Goal: Communication & Community: Answer question/provide support

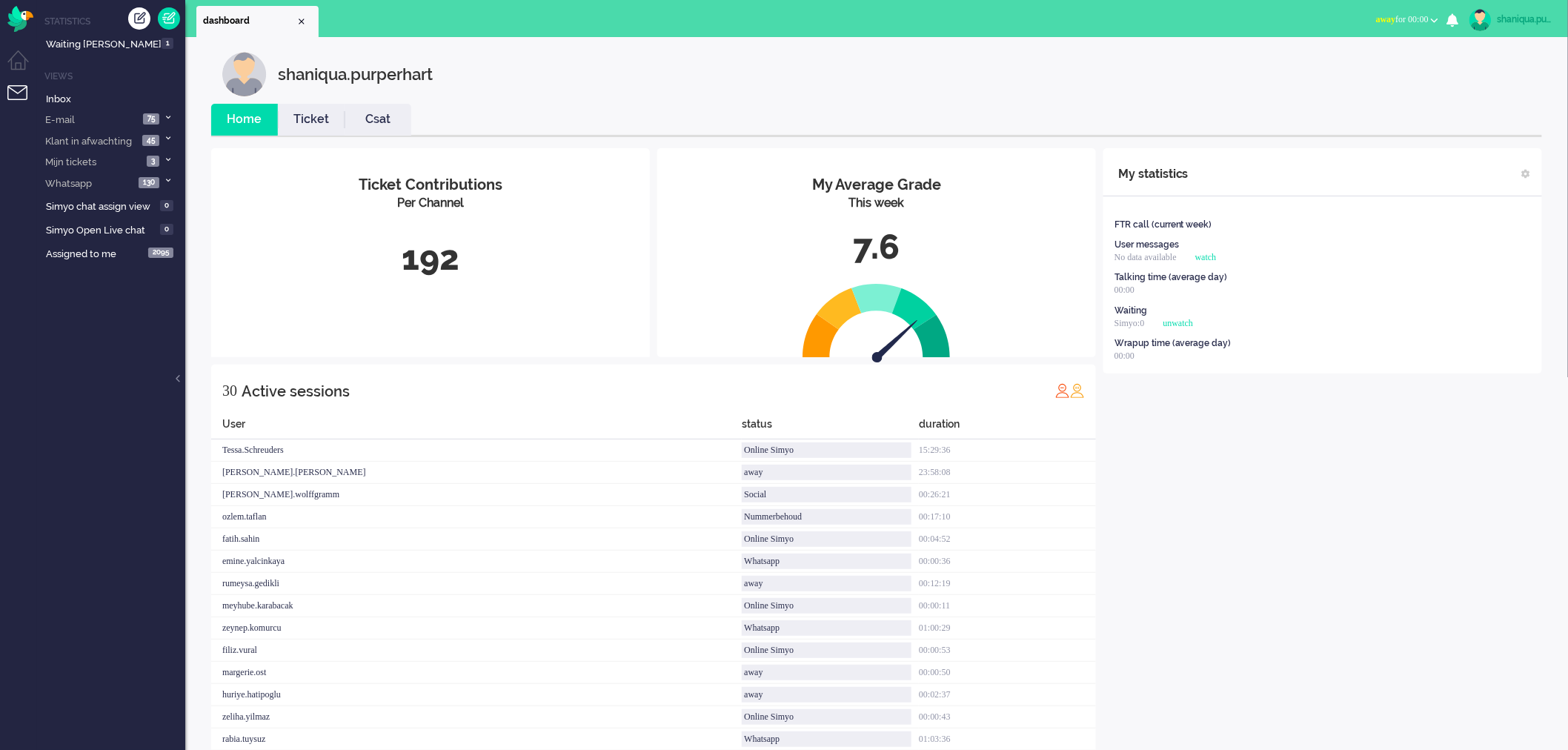
click at [1425, 10] on button "away for 00:00" at bounding box center [1407, 20] width 80 height 22
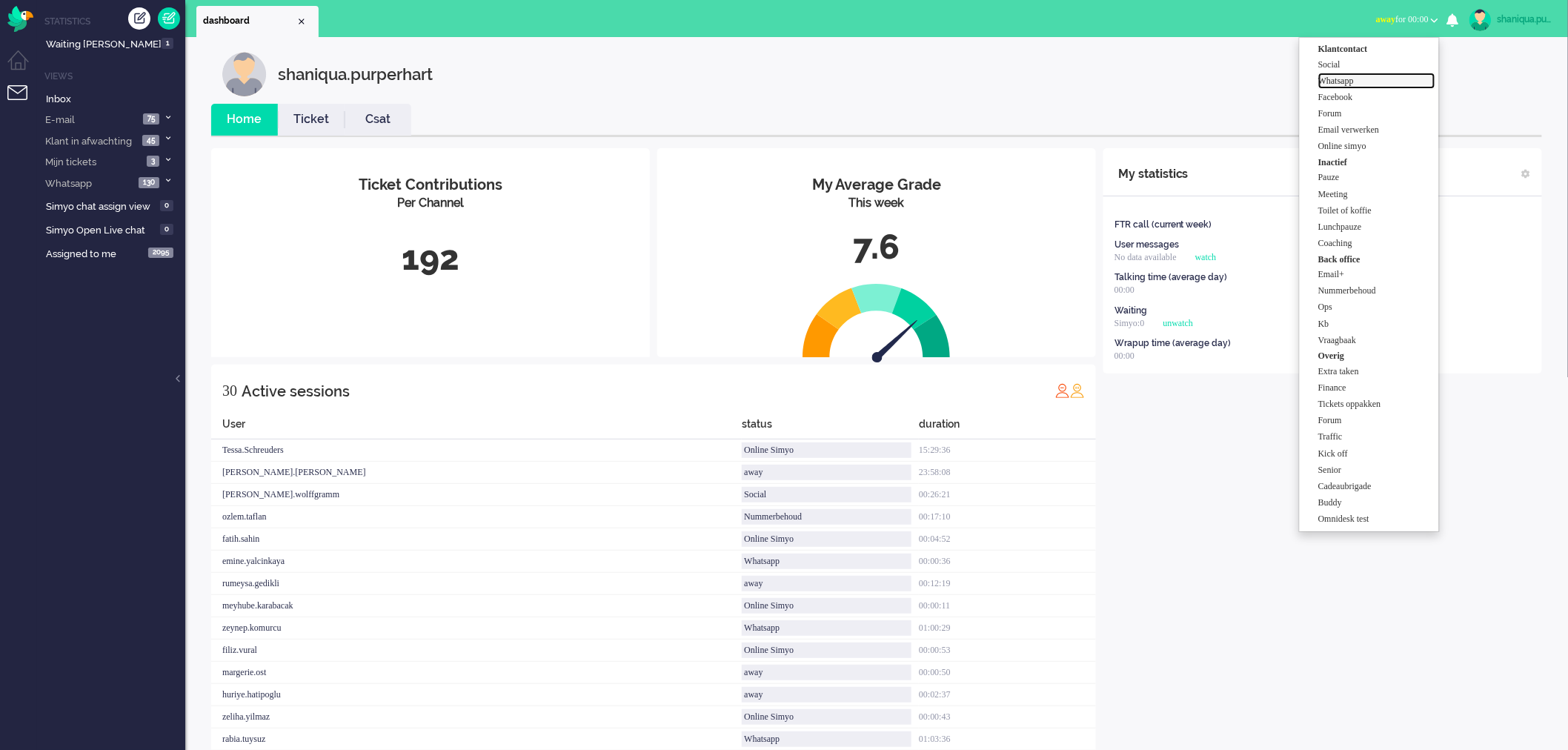
click at [1395, 78] on label "Whatsapp" at bounding box center [1377, 81] width 117 height 13
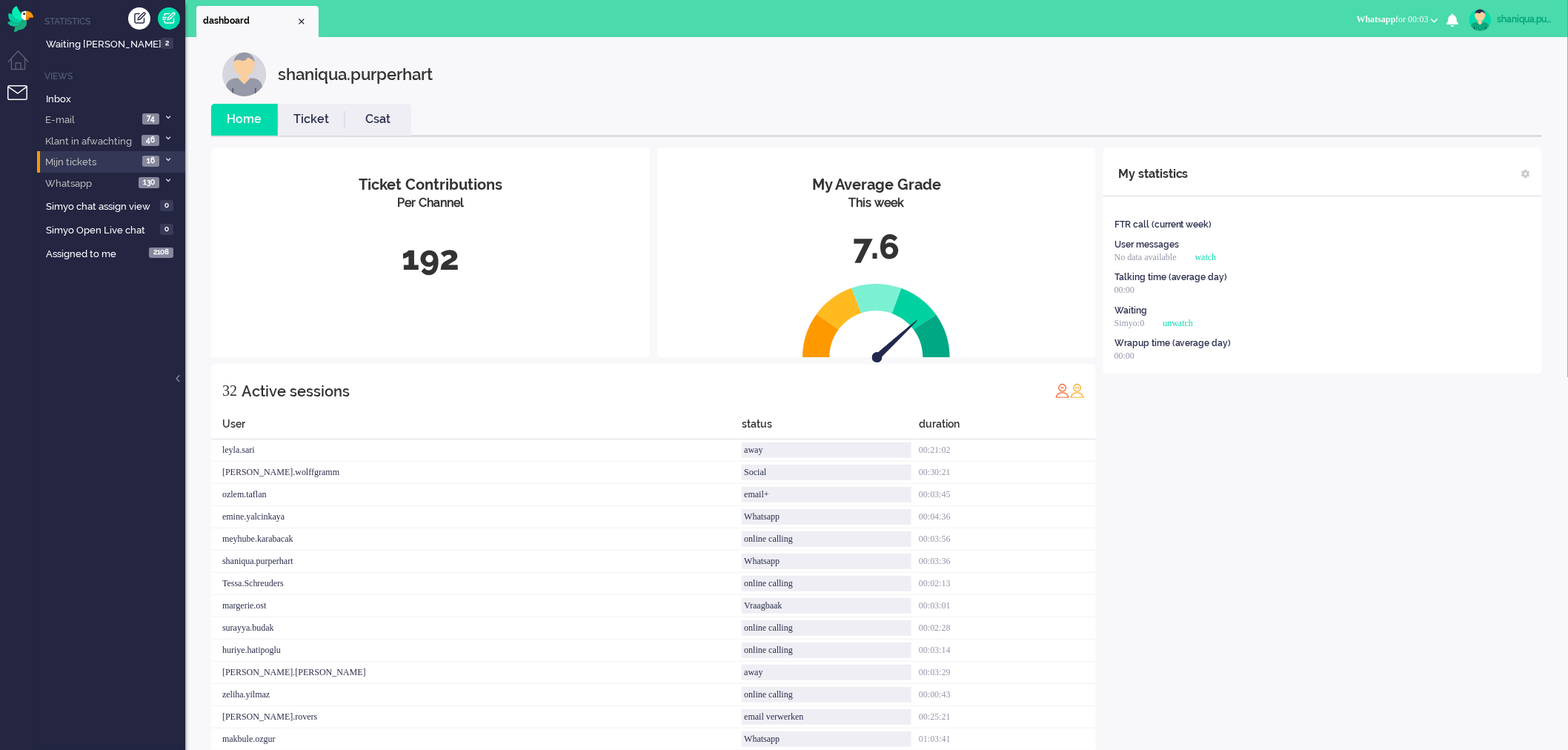
click at [128, 162] on li "Mijn tickets 16" at bounding box center [111, 162] width 149 height 22
click at [135, 188] on link "Mijn tickets 16" at bounding box center [113, 187] width 141 height 17
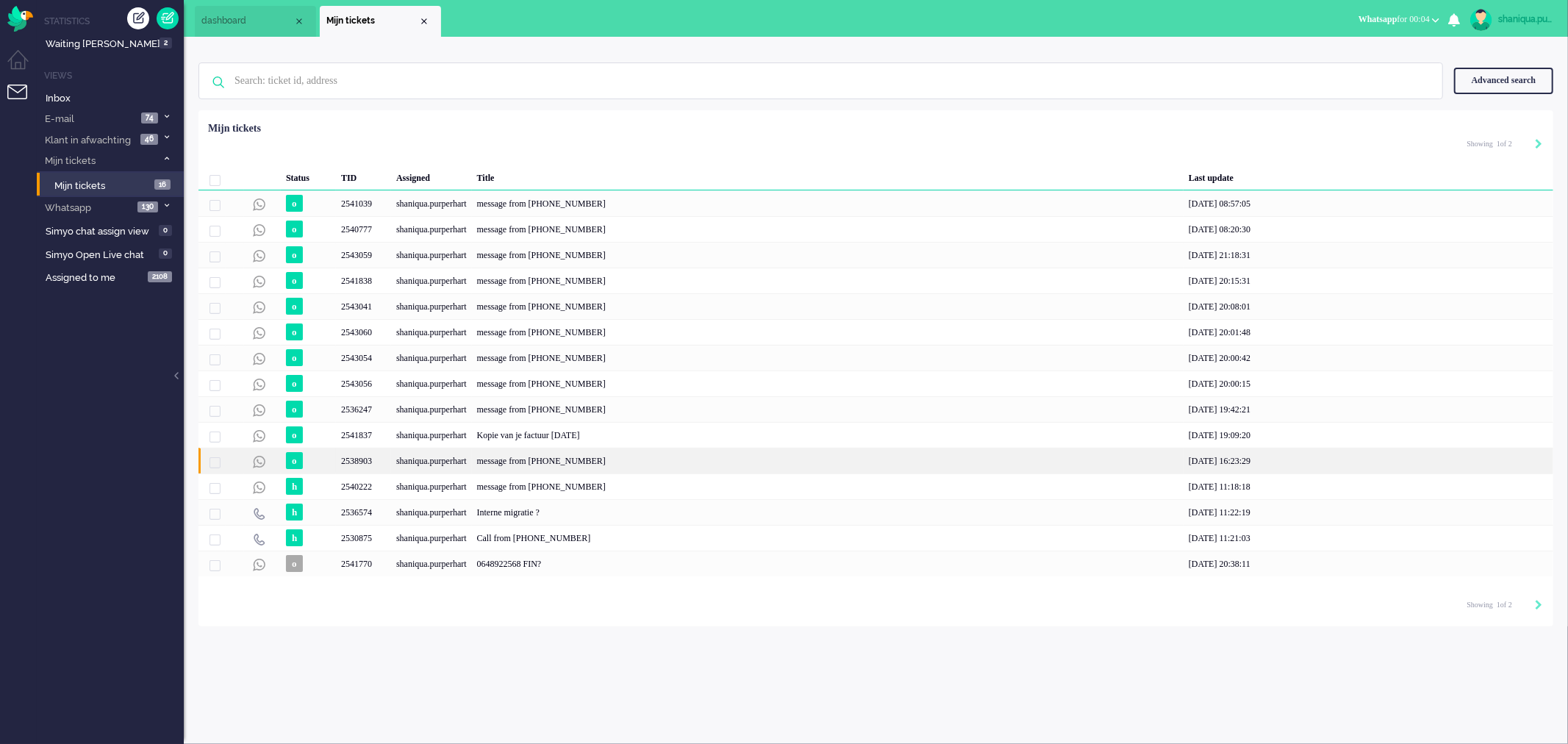
click at [494, 459] on div "message from [PHONE_NUMBER]" at bounding box center [828, 460] width 712 height 26
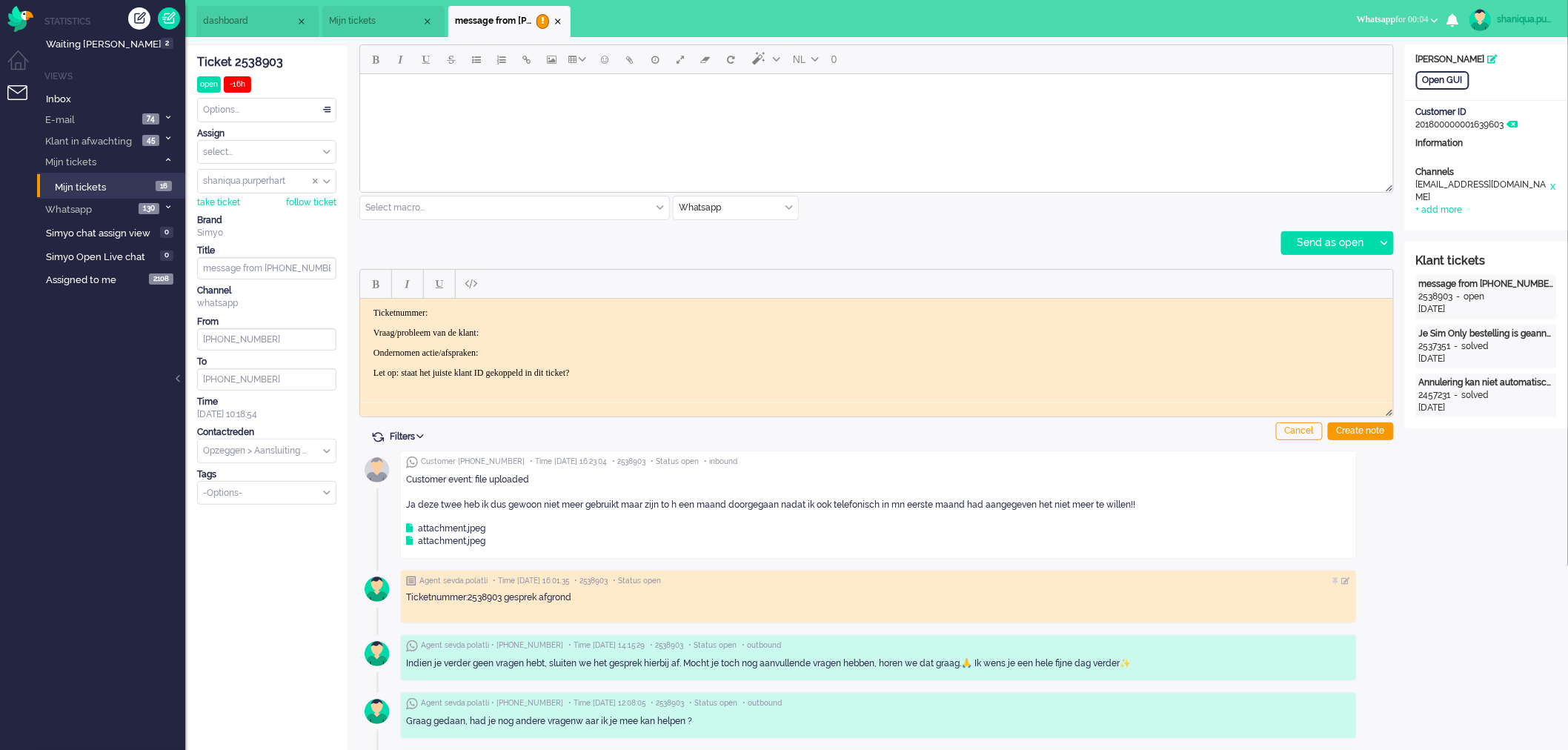
click at [366, 30] on li "Mijn tickets" at bounding box center [383, 21] width 123 height 31
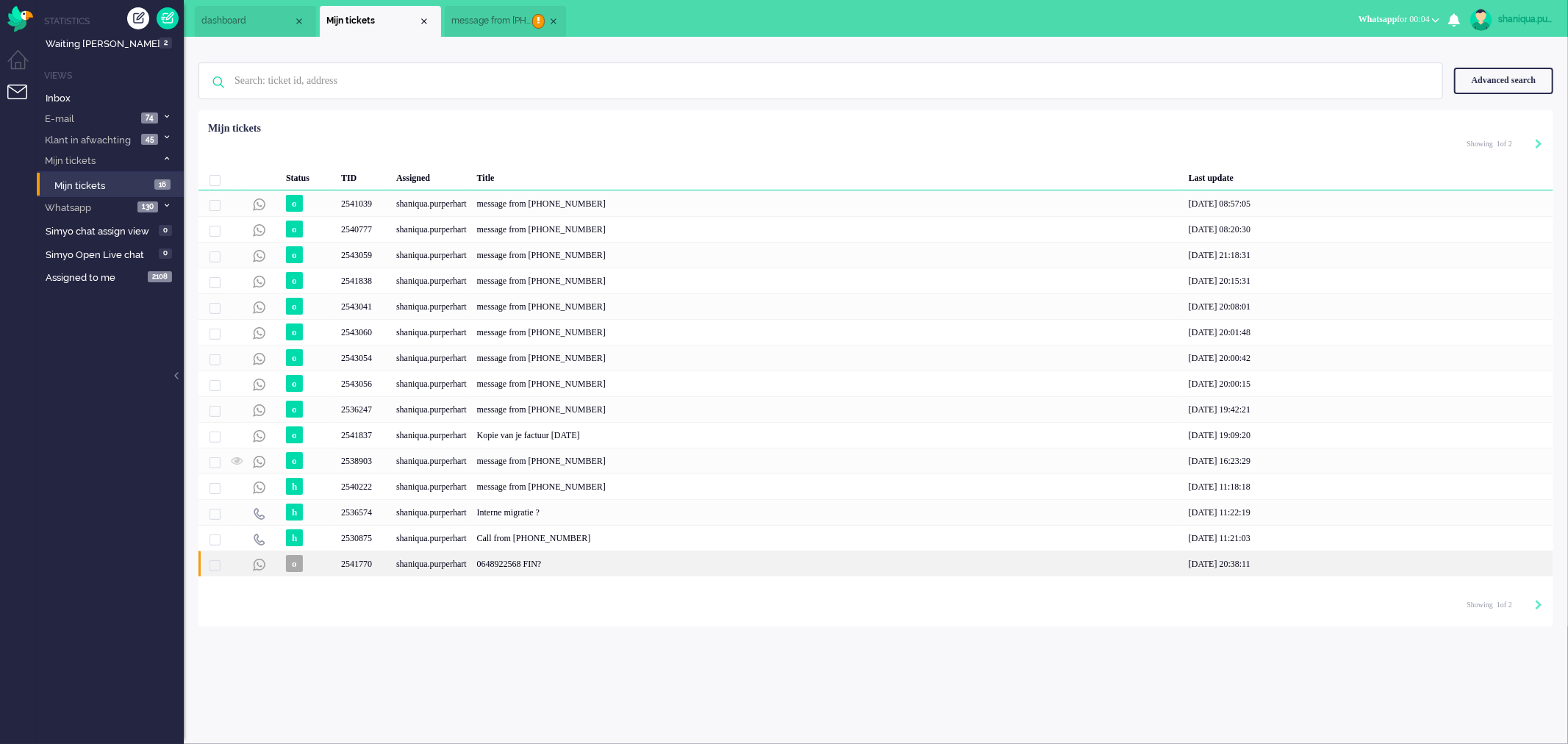
click at [452, 560] on div "shaniqua.purperhart" at bounding box center [431, 563] width 81 height 26
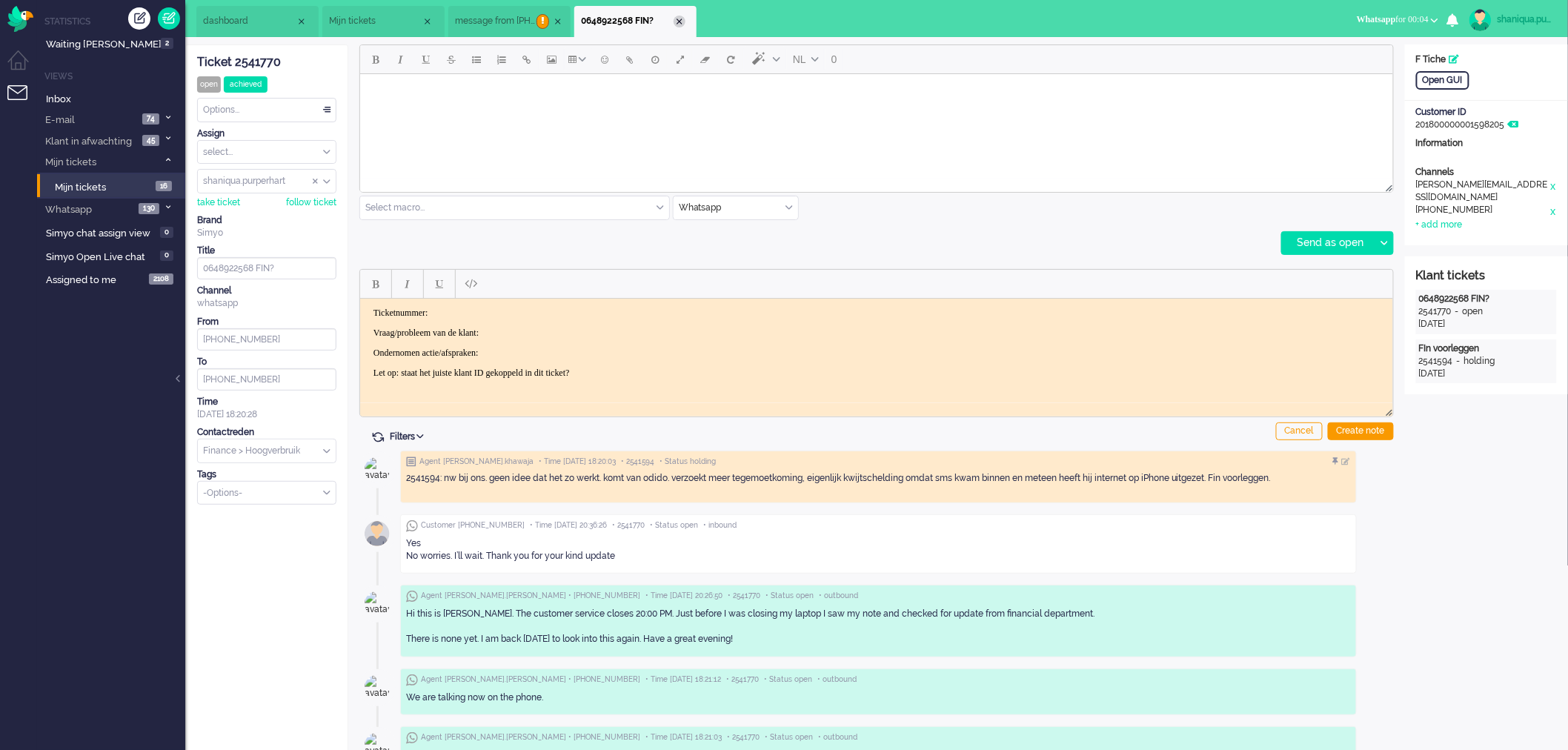
click at [678, 23] on div "Close tab" at bounding box center [679, 22] width 12 height 12
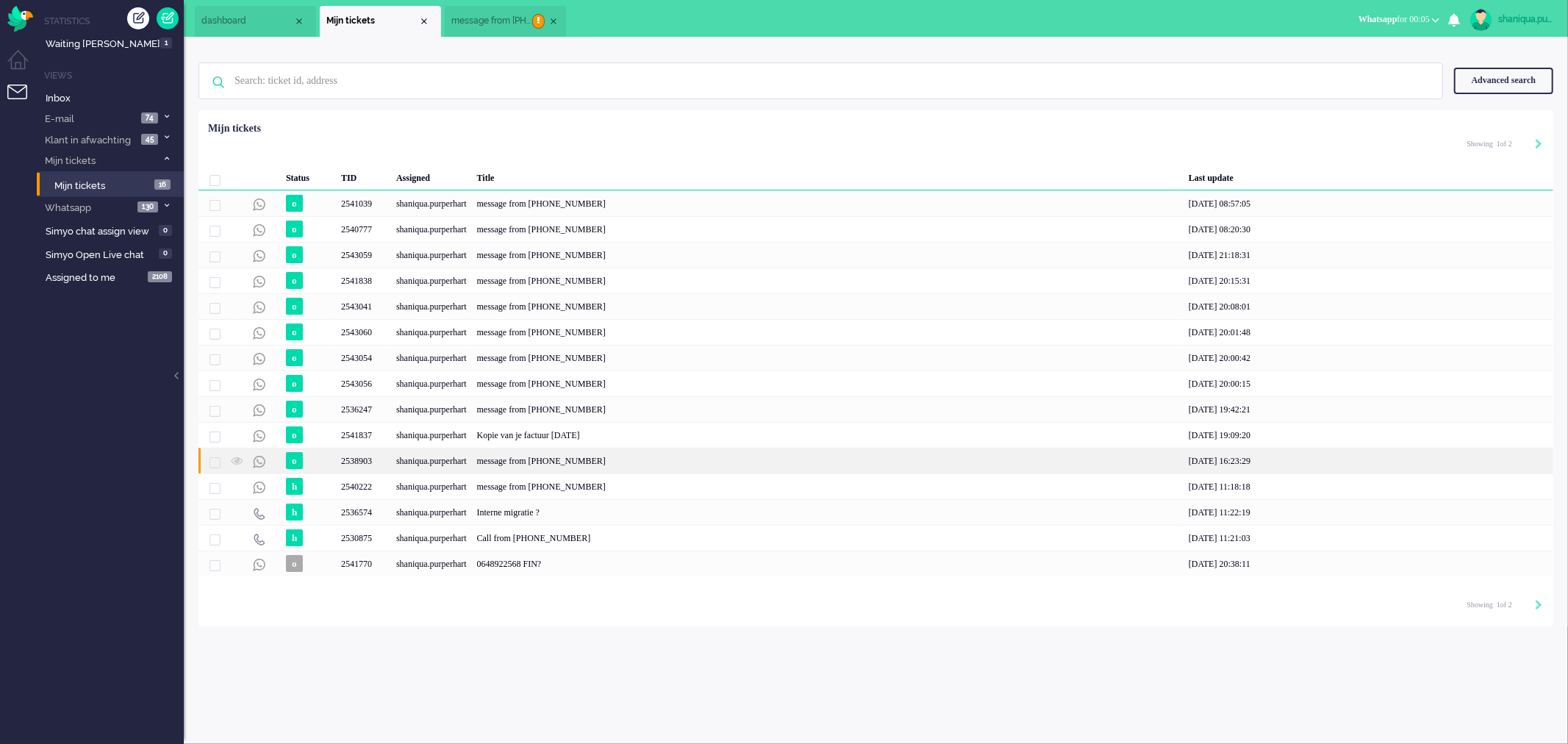
click at [416, 454] on div "shaniqua.purperhart" at bounding box center [431, 460] width 81 height 26
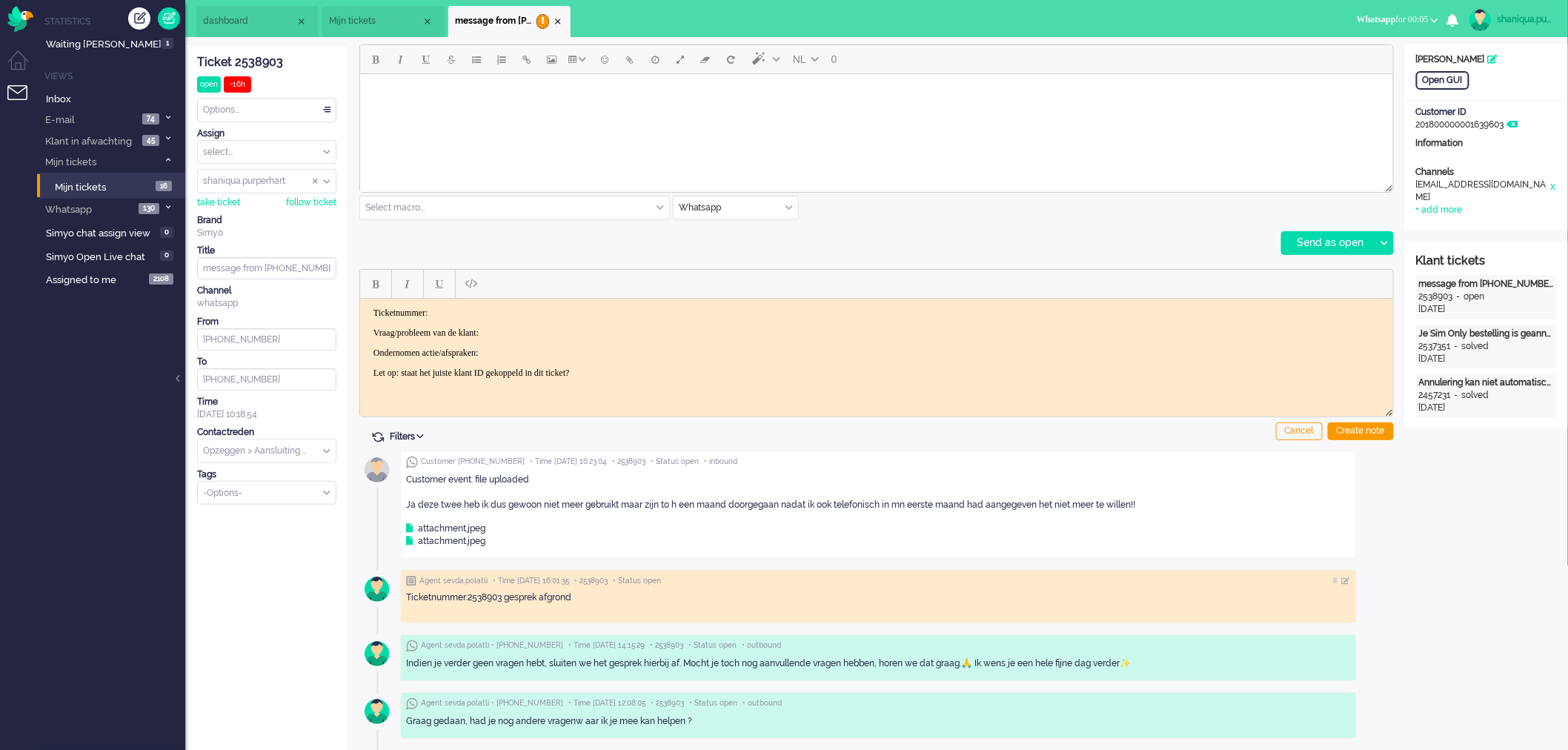
click at [482, 84] on body "Rich Text Area. Press ALT-0 for help." at bounding box center [876, 92] width 1021 height 26
paste body "Rich Text Area. Press ALT-0 for help."
drag, startPoint x: 486, startPoint y: 131, endPoint x: 367, endPoint y: 90, distance: 125.9
click at [367, 90] on body "Goedendag, je appt met [PERSON_NAME]. Goed dat je contact opneemt! Ik help je g…" at bounding box center [876, 108] width 1021 height 59
copy span "Goedendag, je appt met [PERSON_NAME]. Goed dat je contact opneemt! Ik help je g…"
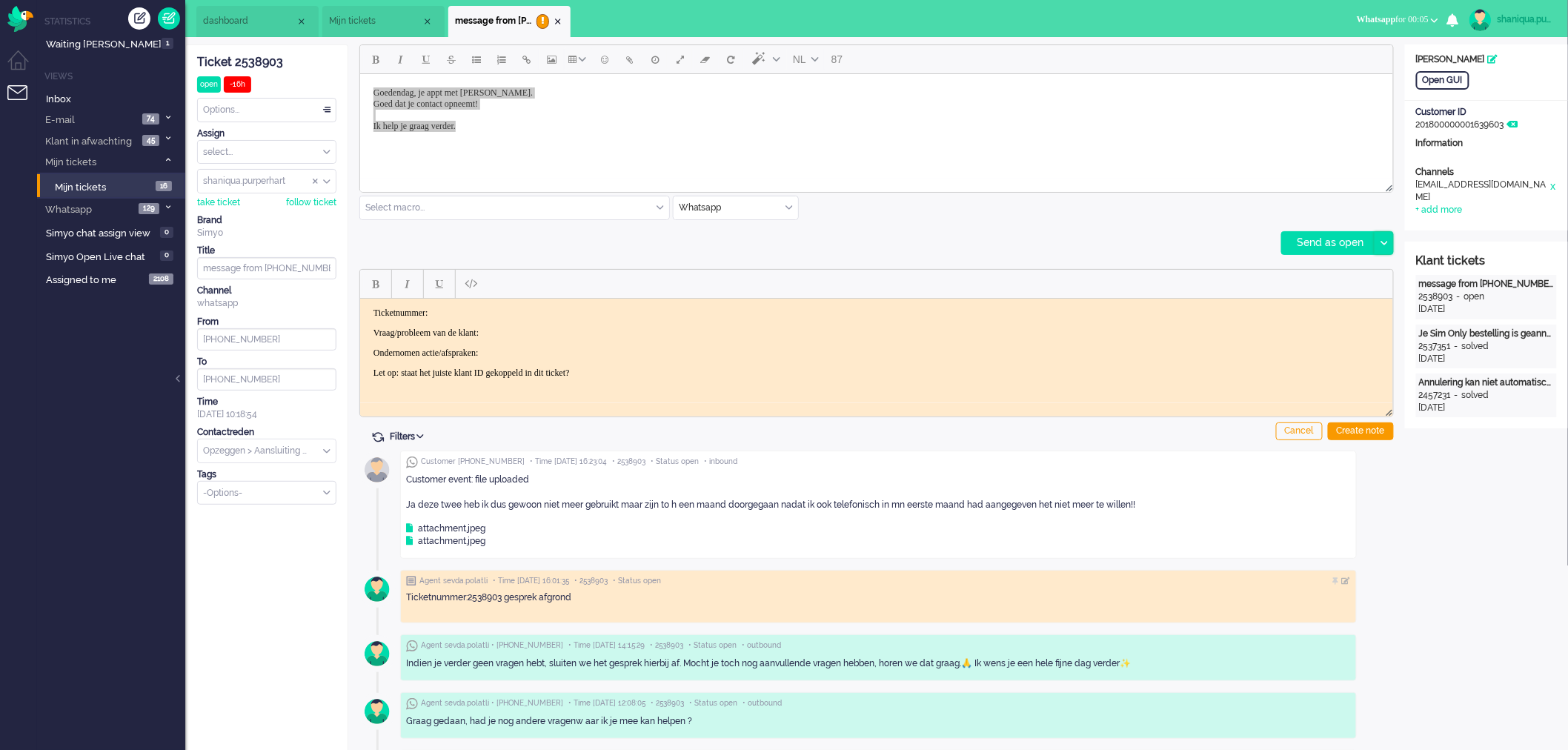
click at [1388, 243] on div at bounding box center [1384, 243] width 18 height 23
click at [1379, 279] on div "Send as pending" at bounding box center [1335, 280] width 106 height 15
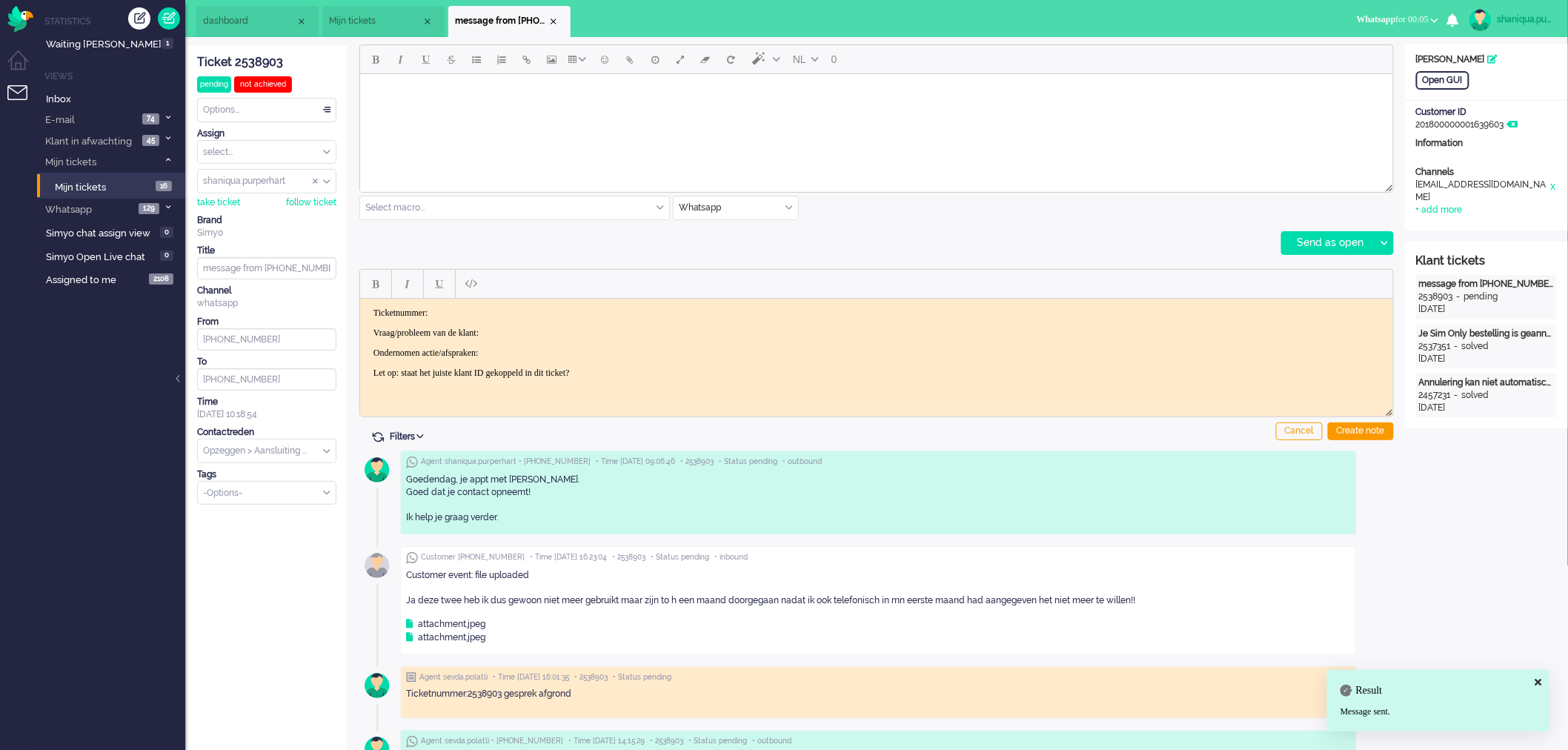
click at [359, 16] on span "Mijn tickets" at bounding box center [375, 21] width 93 height 13
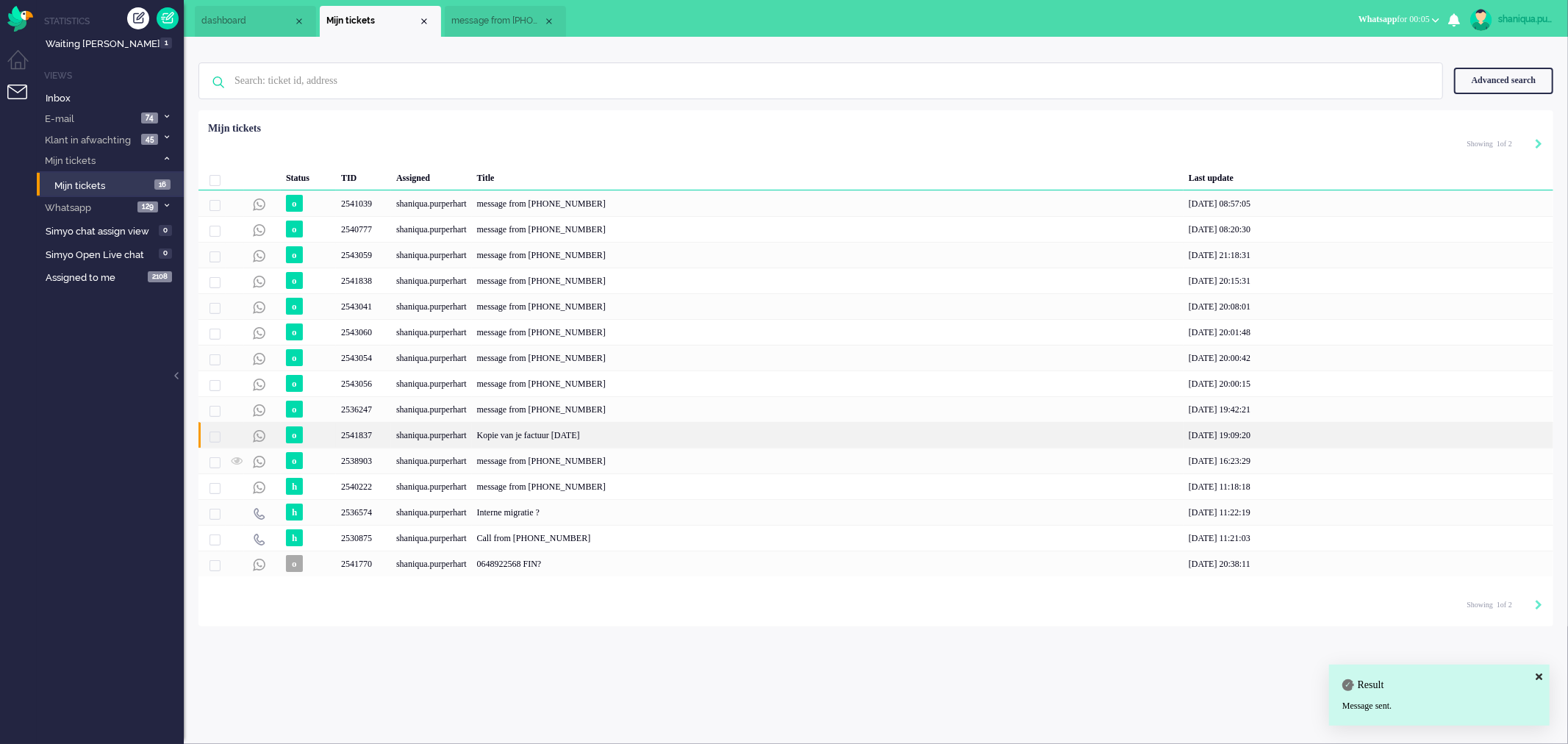
click at [431, 430] on div "shaniqua.purperhart" at bounding box center [431, 434] width 81 height 26
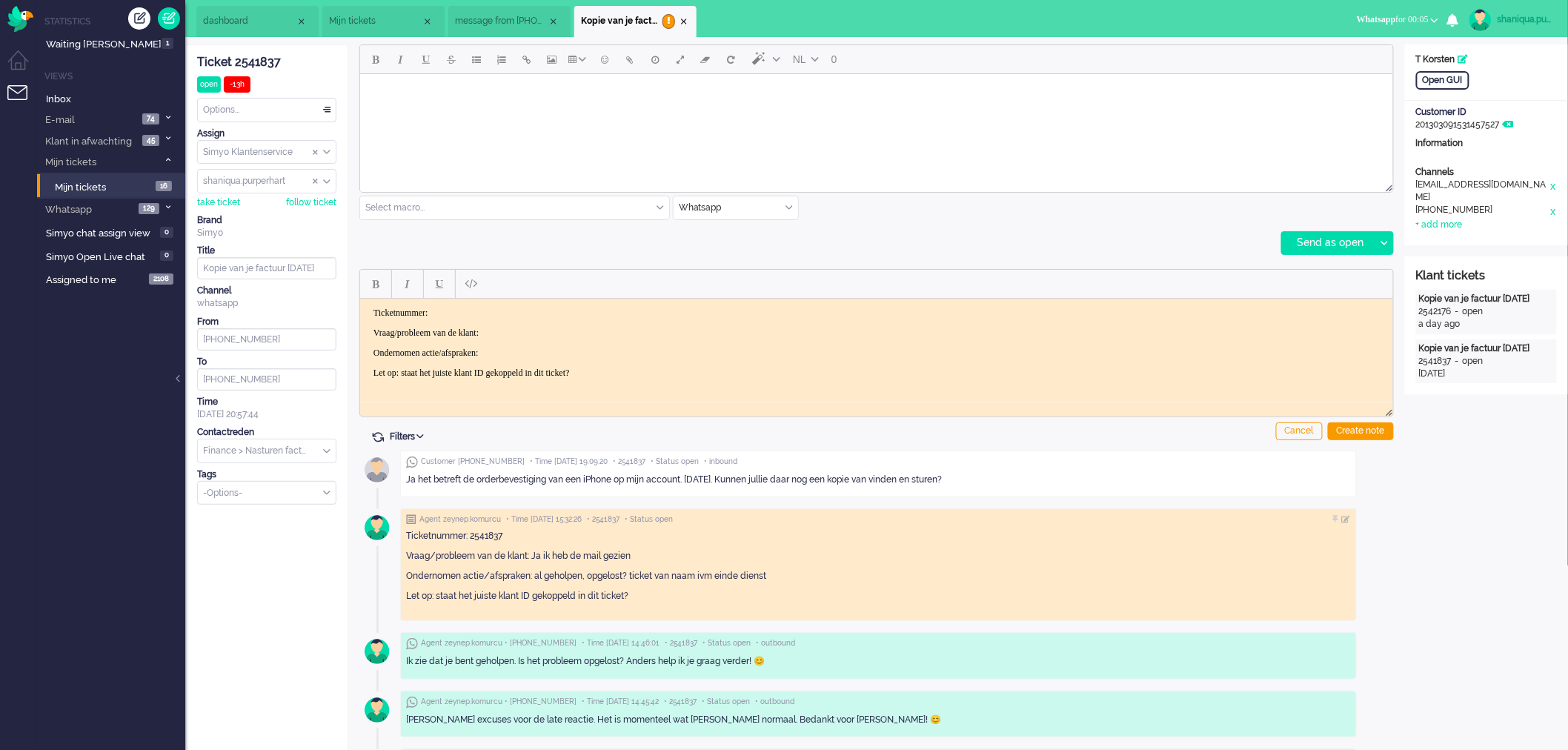
click at [482, 92] on body "Rich Text Area. Press ALT-0 for help." at bounding box center [876, 92] width 1021 height 26
click at [1392, 246] on div at bounding box center [1384, 243] width 18 height 23
click at [1379, 277] on div "Send as pending" at bounding box center [1335, 280] width 106 height 15
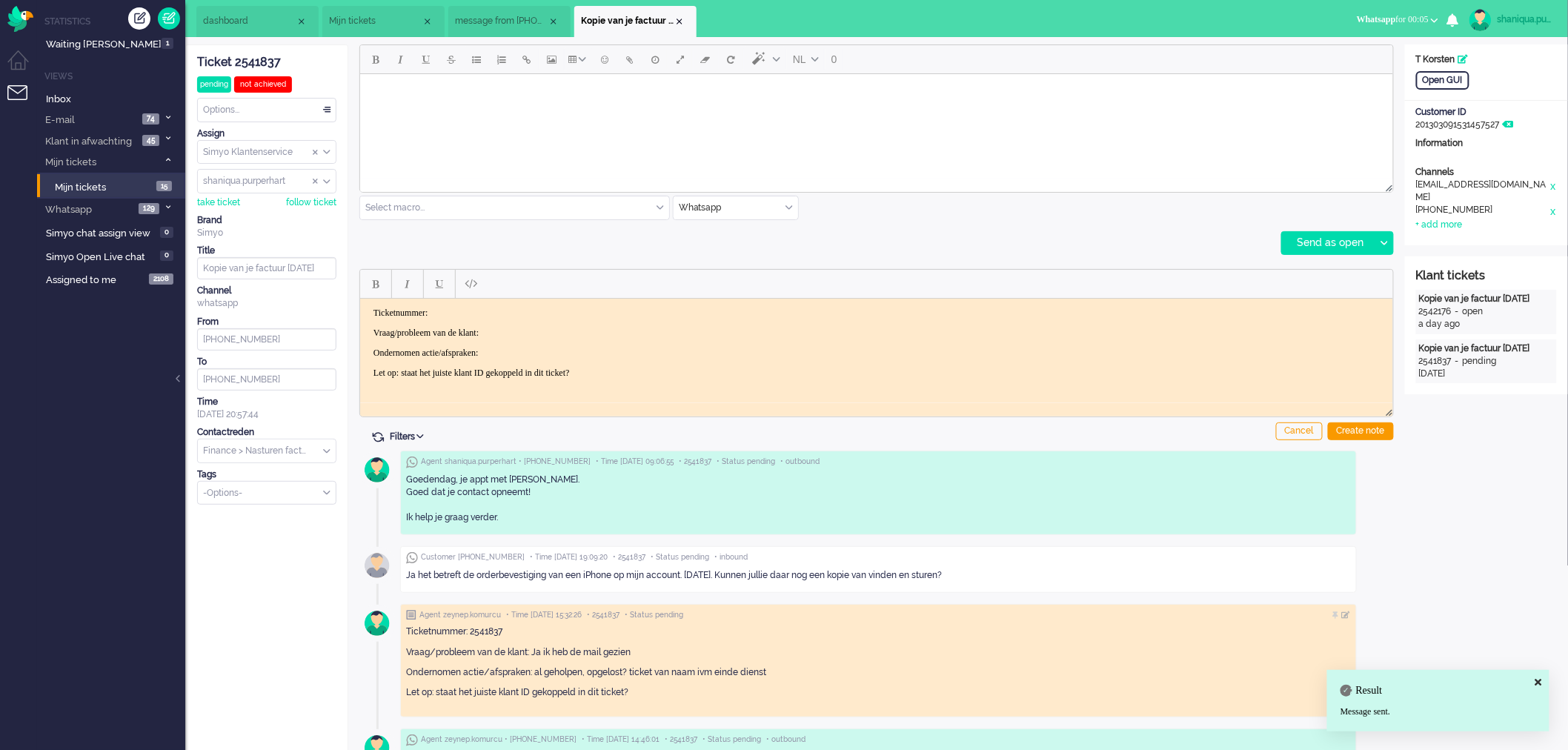
click at [366, 26] on span "Mijn tickets" at bounding box center [375, 21] width 93 height 13
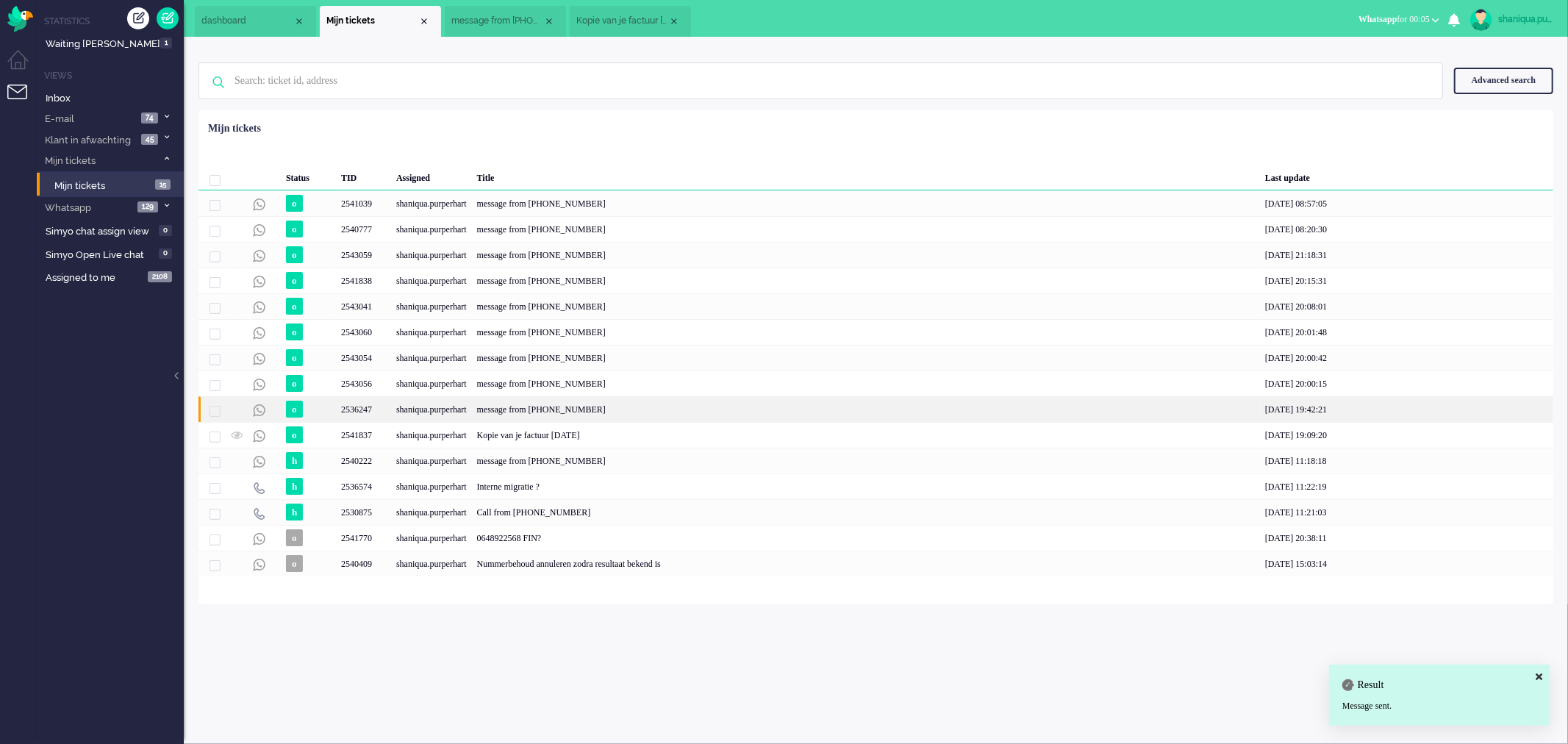
click at [410, 406] on div "shaniqua.purperhart" at bounding box center [431, 409] width 81 height 26
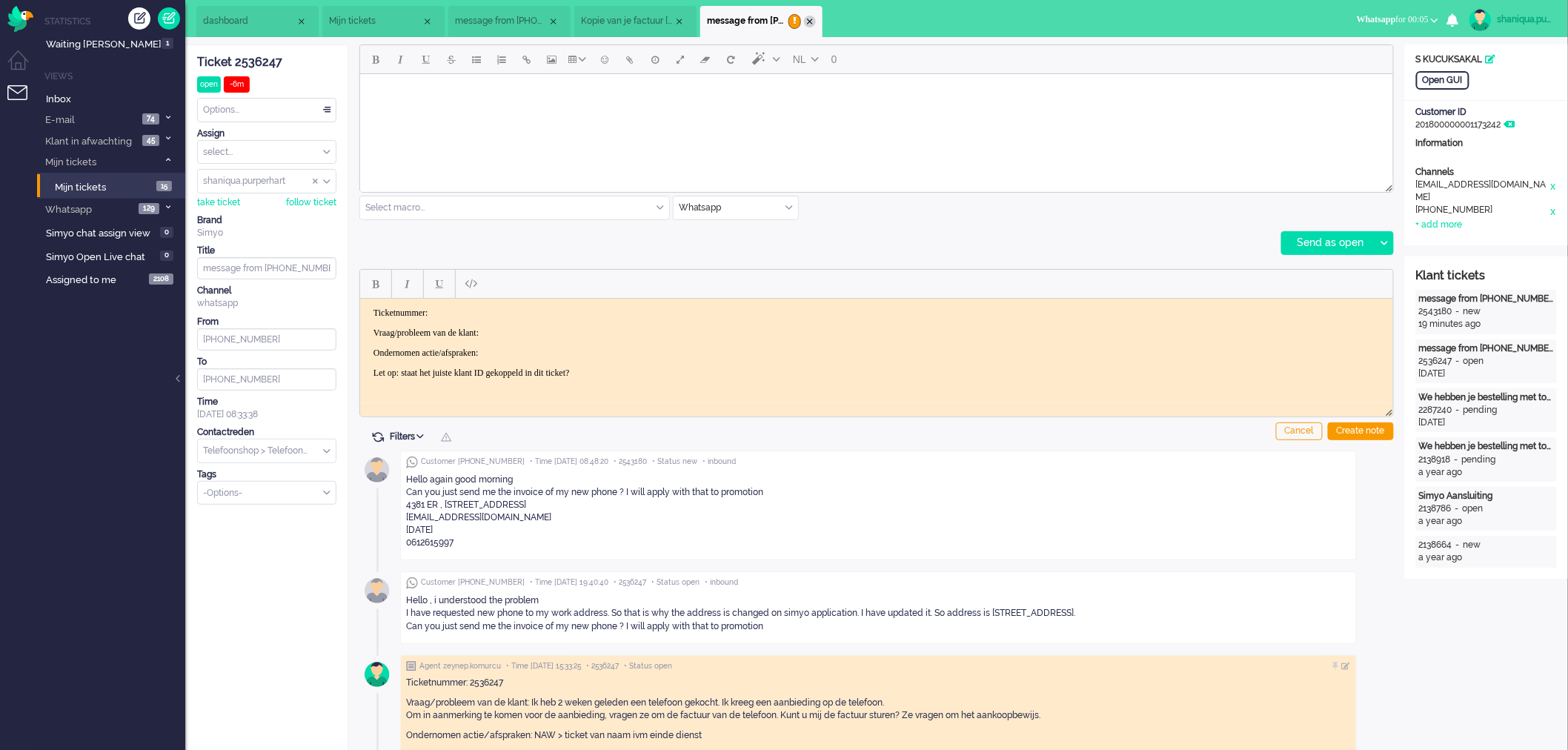
click at [804, 21] on div "Close tab" at bounding box center [809, 22] width 12 height 12
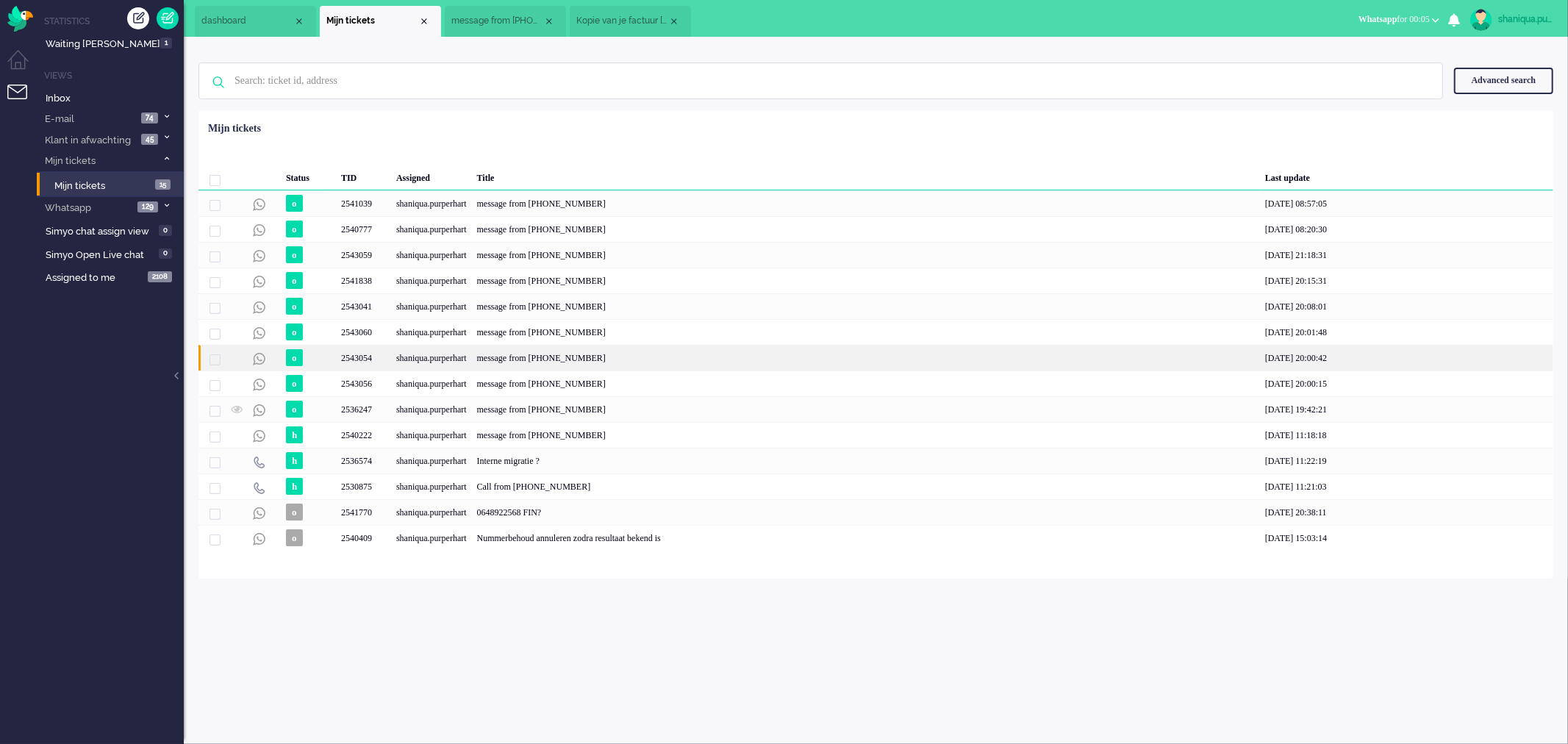
click at [397, 358] on div "shaniqua.purperhart" at bounding box center [431, 357] width 81 height 26
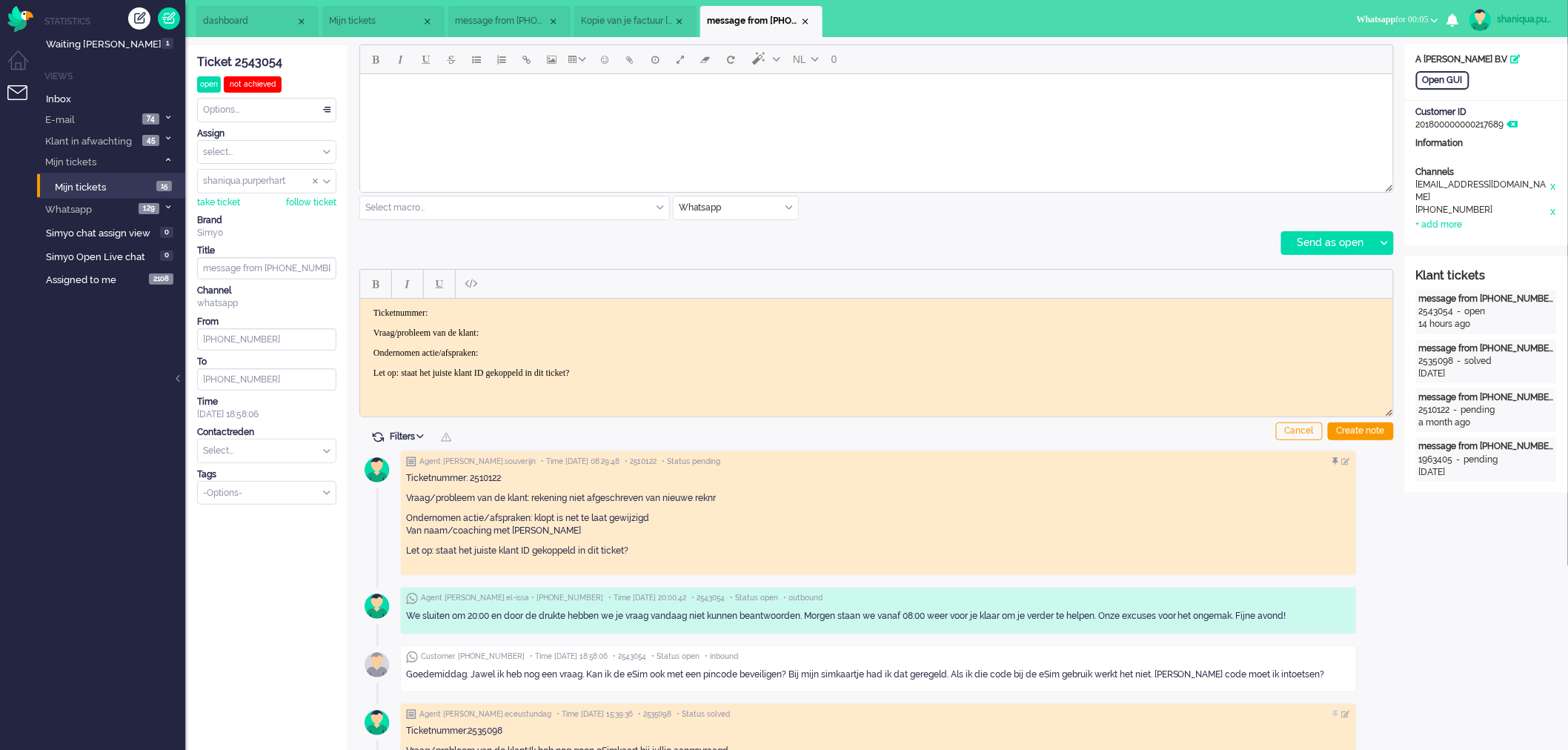
click at [542, 99] on body "Rich Text Area. Press ALT-0 for help." at bounding box center [876, 92] width 1021 height 26
click at [1384, 242] on icon at bounding box center [1384, 243] width 8 height 4
click at [1372, 276] on div "Send as pending" at bounding box center [1335, 280] width 106 height 15
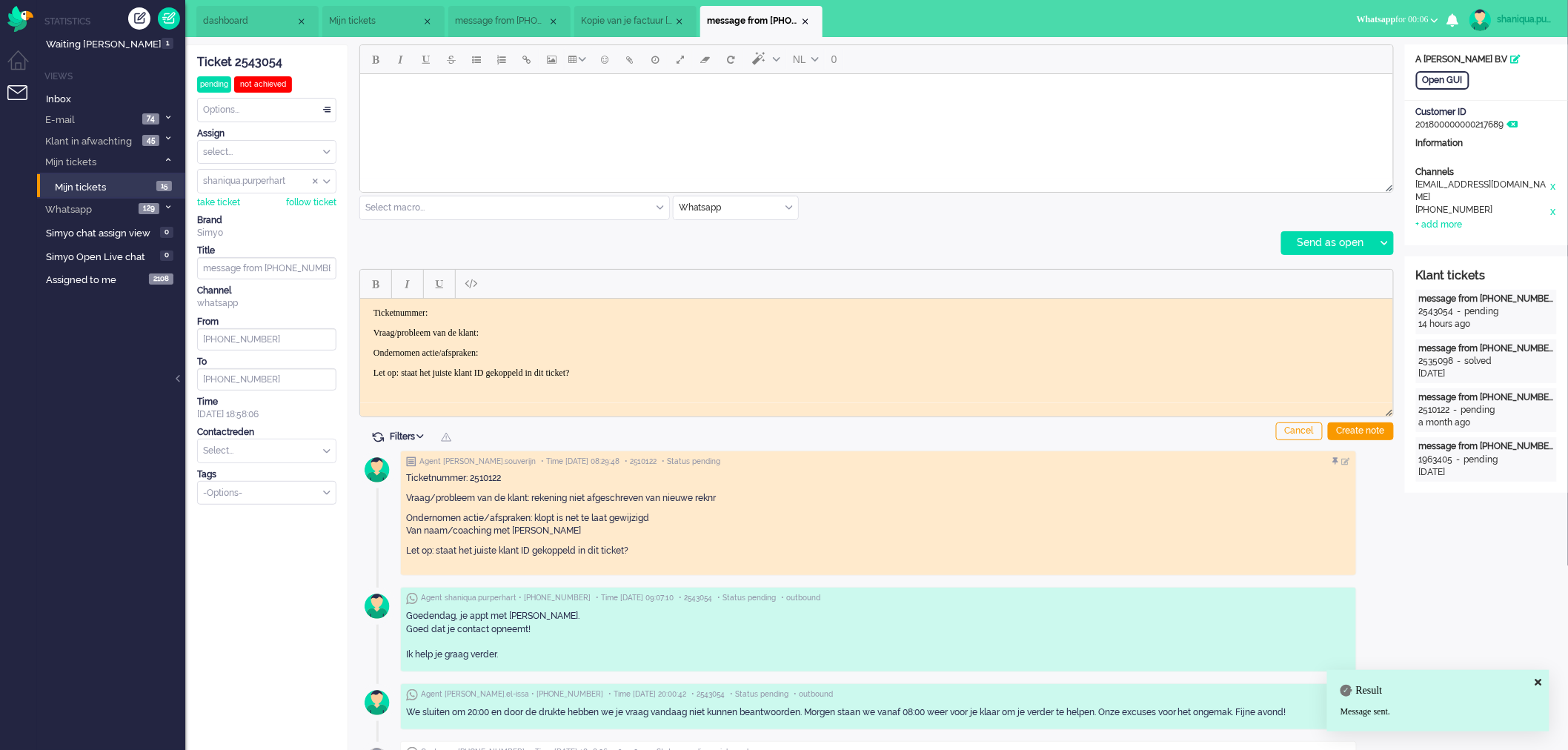
click at [391, 27] on span "Mijn tickets" at bounding box center [375, 21] width 93 height 13
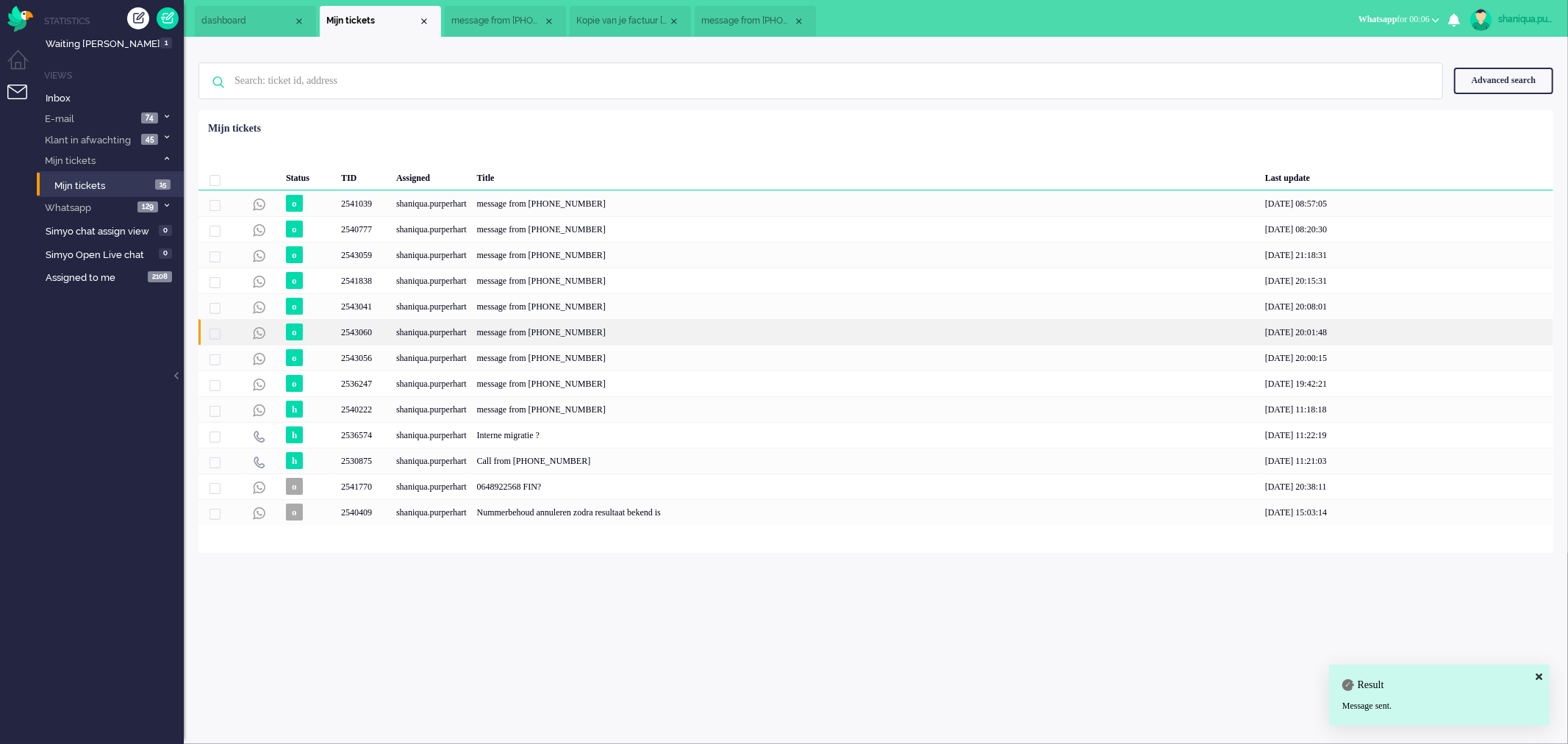
click at [370, 332] on div "2543060" at bounding box center [363, 331] width 55 height 26
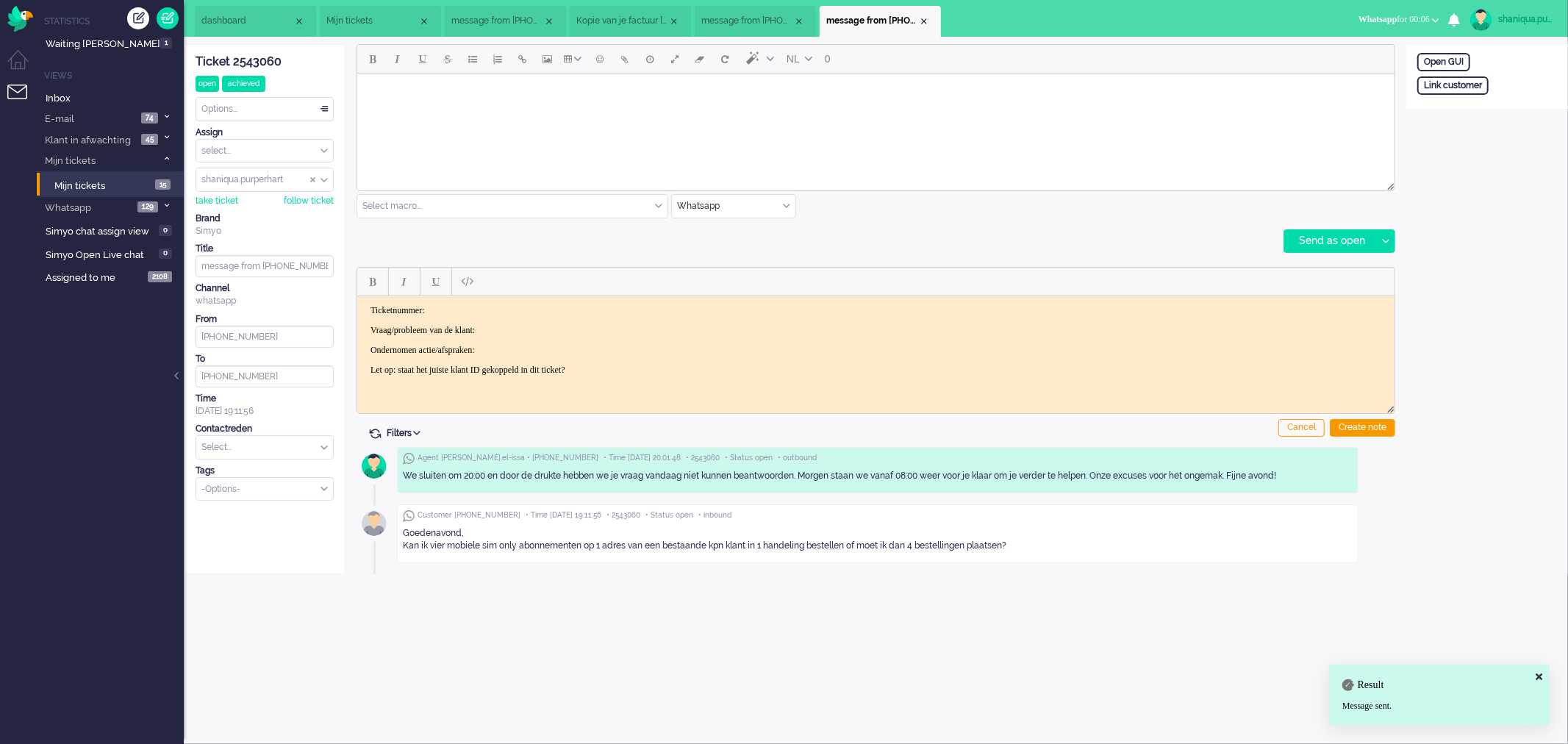
click at [485, 82] on body "Rich Text Area. Press ALT-0 for help." at bounding box center [875, 91] width 1026 height 26
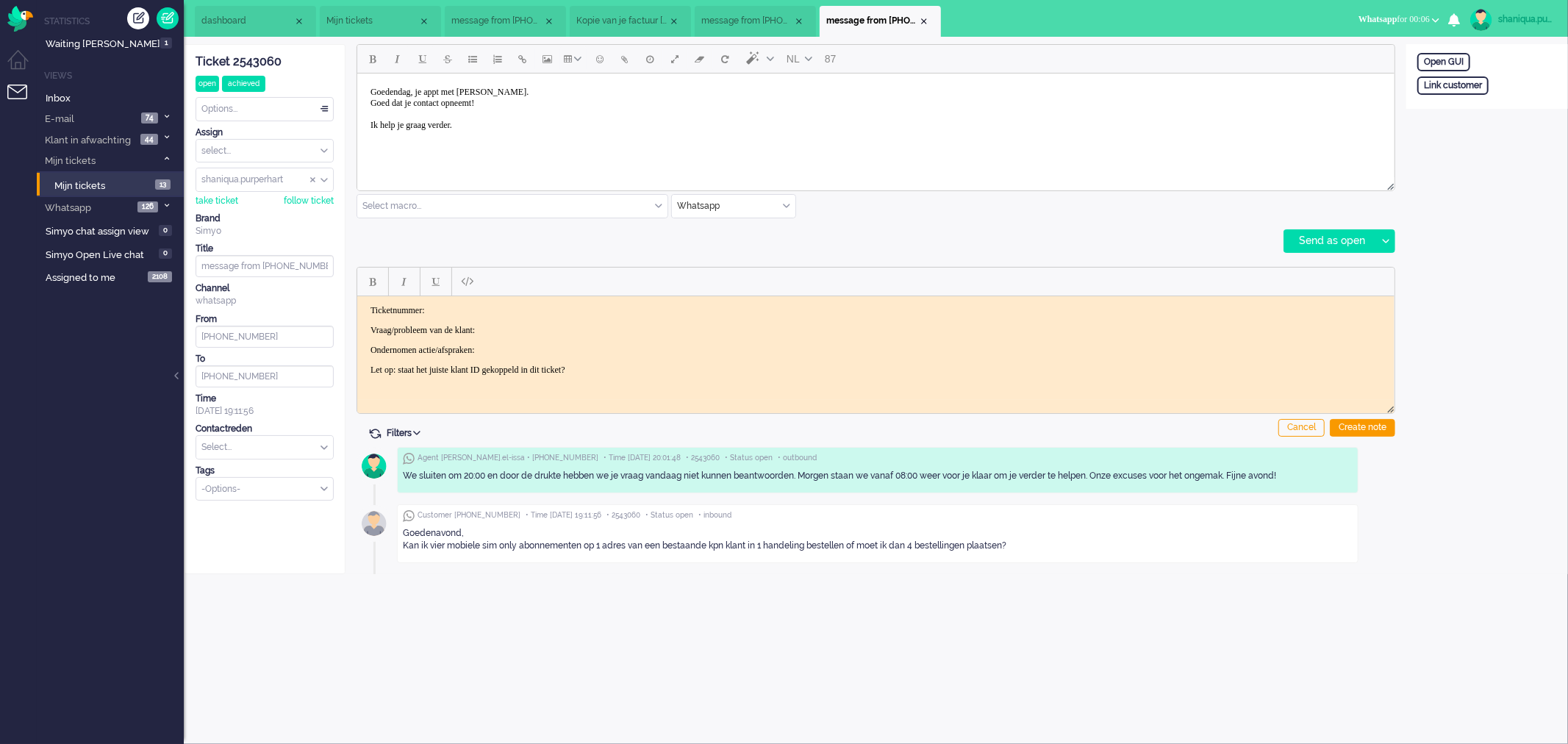
click at [1395, 240] on div "NL 87 Select macro... BO > Abonnement > Overleden BO > Abonnement > Overleden P…" at bounding box center [875, 309] width 1061 height 530
click at [1392, 239] on div at bounding box center [1385, 241] width 18 height 22
click at [1370, 276] on div "Send as pending" at bounding box center [1337, 278] width 105 height 15
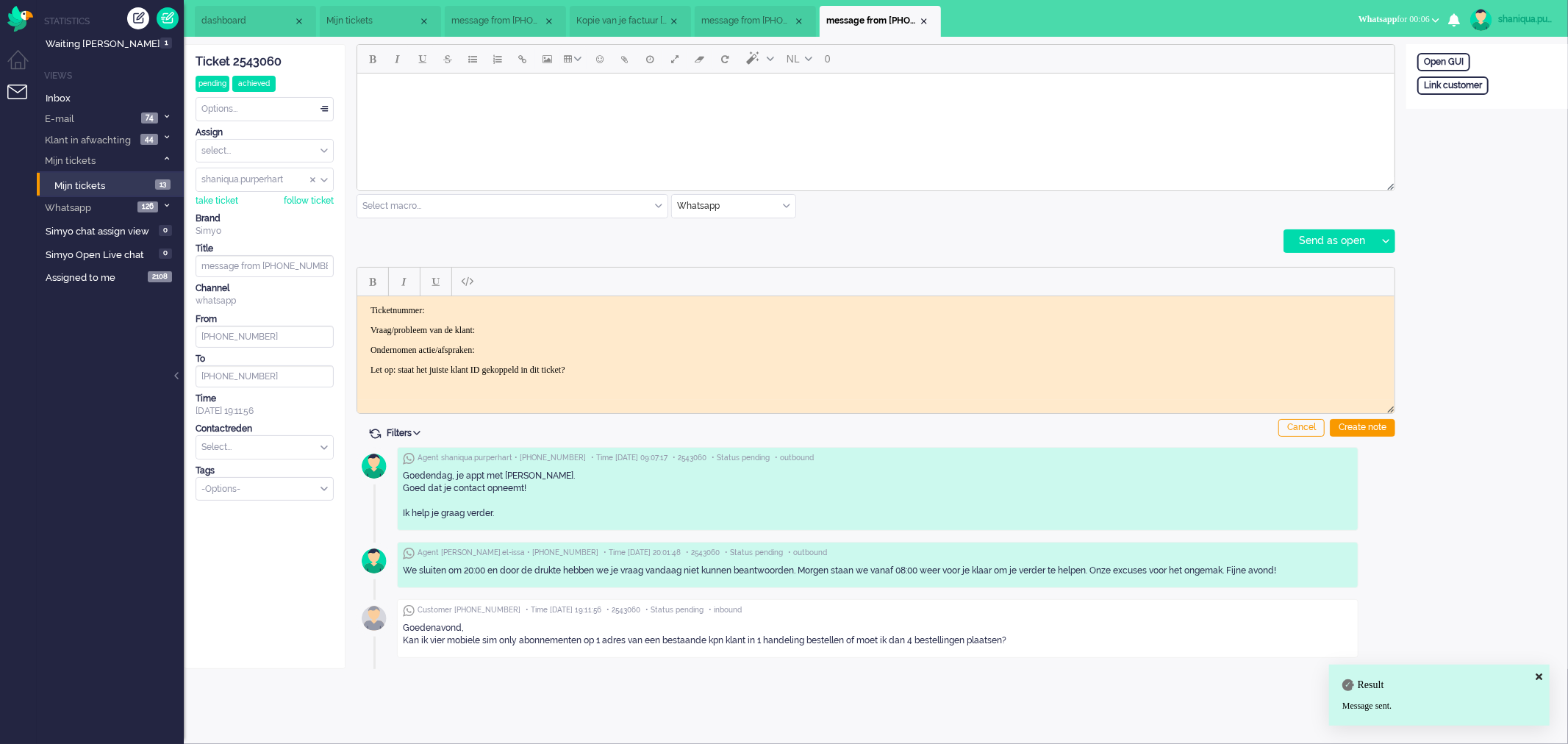
click at [391, 34] on li "Mijn tickets" at bounding box center [380, 21] width 122 height 31
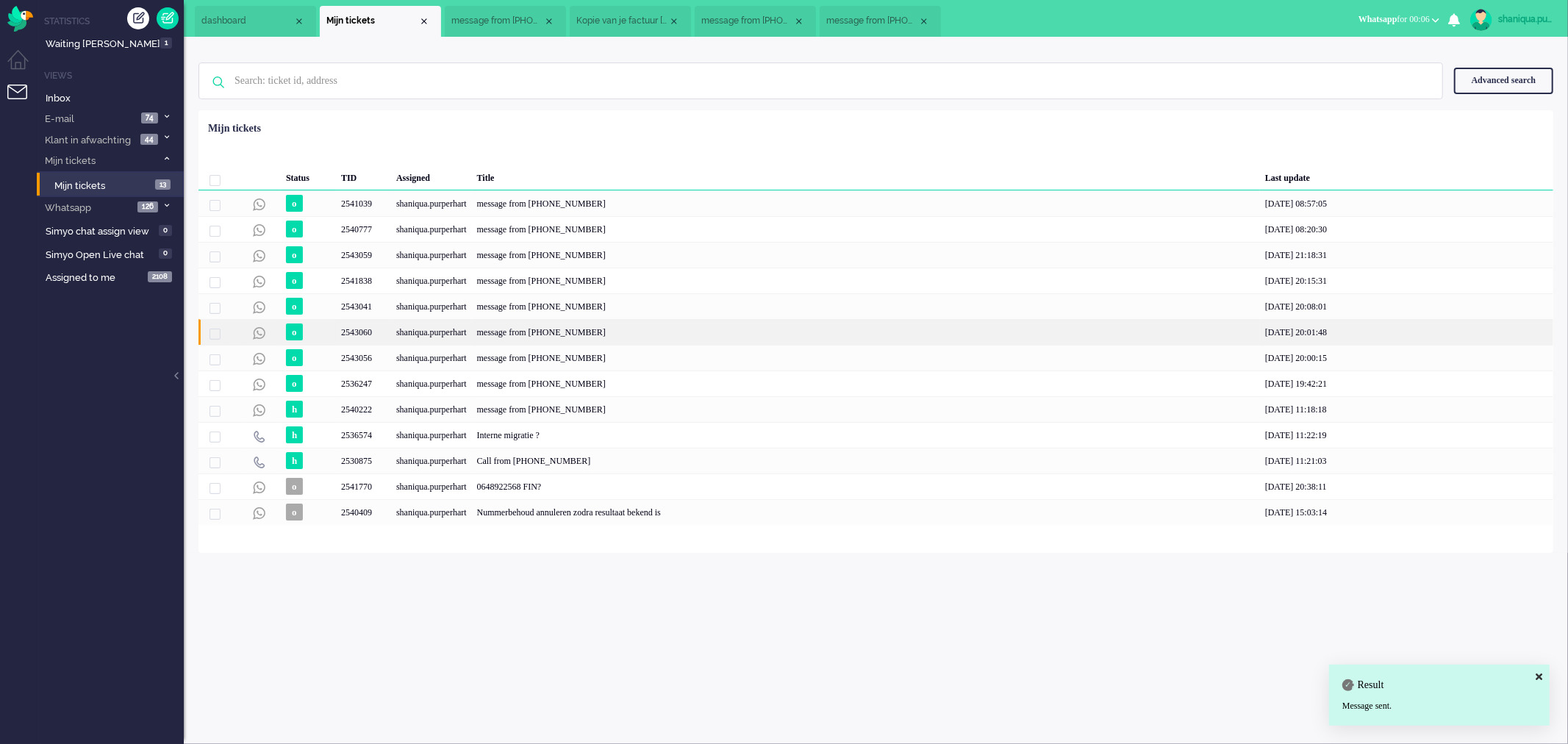
click at [413, 333] on div "shaniqua.purperhart" at bounding box center [431, 331] width 81 height 26
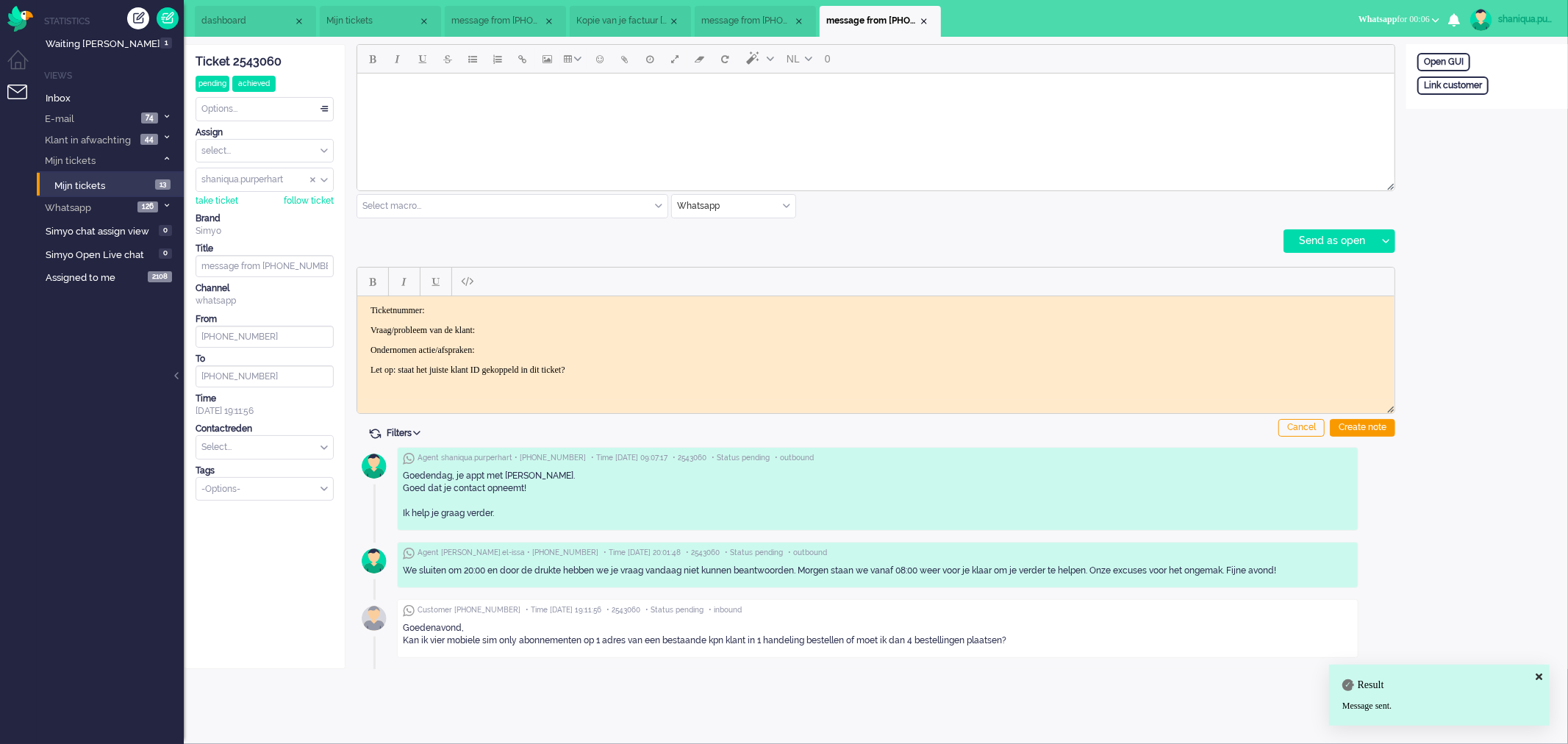
click at [366, 26] on span "Mijn tickets" at bounding box center [372, 21] width 92 height 12
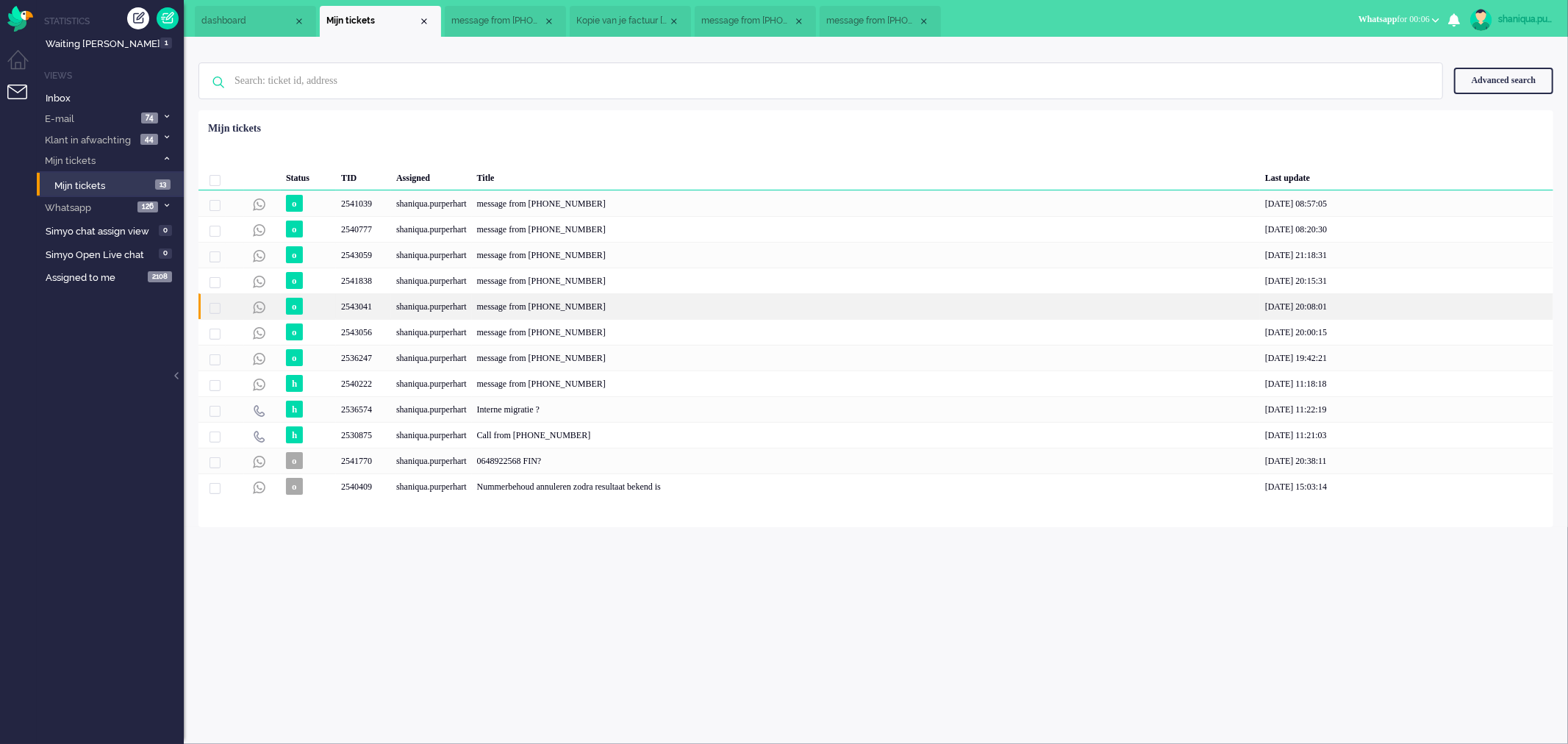
click at [397, 295] on div "shaniqua.purperhart" at bounding box center [431, 305] width 81 height 26
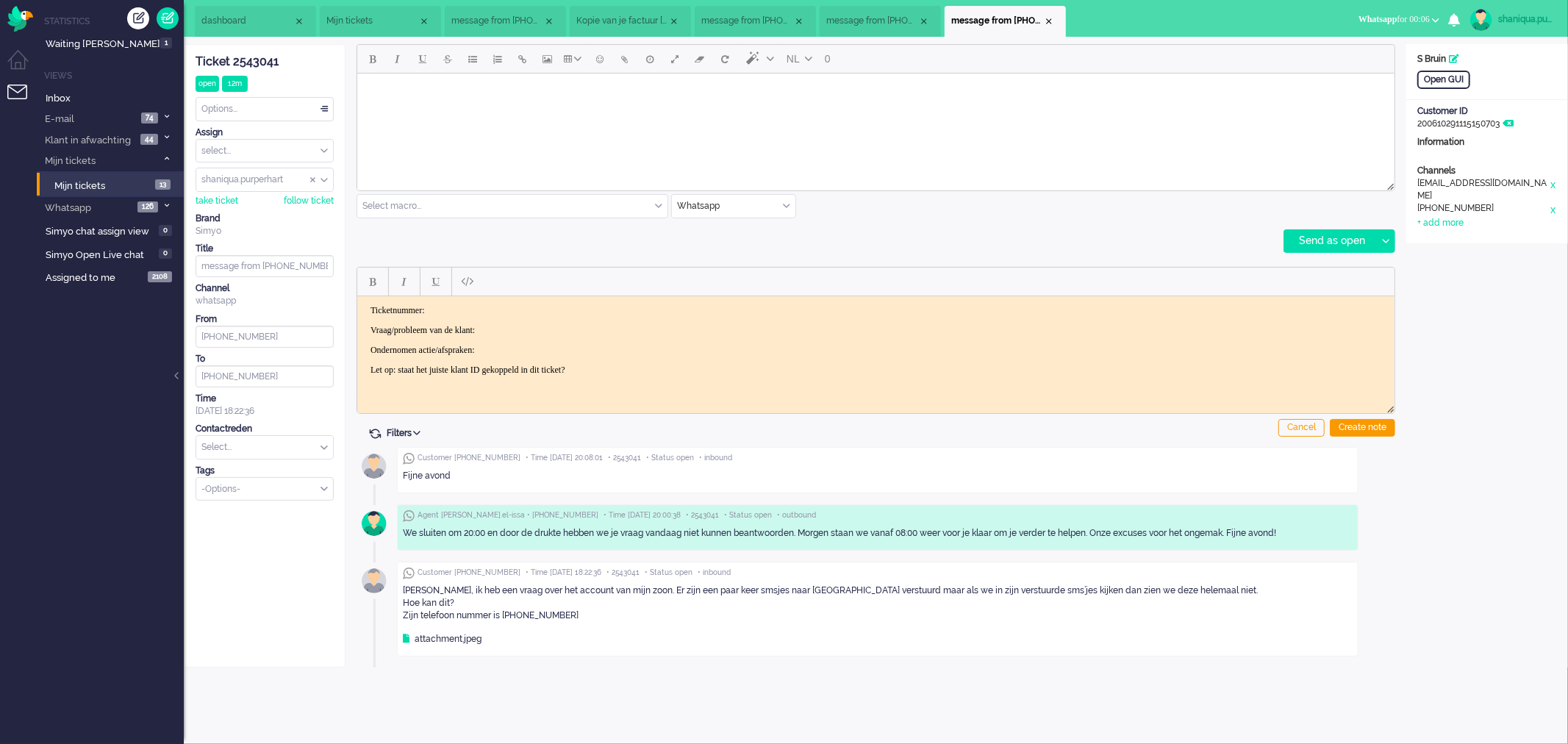
click at [476, 92] on body "Rich Text Area. Press ALT-0 for help." at bounding box center [875, 91] width 1026 height 26
click at [1379, 248] on div at bounding box center [1385, 241] width 18 height 22
click at [1371, 281] on div "Send as pending" at bounding box center [1337, 278] width 105 height 15
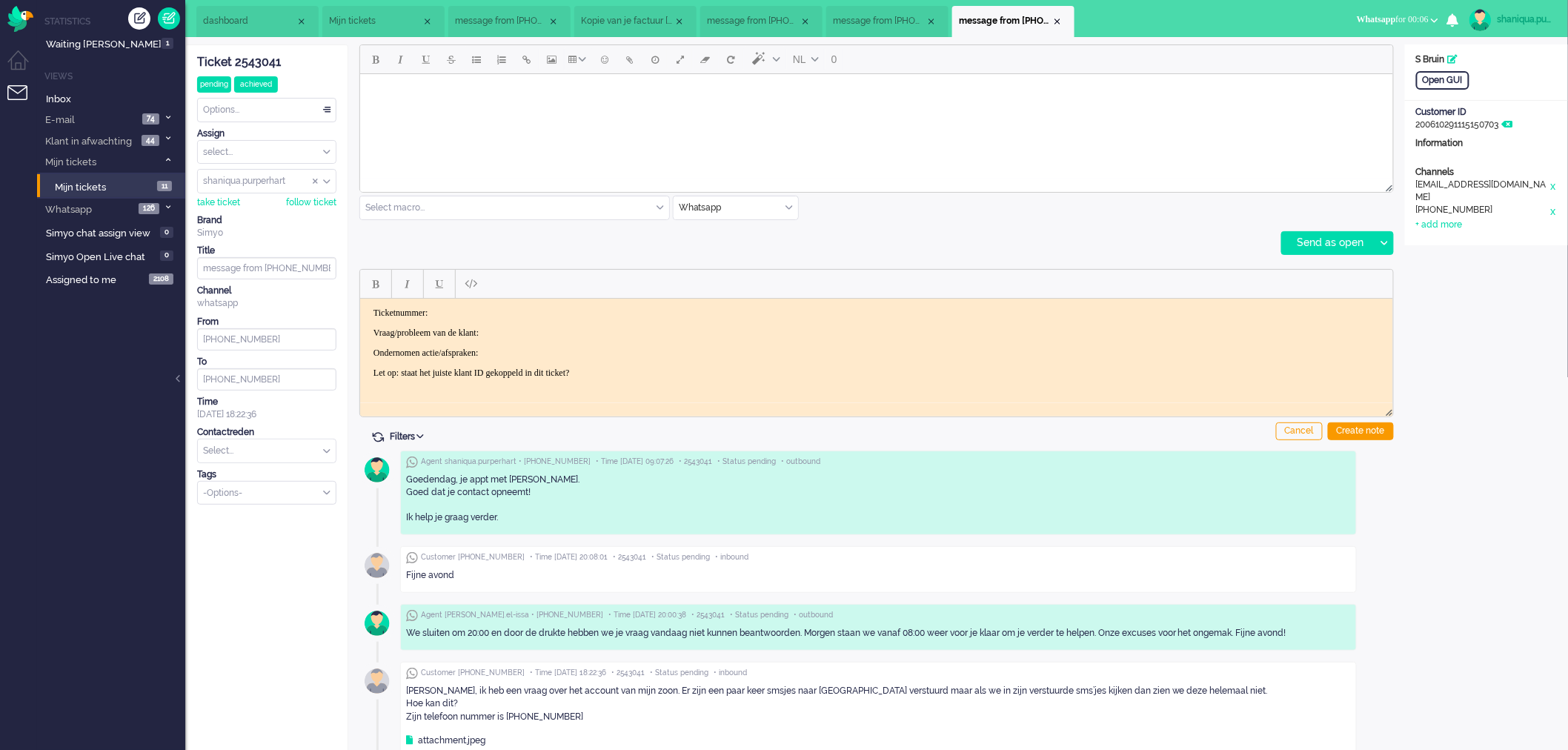
click at [371, 20] on span "Mijn tickets" at bounding box center [375, 21] width 93 height 13
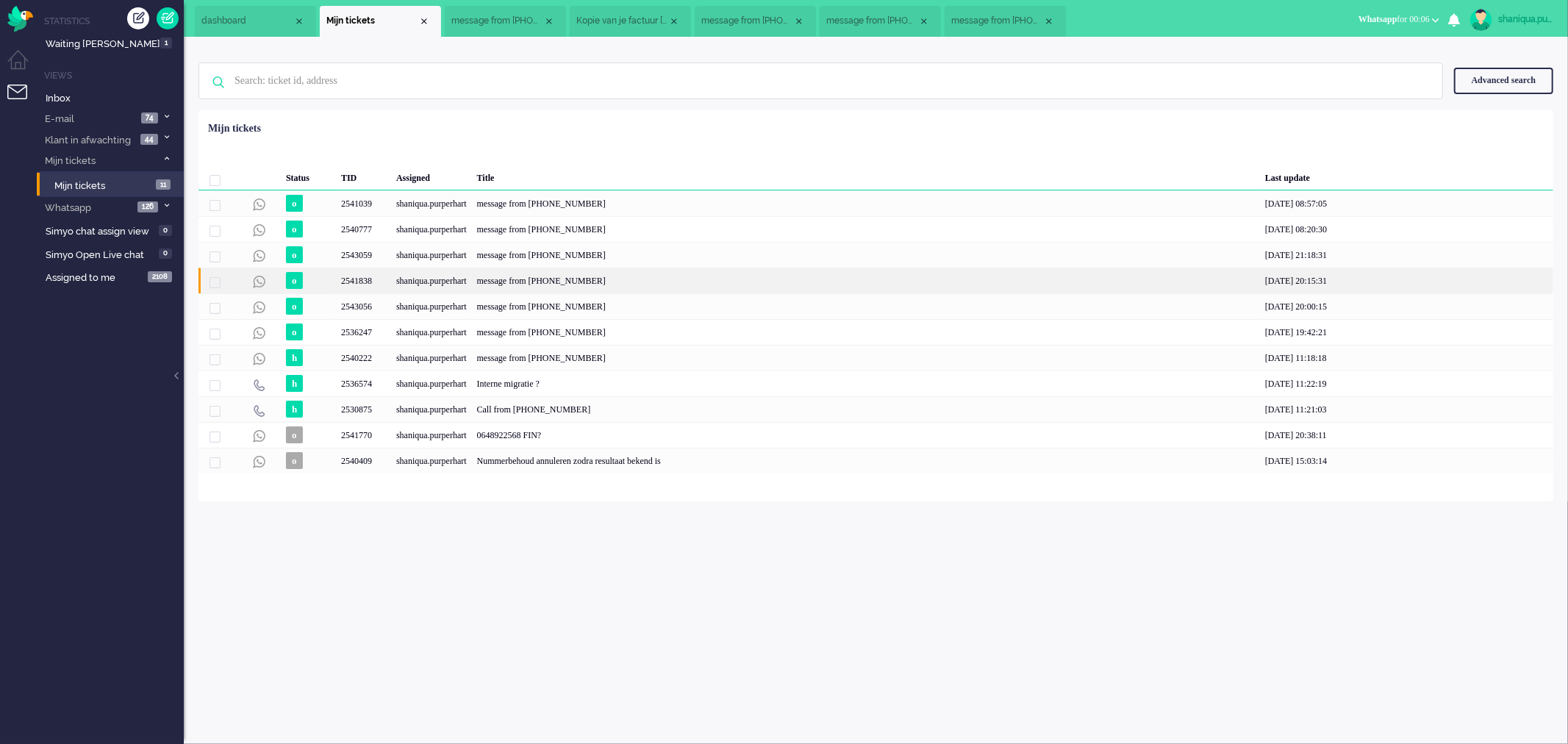
click at [398, 274] on div "shaniqua.purperhart" at bounding box center [431, 280] width 81 height 26
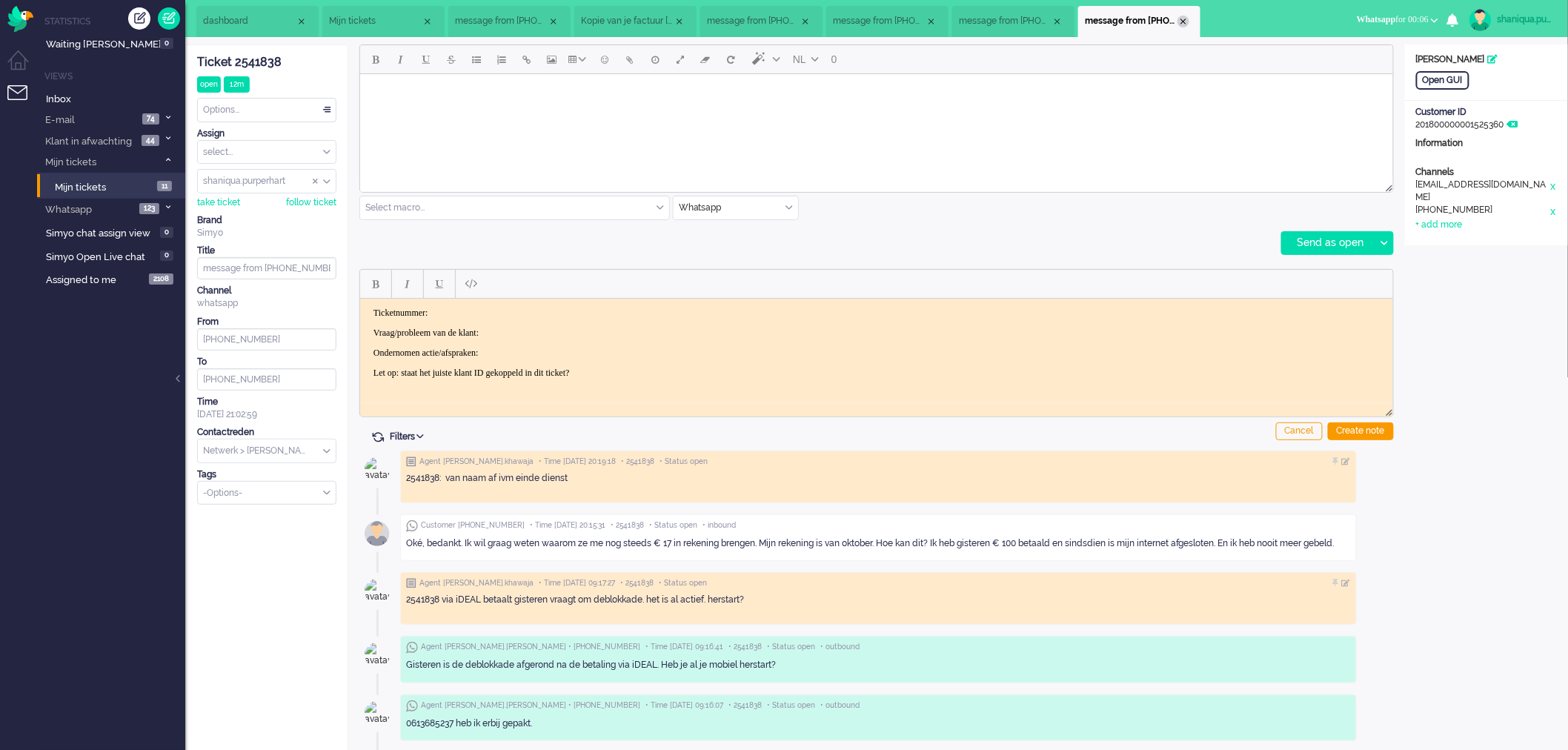
click at [1181, 19] on div "Close tab" at bounding box center [1183, 22] width 12 height 12
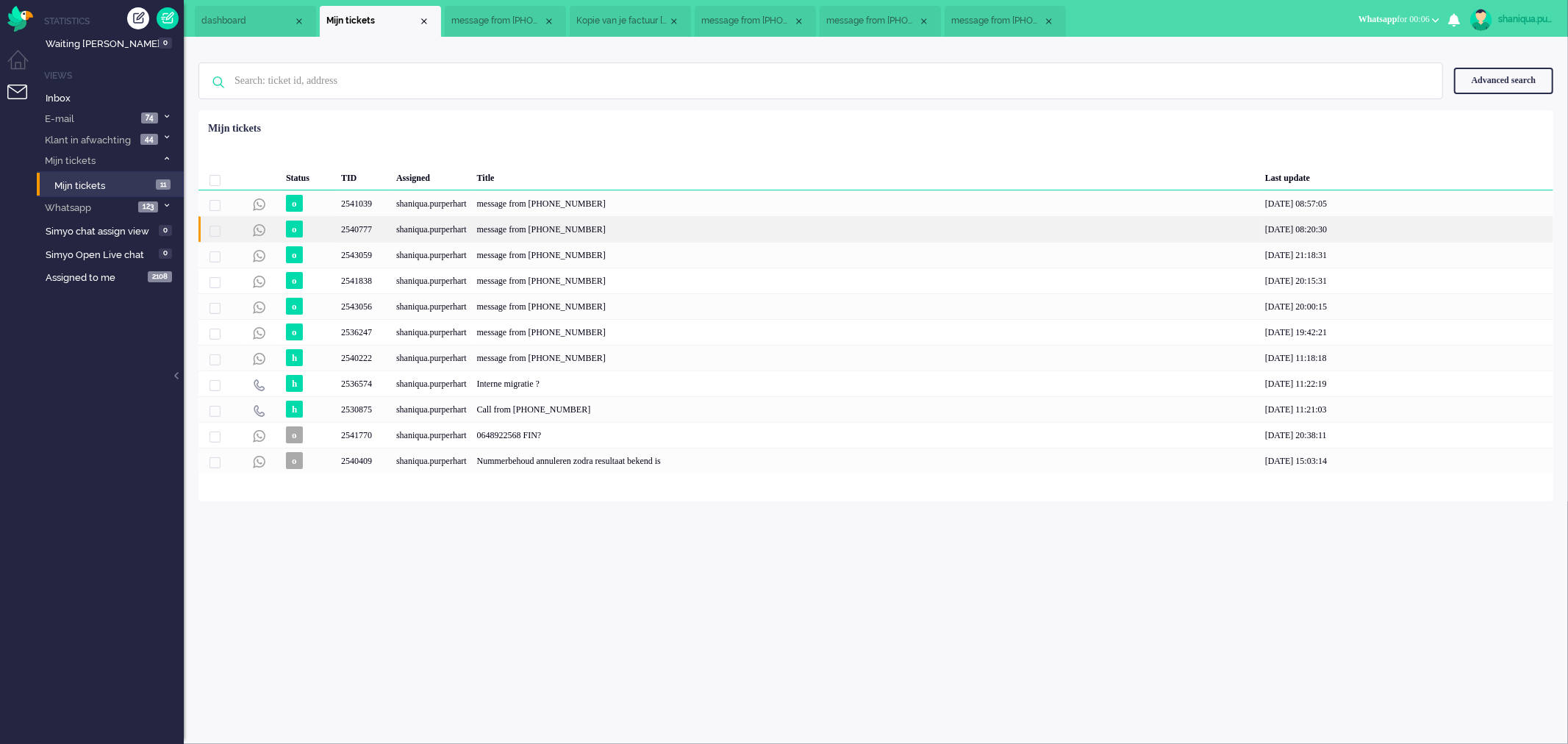
click at [515, 218] on div "message from [PHONE_NUMBER]" at bounding box center [866, 228] width 788 height 26
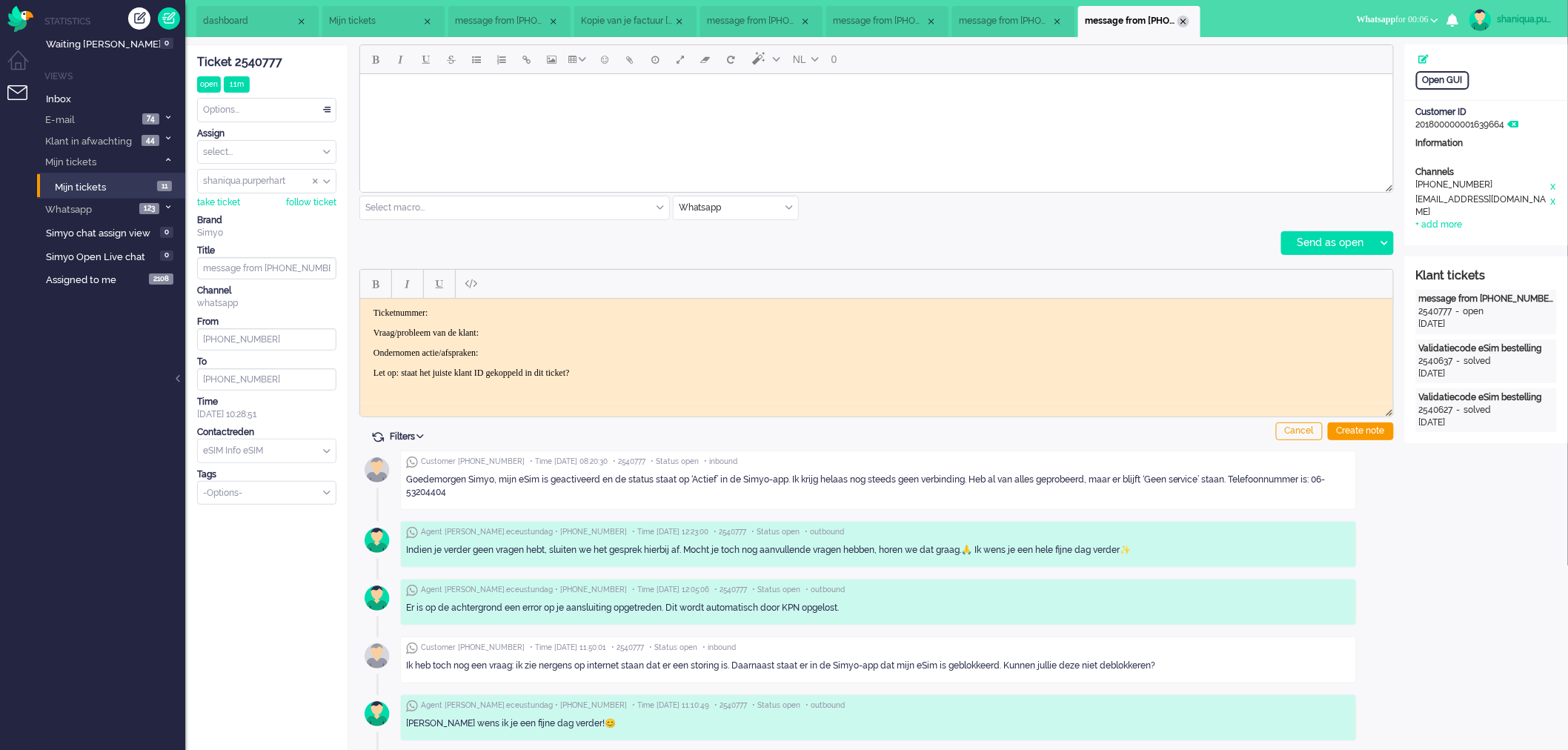
click at [1187, 20] on div "Close tab" at bounding box center [1183, 22] width 12 height 12
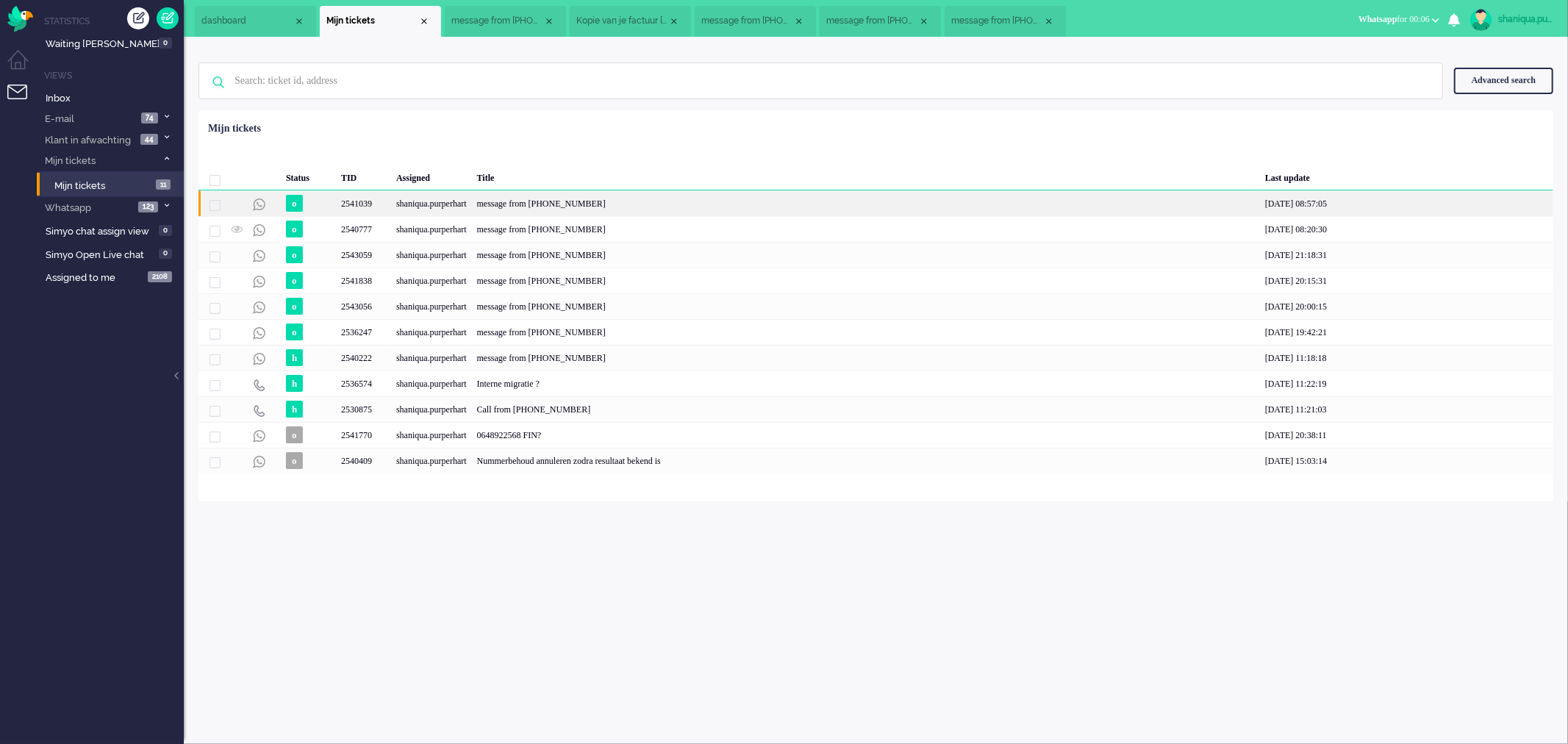
click at [583, 209] on div "message from [PHONE_NUMBER]" at bounding box center [866, 203] width 788 height 26
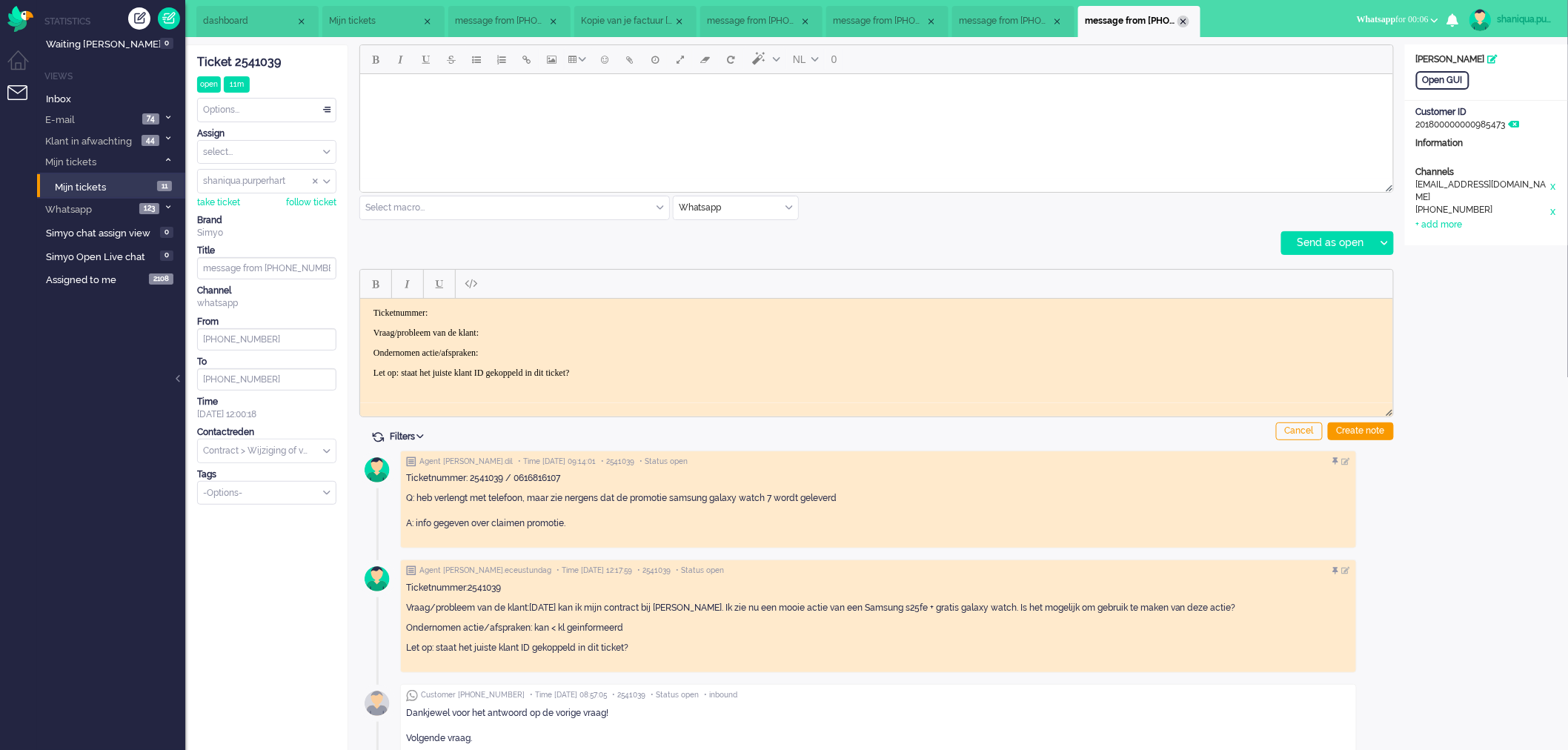
click at [1184, 16] on div "Close tab" at bounding box center [1183, 22] width 12 height 12
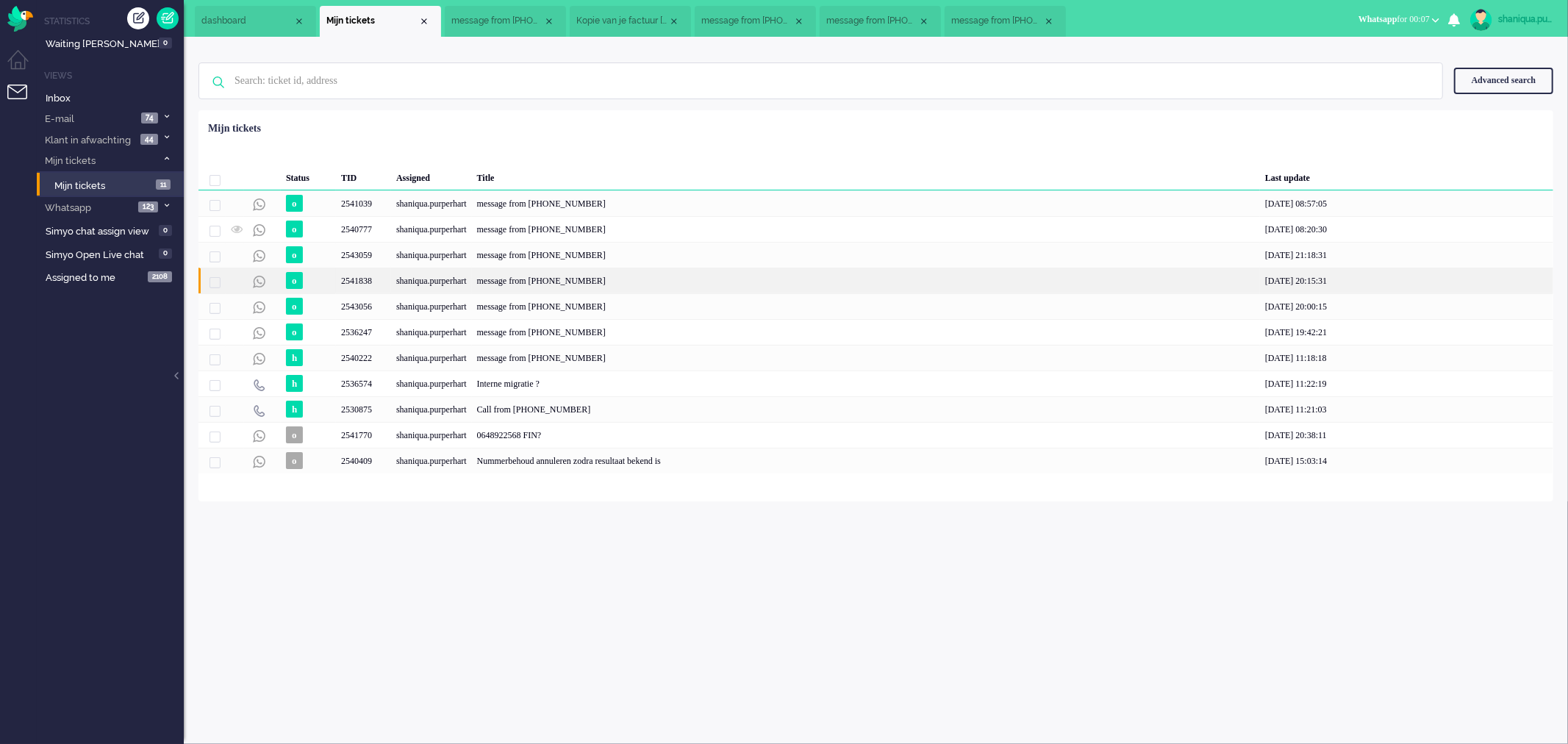
click at [584, 288] on div "message from [PHONE_NUMBER]" at bounding box center [866, 280] width 788 height 26
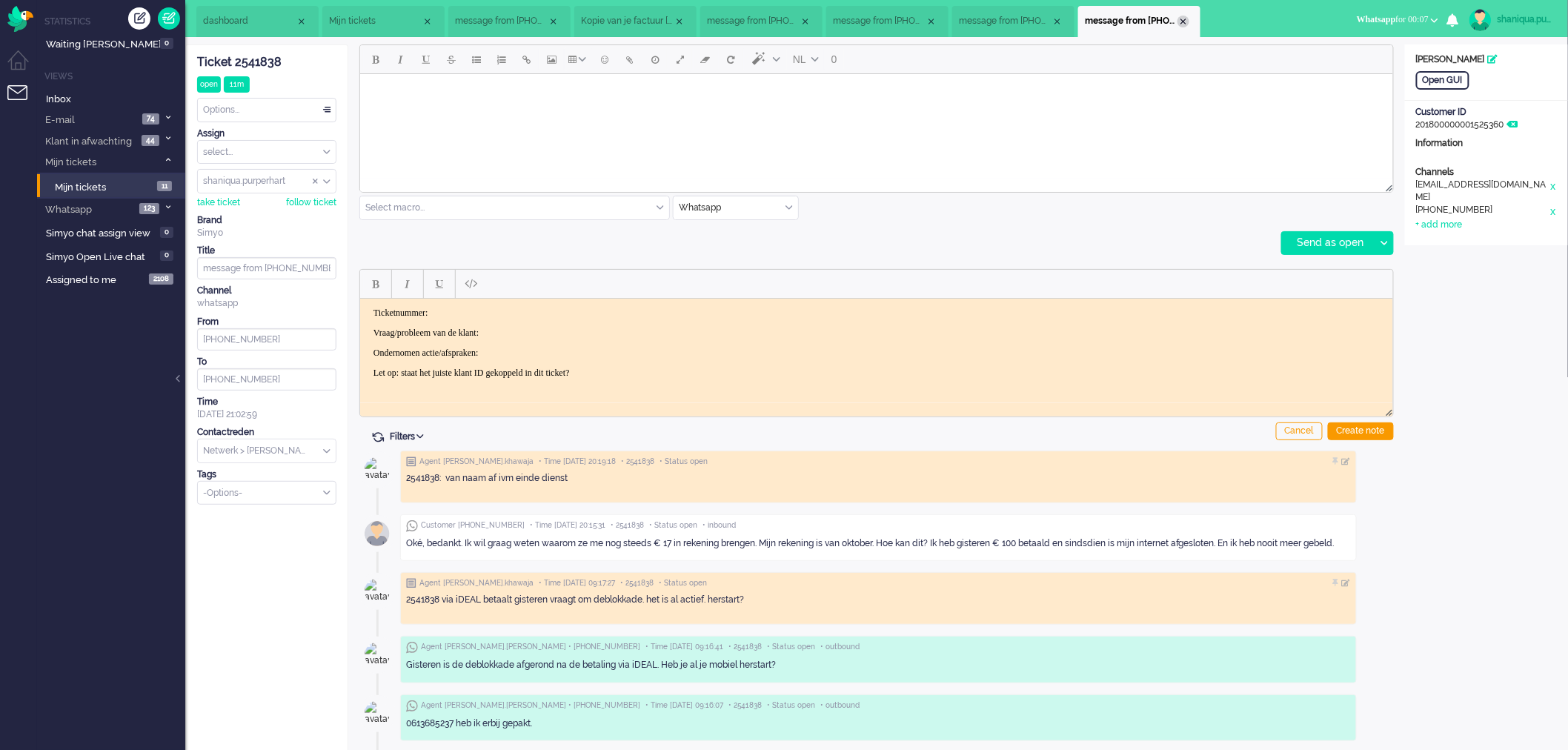
click at [1183, 17] on div "Close tab" at bounding box center [1183, 22] width 12 height 12
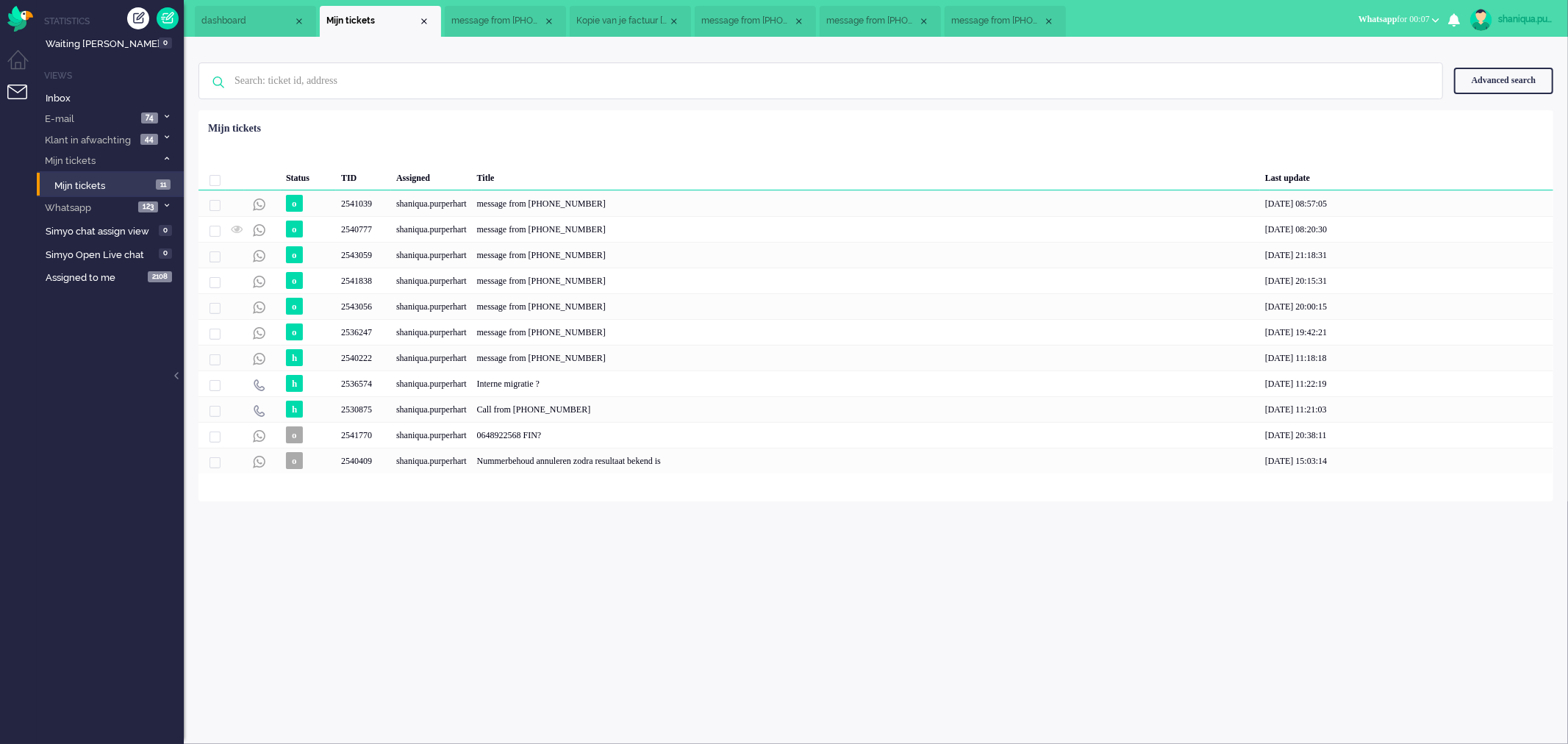
click at [511, 16] on span "message from [PHONE_NUMBER]" at bounding box center [497, 21] width 92 height 12
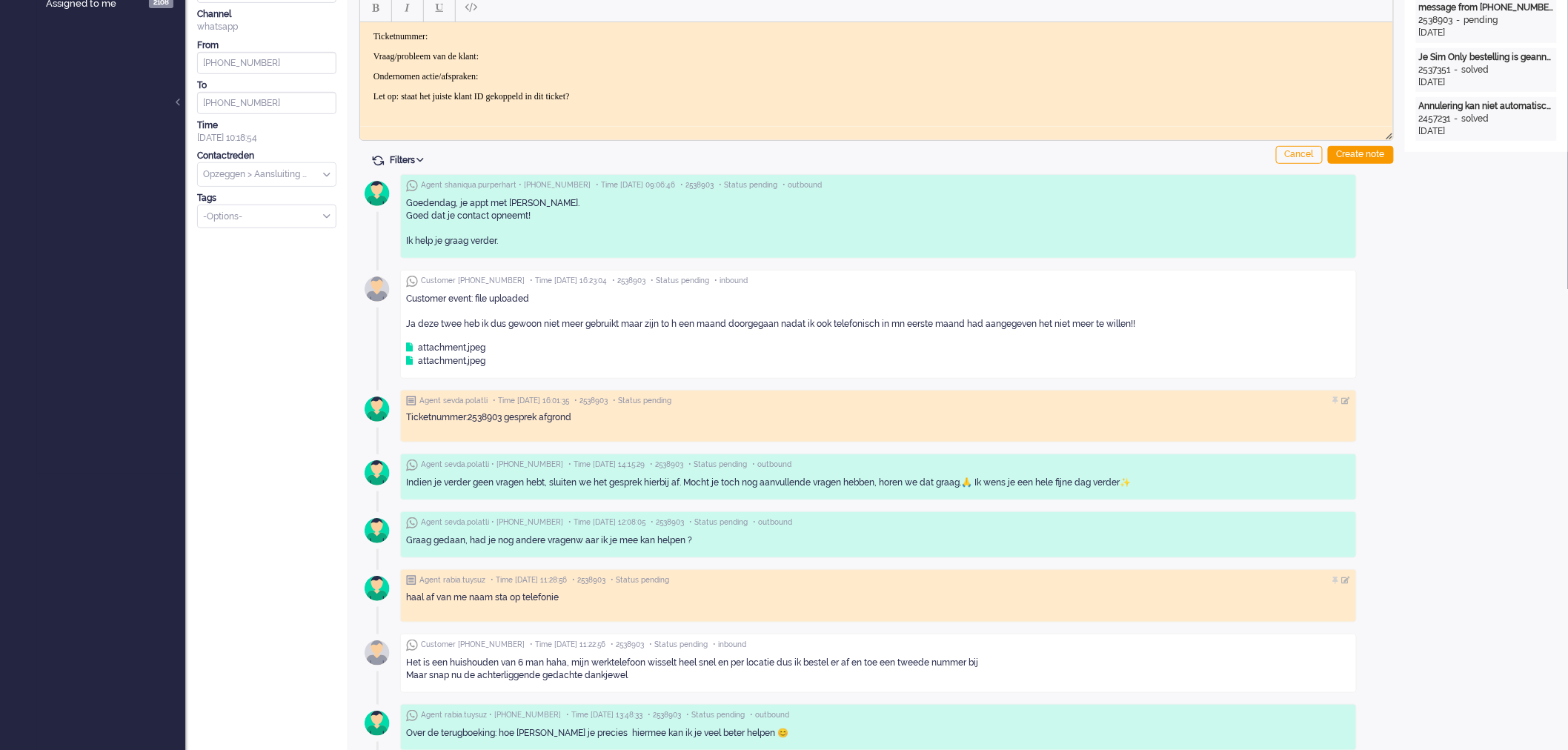
scroll to position [270, 0]
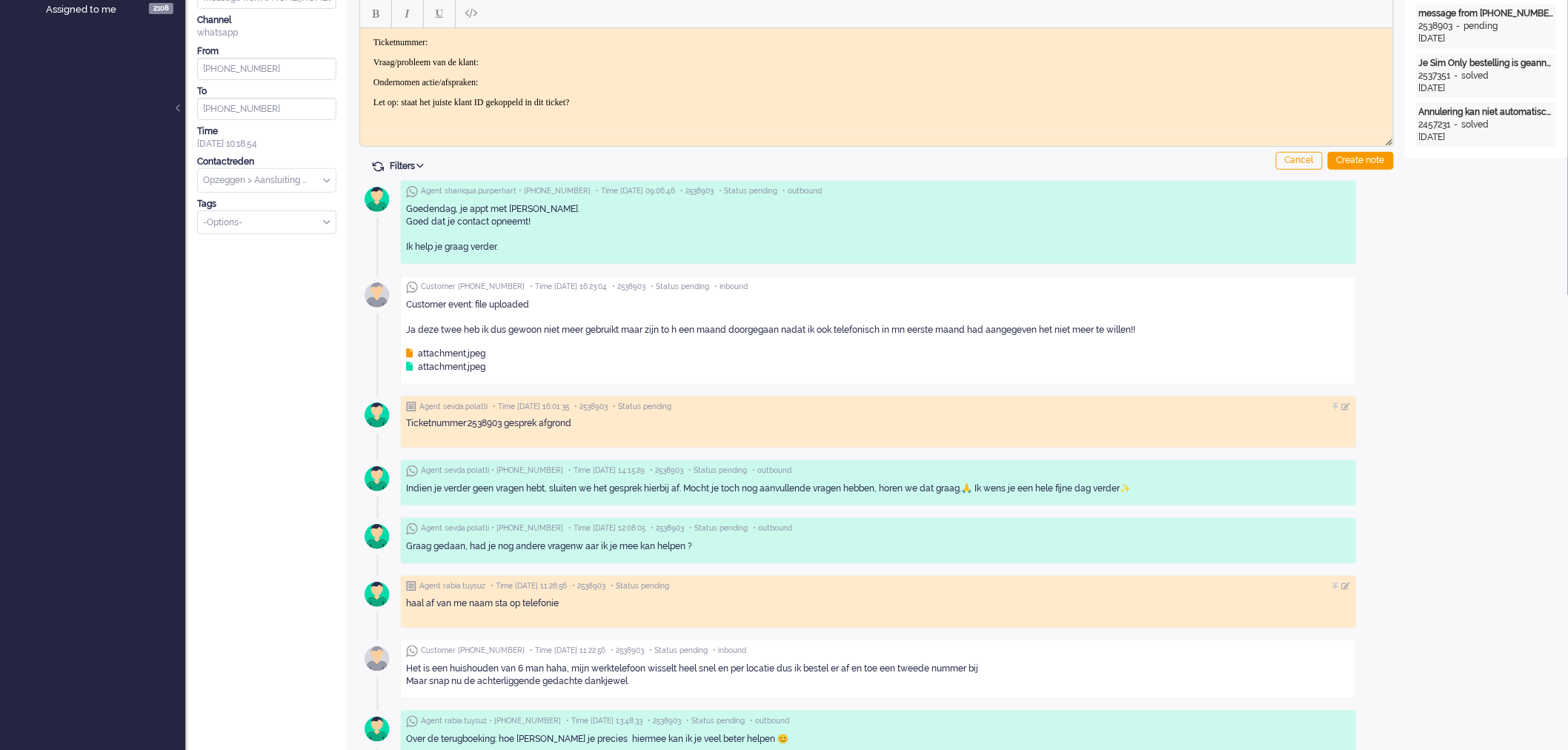
click at [463, 354] on div "attachment.jpeg" at bounding box center [446, 353] width 79 height 13
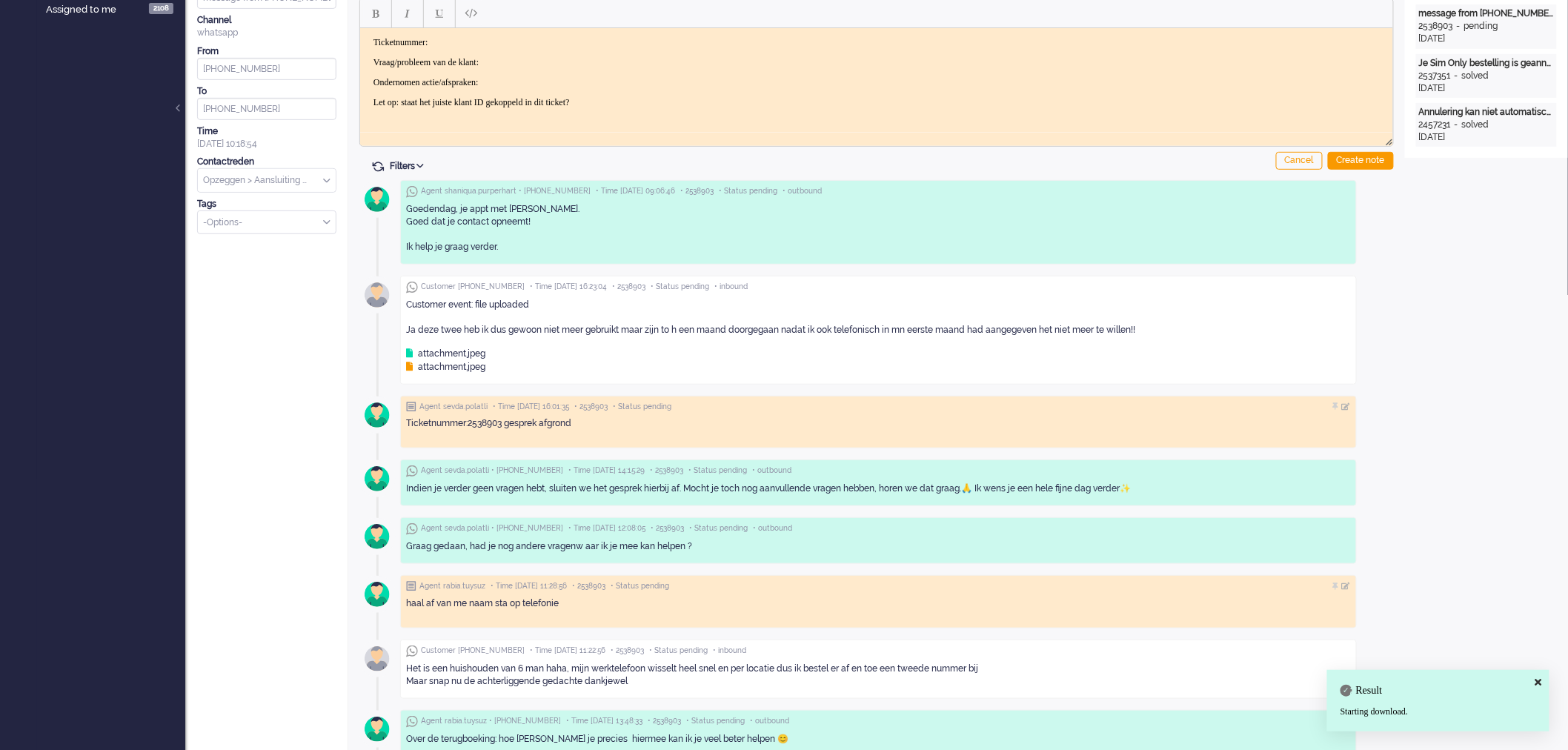
click at [468, 367] on div "attachment.jpeg" at bounding box center [446, 366] width 79 height 13
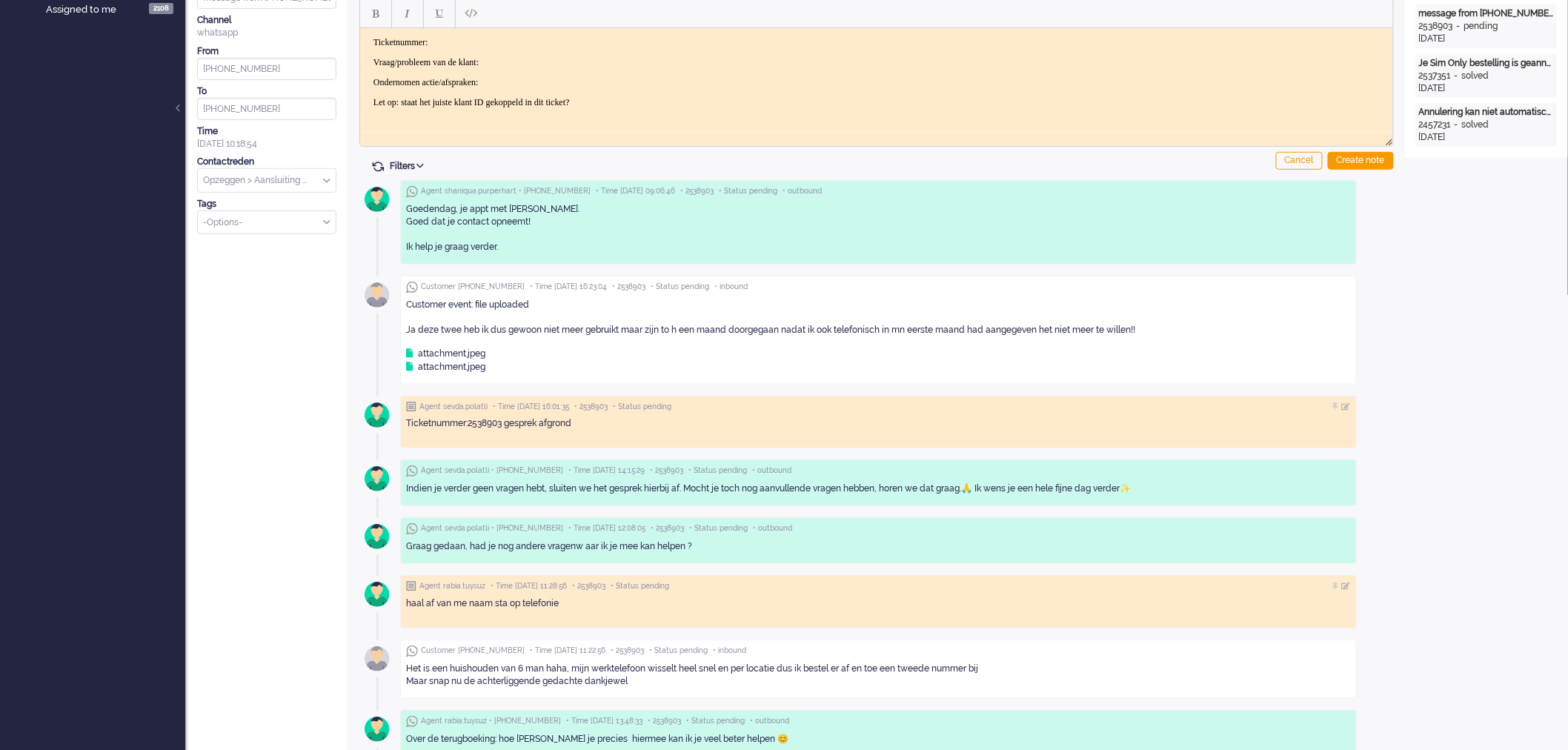
scroll to position [0, 0]
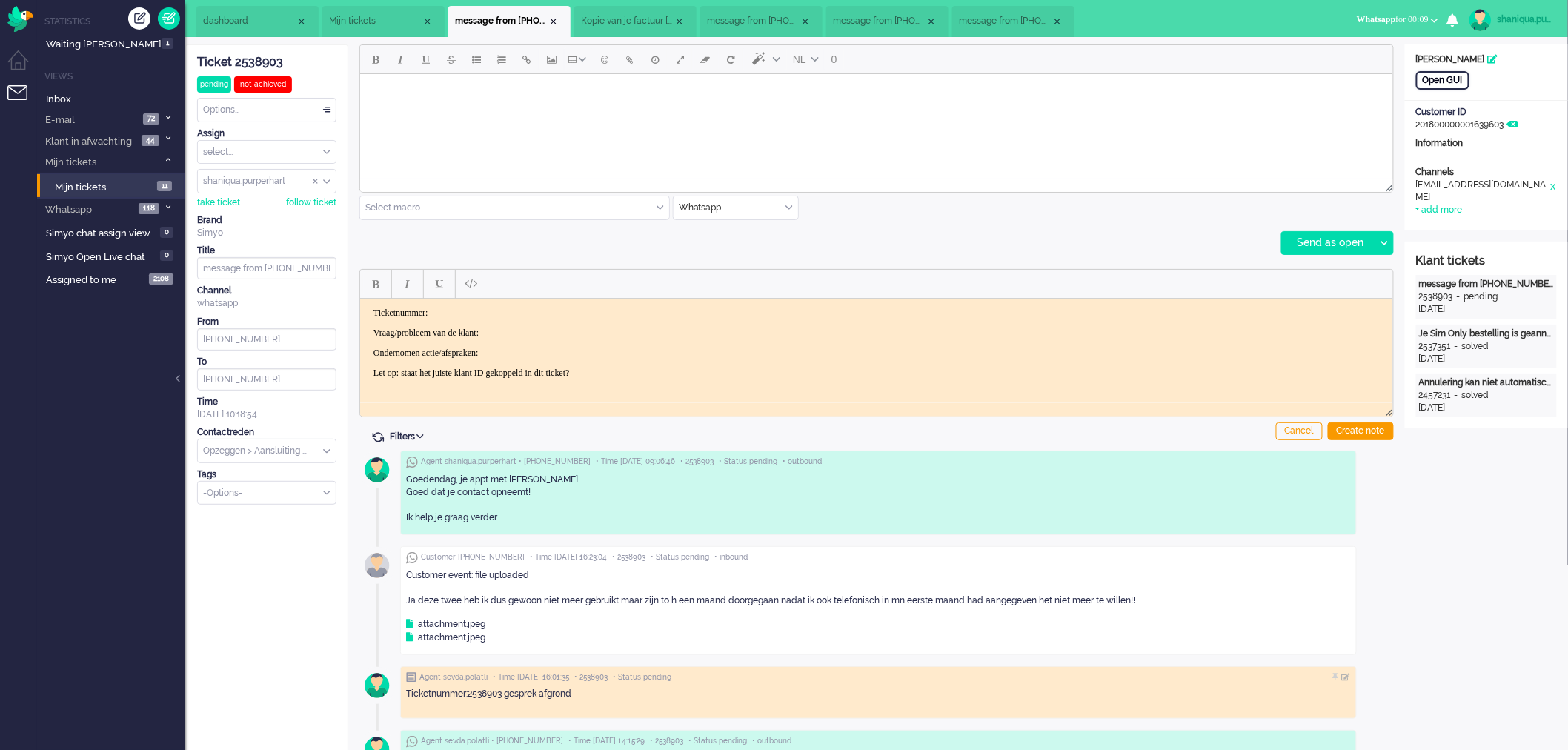
click at [1432, 83] on div "Open GUI" at bounding box center [1443, 80] width 53 height 18
click at [394, 111] on html at bounding box center [876, 92] width 1033 height 38
click at [1385, 248] on div at bounding box center [1384, 243] width 18 height 23
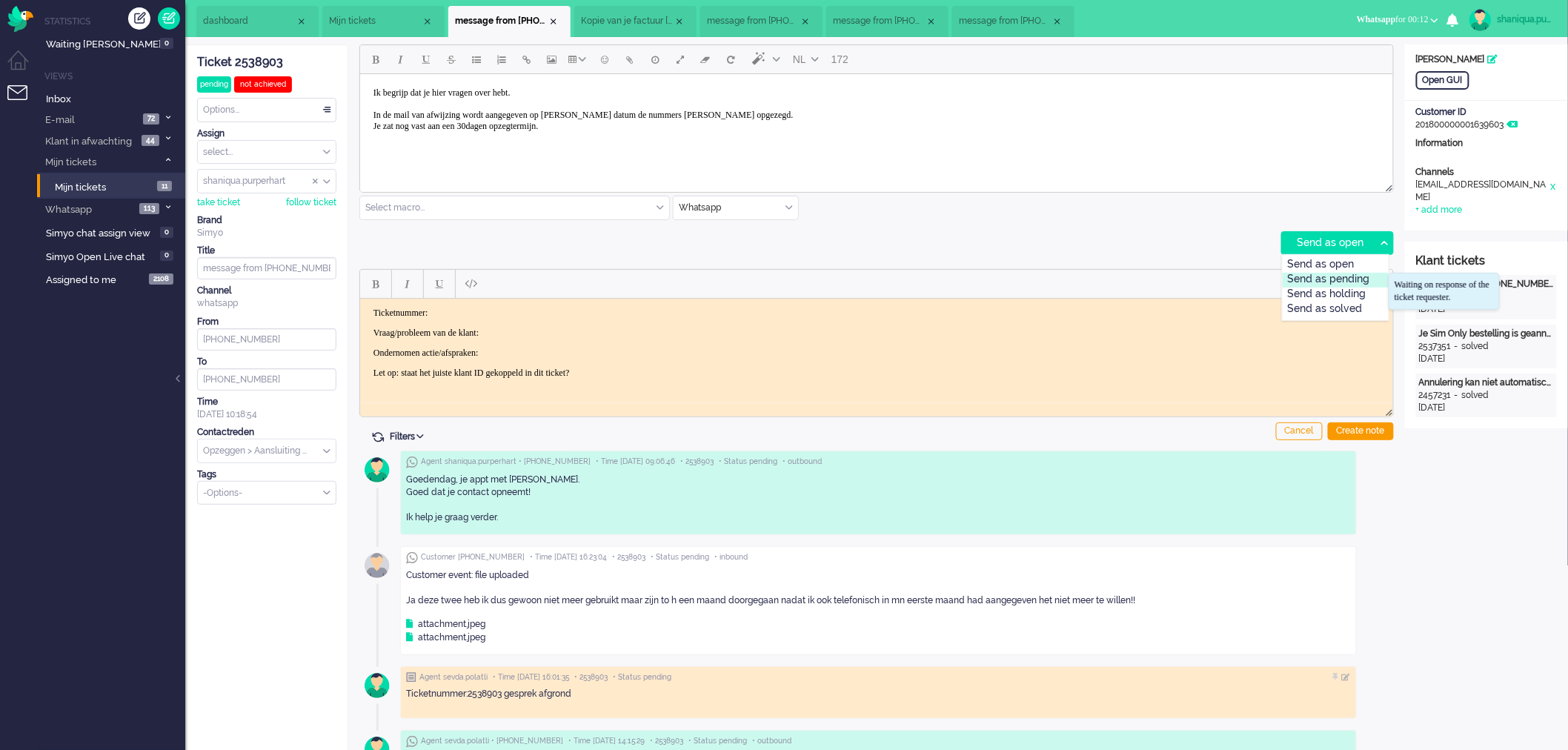
click at [1375, 277] on div "Send as pending" at bounding box center [1335, 280] width 106 height 15
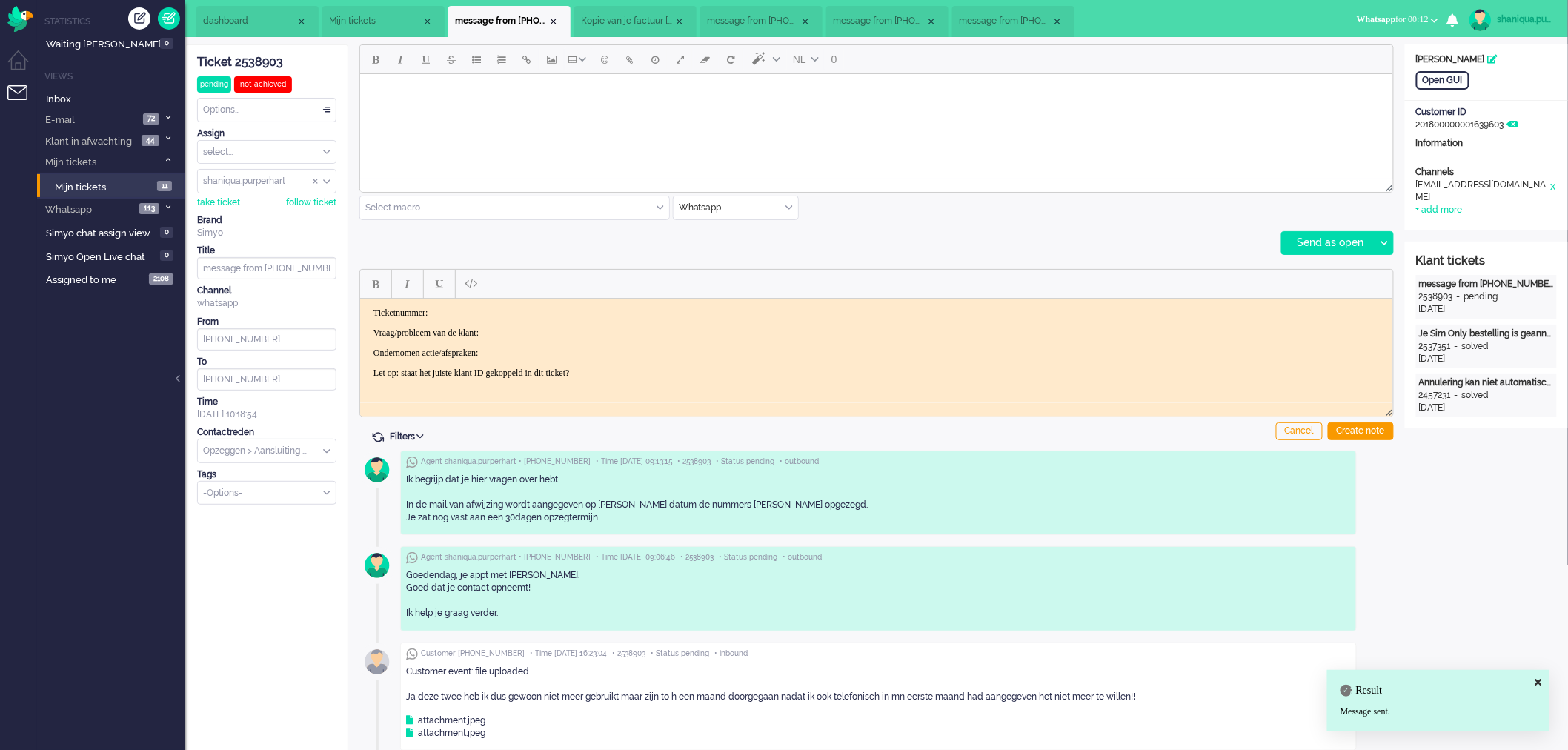
click at [267, 54] on div "Ticket 2538903" at bounding box center [266, 63] width 139 height 17
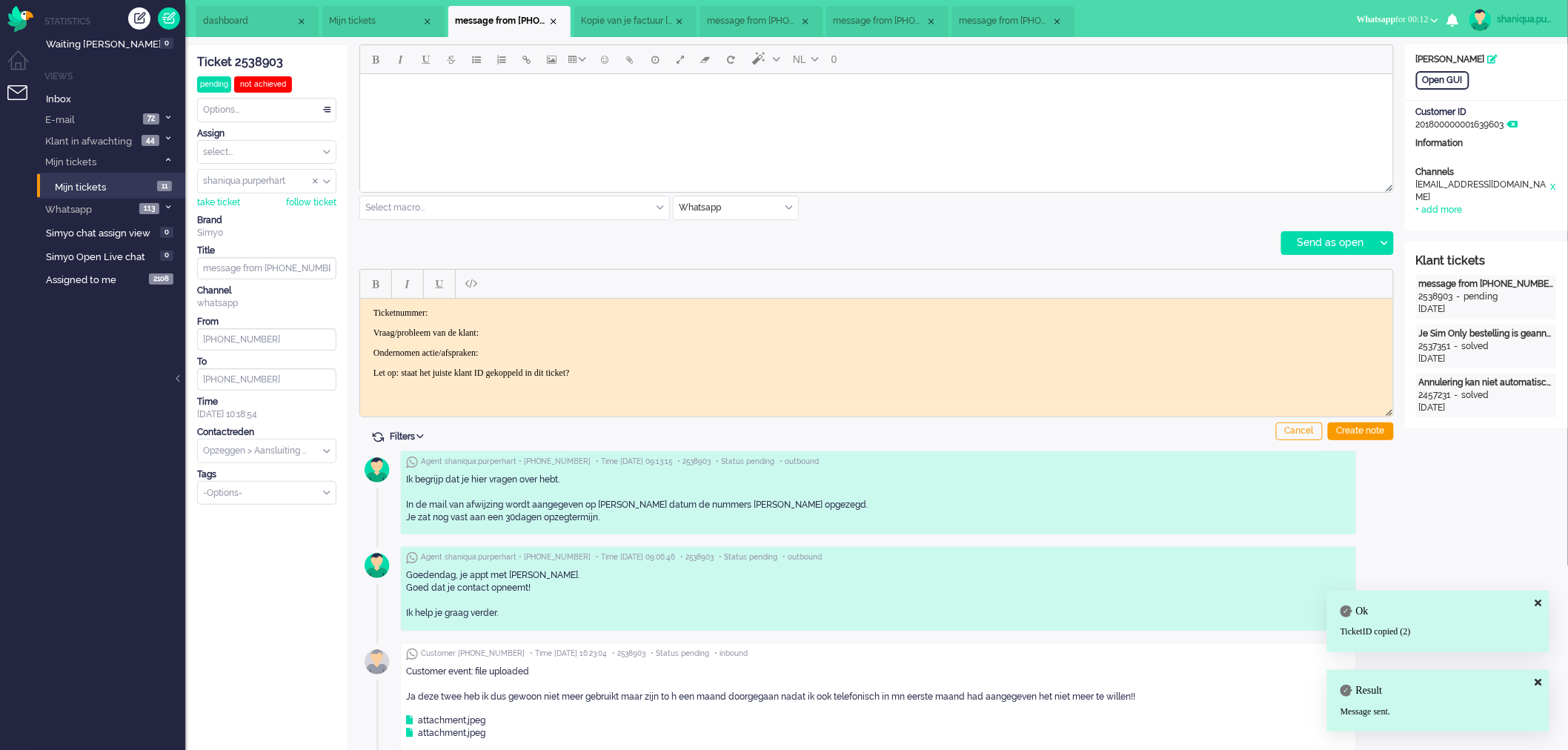
click at [487, 310] on p "Ticketnummer:" at bounding box center [876, 312] width 1006 height 11
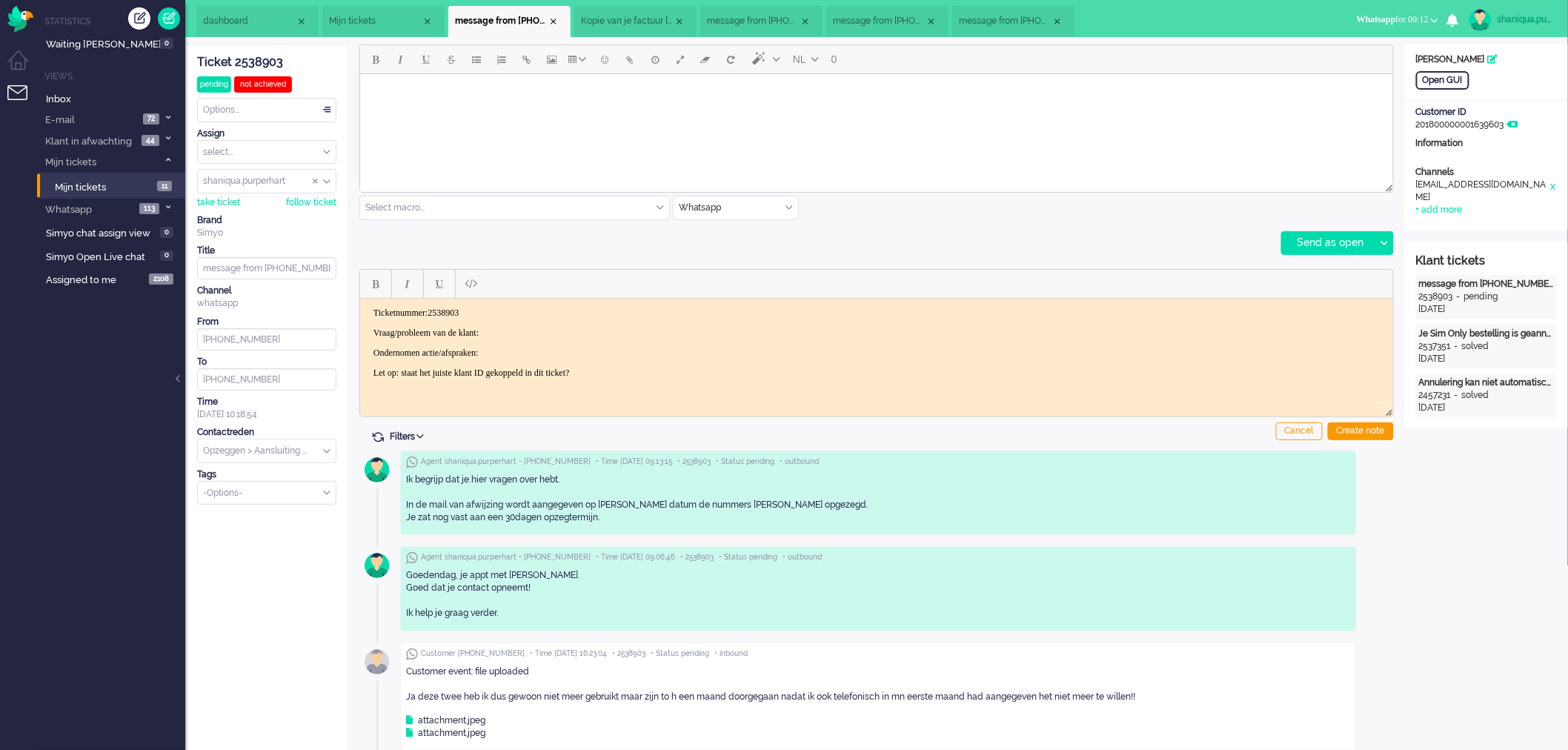
click at [1146, 691] on div "Customer event: file uploaded Ja deze twee heb ik dus gewoon niet meer gebruikt…" at bounding box center [879, 683] width 945 height 38
click at [597, 328] on p "Vraag/probleem van de klant:" at bounding box center [876, 332] width 1006 height 11
click at [508, 344] on body "Ticketnummer:2538903 Vraag/probleem van de klant:opgezegd, krijgt toch facturen…" at bounding box center [876, 342] width 1021 height 71
click at [1351, 432] on div "Create note" at bounding box center [1360, 430] width 66 height 18
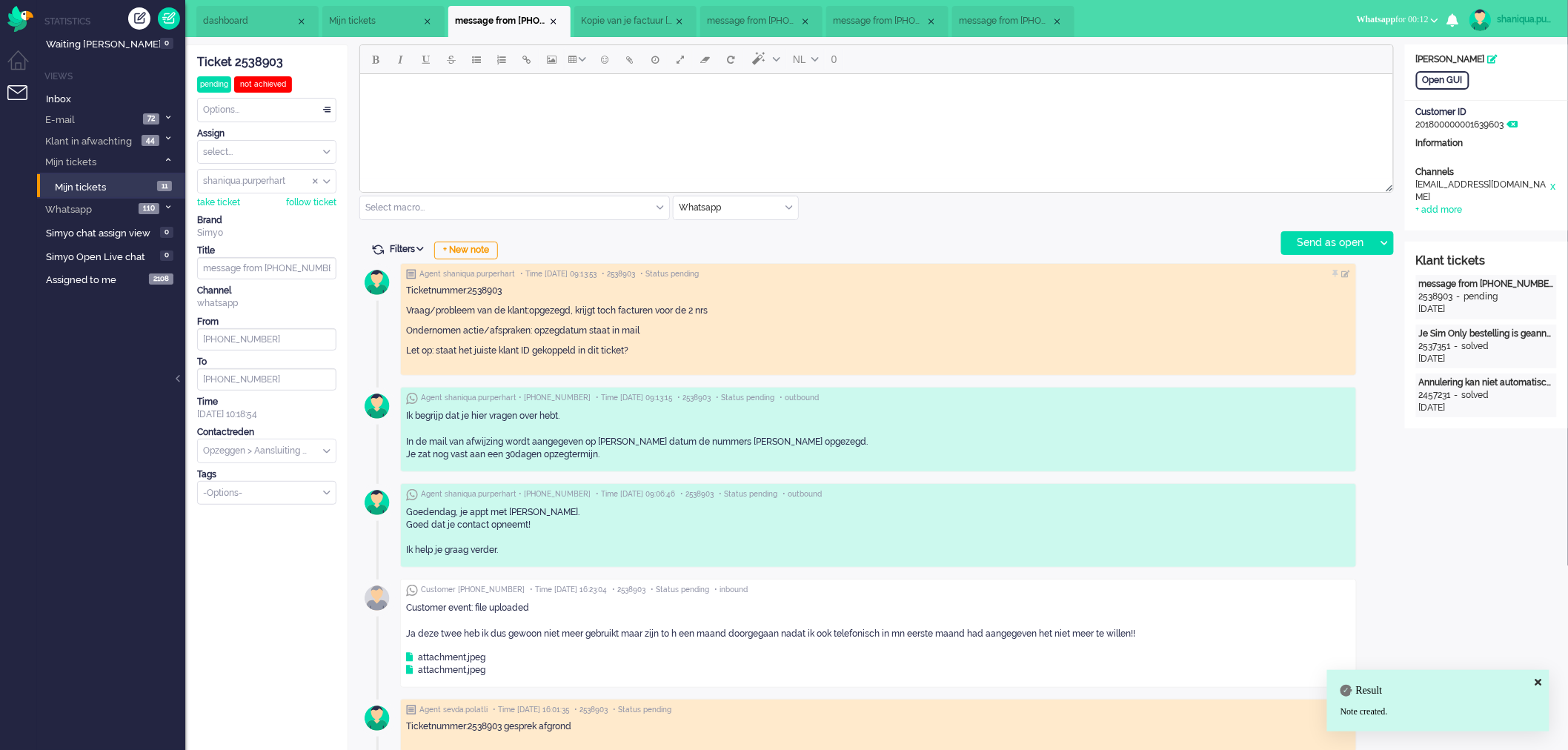
click at [598, 24] on span "Kopie van je factuur [DATE]" at bounding box center [627, 21] width 93 height 13
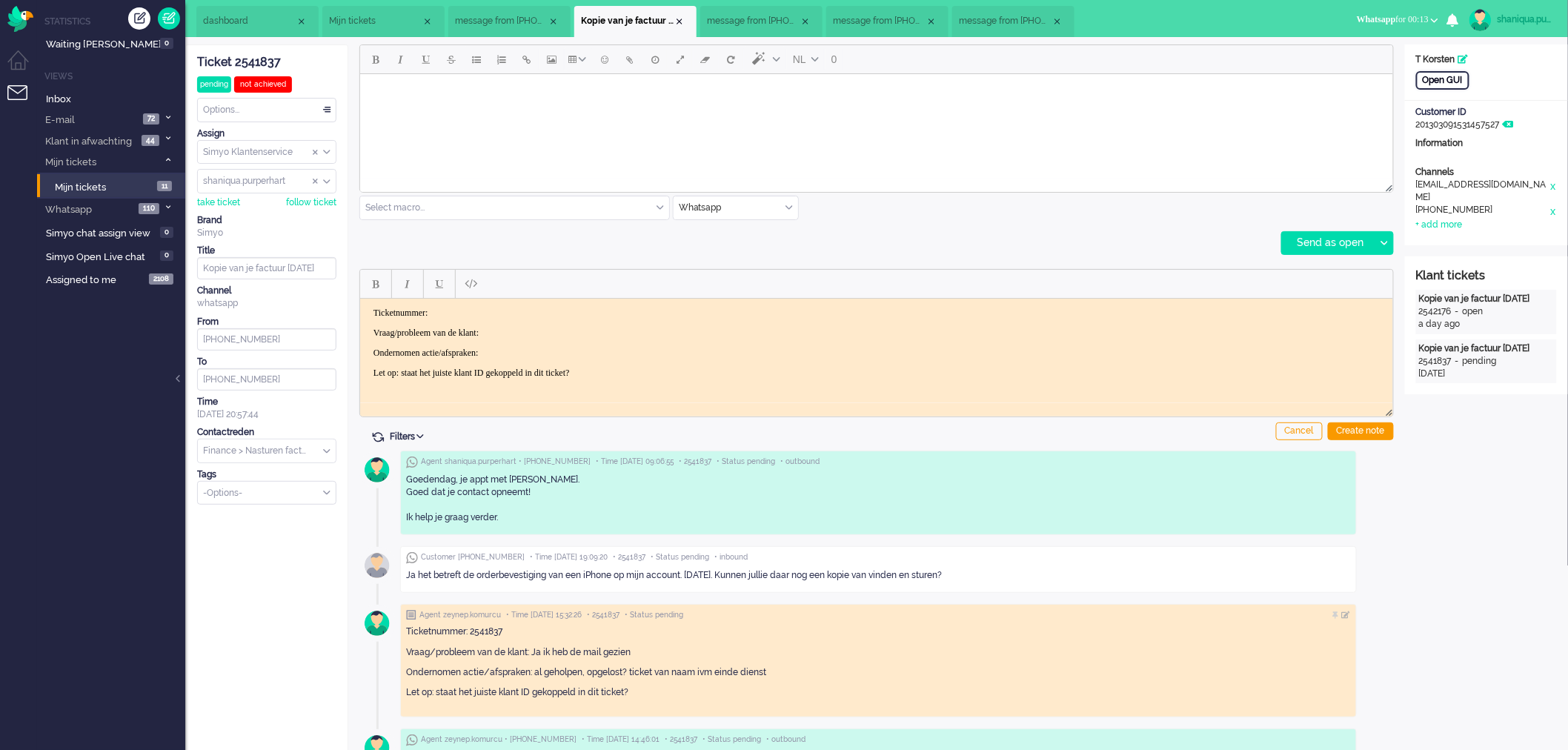
click at [1438, 78] on div "Open GUI" at bounding box center [1443, 80] width 53 height 18
click at [521, 95] on body "Rich Text Area. Press ALT-0 for help." at bounding box center [876, 92] width 1021 height 26
click at [1390, 247] on div at bounding box center [1384, 243] width 18 height 23
click at [1376, 273] on div "Send as pending" at bounding box center [1335, 280] width 106 height 15
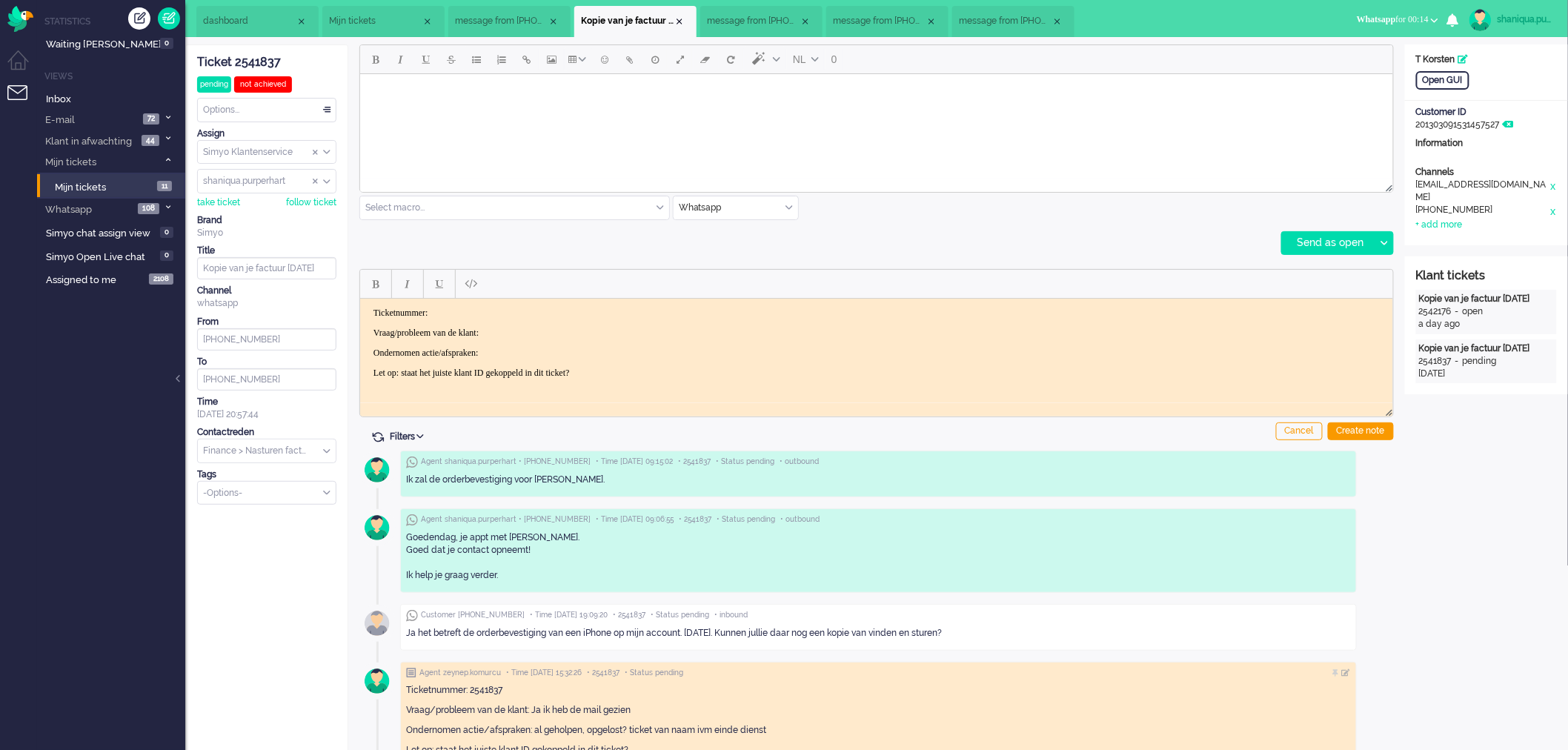
click at [764, 208] on input "text" at bounding box center [735, 208] width 124 height 23
click at [739, 232] on li "email" at bounding box center [735, 231] width 124 height 22
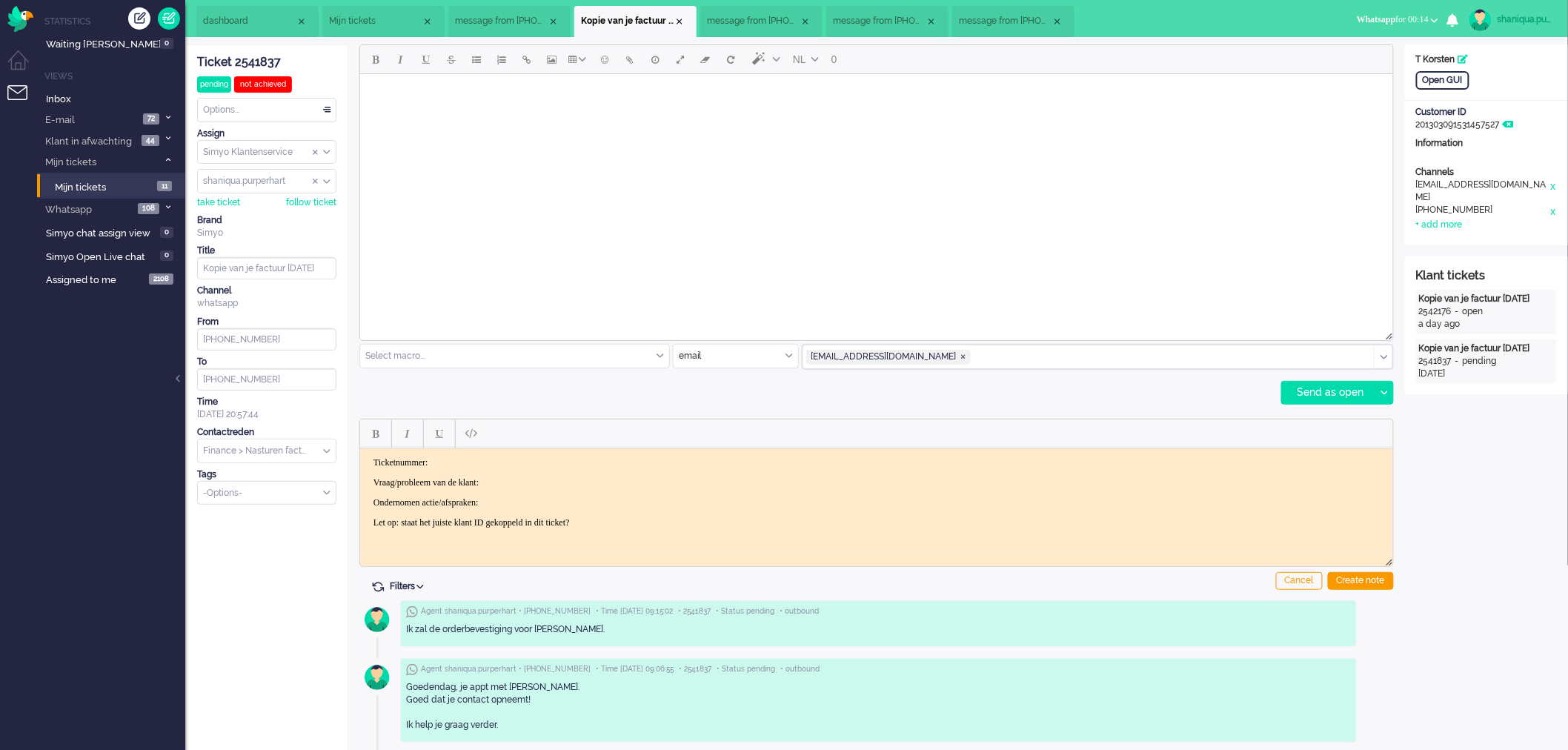
click at [515, 97] on body "Rich Text Area. Press ALT-0 for help." at bounding box center [876, 92] width 1021 height 26
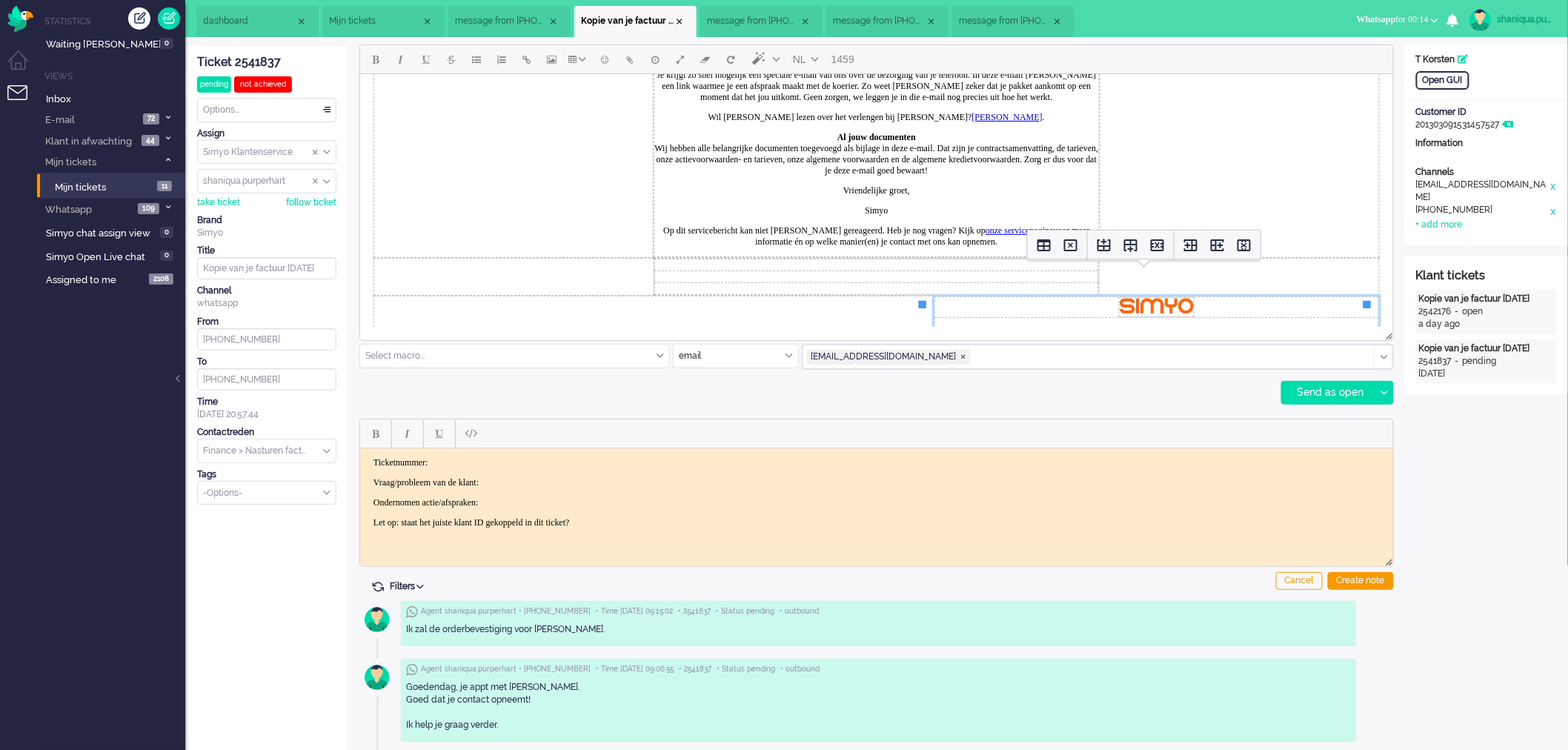
scroll to position [402, 0]
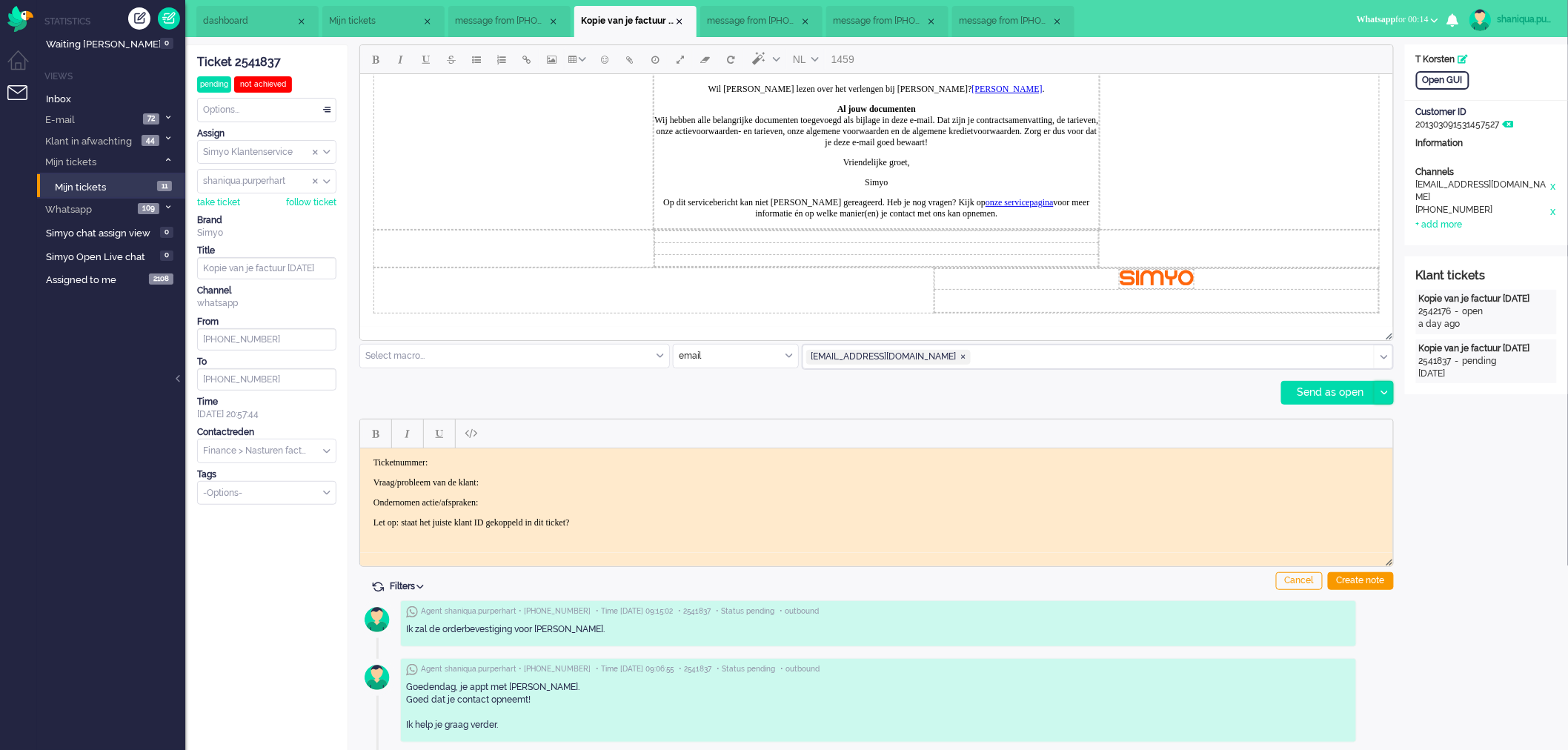
click at [1389, 395] on div at bounding box center [1384, 392] width 18 height 23
click at [1367, 432] on div "Send as pending" at bounding box center [1335, 430] width 106 height 15
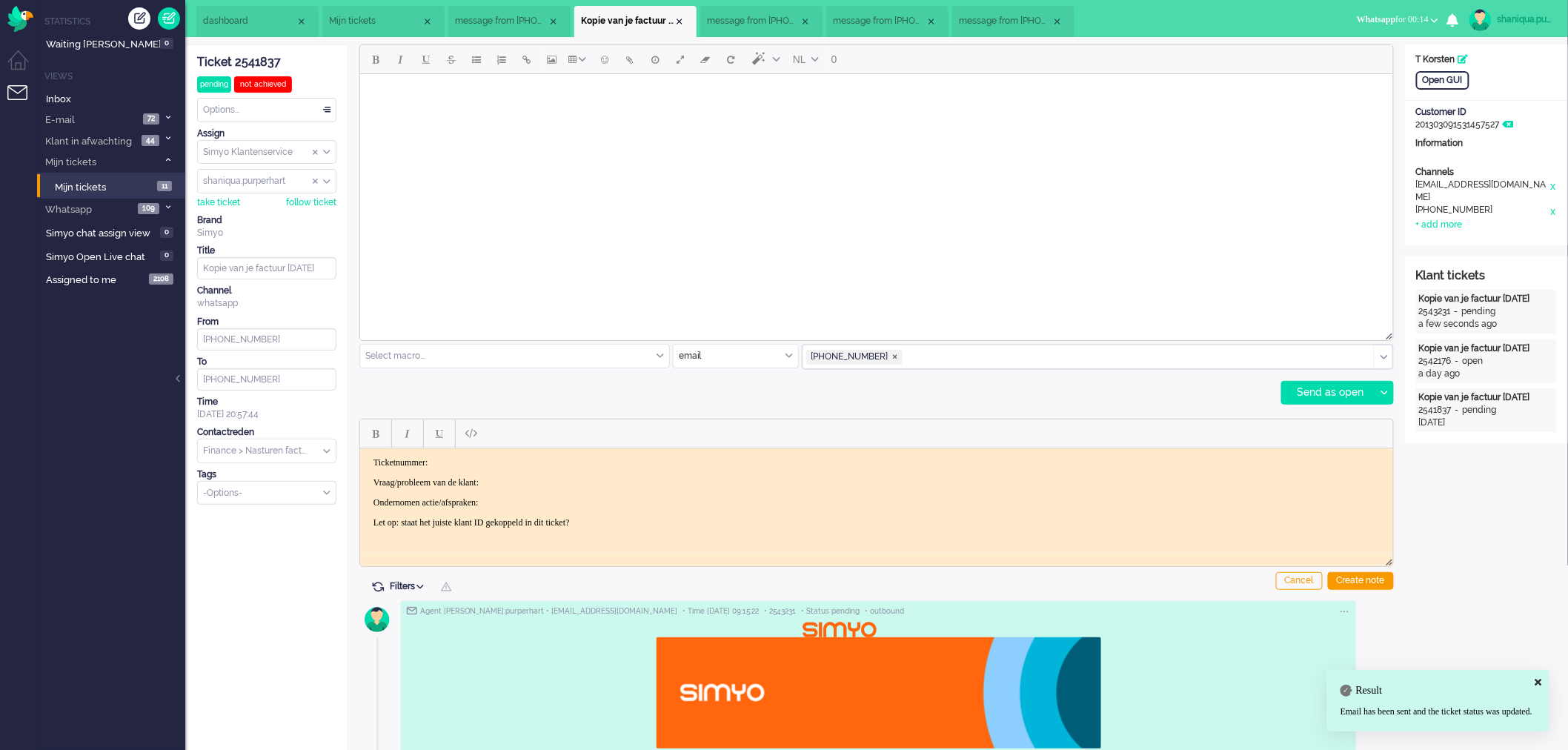
click at [724, 354] on input "text" at bounding box center [735, 356] width 124 height 23
click at [715, 424] on span "Whatsapp" at bounding box center [702, 420] width 43 height 13
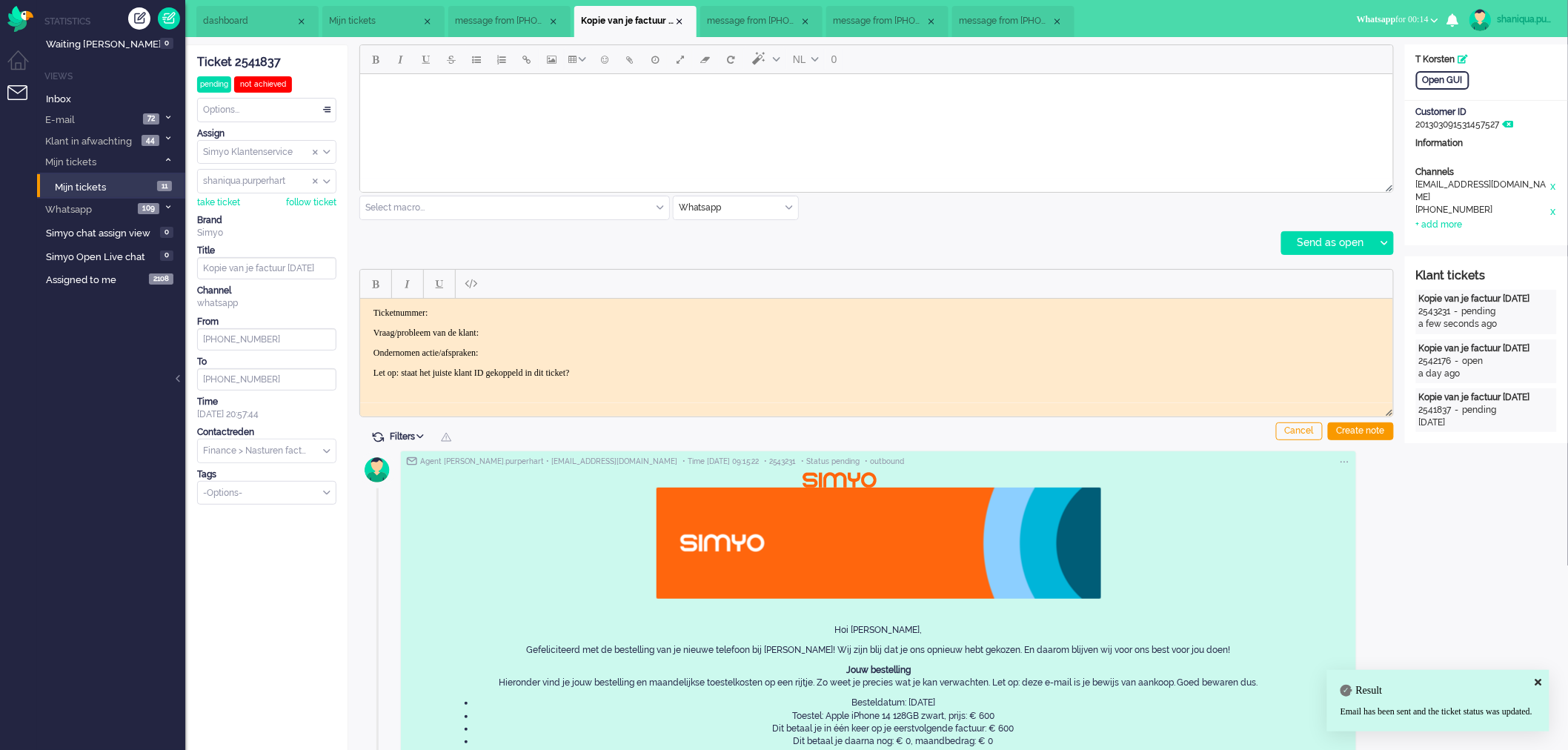
click at [586, 94] on body "Rich Text Area. Press ALT-0 for help." at bounding box center [876, 92] width 1021 height 26
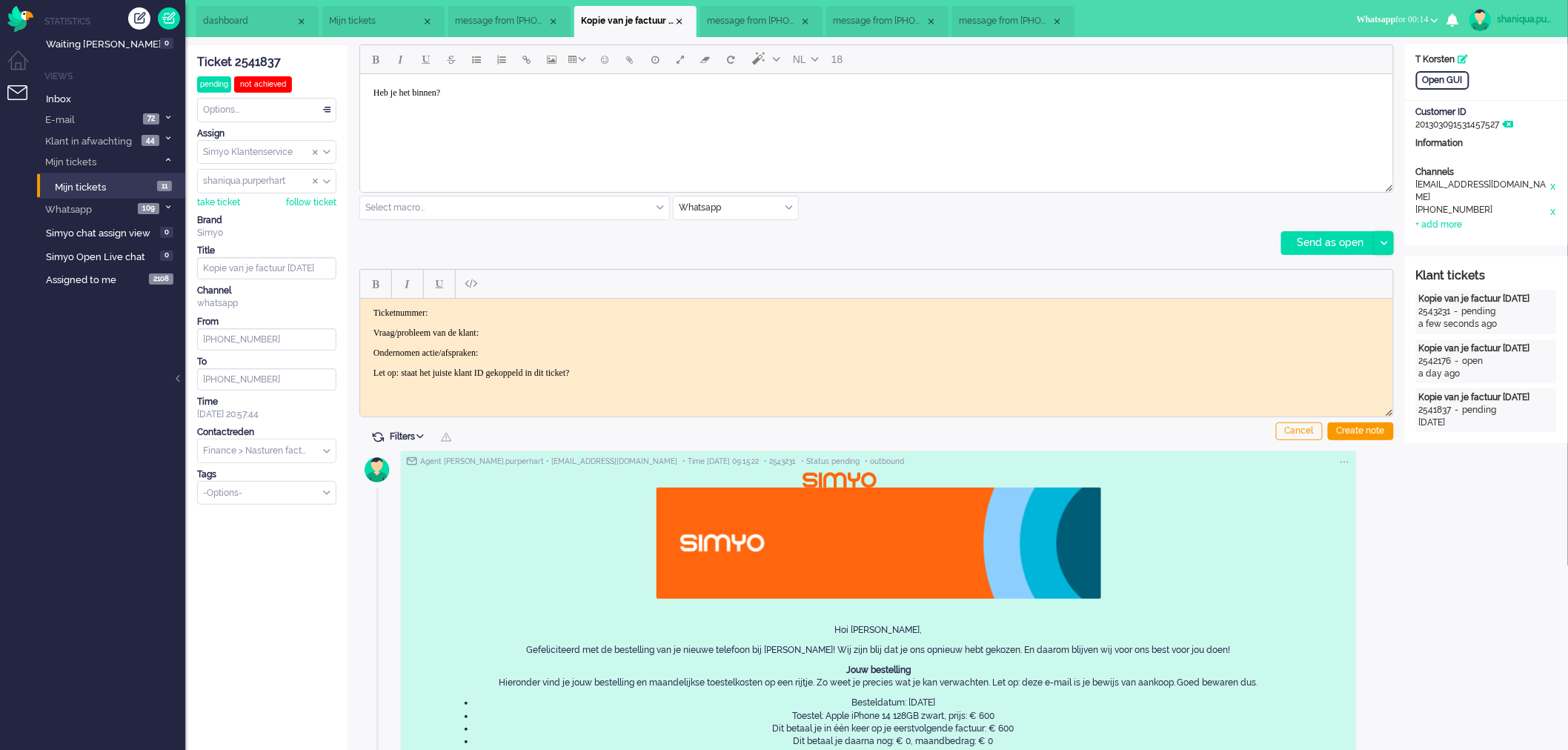
click at [1386, 243] on icon at bounding box center [1384, 243] width 8 height 4
click at [1373, 274] on div "Send as pending" at bounding box center [1335, 280] width 106 height 15
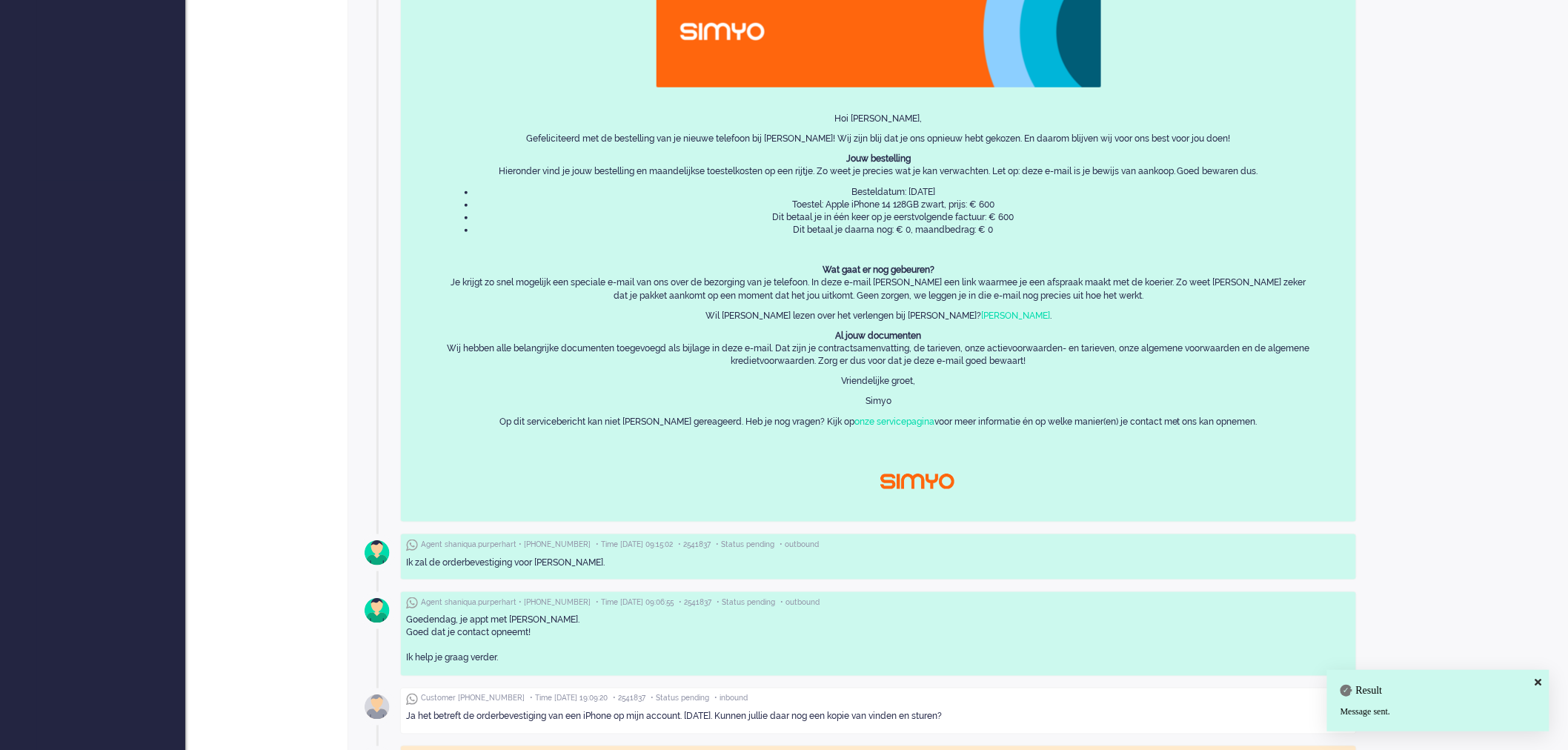
scroll to position [580, 0]
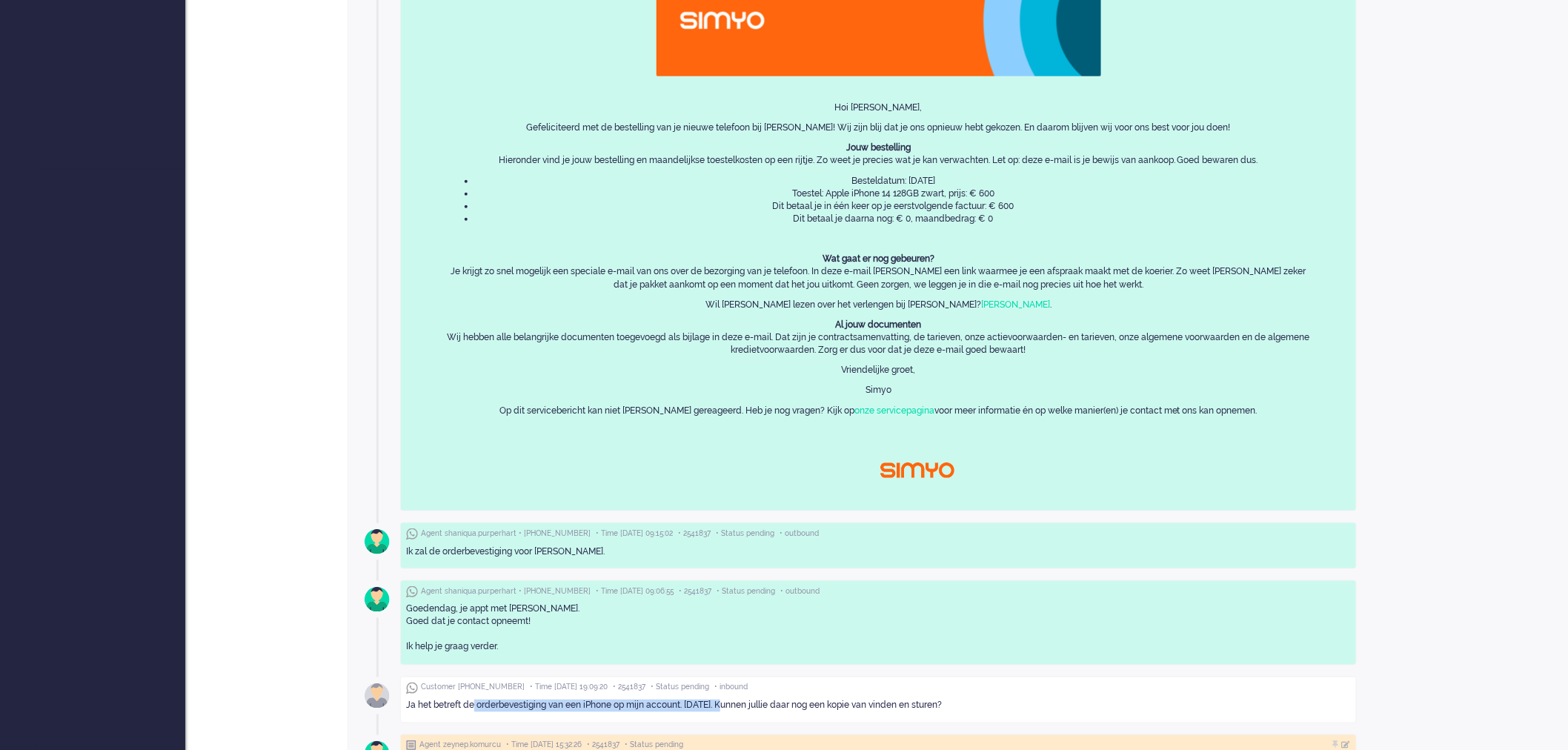
drag, startPoint x: 475, startPoint y: 707, endPoint x: 721, endPoint y: 710, distance: 246.0
click at [721, 710] on div "Ja het betreft de orderbevestiging van een iPhone op mijn account. [DATE]. Kunn…" at bounding box center [879, 705] width 945 height 13
copy div "orderbevestiging van een iPhone op mijn account. [DATE]"
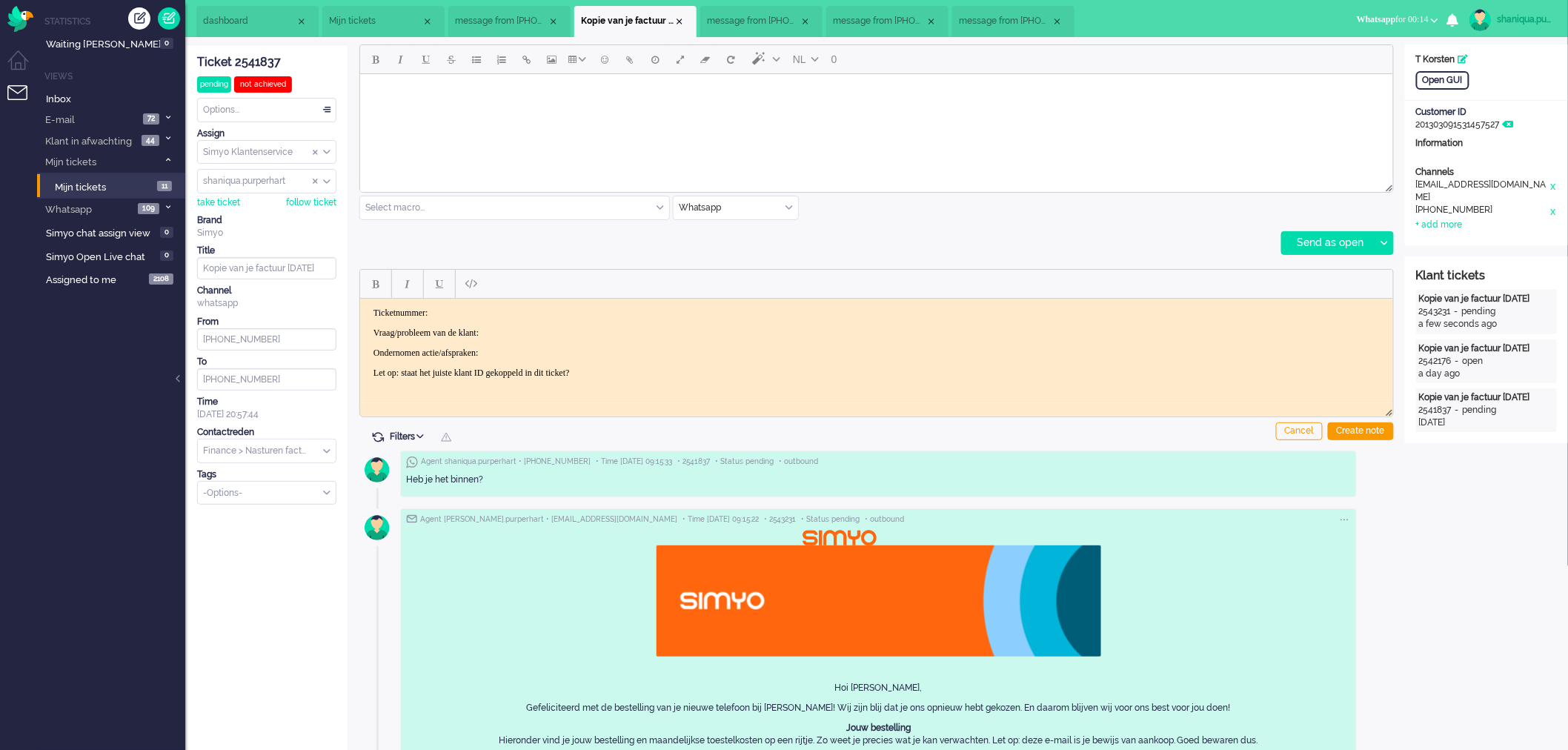
click at [560, 318] on body "Ticketnummer: Vraag/probleem van de klant: Ondernomen actie/afspraken: Let op: …" at bounding box center [876, 342] width 1021 height 71
click at [522, 355] on p "Ondernomen actie/afspraken:" at bounding box center [876, 352] width 1006 height 11
drag, startPoint x: 682, startPoint y: 335, endPoint x: 713, endPoint y: 342, distance: 31.8
click at [713, 342] on body "Ticketnummer: Vraag/probleem van de klant:wilt orderbevestiging van een iPhone …" at bounding box center [876, 342] width 1021 height 71
click at [729, 340] on body "Ticketnummer: Vraag/probleem van de klant:wilt orderbevestiging van een iPhone …" at bounding box center [876, 342] width 1021 height 71
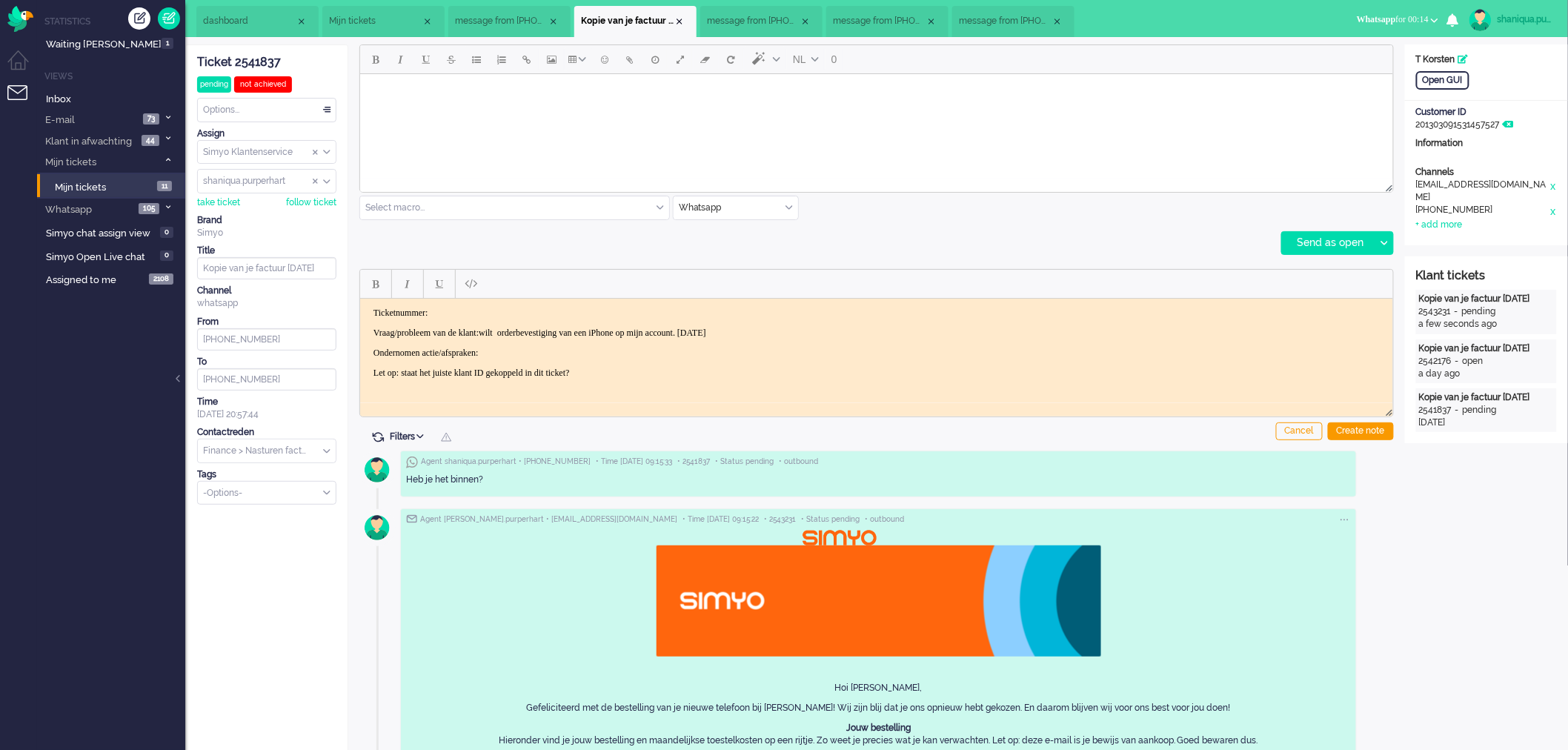
drag, startPoint x: 756, startPoint y: 336, endPoint x: 678, endPoint y: 332, distance: 78.1
click at [678, 332] on p "Vraag/probleem van de klant:wilt orderbevestiging van een iPhone op mijn accoun…" at bounding box center [876, 332] width 1006 height 11
drag, startPoint x: 680, startPoint y: 335, endPoint x: 559, endPoint y: 330, distance: 121.1
click at [559, 330] on p "Vraag/probleem van de klant:[PERSON_NAME] orderbevestiging van een iPhone" at bounding box center [876, 332] width 1006 height 11
click at [674, 334] on p "Vraag/probleem van de klant:[PERSON_NAME] orderbevestiging van een iPhone" at bounding box center [876, 332] width 1006 height 11
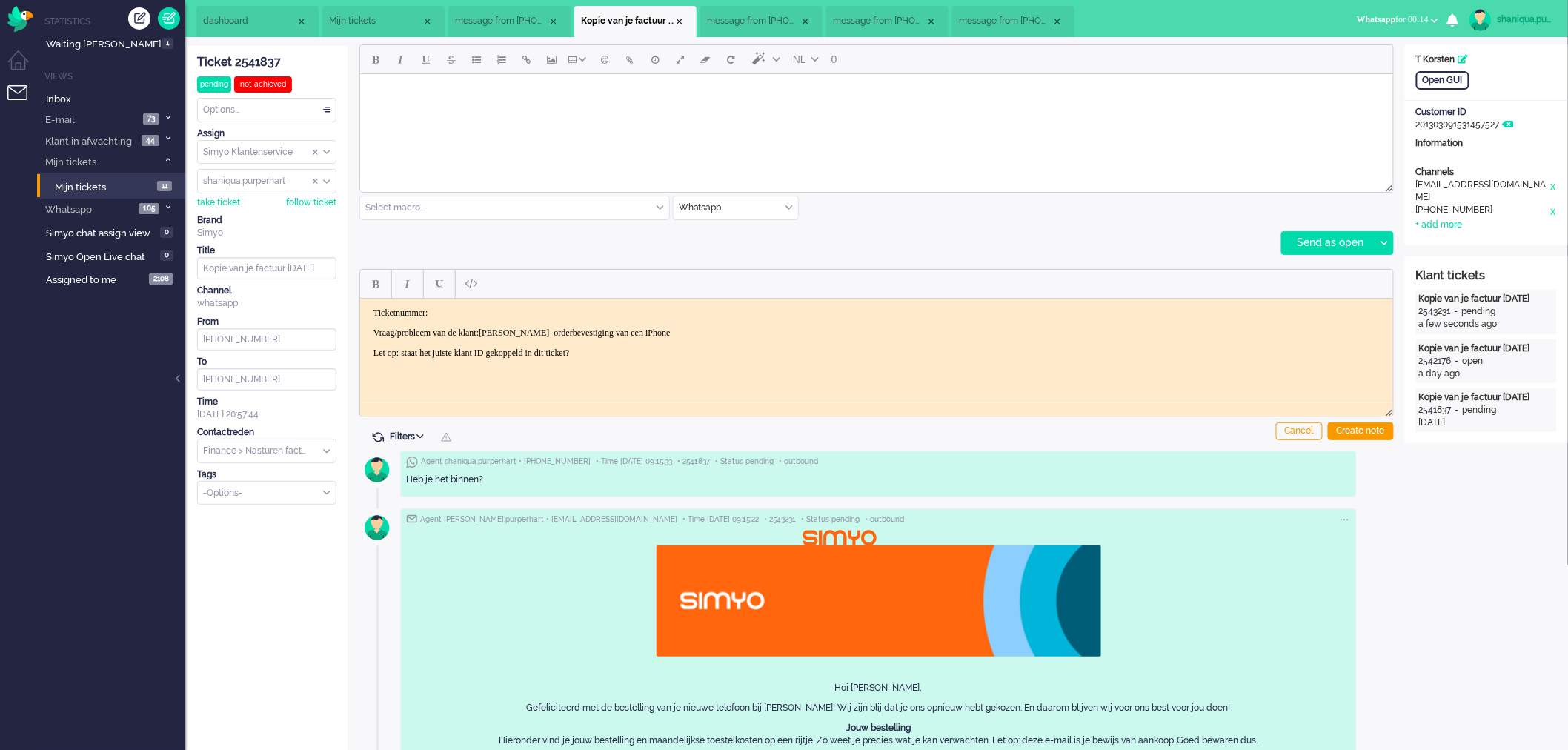
click at [691, 333] on p "Vraag/probleem van de klant:[PERSON_NAME] orderbevestiging van een iPhone" at bounding box center [876, 332] width 1006 height 11
click at [633, 332] on p "Vraag/probleem van de klant:[PERSON_NAME] orderbevestiging van een iPhone" at bounding box center [876, 332] width 1006 height 11
click at [683, 331] on p "Vraag/probleem van de klant:wilt orderbevestiging van iPhone" at bounding box center [876, 332] width 1006 height 11
drag, startPoint x: 653, startPoint y: 352, endPoint x: 300, endPoint y: 360, distance: 353.1
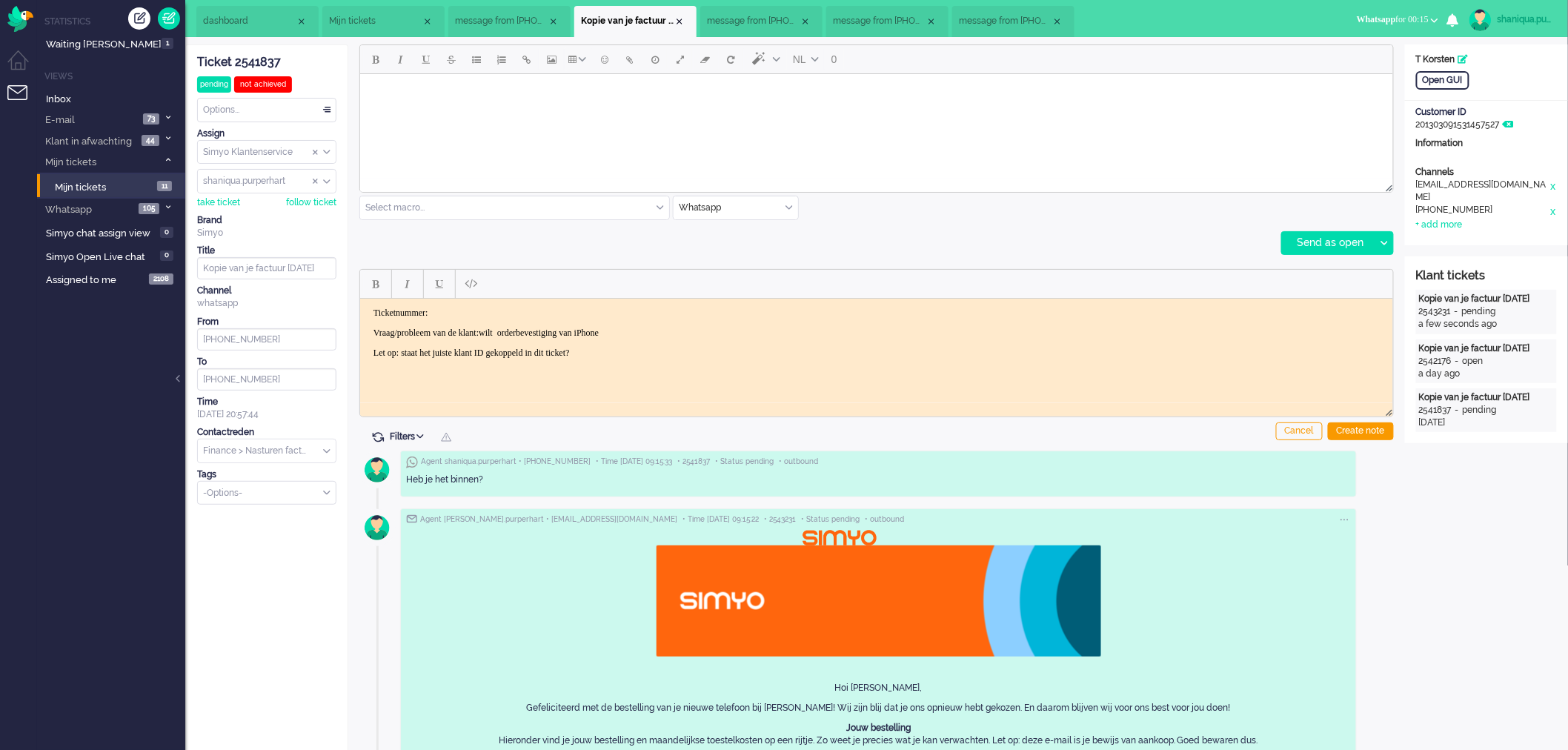
click at [360, 360] on html "Ticketnummer: Vraag/probleem van de klant:[PERSON_NAME] orderbevestiging van iP…" at bounding box center [876, 332] width 1033 height 69
click at [254, 68] on div "Ticket 2541837" at bounding box center [266, 63] width 139 height 17
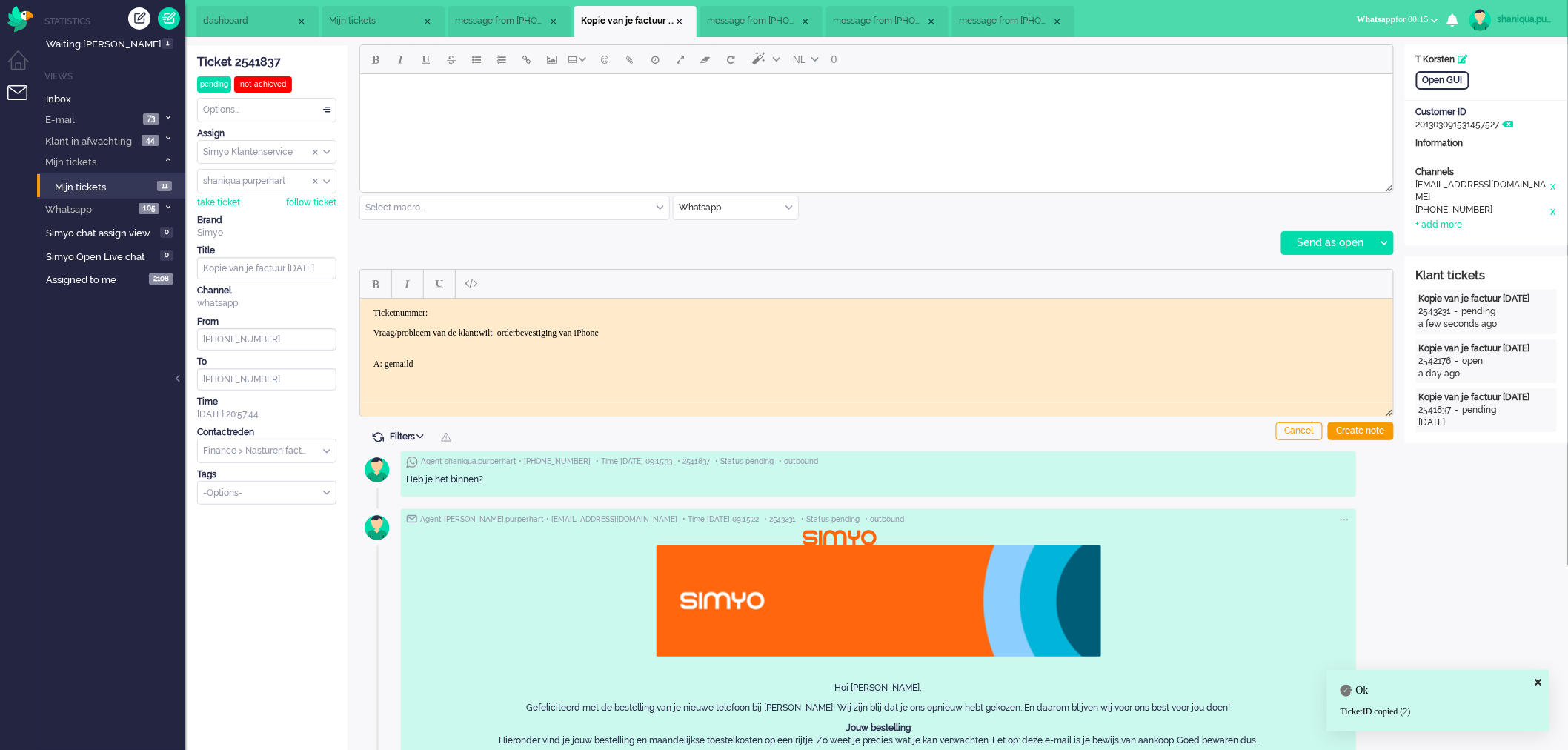
click at [490, 307] on p "Ticketnummer:" at bounding box center [876, 312] width 1006 height 11
click at [1361, 432] on div "Create note" at bounding box center [1360, 430] width 66 height 18
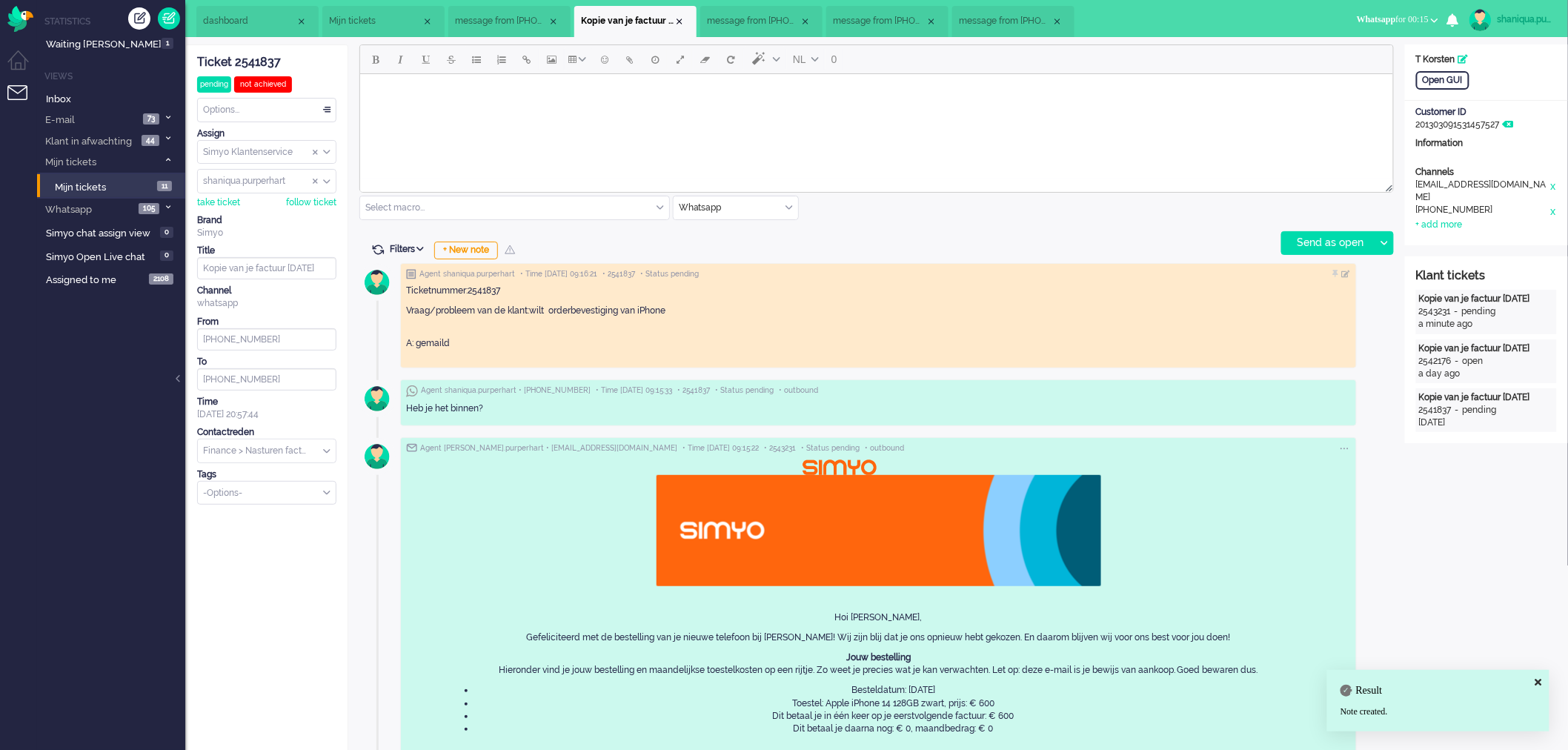
click at [730, 21] on span "message from [PHONE_NUMBER]" at bounding box center [753, 21] width 93 height 13
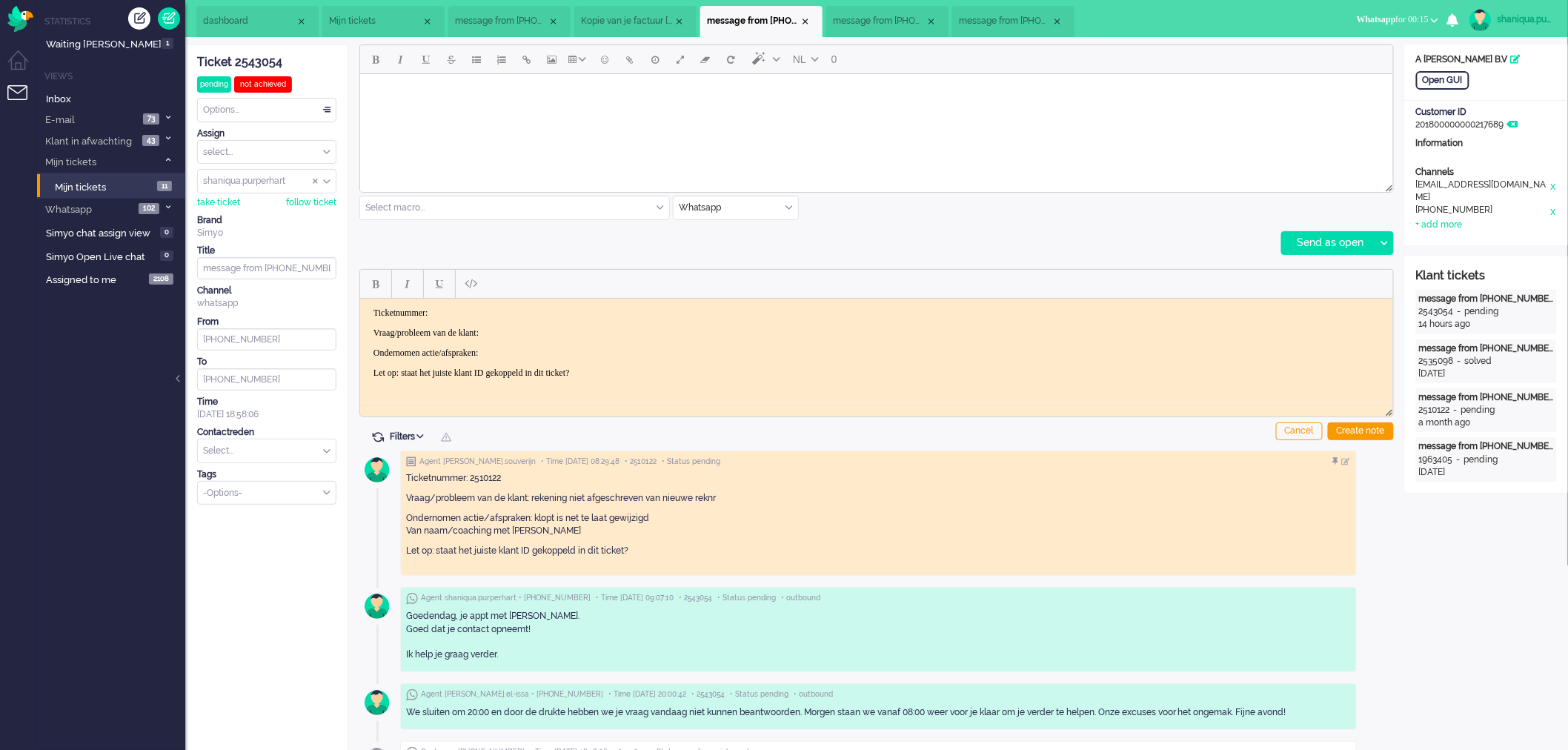
click at [745, 108] on html at bounding box center [876, 92] width 1033 height 38
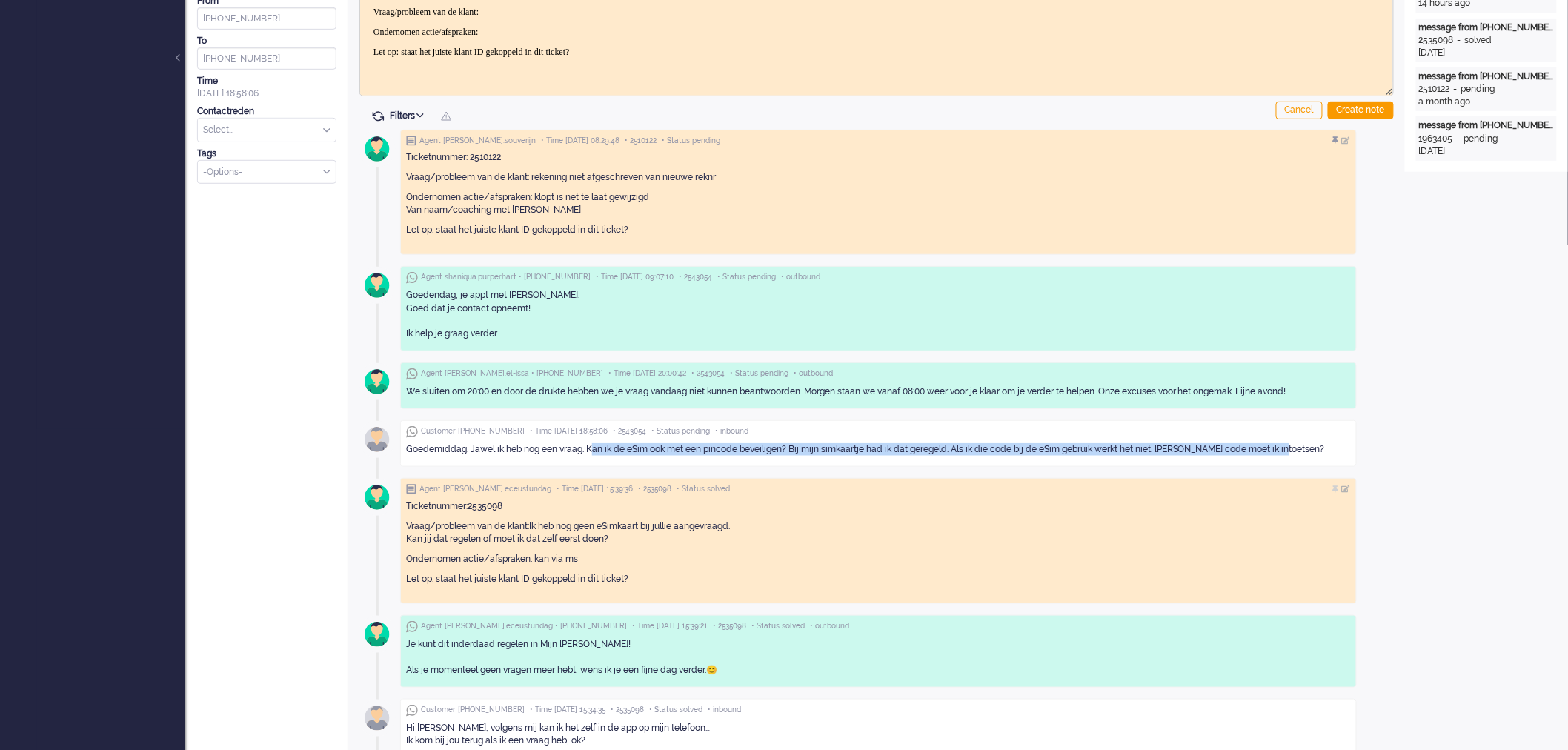
drag, startPoint x: 1286, startPoint y: 452, endPoint x: 590, endPoint y: 461, distance: 696.1
click at [590, 461] on div "Customer [PHONE_NUMBER] • Time [DATE] 18:58:06 • 2543054 • Status pending • inb…" at bounding box center [878, 443] width 956 height 47
copy div "an ik de eSim ook met een pincode beveiligen? Bij mijn simkaartje had ik dat ge…"
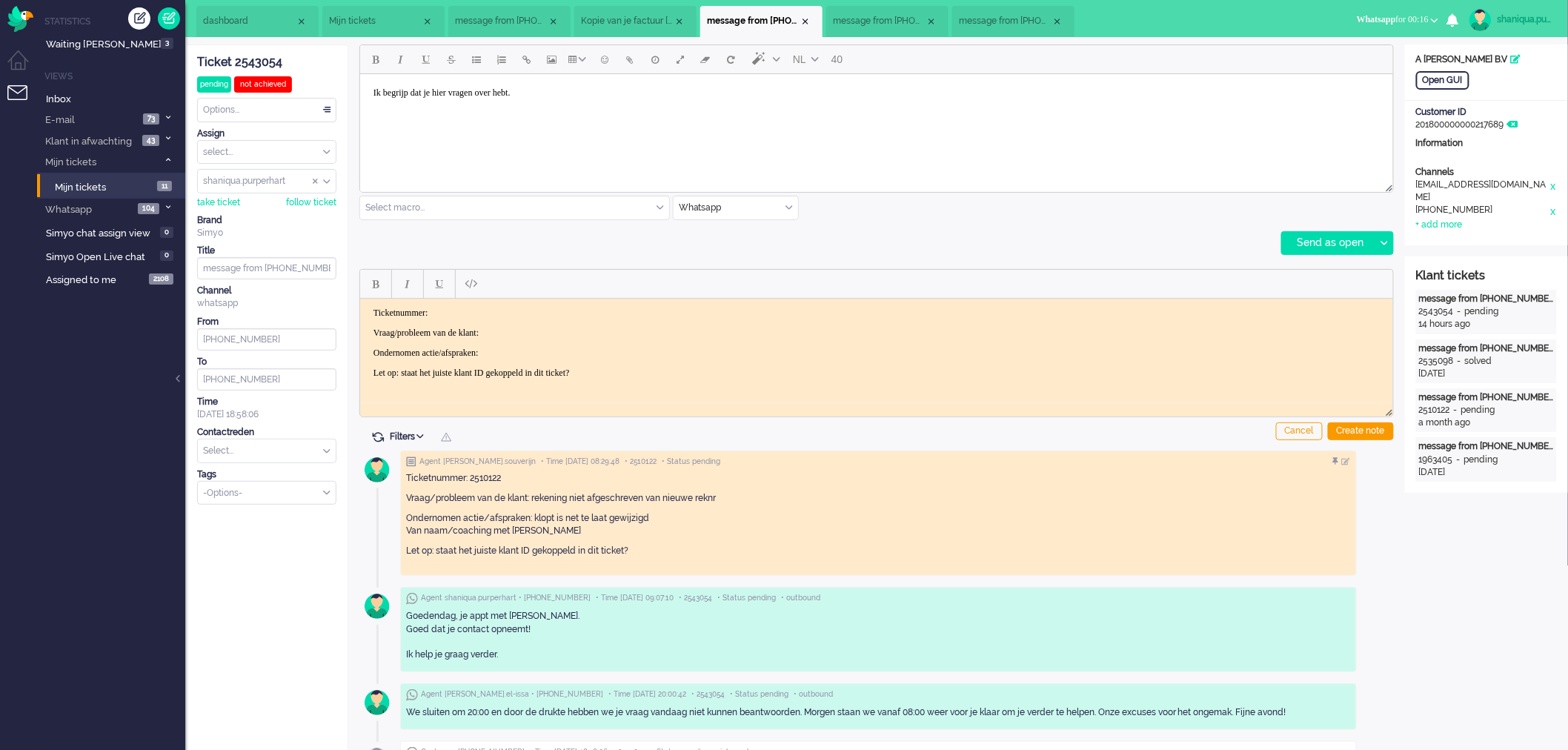
click at [434, 117] on body "Ik begrijp dat je hier vragen over hebt." at bounding box center [876, 103] width 1021 height 48
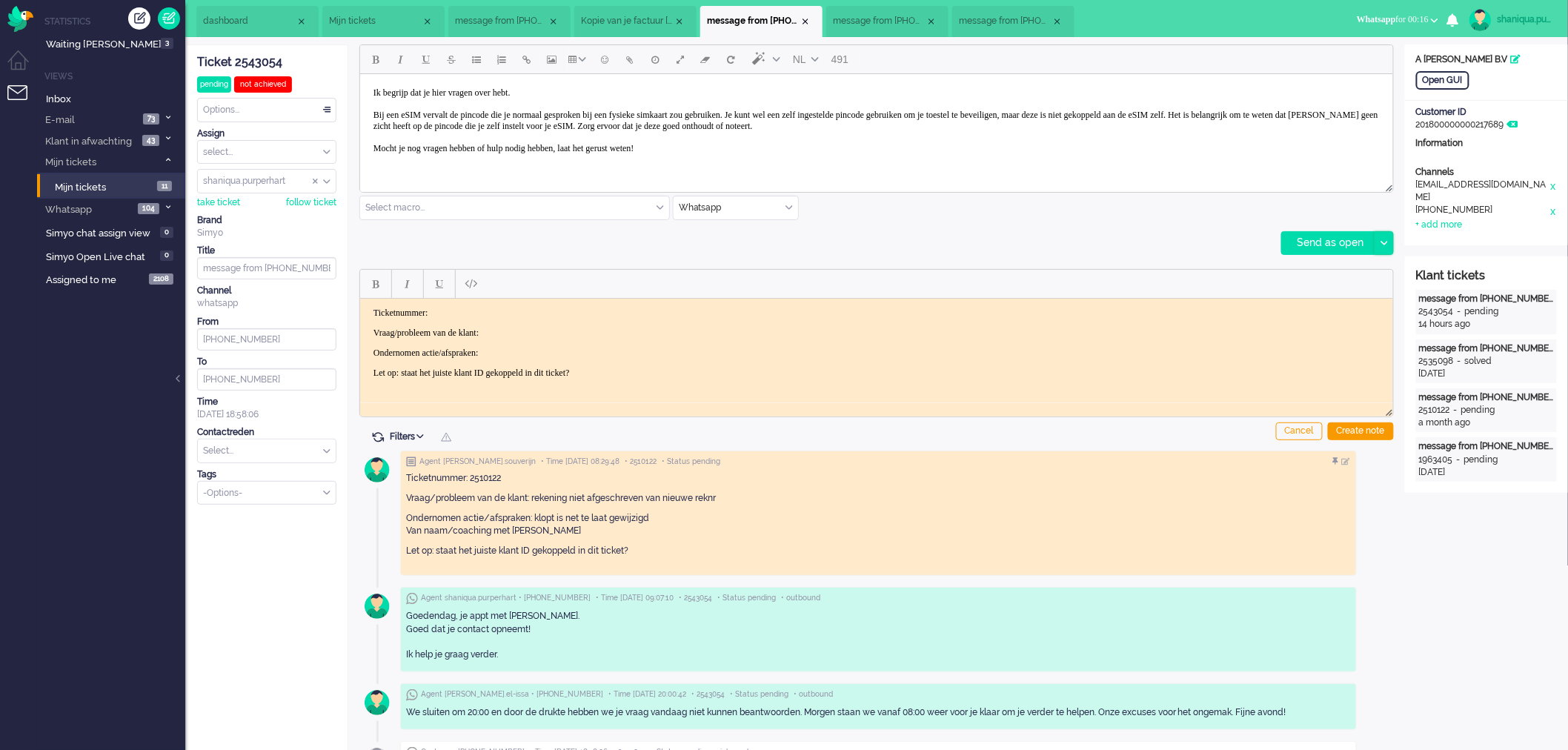
click at [1380, 241] on icon at bounding box center [1384, 243] width 8 height 4
click at [1374, 277] on div "Send as pending" at bounding box center [1335, 280] width 106 height 15
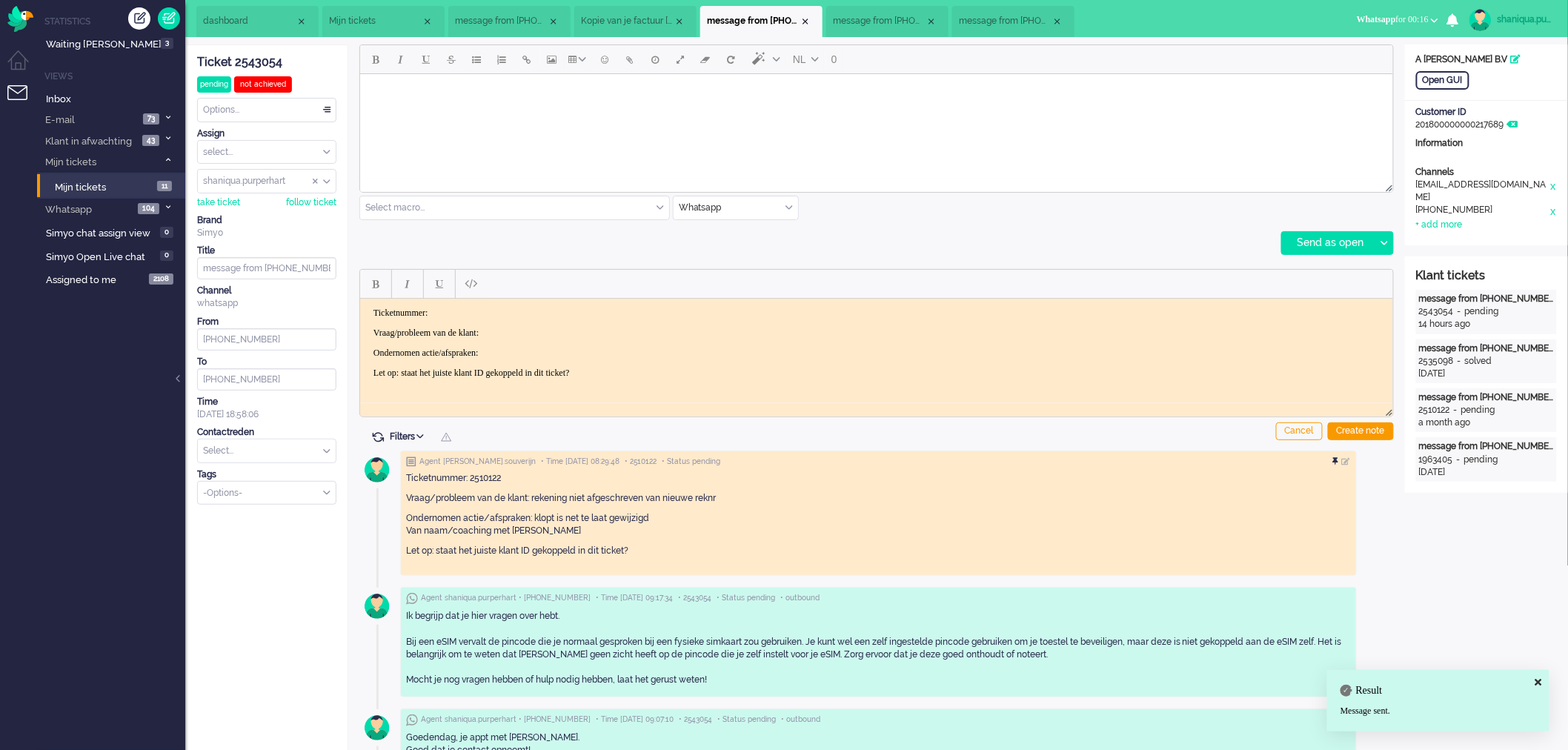
click at [1342, 457] on div at bounding box center [1337, 461] width 9 height 9
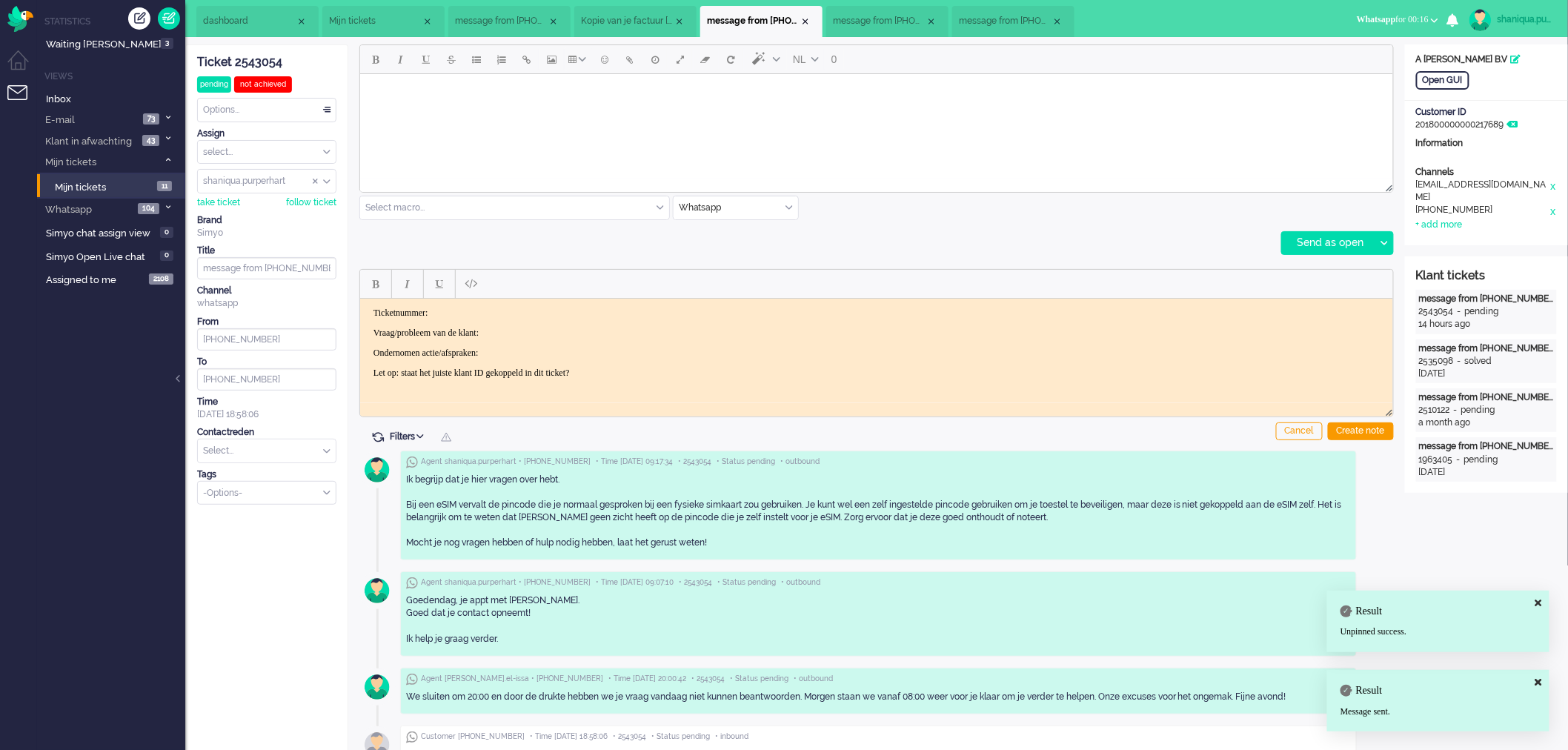
click at [265, 56] on div "Ticket 2543054" at bounding box center [266, 63] width 139 height 17
click at [474, 316] on p "Ticketnummer:" at bounding box center [876, 312] width 1006 height 11
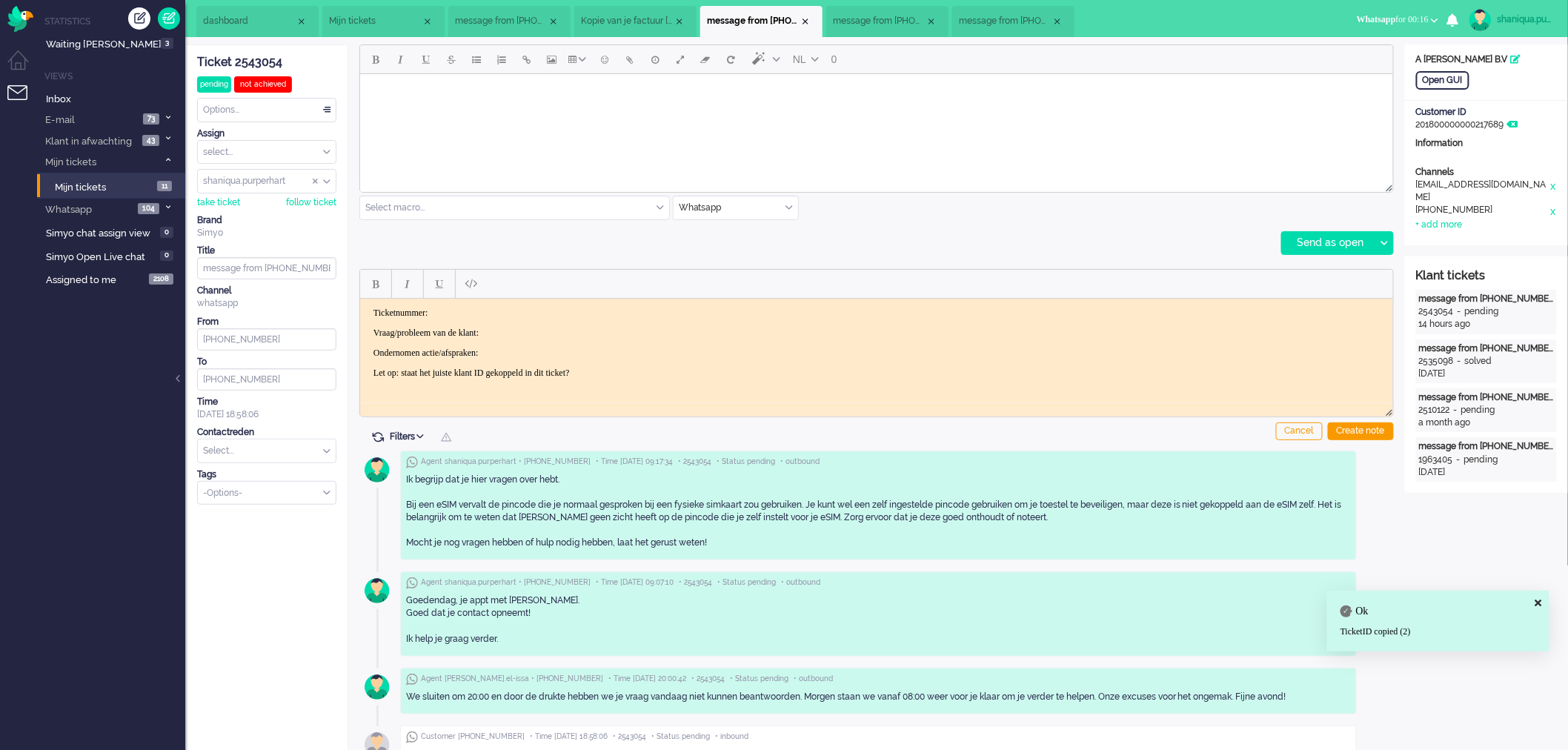
paste body "Rich Text Area. Press ALT-0 for help."
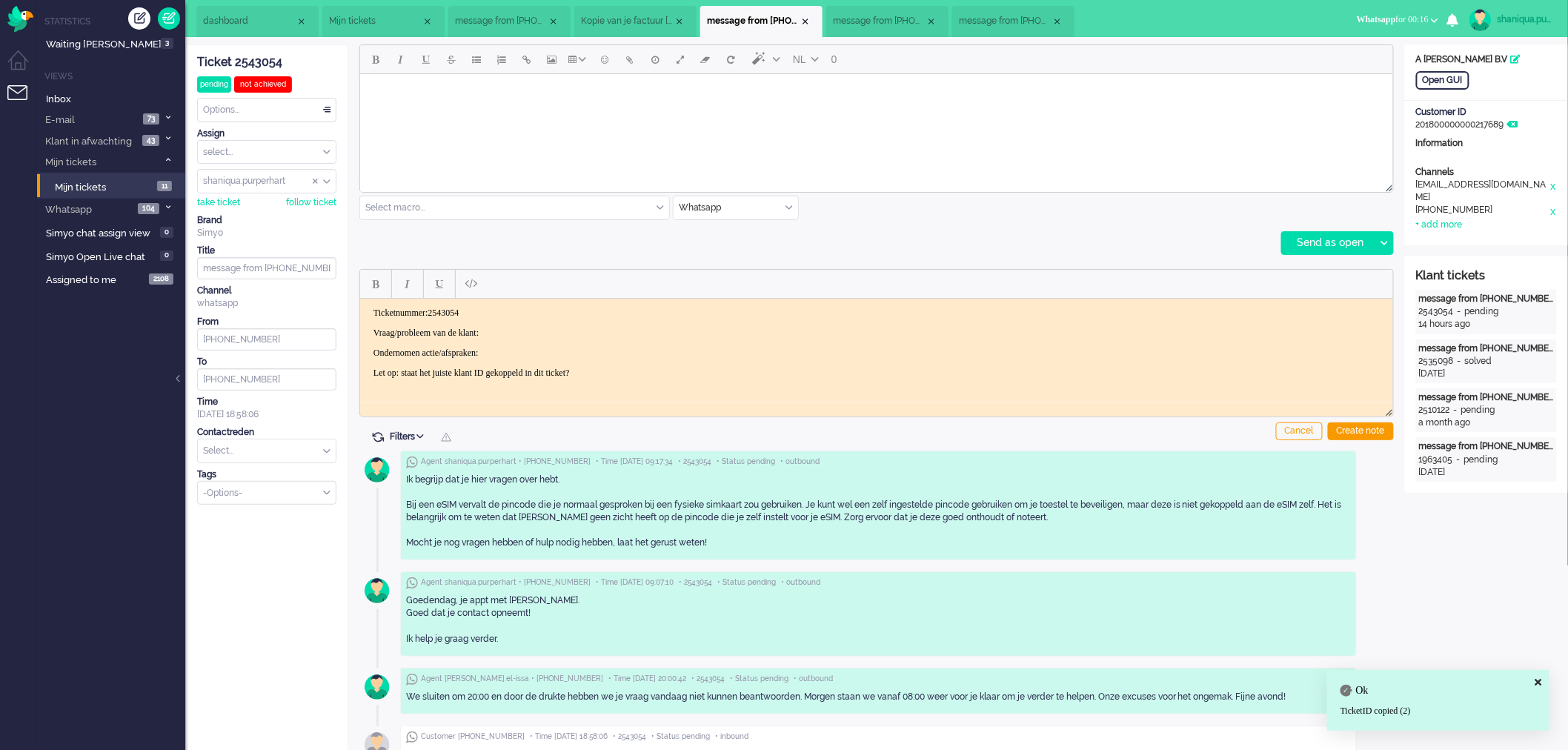
click at [525, 327] on p "Vraag/probleem van de klant:" at bounding box center [876, 332] width 1006 height 11
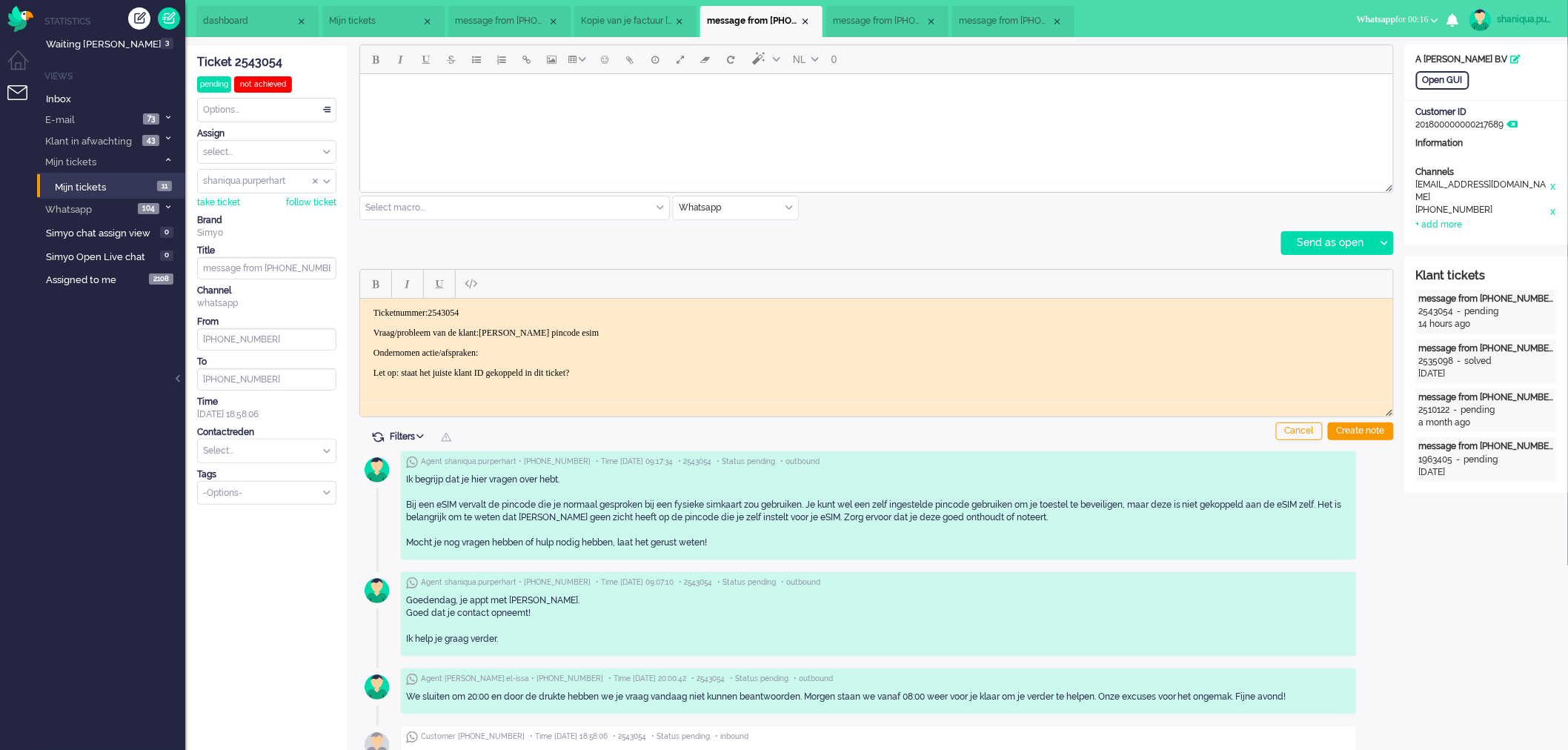
click at [522, 352] on p "Ondernomen actie/afspraken:" at bounding box center [876, 352] width 1006 height 11
click at [1379, 428] on div "Create note" at bounding box center [1360, 430] width 66 height 18
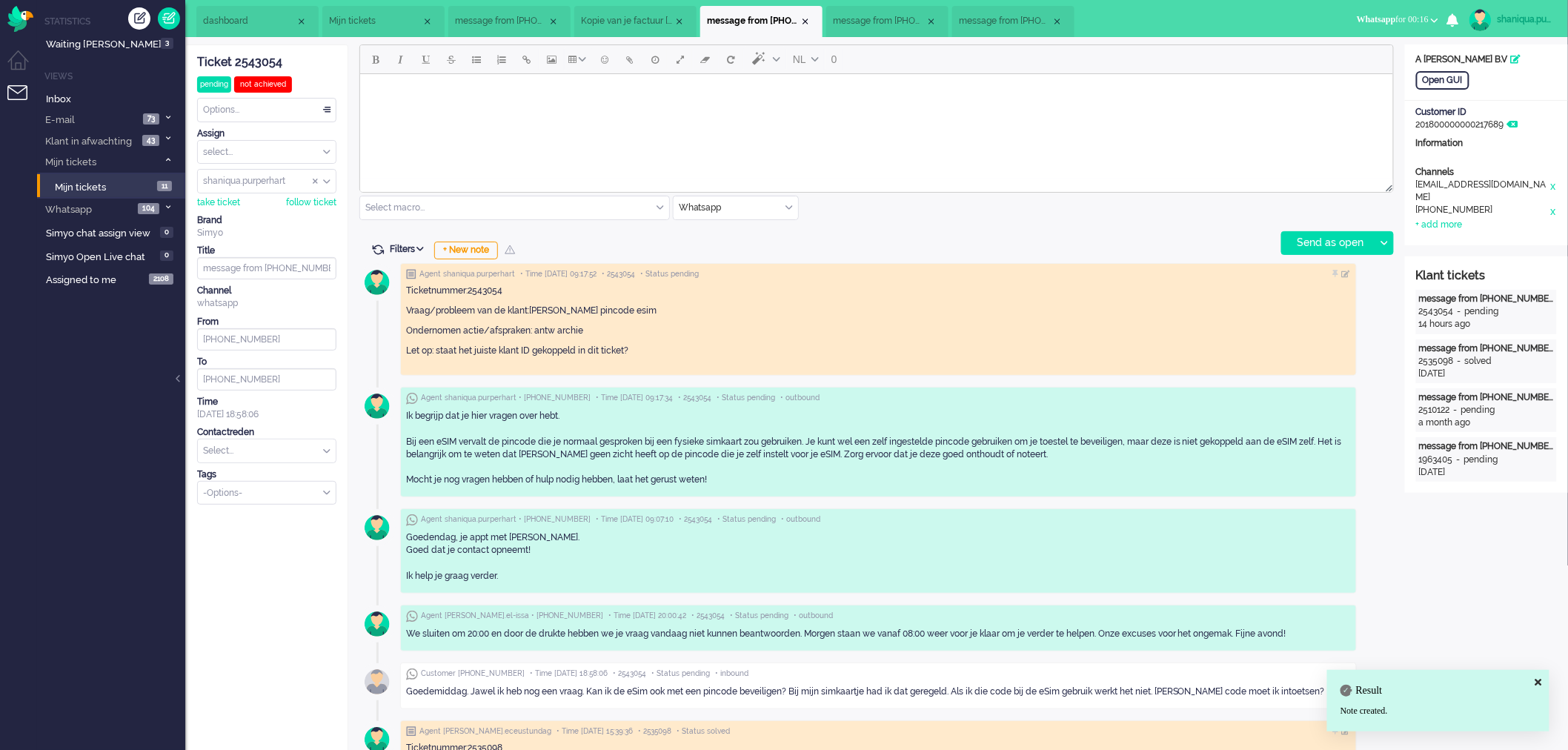
click at [865, 20] on span "message from [PHONE_NUMBER]" at bounding box center [879, 21] width 93 height 13
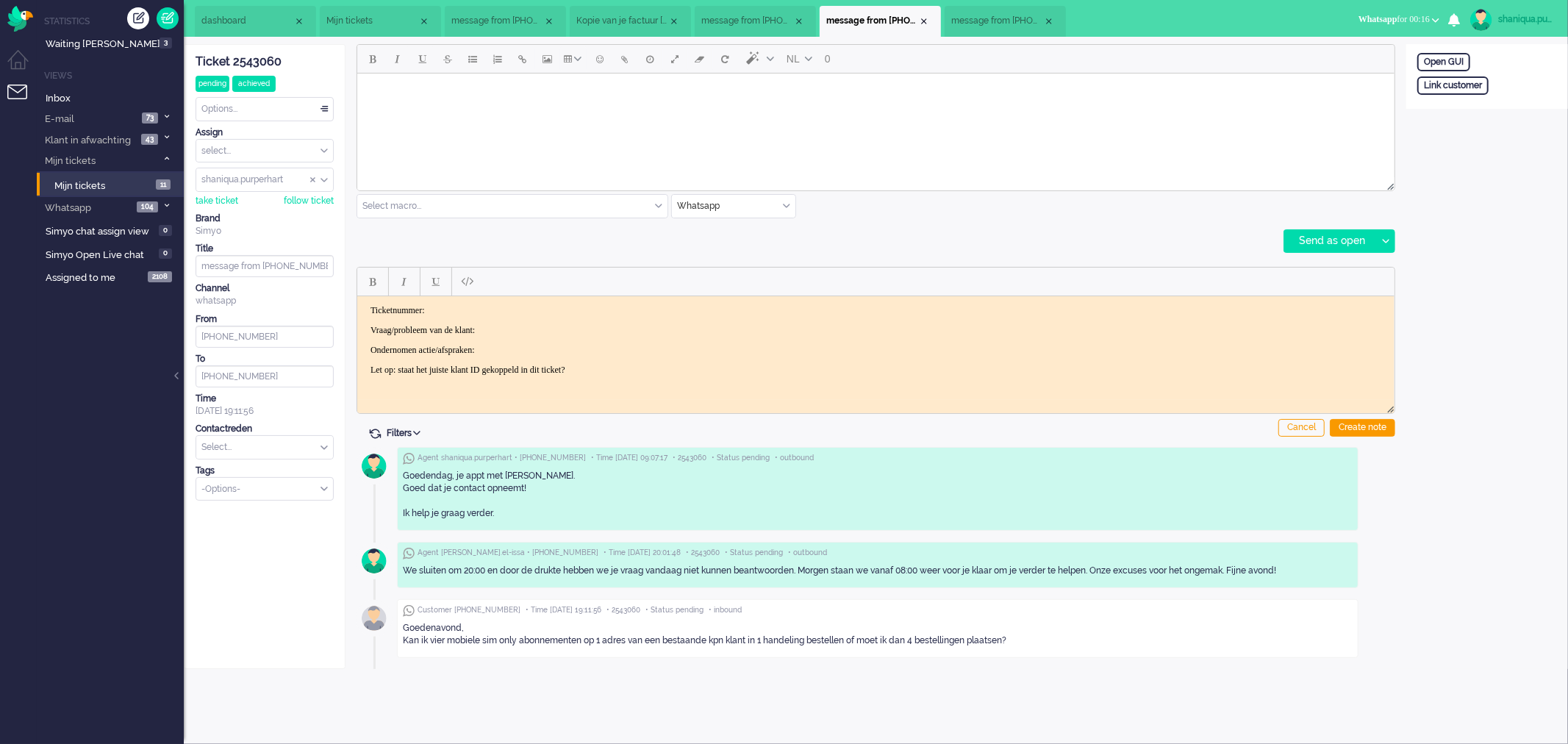
click at [544, 102] on body "Rich Text Area. Press ALT-0 for help." at bounding box center [875, 91] width 1026 height 26
click at [1384, 237] on div at bounding box center [1385, 241] width 18 height 22
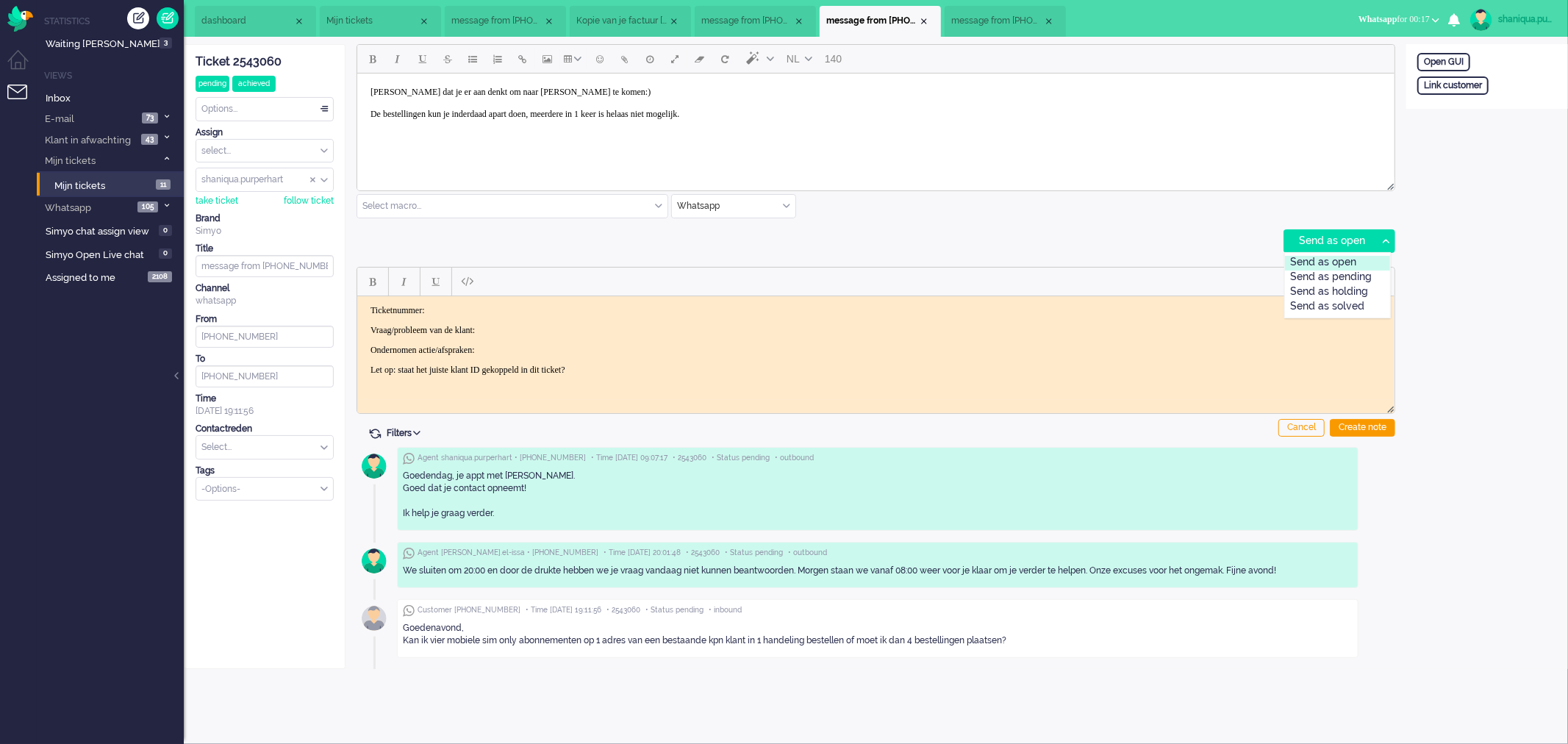
click at [1376, 266] on div "Send as open" at bounding box center [1337, 263] width 105 height 15
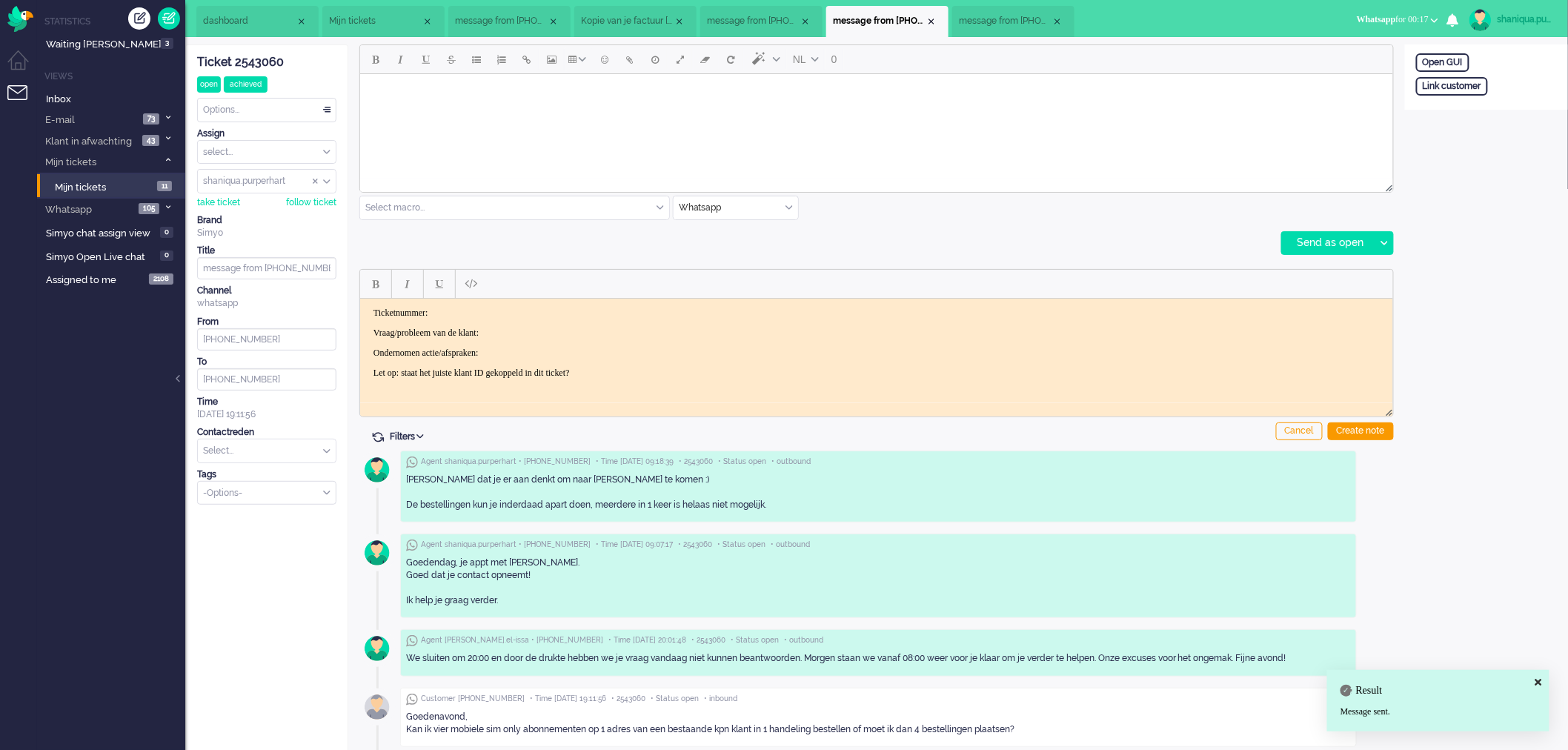
click at [272, 61] on div "Ticket 2543060" at bounding box center [266, 63] width 139 height 17
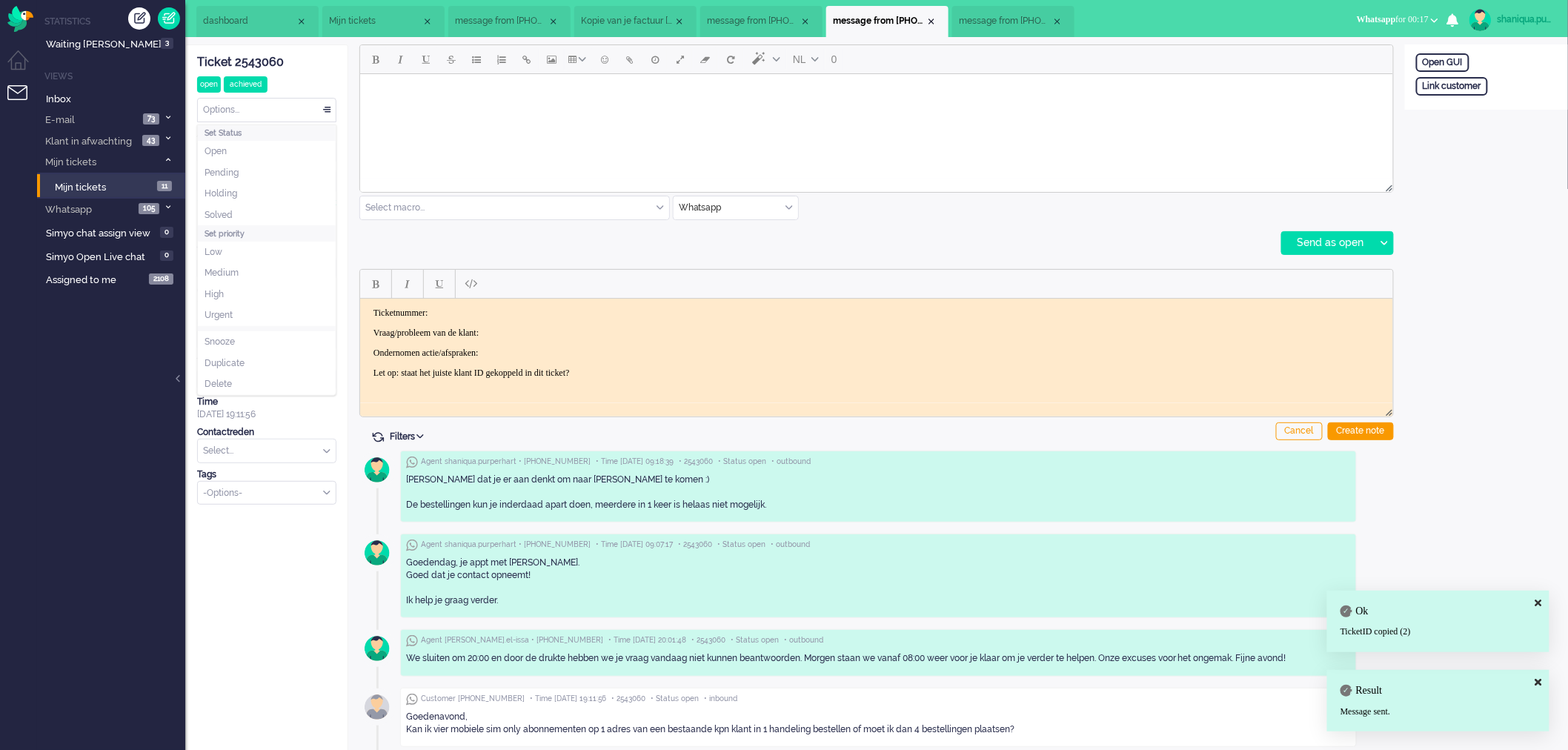
click at [276, 105] on div "Options..." at bounding box center [266, 110] width 138 height 23
click at [280, 170] on li "Pending" at bounding box center [266, 173] width 138 height 22
click at [470, 307] on p "Ticketnummer:" at bounding box center [876, 312] width 1006 height 11
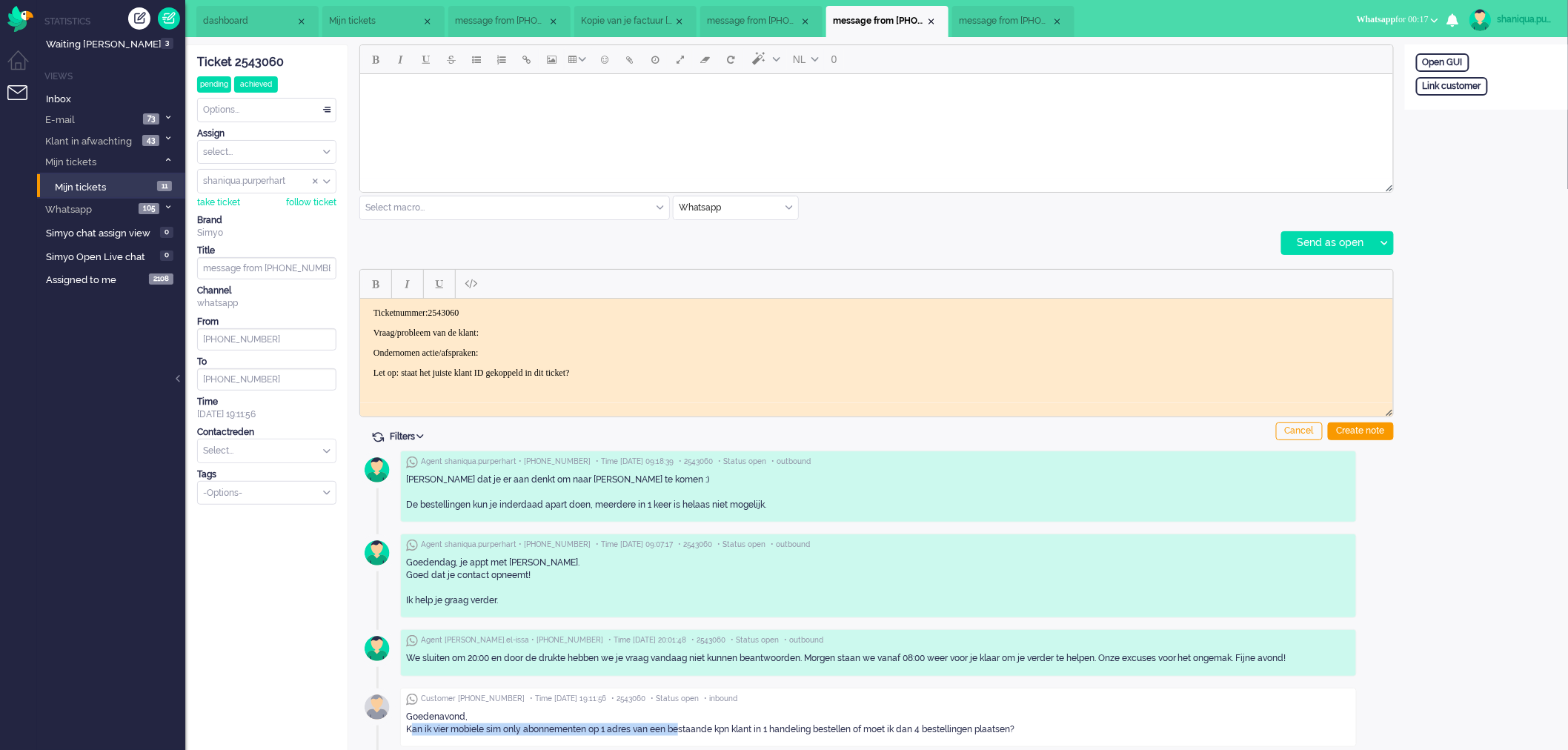
scroll to position [9, 0]
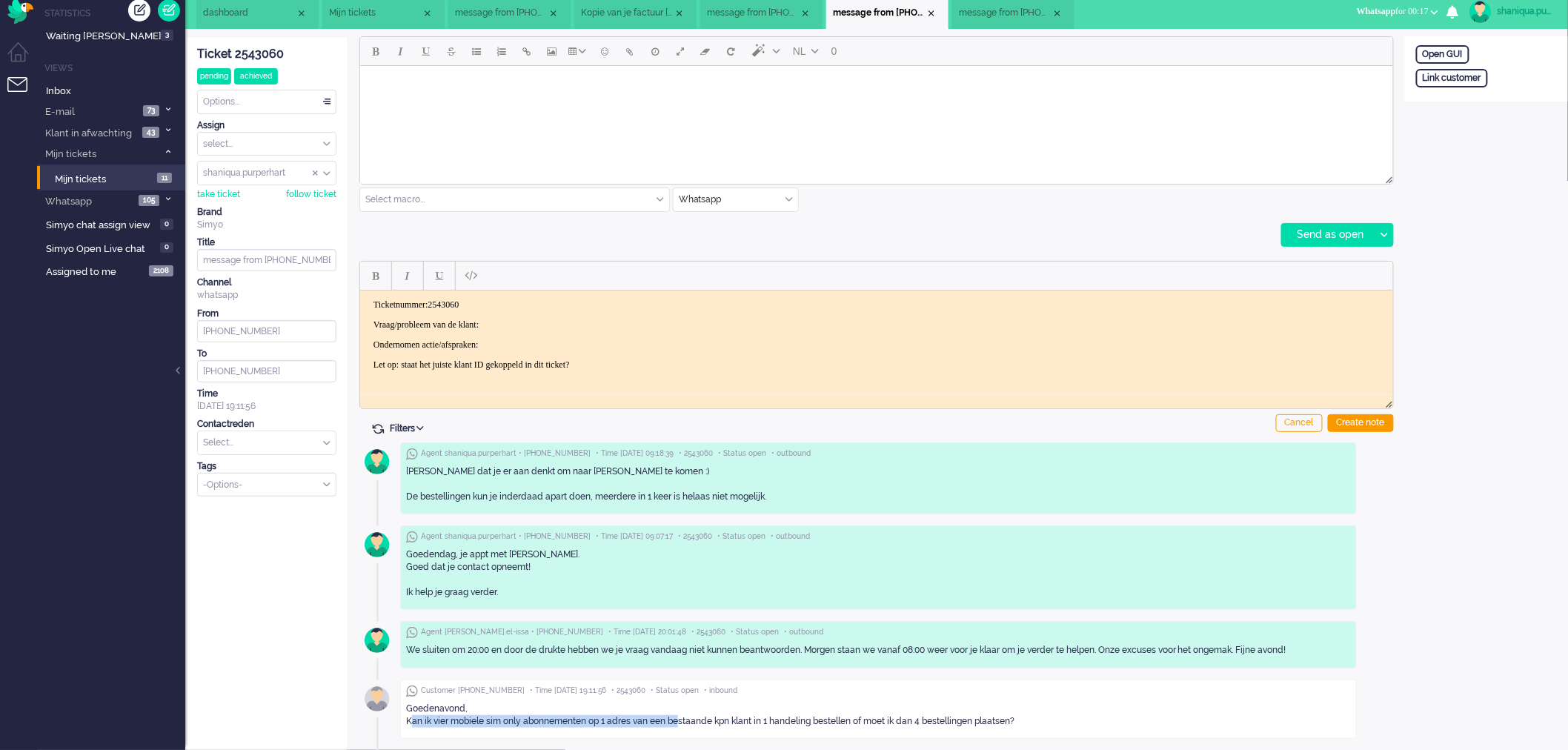
drag, startPoint x: 399, startPoint y: 731, endPoint x: 1056, endPoint y: 750, distance: 657.3
click at [1056, 742] on html "Home Dashboard Notifications Following Knowledge Base release_2.1.0 Statistics …" at bounding box center [784, 366] width 1568 height 750
copy div "Kan ik vier mobiele sim only abonnementen op 1 adres van een bestaande kpn klan…"
click at [521, 319] on p "Vraag/probleem van de klant:" at bounding box center [876, 324] width 1006 height 11
paste body "Rich Text Area. Press ALT-0 for help."
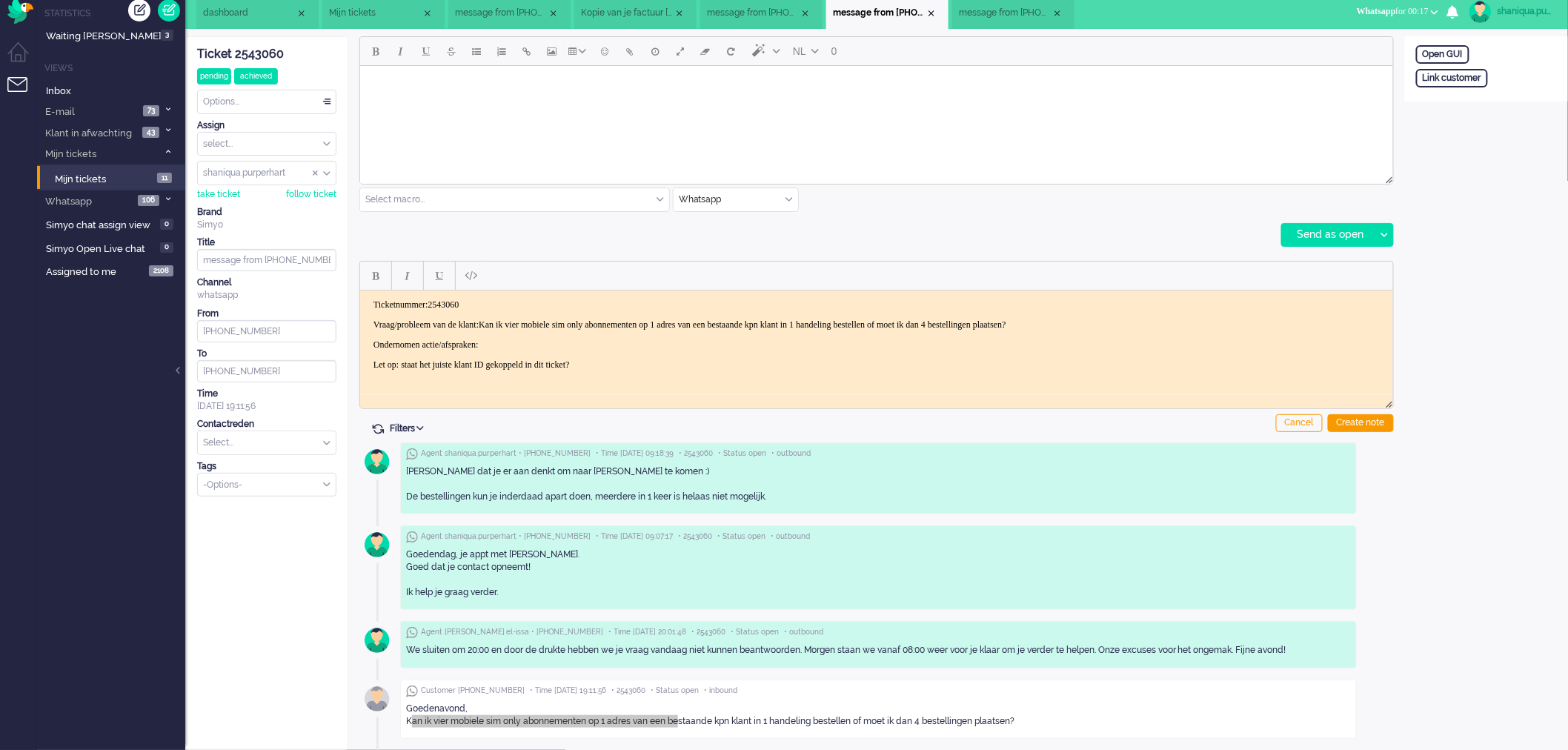
click at [534, 342] on p "Ondernomen actie/afspraken:" at bounding box center [876, 344] width 1006 height 11
click at [1346, 420] on div "Create note" at bounding box center [1360, 422] width 66 height 18
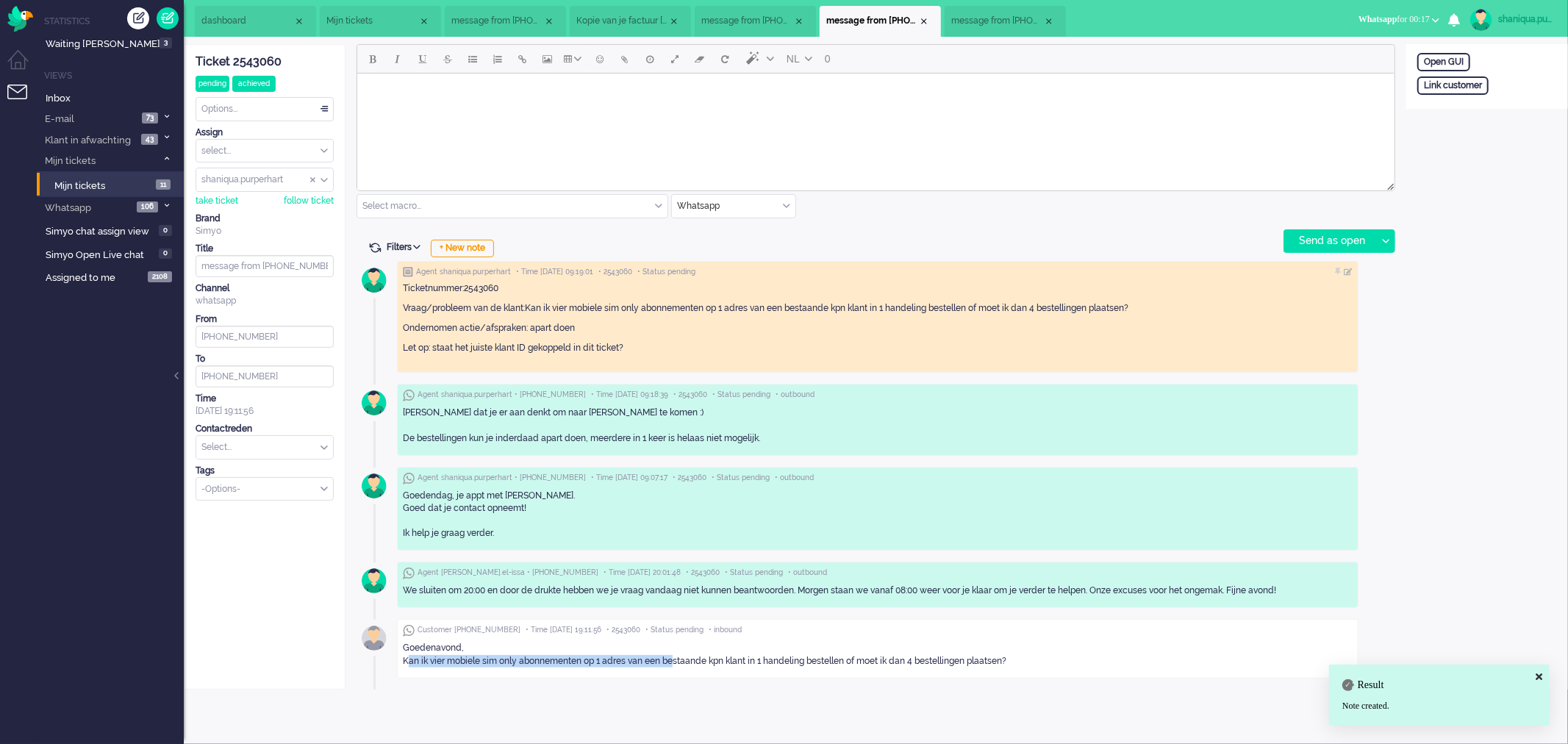
click at [989, 17] on span "message from [PHONE_NUMBER]" at bounding box center [997, 21] width 92 height 12
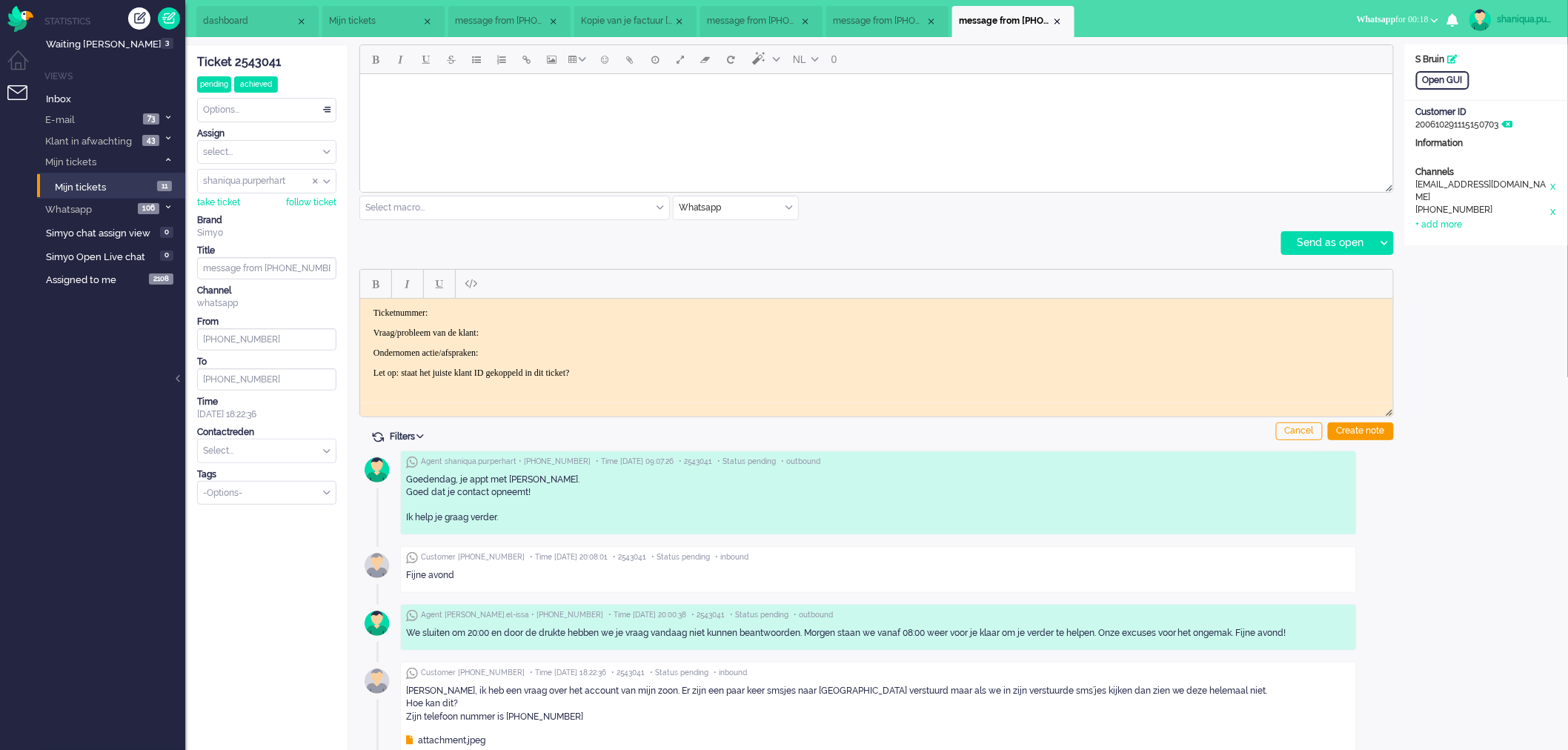
click at [473, 742] on div "attachment.jpeg" at bounding box center [446, 740] width 79 height 13
click at [939, 111] on html at bounding box center [876, 92] width 1033 height 38
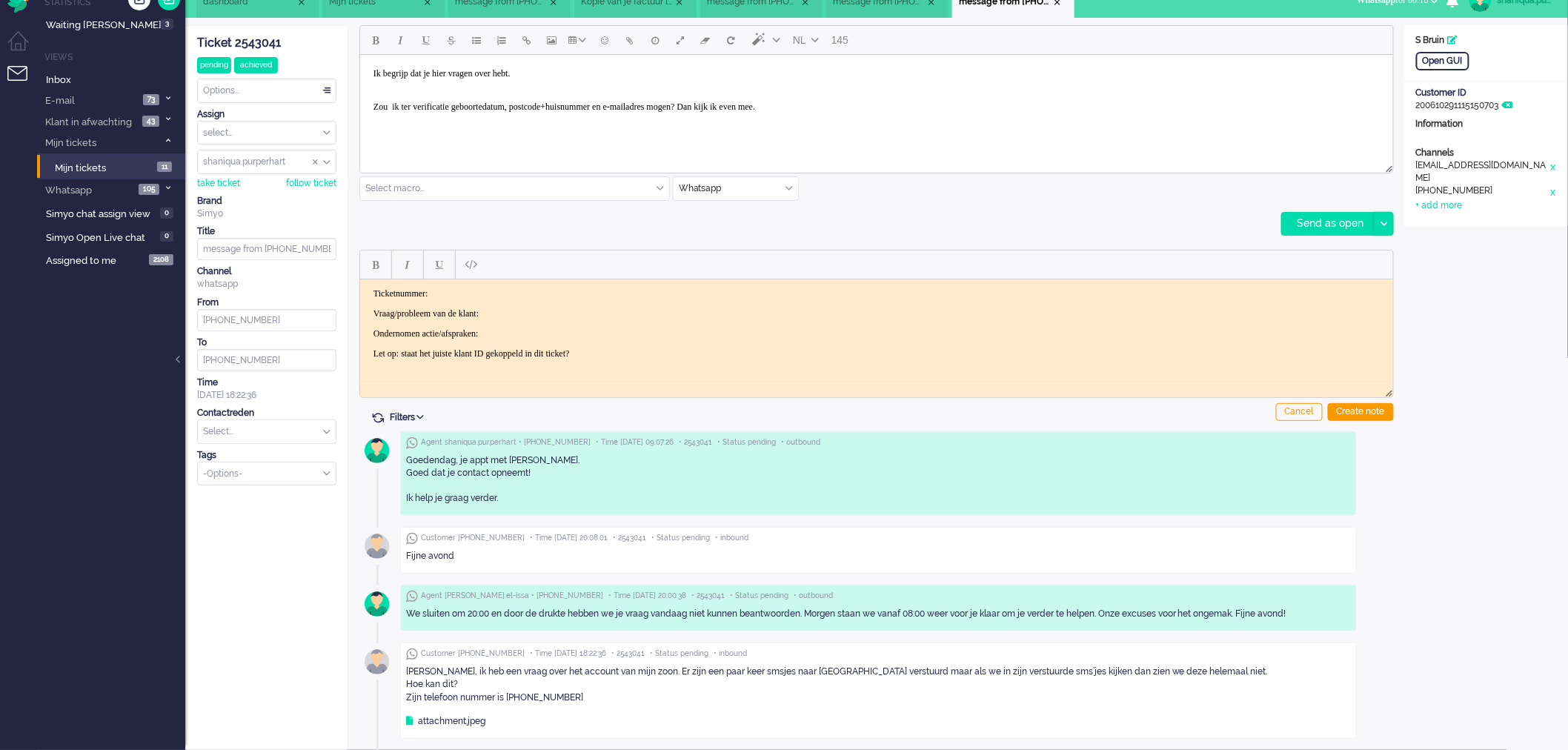
click at [1386, 225] on div at bounding box center [1384, 224] width 18 height 23
click at [1380, 257] on div "Send as pending" at bounding box center [1335, 261] width 106 height 15
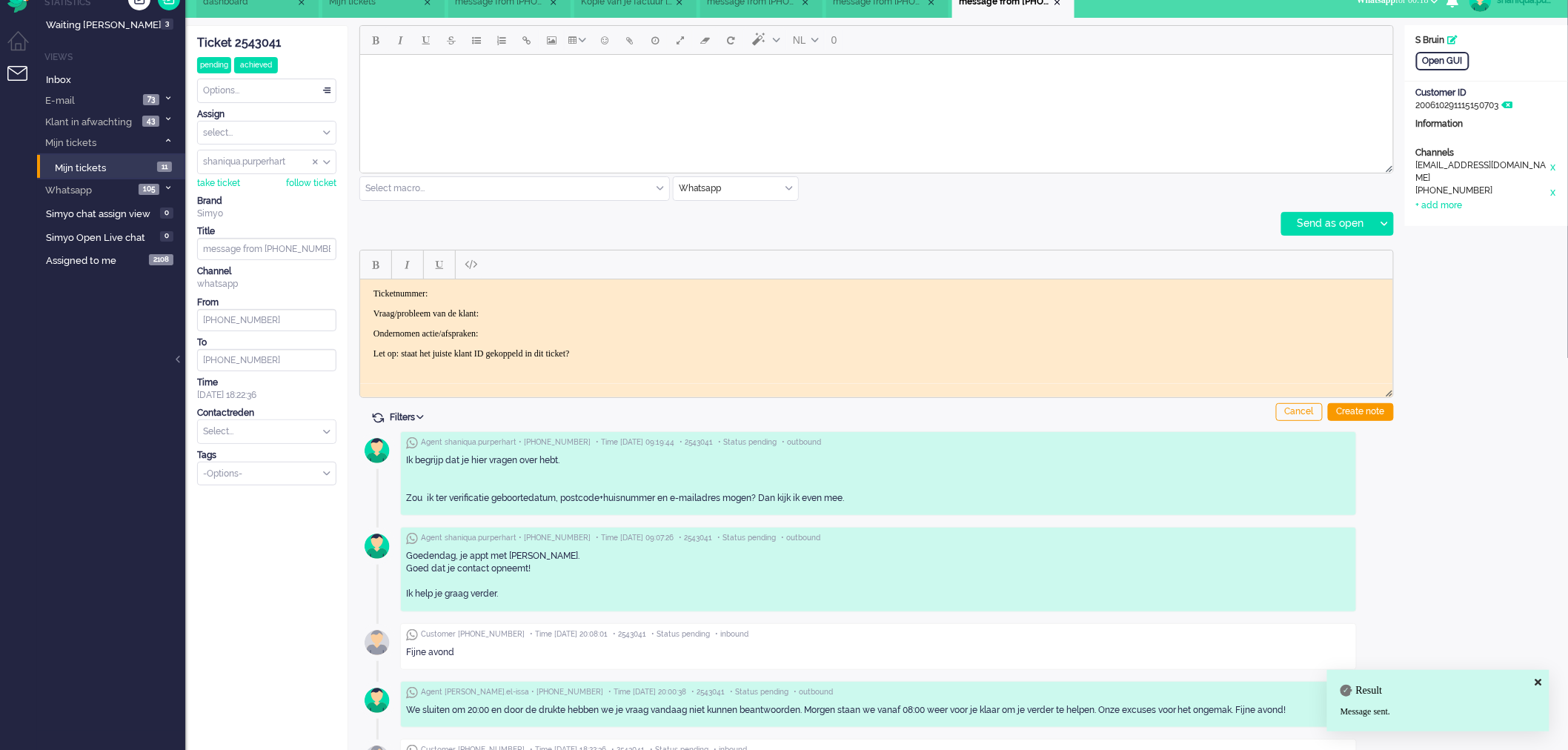
click at [268, 38] on div "Ticket 2543041" at bounding box center [266, 43] width 139 height 17
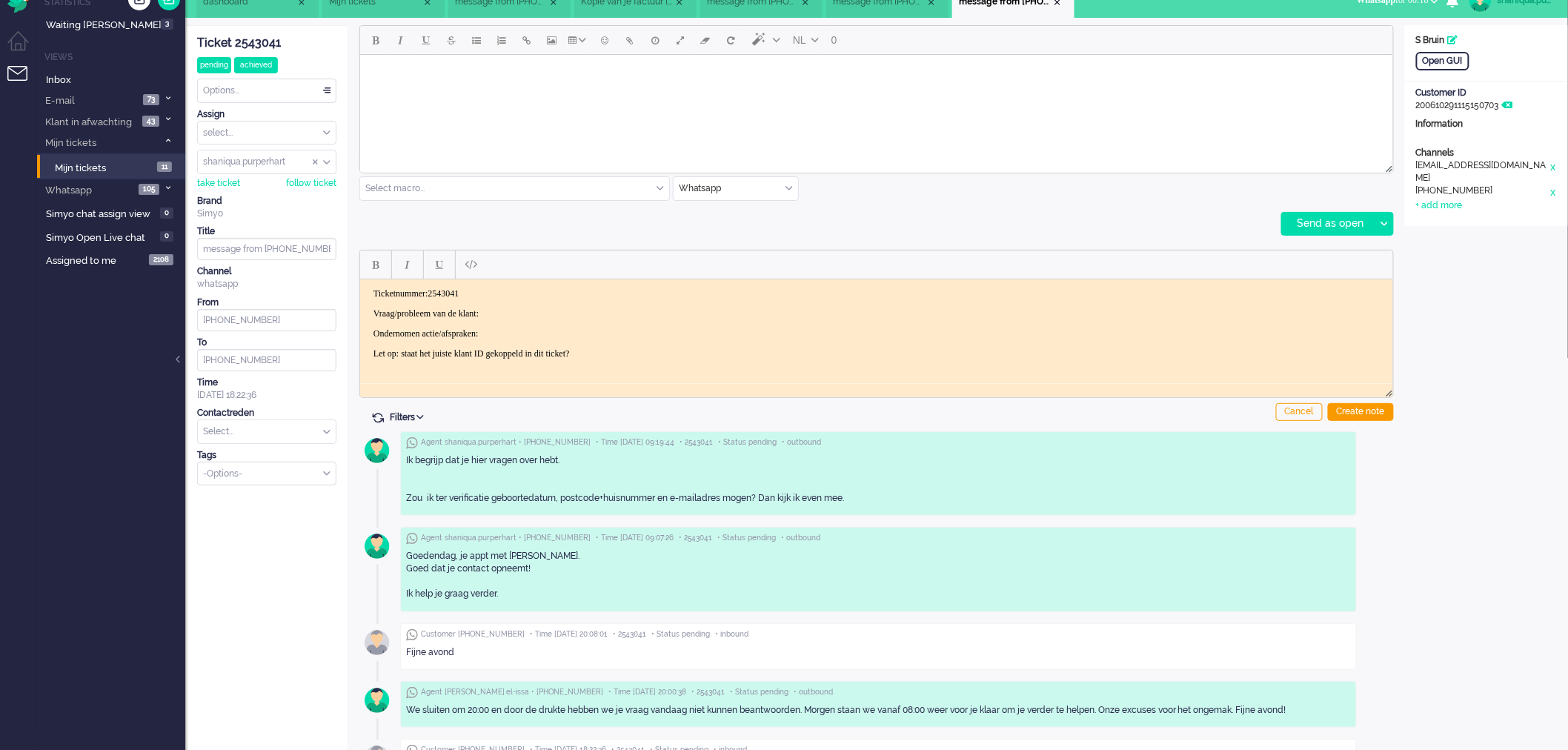
scroll to position [116, 0]
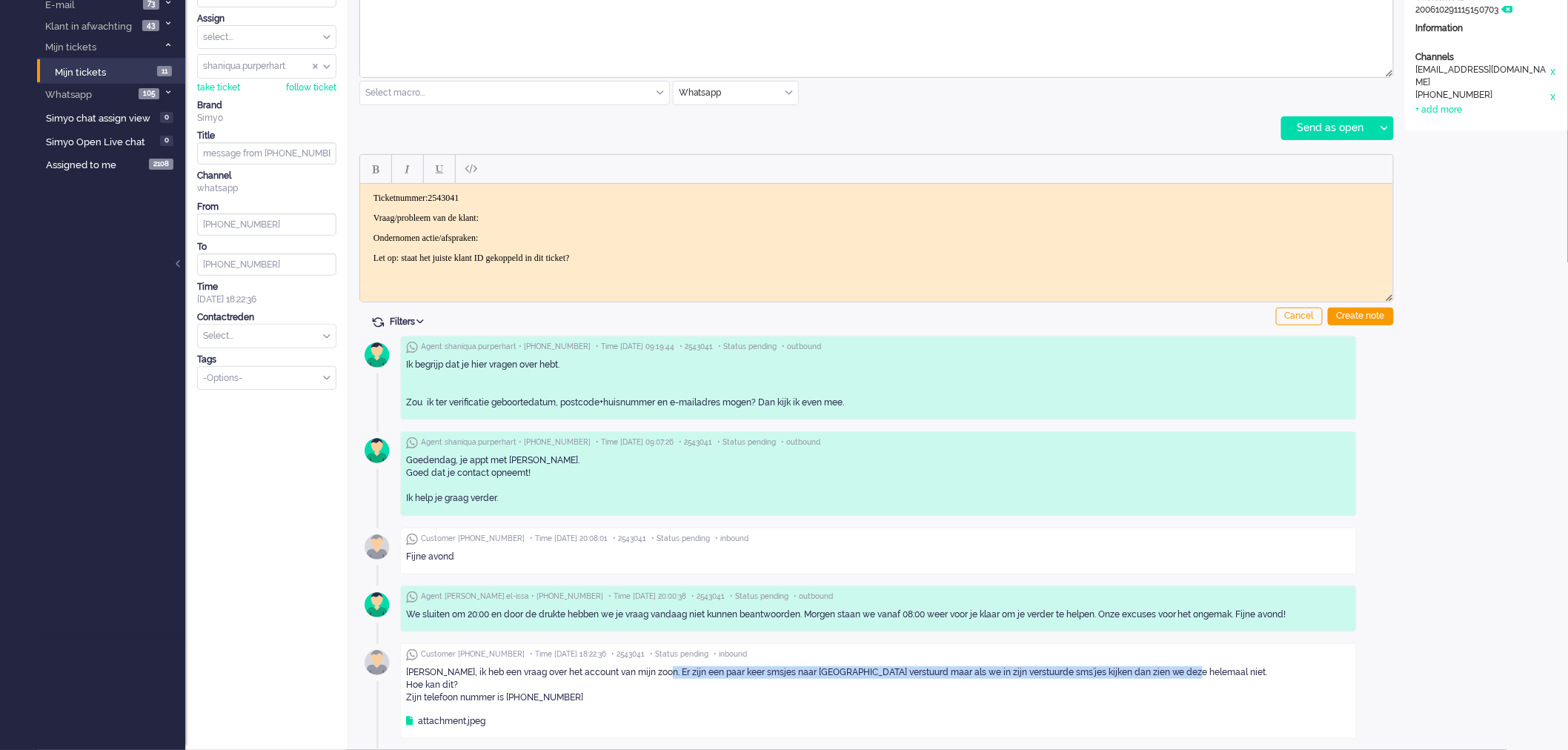
drag, startPoint x: 668, startPoint y: 677, endPoint x: 1180, endPoint y: 670, distance: 512.0
click at [1180, 670] on div "[PERSON_NAME], ik heb een vraag over het account van mijn zoon. Er zijn een paa…" at bounding box center [879, 684] width 945 height 38
copy div "Er zijn een paar keer smsjes naar [GEOGRAPHIC_DATA] verstuurd maar als we in zi…"
click at [520, 209] on body "Ticketnummer:2543041 Vraag/probleem van de klant: Ondernomen actie/afspraken: L…" at bounding box center [876, 227] width 1021 height 71
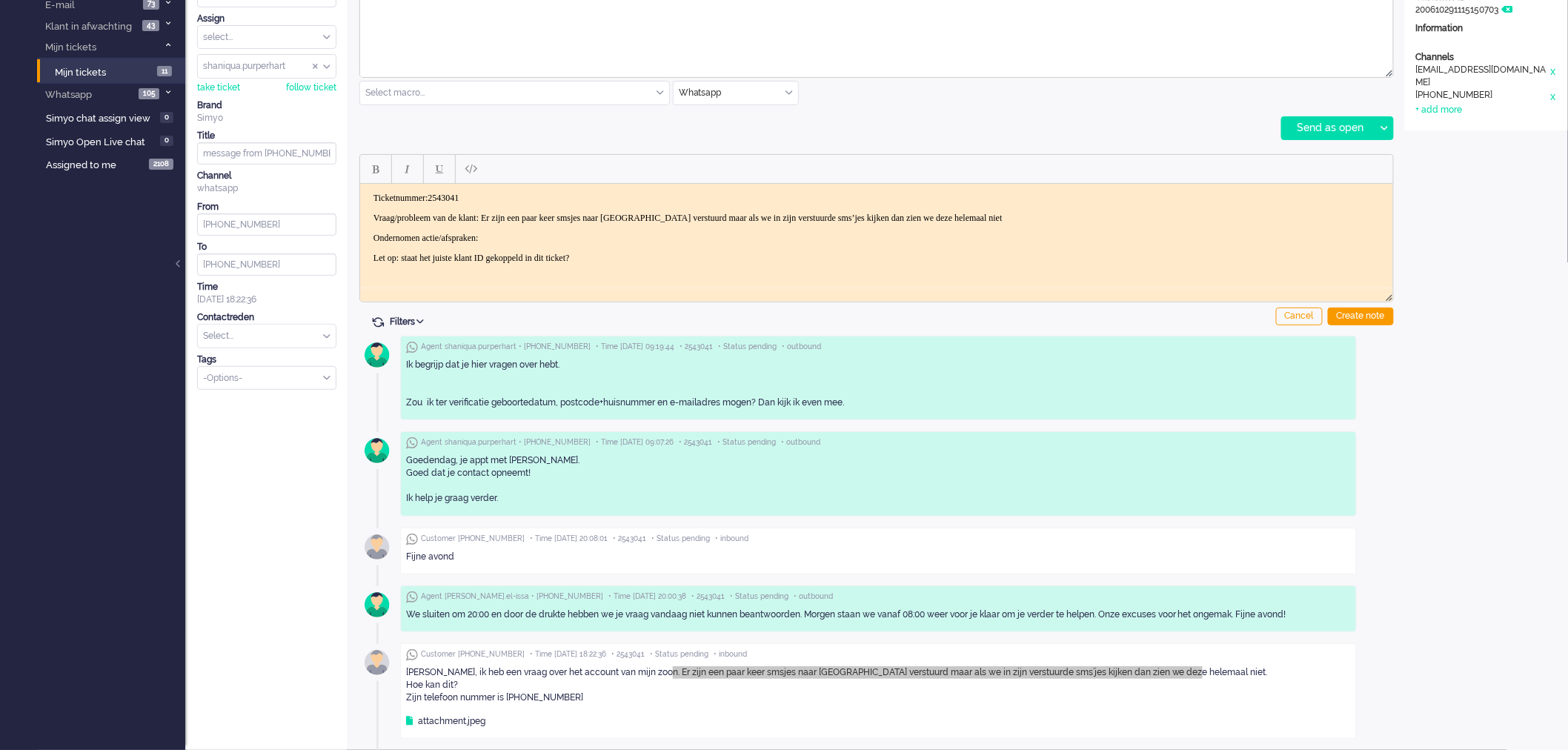
click at [552, 232] on p "Ondernomen actie/afspraken:" at bounding box center [876, 237] width 1006 height 11
click at [1372, 308] on div "Create note" at bounding box center [1360, 315] width 66 height 18
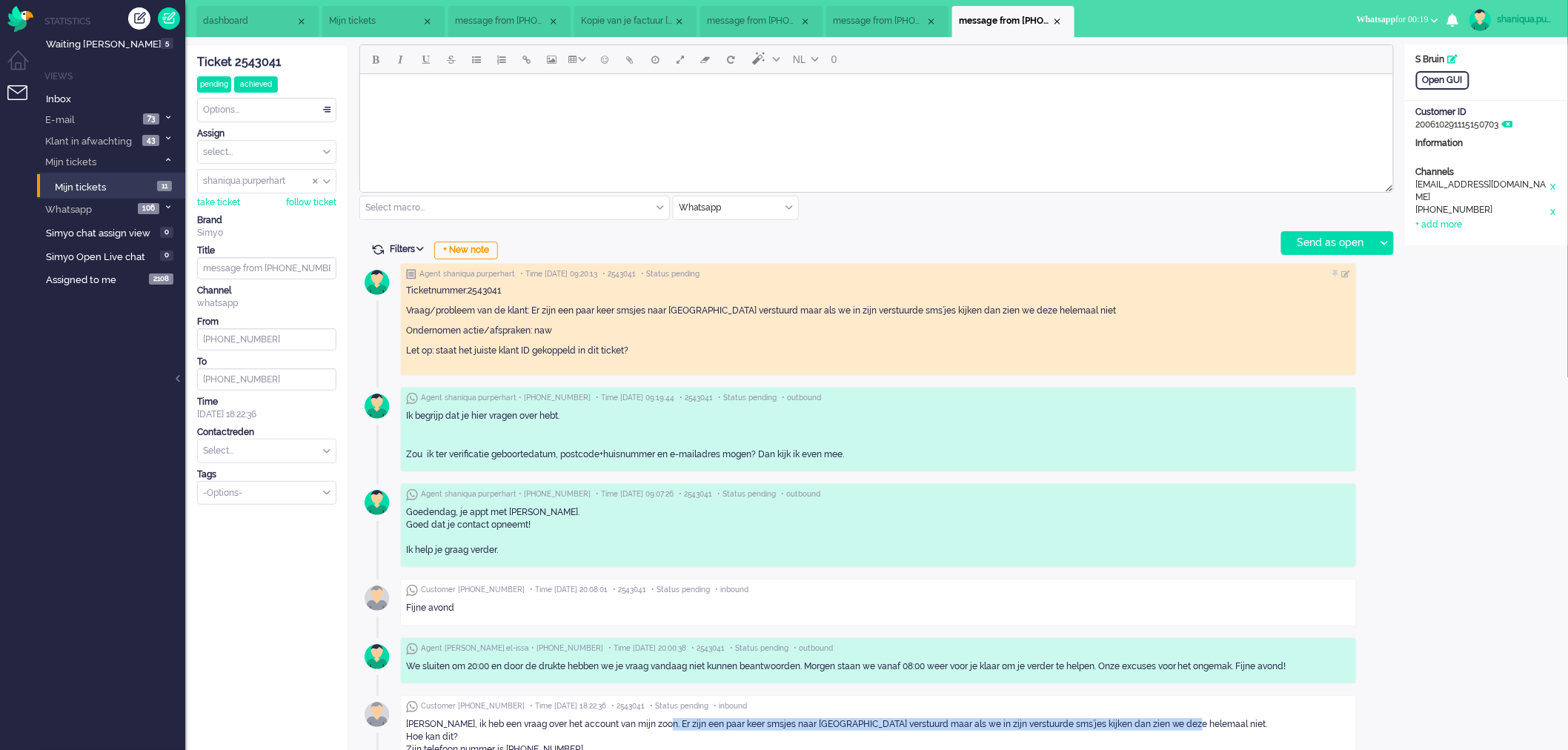
click at [378, 24] on span "Mijn tickets" at bounding box center [375, 21] width 93 height 13
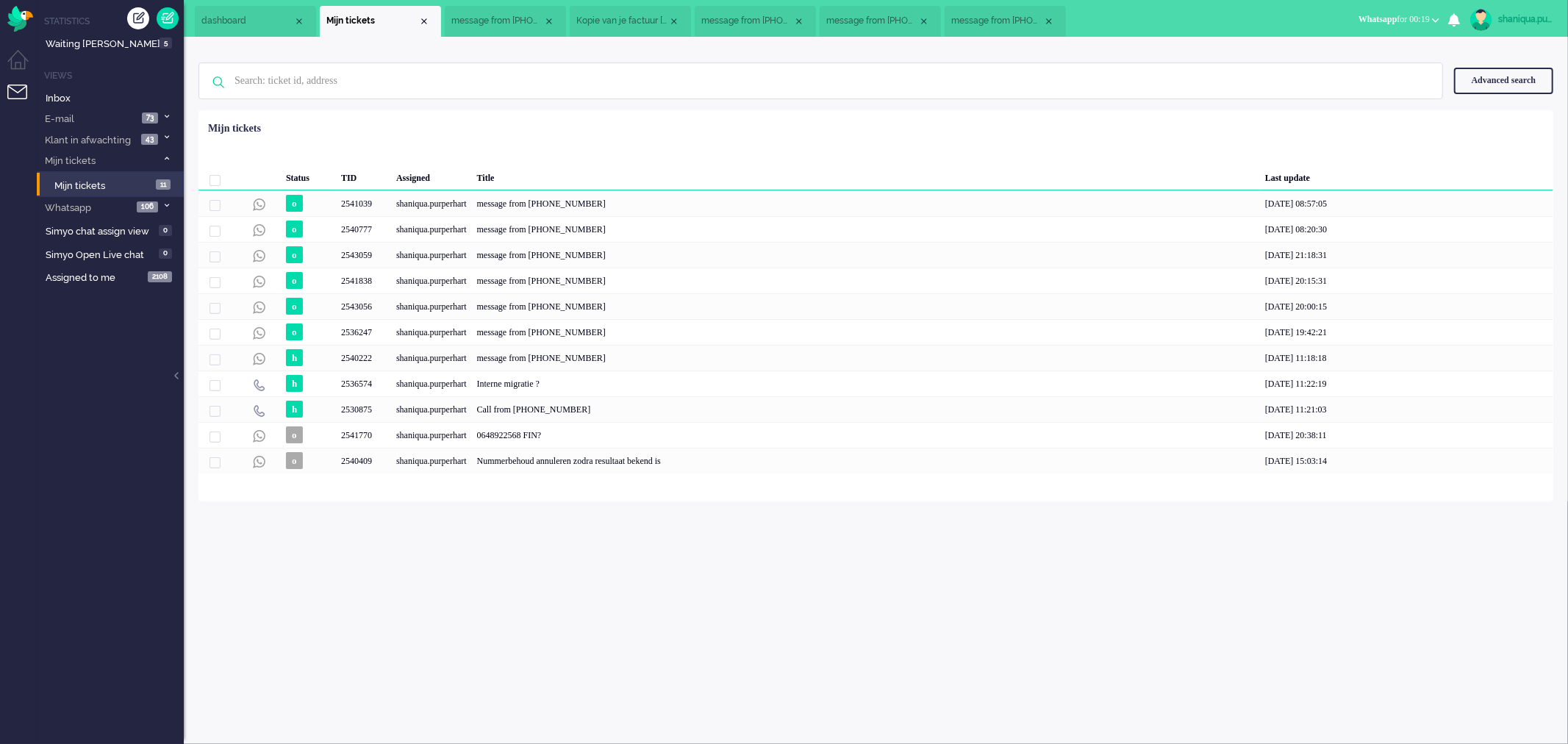
click at [531, 17] on span "message from [PHONE_NUMBER]" at bounding box center [497, 21] width 92 height 12
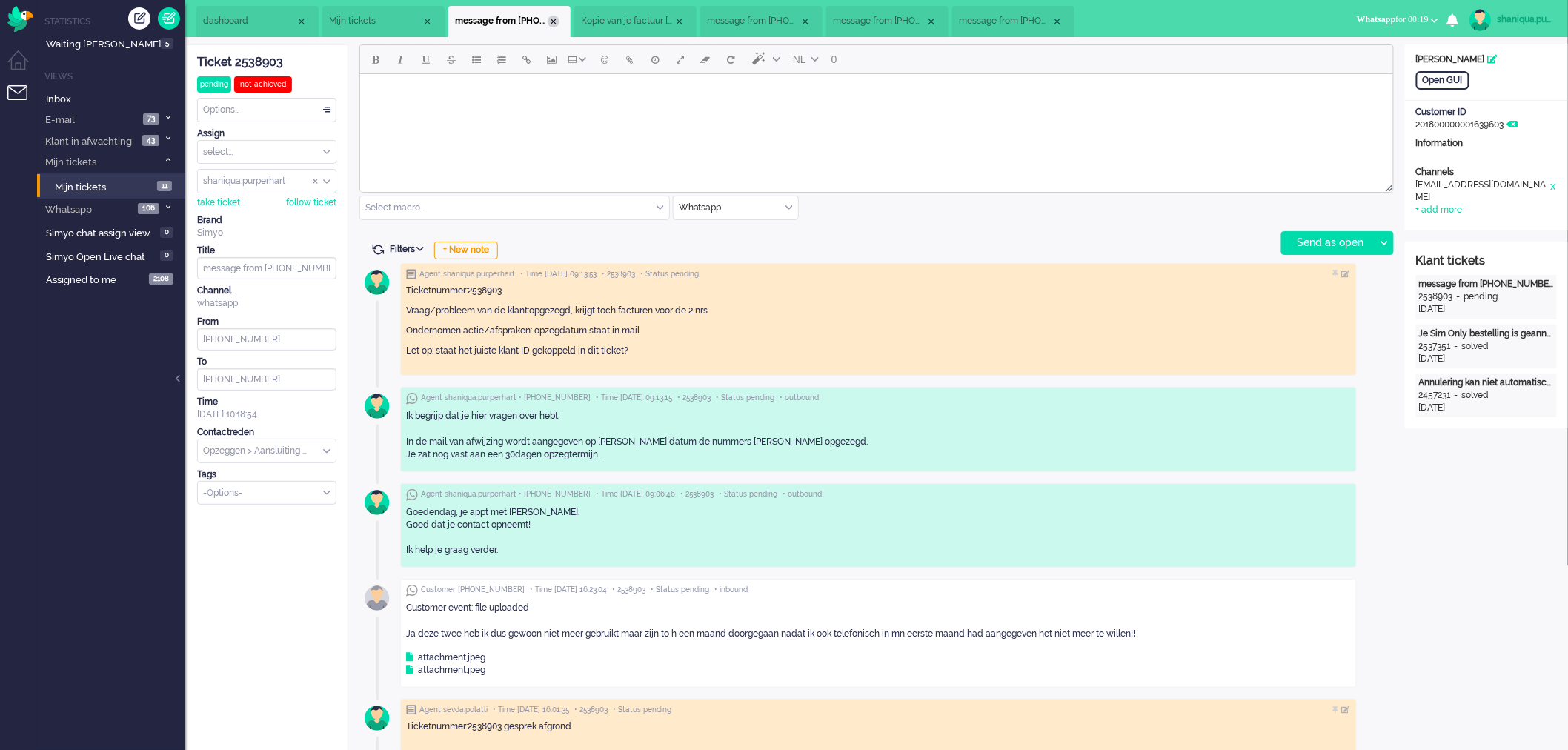
click at [549, 23] on div "Close tab" at bounding box center [553, 22] width 12 height 12
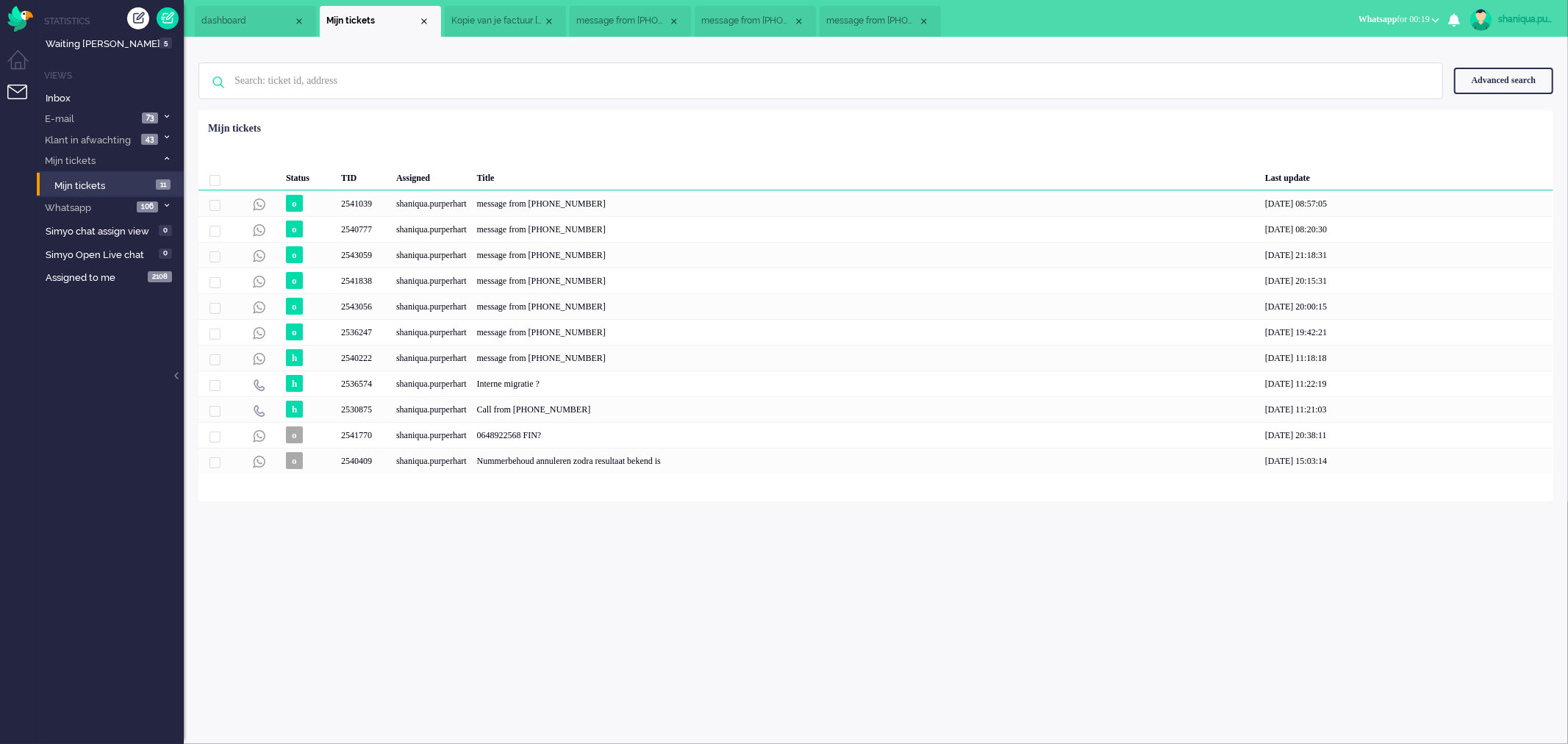
click at [545, 22] on div "Close tab" at bounding box center [549, 22] width 12 height 12
click at [668, 22] on div "Close tab" at bounding box center [674, 22] width 12 height 12
click at [545, 22] on div "Close tab" at bounding box center [549, 22] width 12 height 12
click at [545, 22] on ul "dashboard Mijn tickets message from [PHONE_NUMBER]" at bounding box center [732, 18] width 1075 height 36
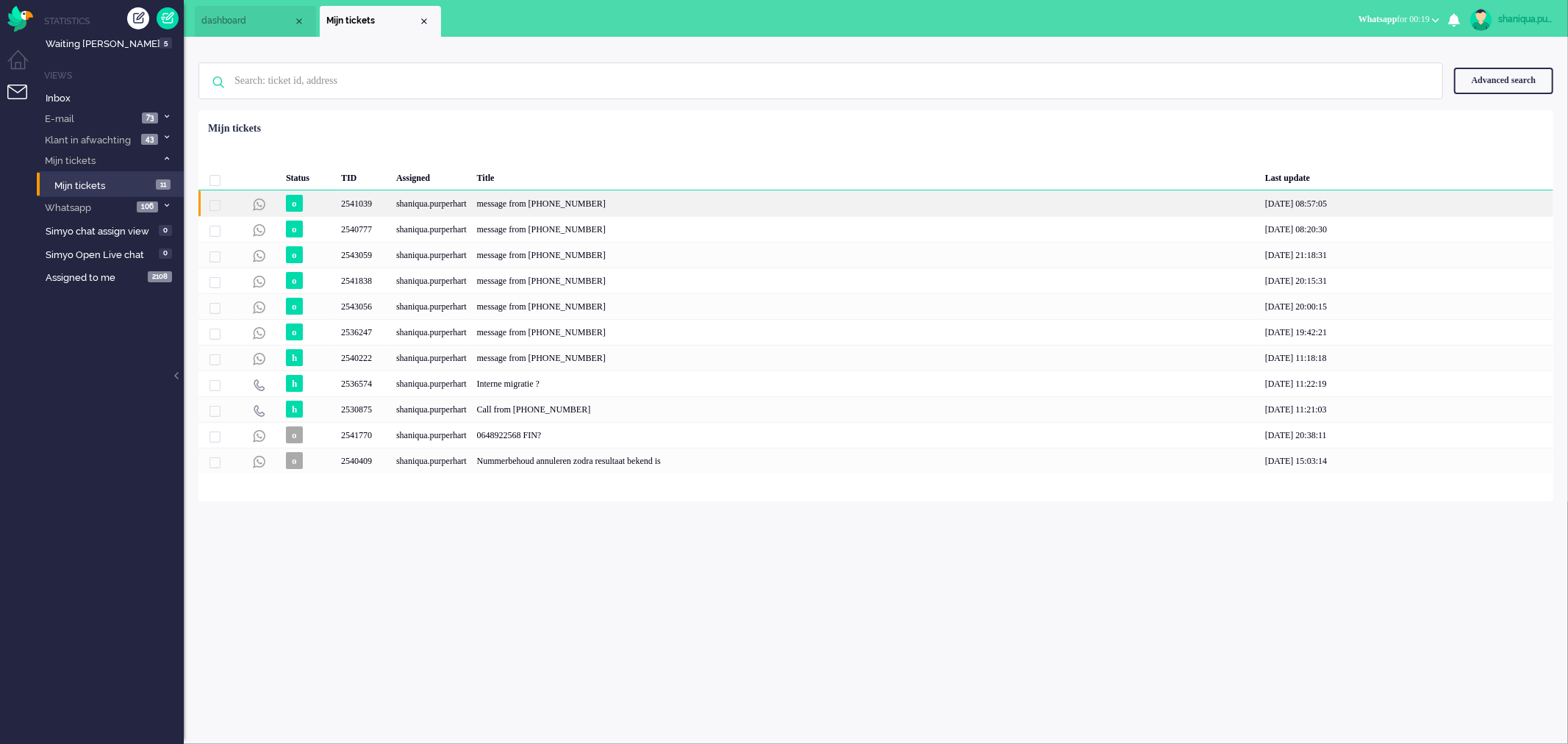
click at [406, 191] on div "shaniqua.purperhart" at bounding box center [431, 203] width 81 height 26
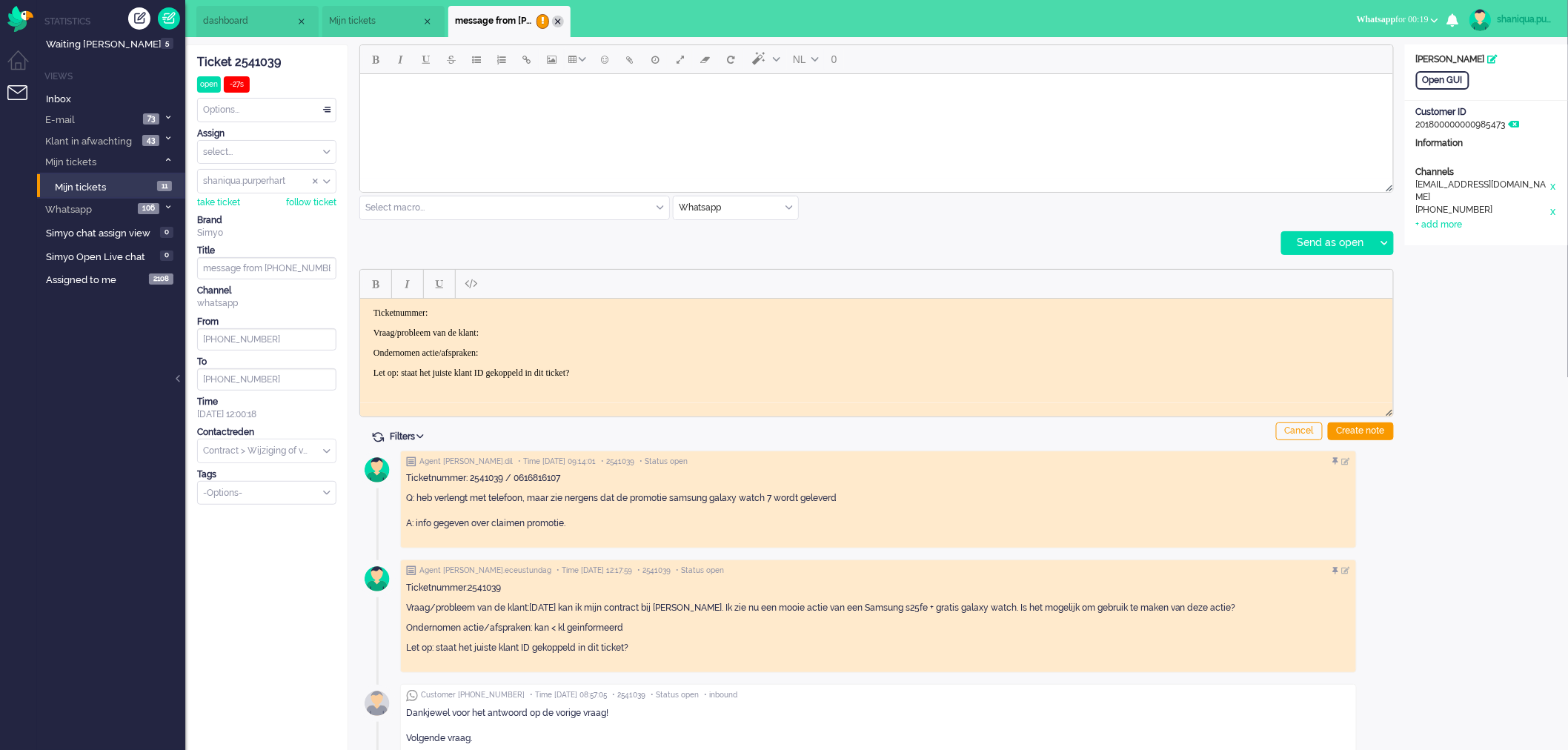
click at [554, 19] on div "Close tab" at bounding box center [558, 22] width 12 height 12
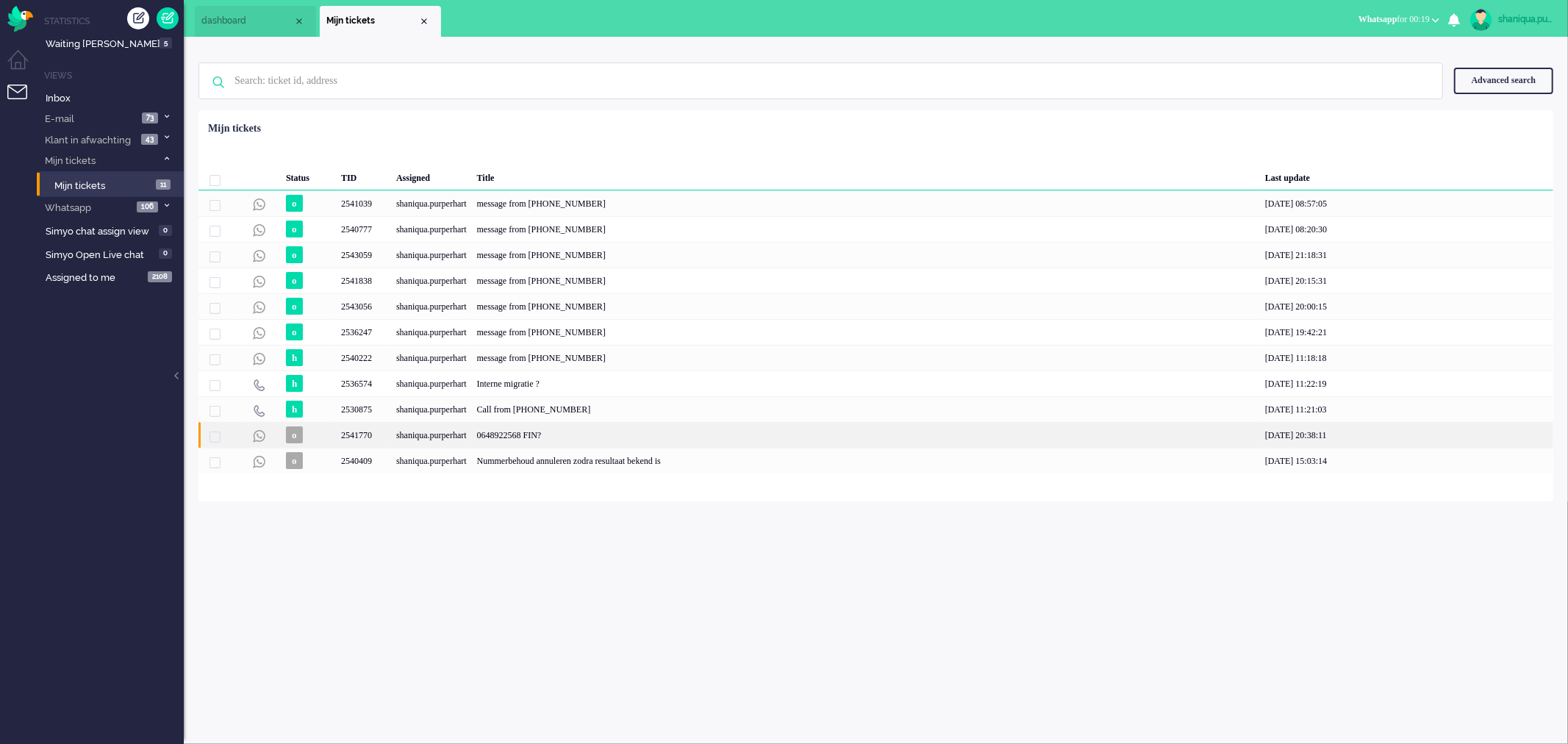
click at [445, 446] on div "shaniqua.purperhart" at bounding box center [431, 434] width 81 height 26
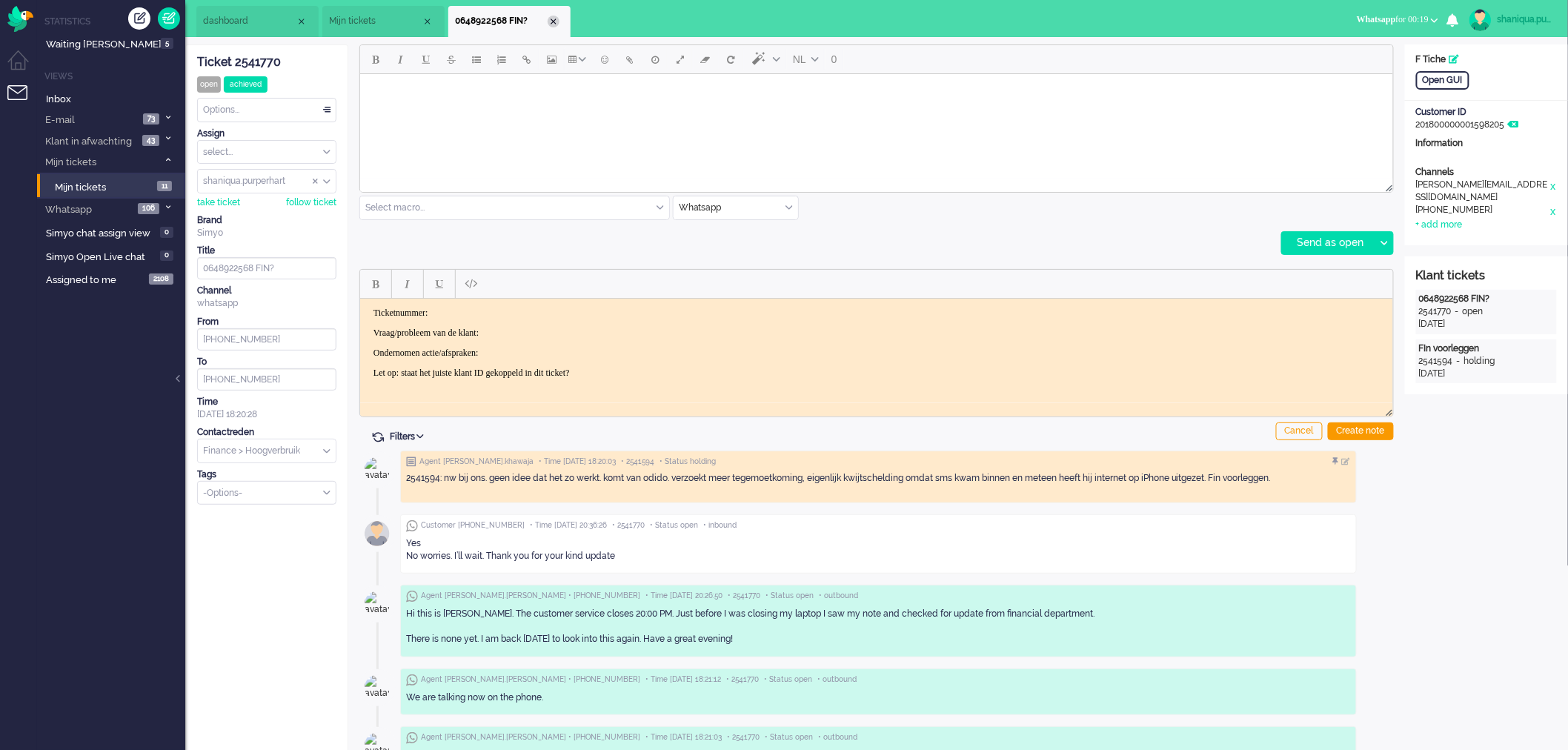
click at [551, 23] on div "Close tab" at bounding box center [553, 22] width 12 height 12
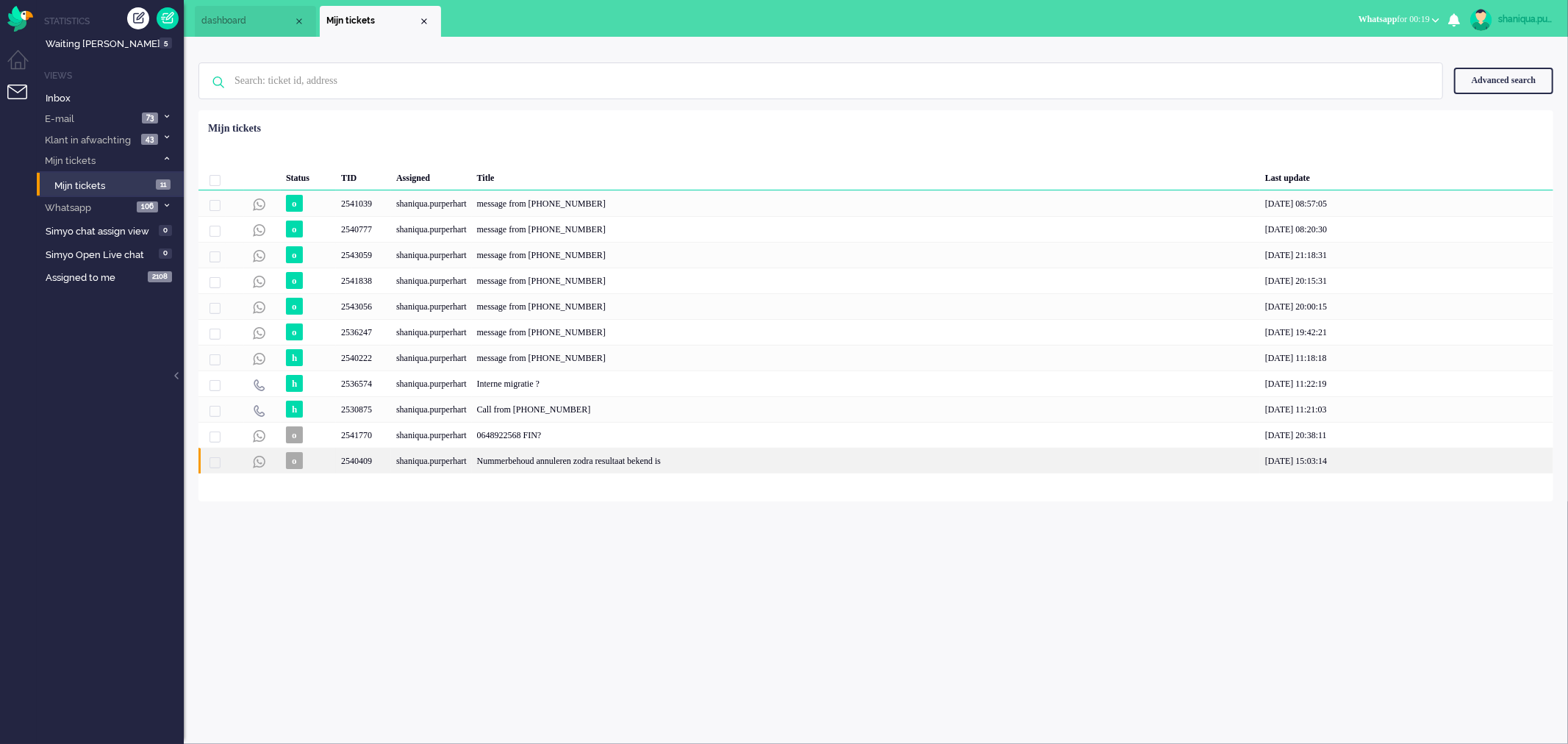
click at [498, 460] on div "Nummerbehoud annuleren zodra resultaat bekend is" at bounding box center [866, 460] width 788 height 26
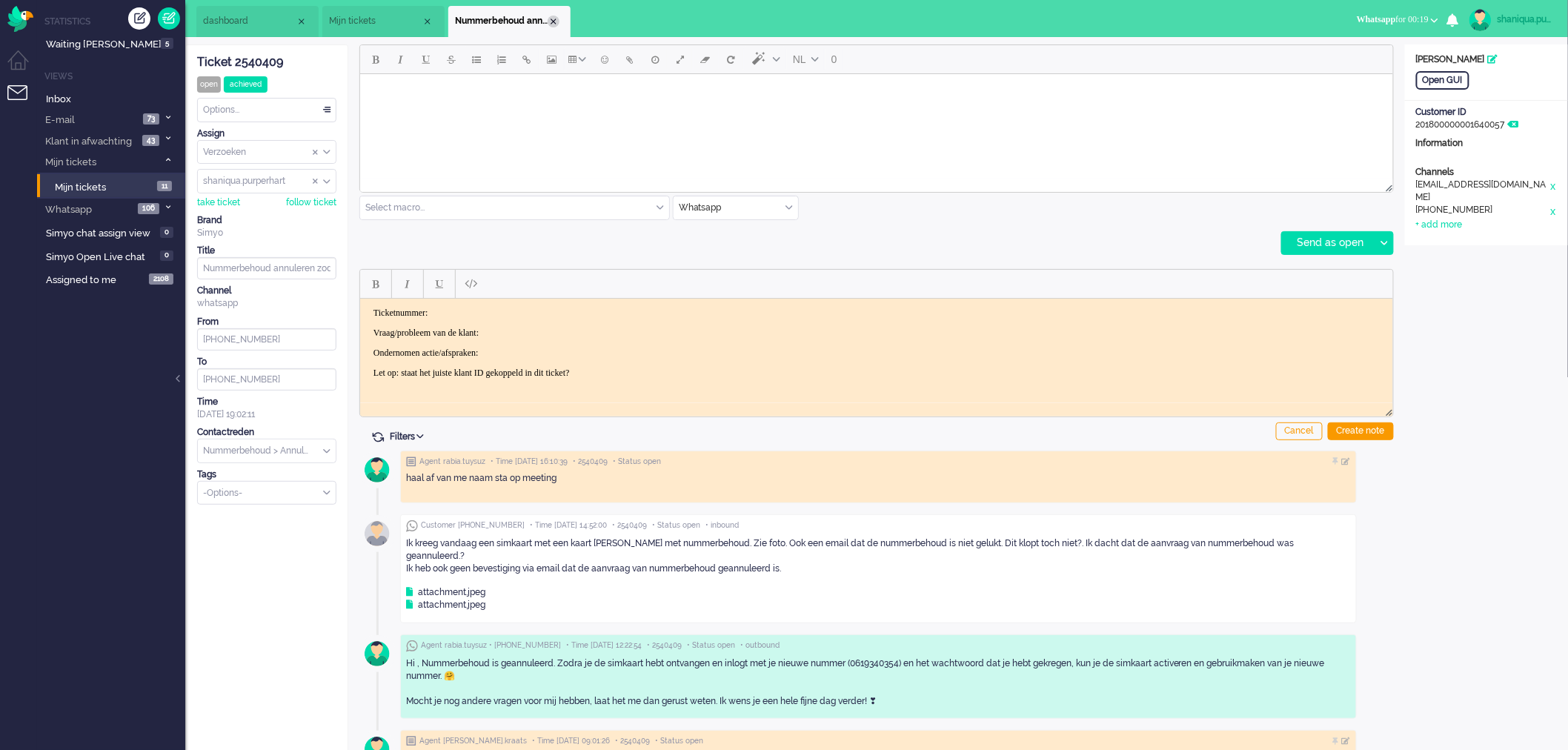
click at [549, 21] on div "Close tab" at bounding box center [553, 22] width 12 height 12
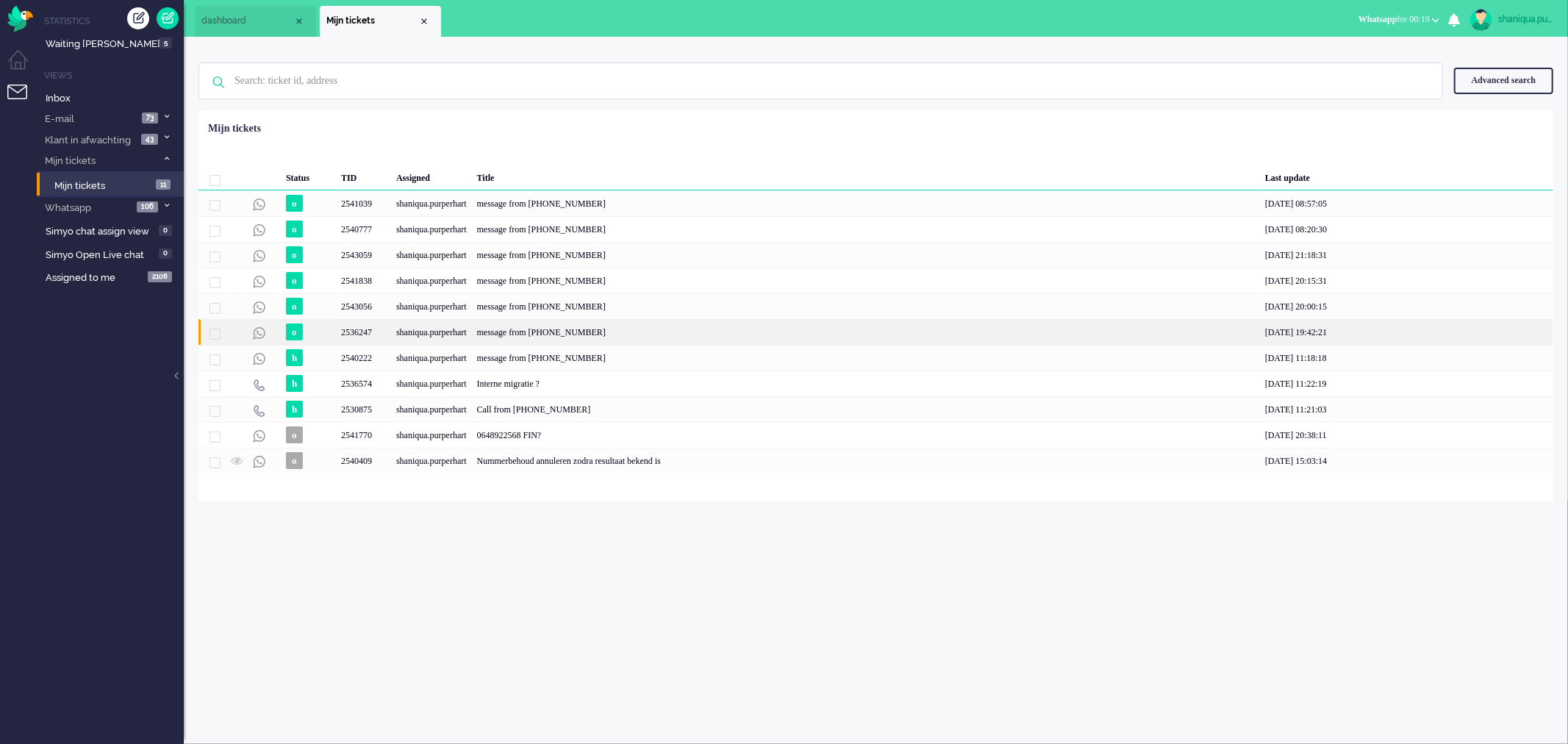
click at [365, 329] on div "2536247" at bounding box center [363, 331] width 55 height 26
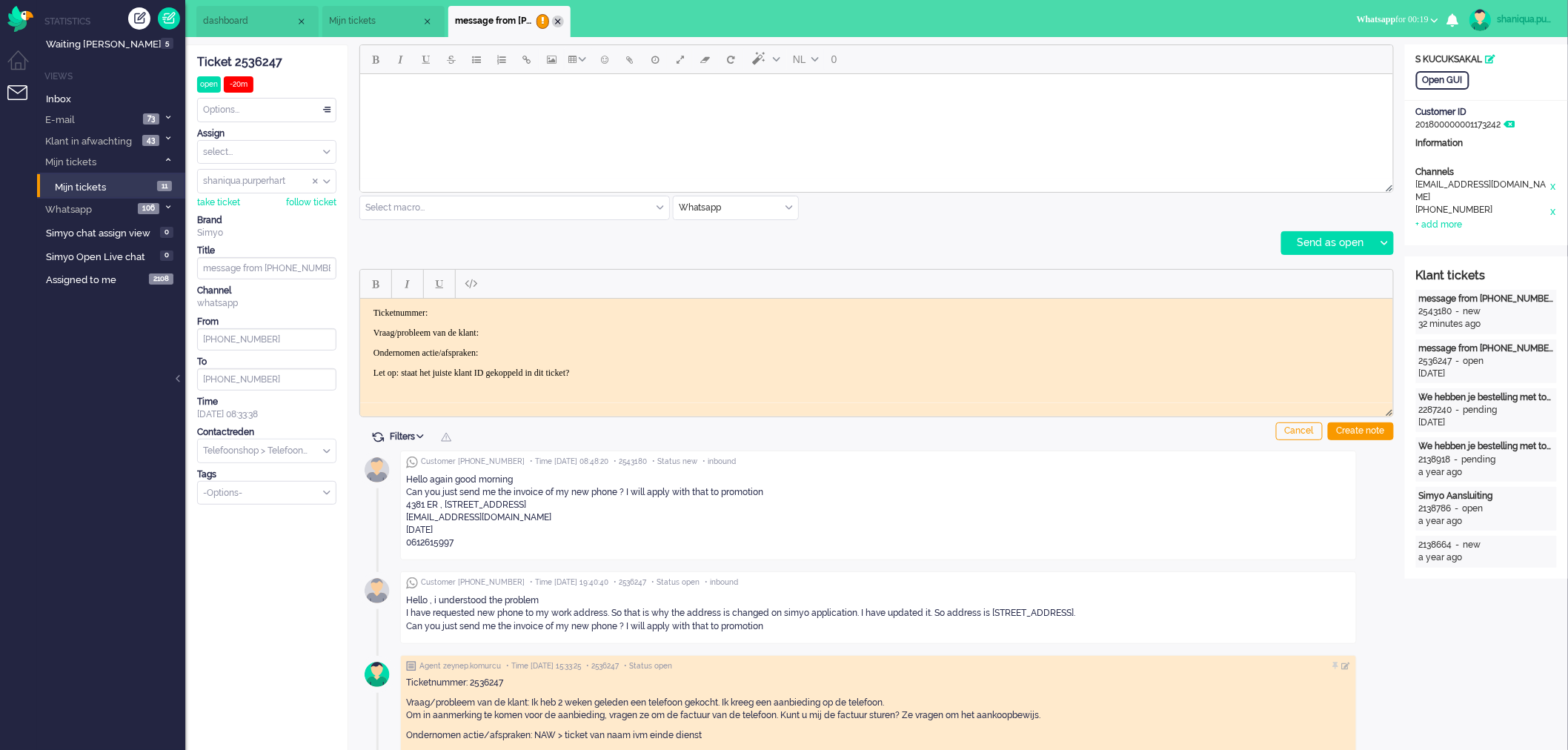
click at [557, 27] on li "message from [PHONE_NUMBER]" at bounding box center [509, 21] width 123 height 31
click at [561, 23] on div "Close tab" at bounding box center [558, 22] width 12 height 12
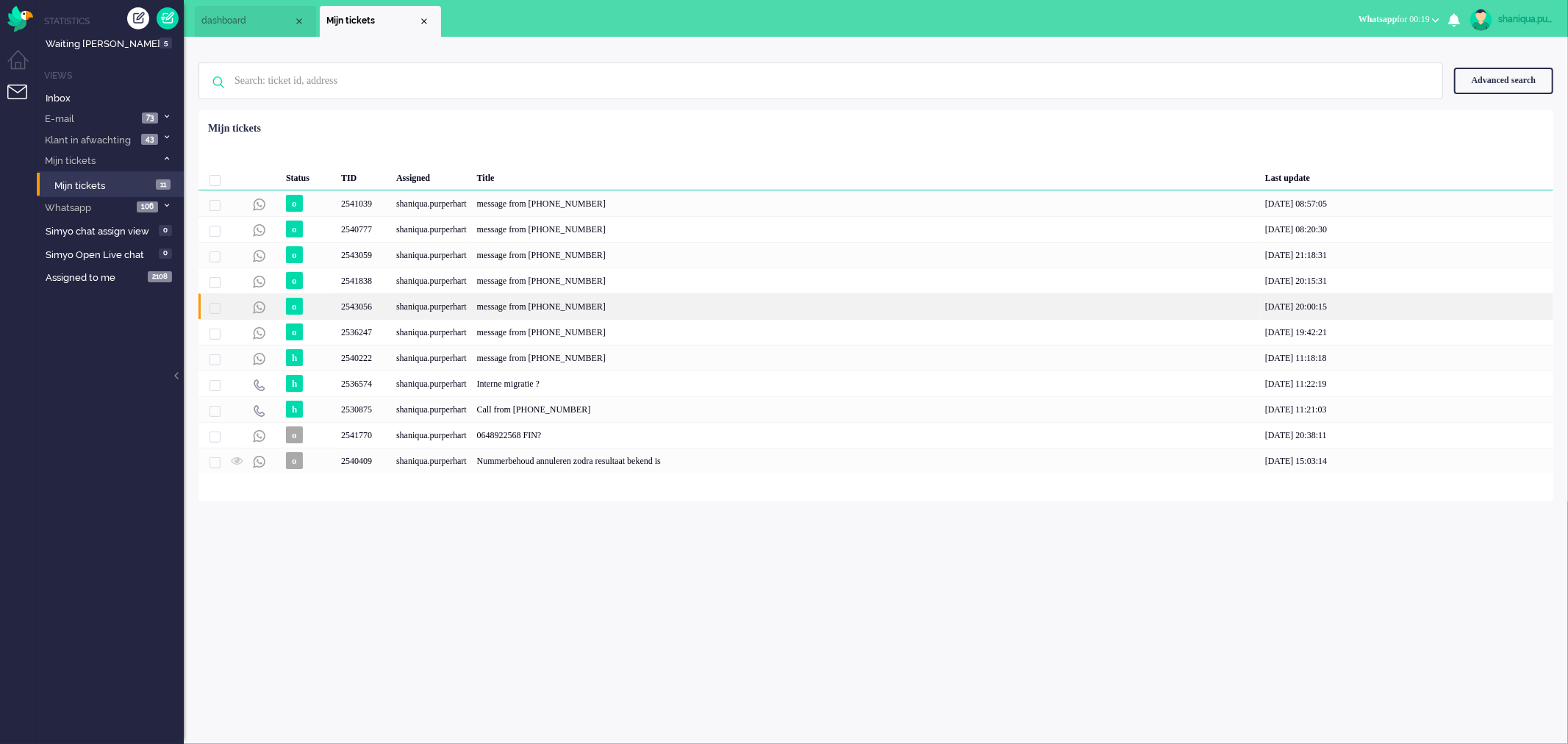
click at [407, 303] on div "shaniqua.purperhart" at bounding box center [431, 305] width 81 height 26
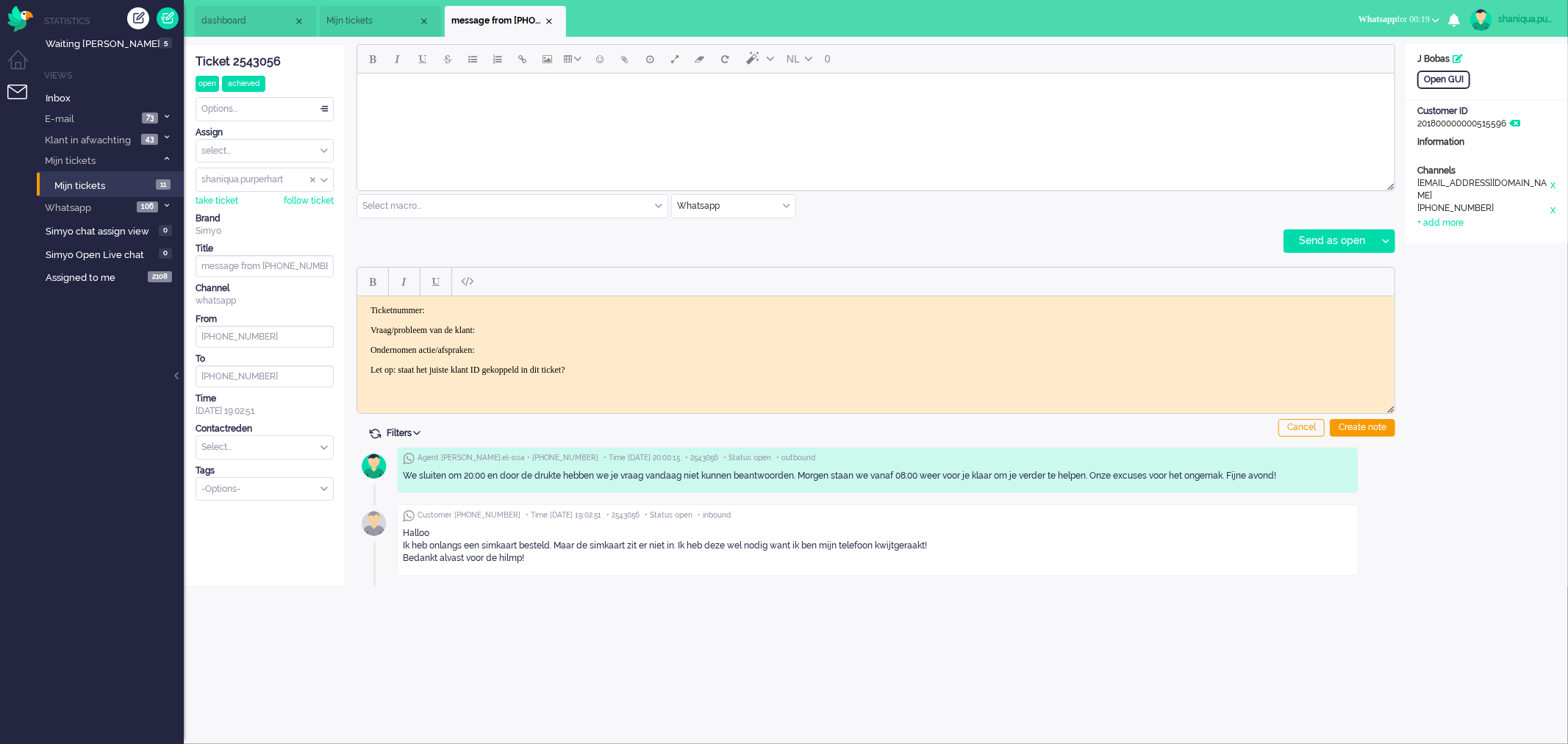
click at [463, 90] on body "Rich Text Area. Press ALT-0 for help." at bounding box center [875, 91] width 1026 height 26
paste body "Rich Text Area. Press ALT-0 for help."
drag, startPoint x: 481, startPoint y: 121, endPoint x: 353, endPoint y: 89, distance: 131.9
click at [357, 89] on html "Goedendag, je appt met [PERSON_NAME]. Goed dat je contact opneemt! Ik help je g…" at bounding box center [875, 108] width 1037 height 70
copy span "Goedendag, je appt met [PERSON_NAME]. Goed dat je contact opneemt! Ik help je g…"
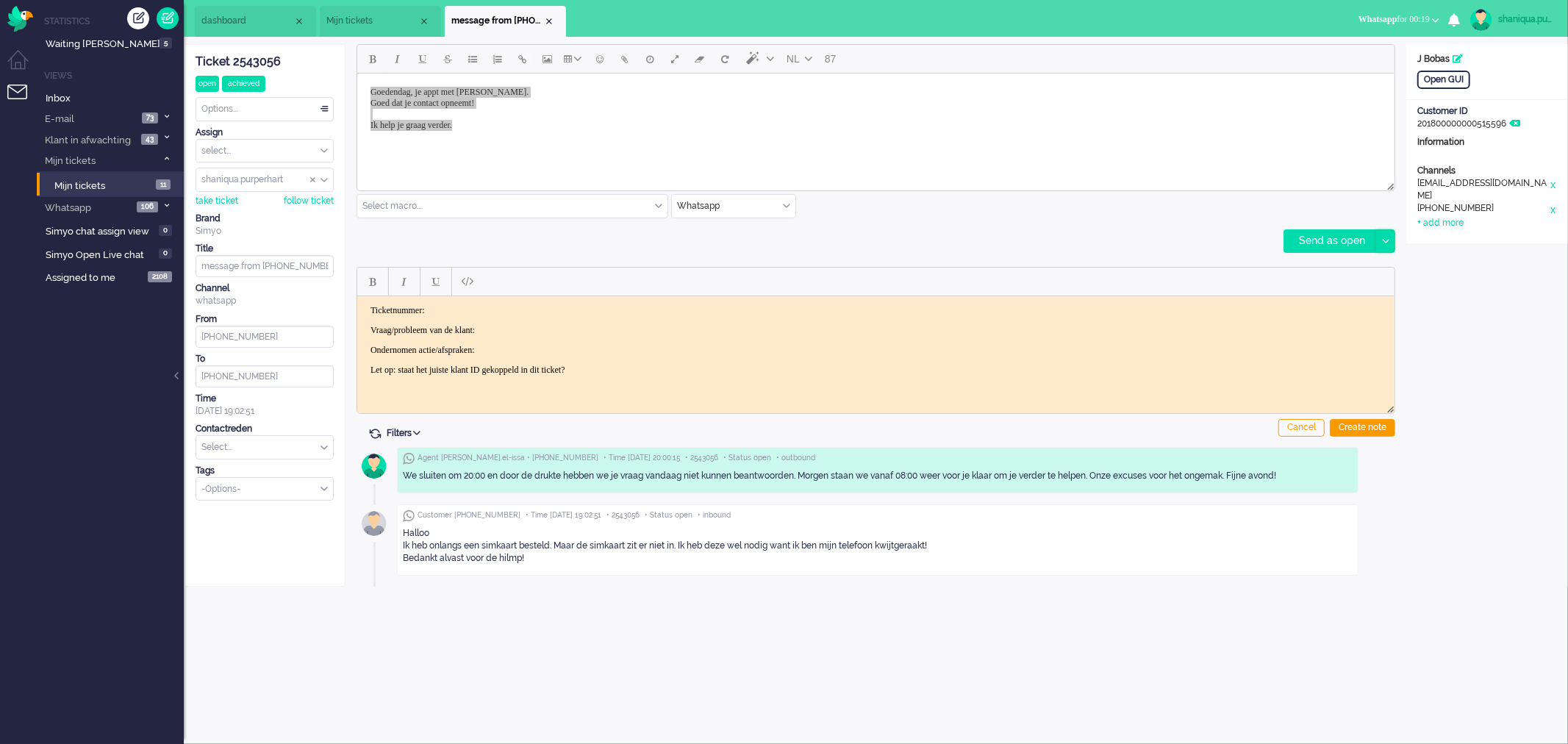
click at [1389, 251] on div at bounding box center [1385, 241] width 18 height 22
click at [1382, 275] on div "Send as pending" at bounding box center [1337, 278] width 105 height 15
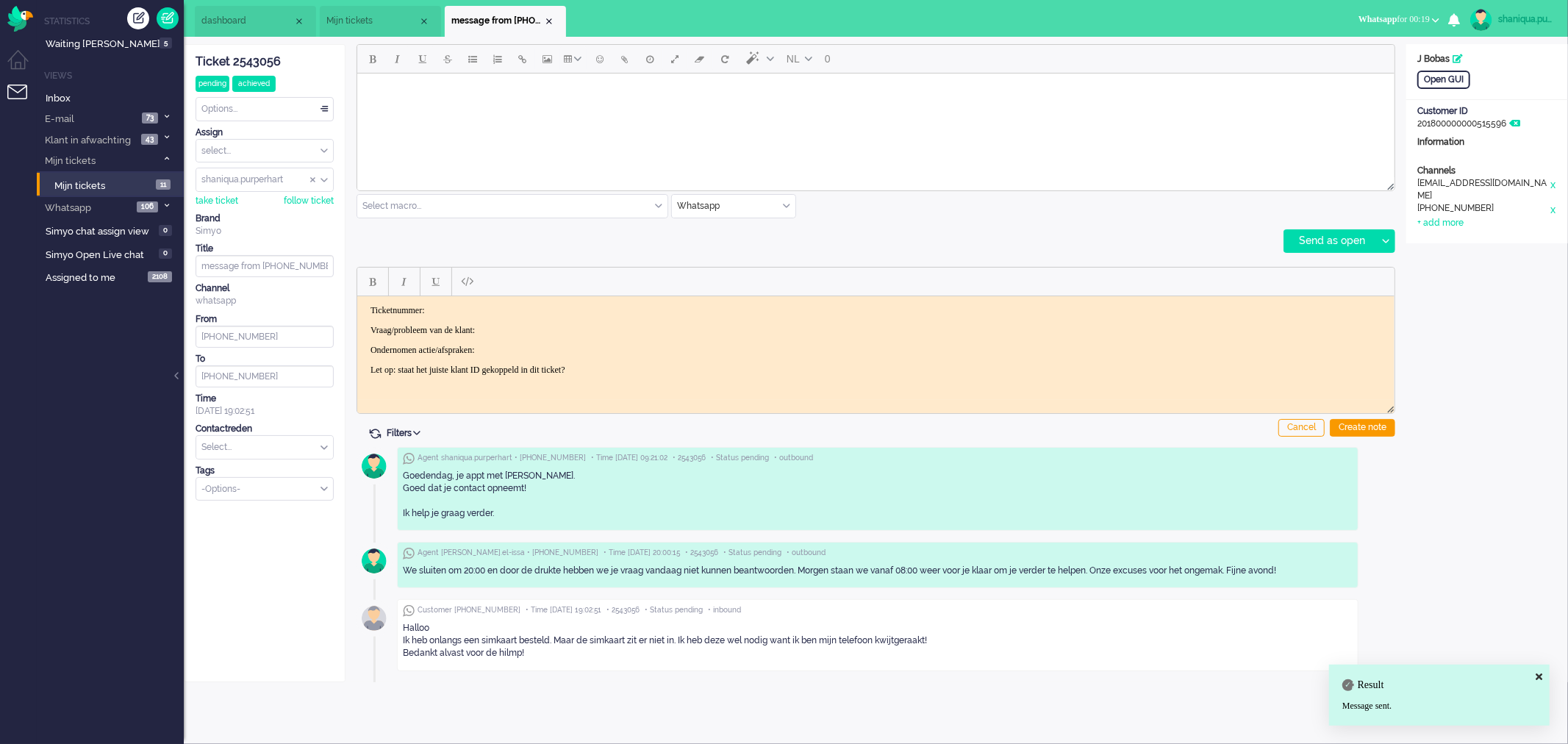
click at [378, 17] on span "Mijn tickets" at bounding box center [372, 21] width 92 height 12
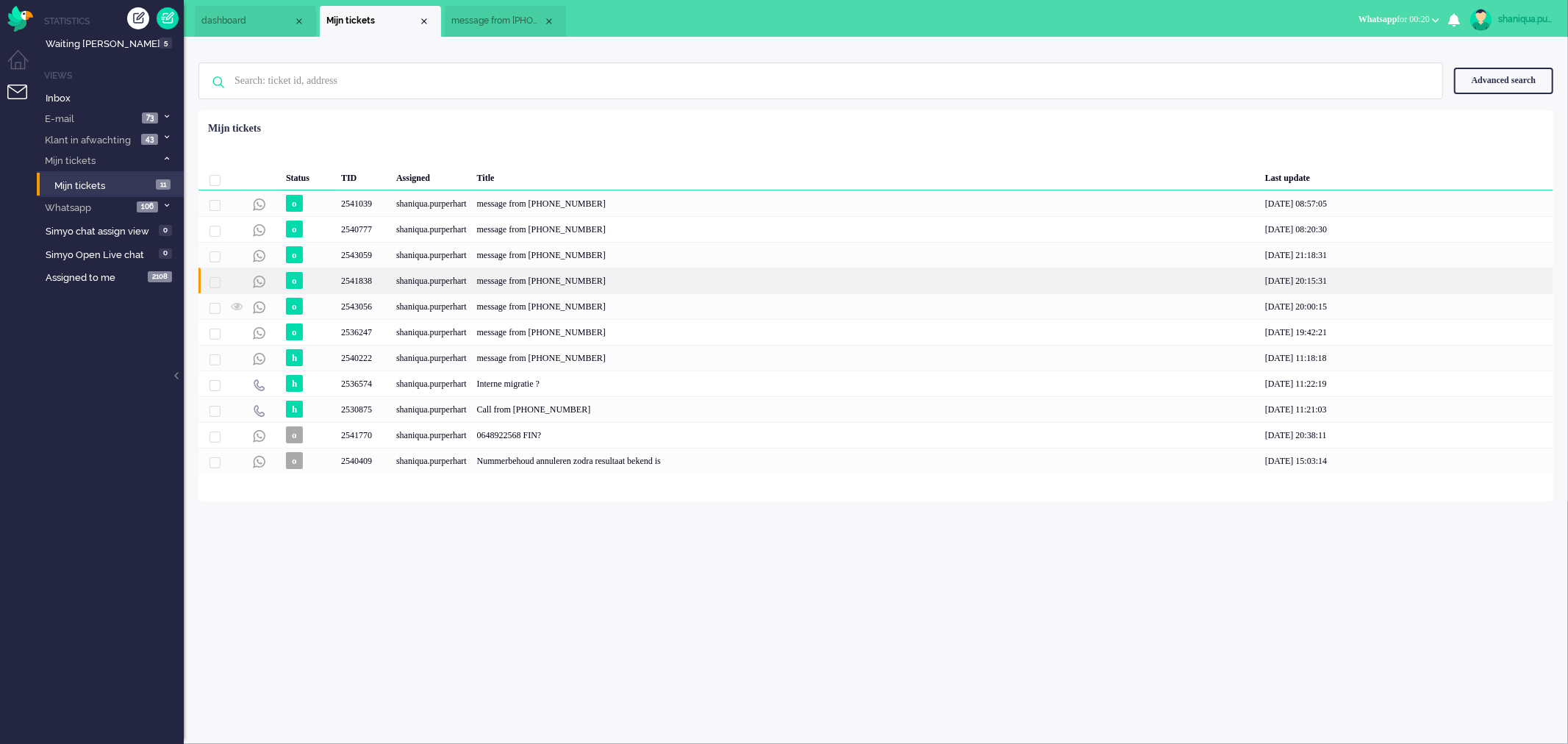
click at [398, 270] on div "shaniqua.purperhart" at bounding box center [431, 280] width 81 height 26
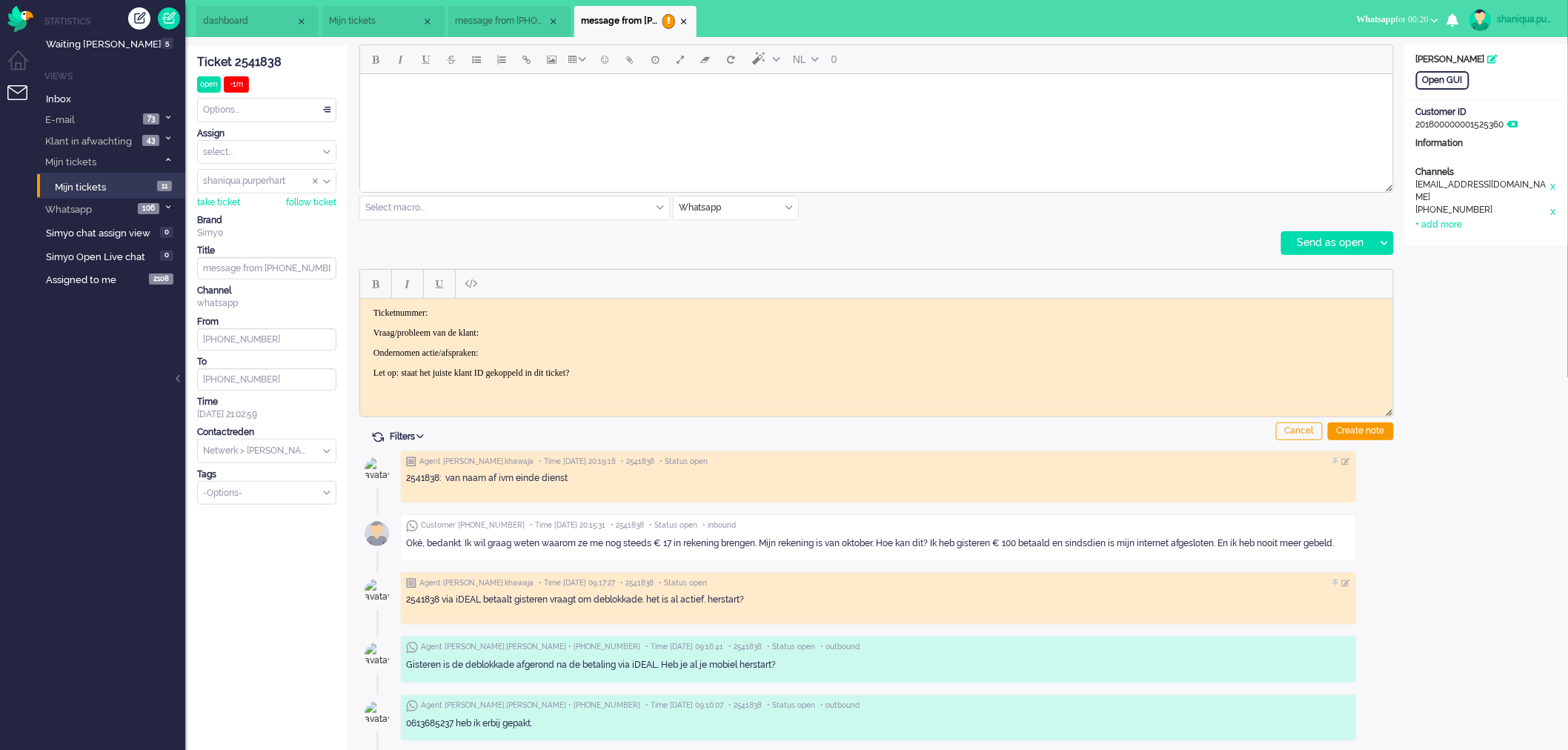
click at [492, 98] on body "Rich Text Area. Press ALT-0 for help." at bounding box center [876, 92] width 1021 height 26
click at [1381, 250] on div at bounding box center [1384, 243] width 18 height 23
click at [1374, 275] on div "Send as pending" at bounding box center [1335, 280] width 106 height 15
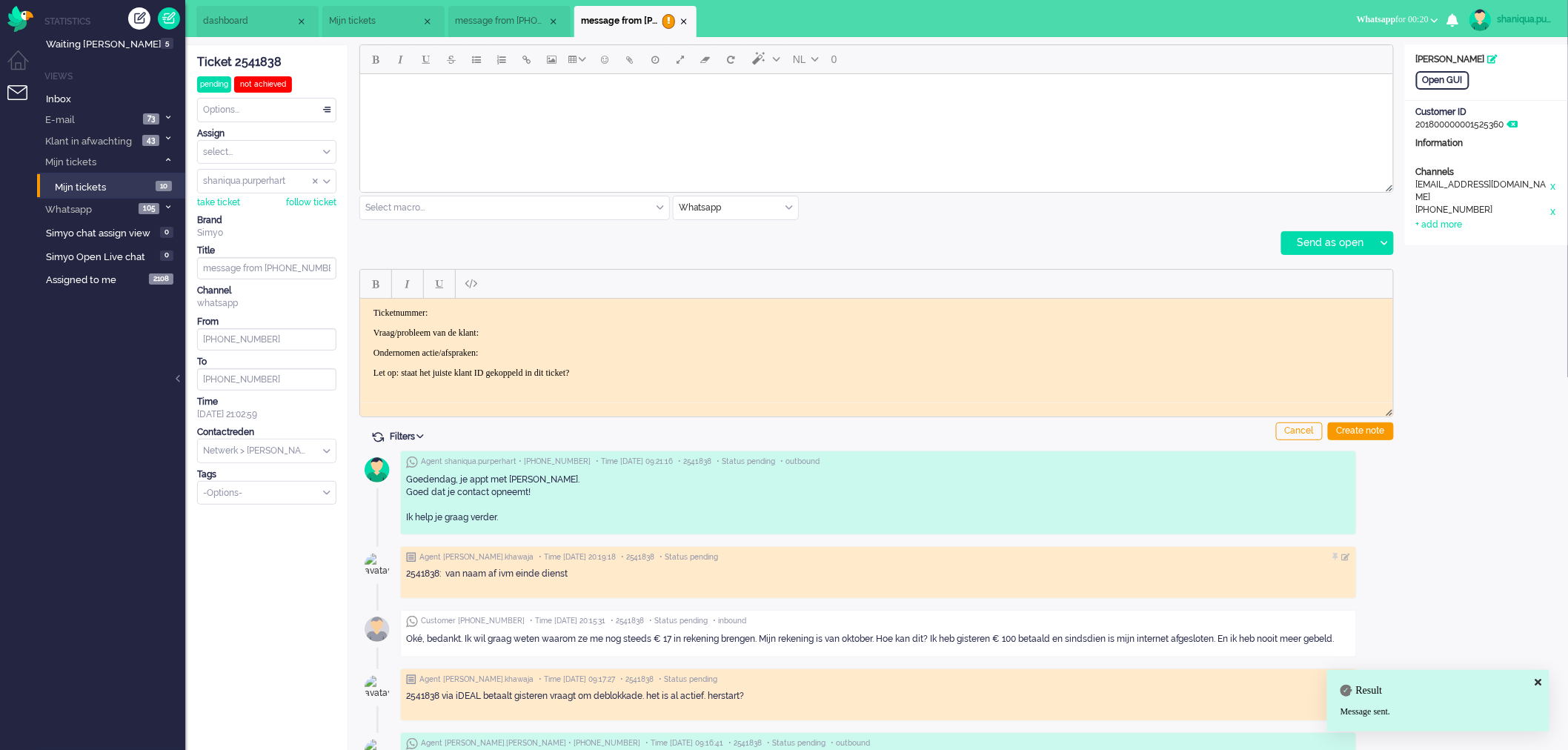
click at [390, 33] on li "Mijn tickets" at bounding box center [383, 21] width 123 height 31
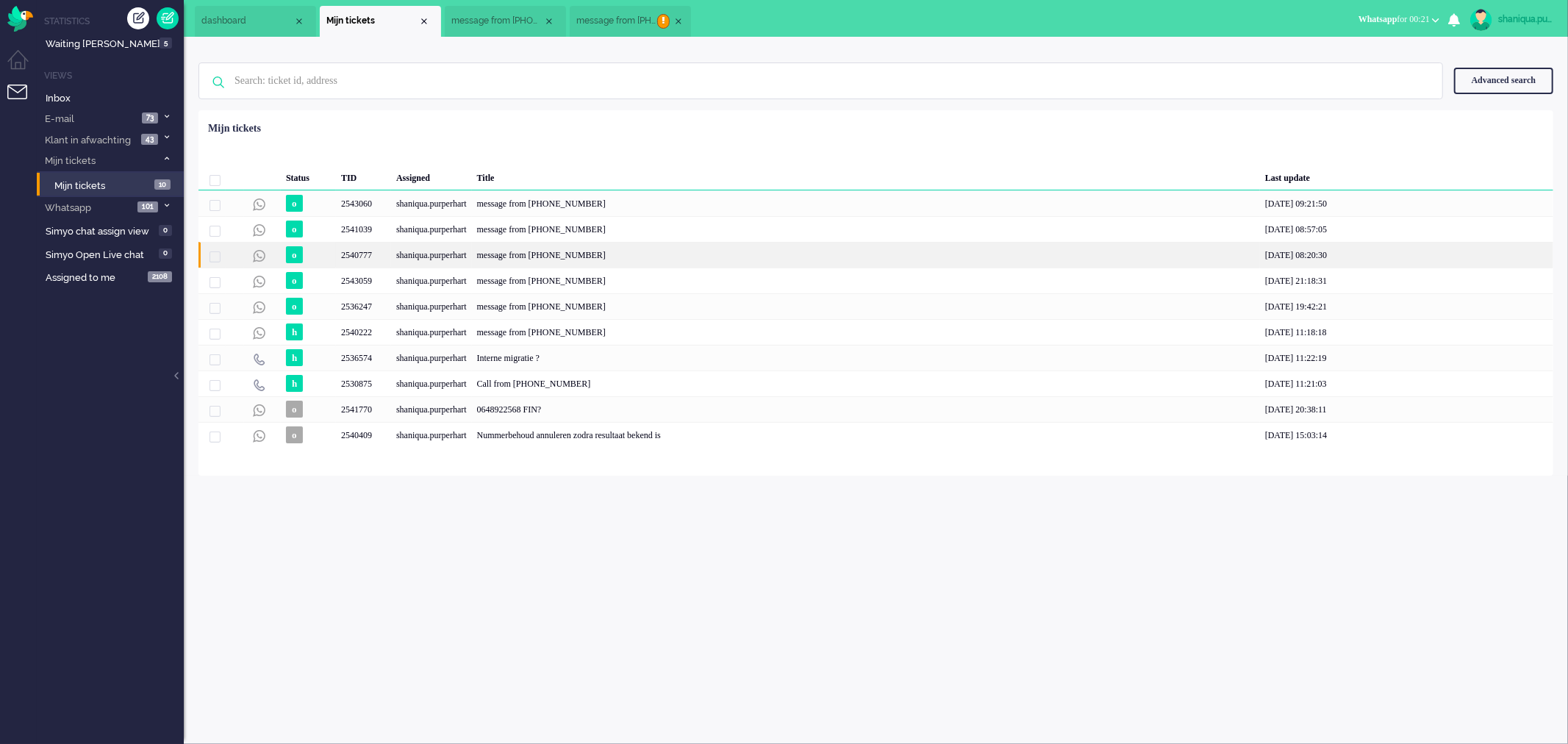
click at [402, 245] on div "shaniqua.purperhart" at bounding box center [431, 254] width 81 height 26
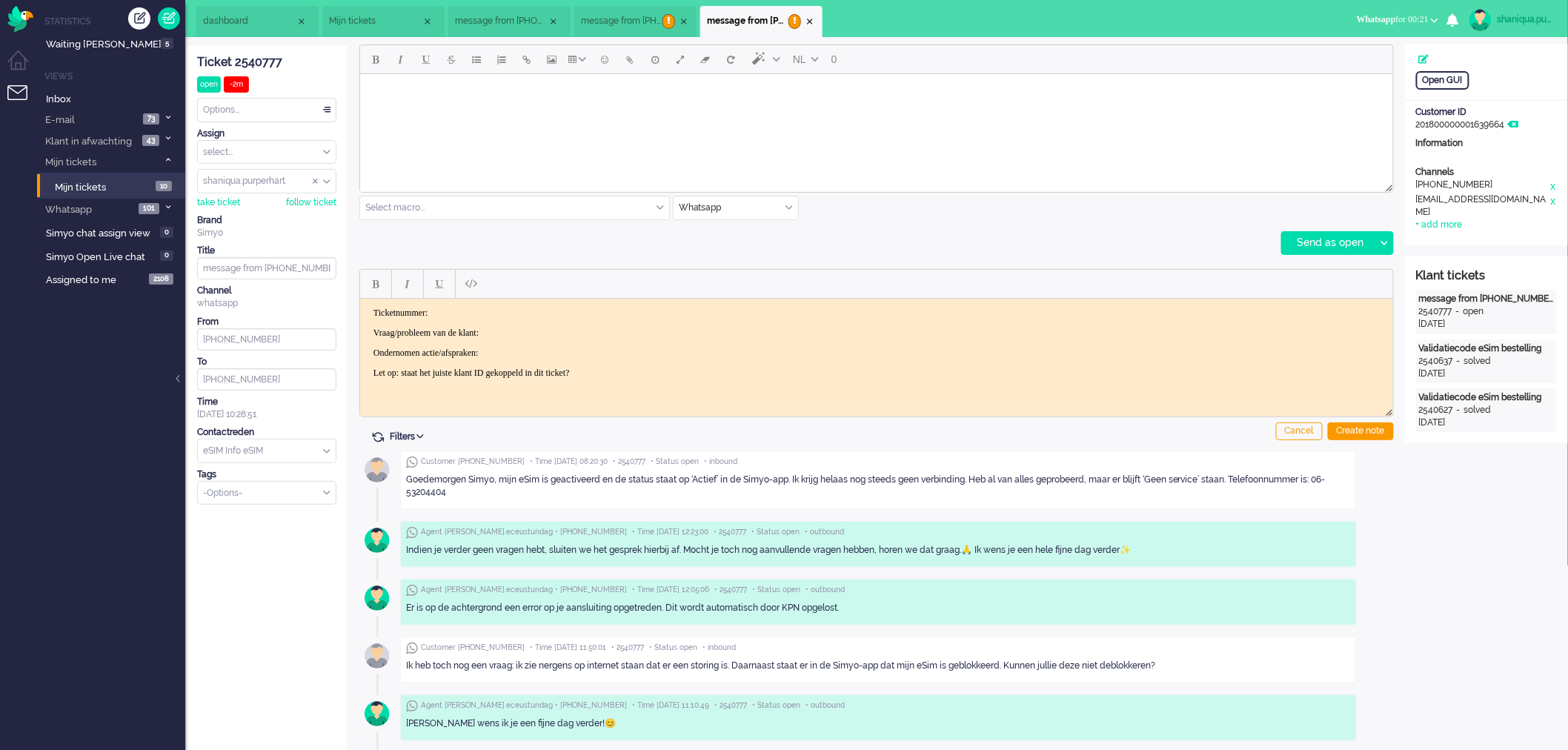
click at [446, 91] on body "Rich Text Area. Press ALT-0 for help." at bounding box center [876, 92] width 1021 height 26
click at [1389, 246] on div at bounding box center [1384, 243] width 18 height 23
click at [1347, 278] on div "Send as pending" at bounding box center [1335, 280] width 106 height 15
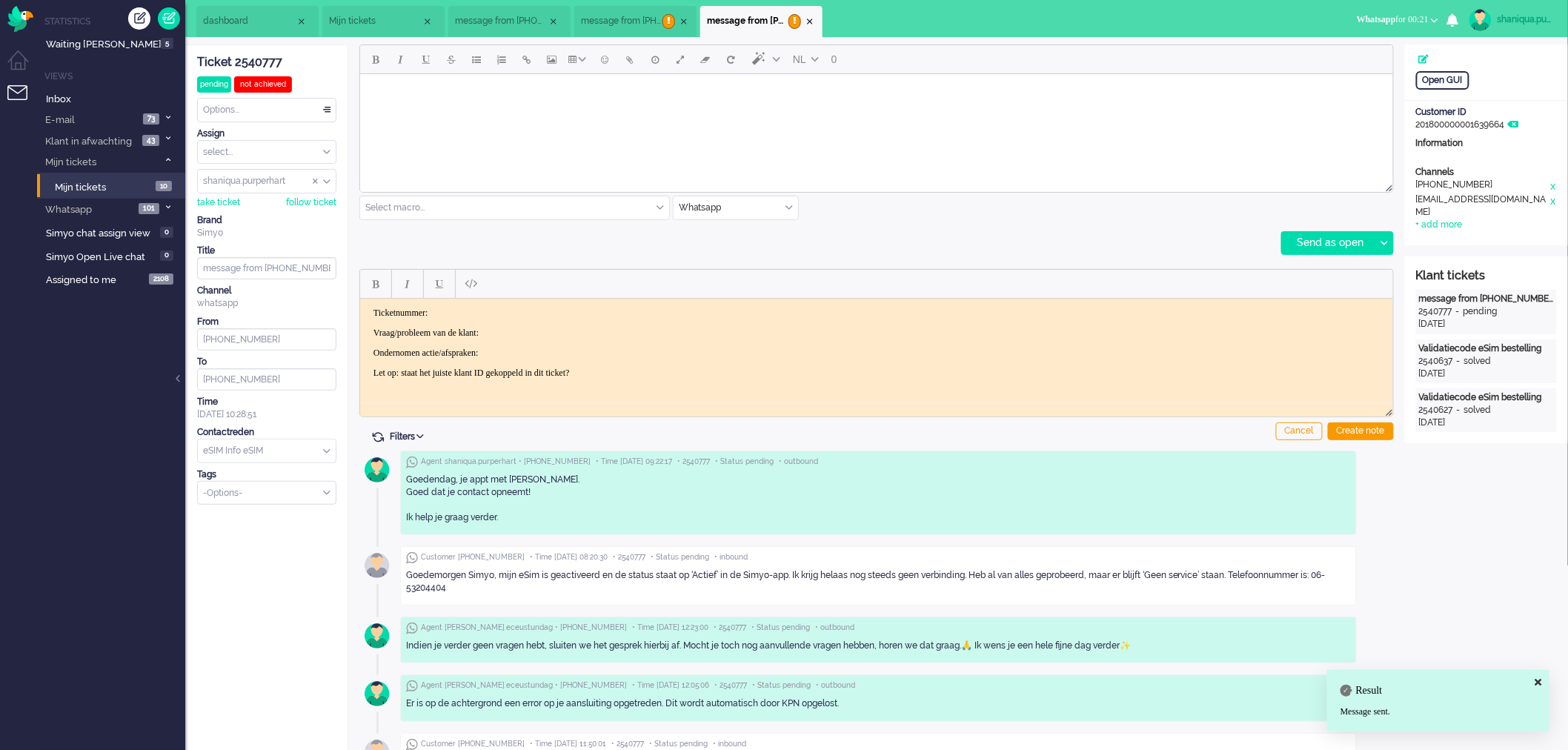
click at [372, 28] on li "Mijn tickets" at bounding box center [383, 21] width 123 height 31
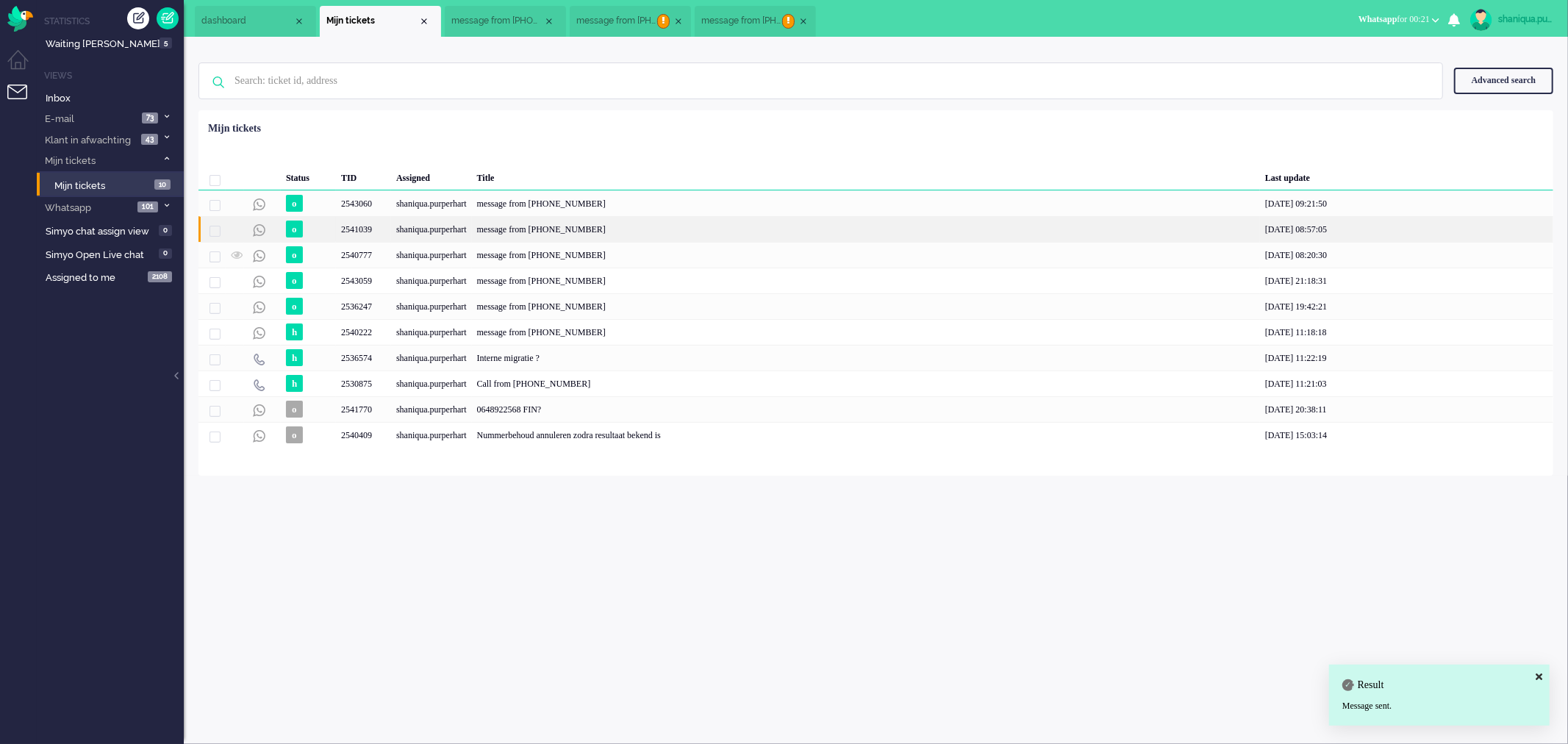
click at [445, 226] on div "shaniqua.purperhart" at bounding box center [431, 228] width 81 height 26
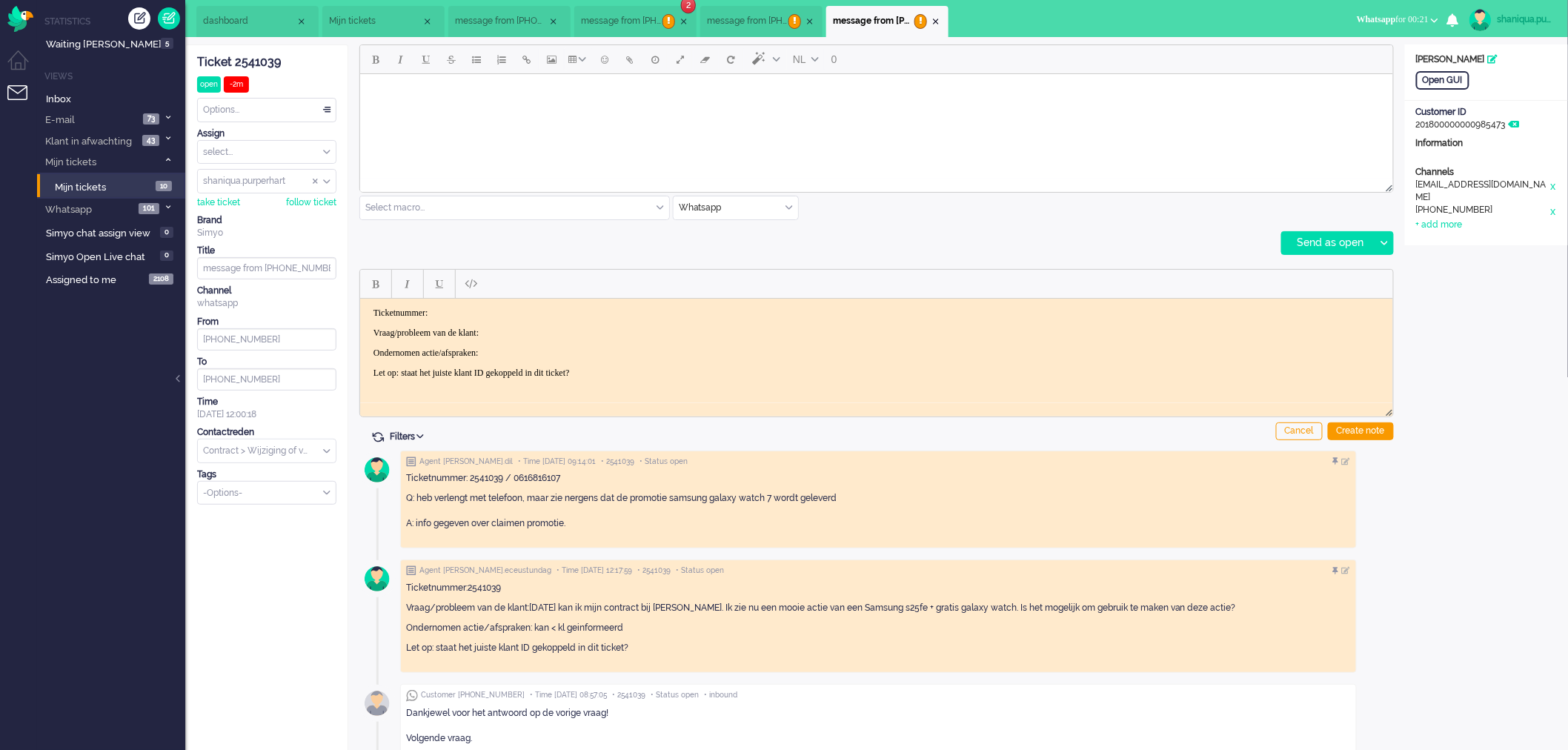
click at [440, 83] on body "Rich Text Area. Press ALT-0 for help." at bounding box center [876, 92] width 1021 height 26
click at [1377, 241] on div at bounding box center [1384, 243] width 18 height 23
click at [1364, 285] on div "Send as pending" at bounding box center [1335, 280] width 106 height 15
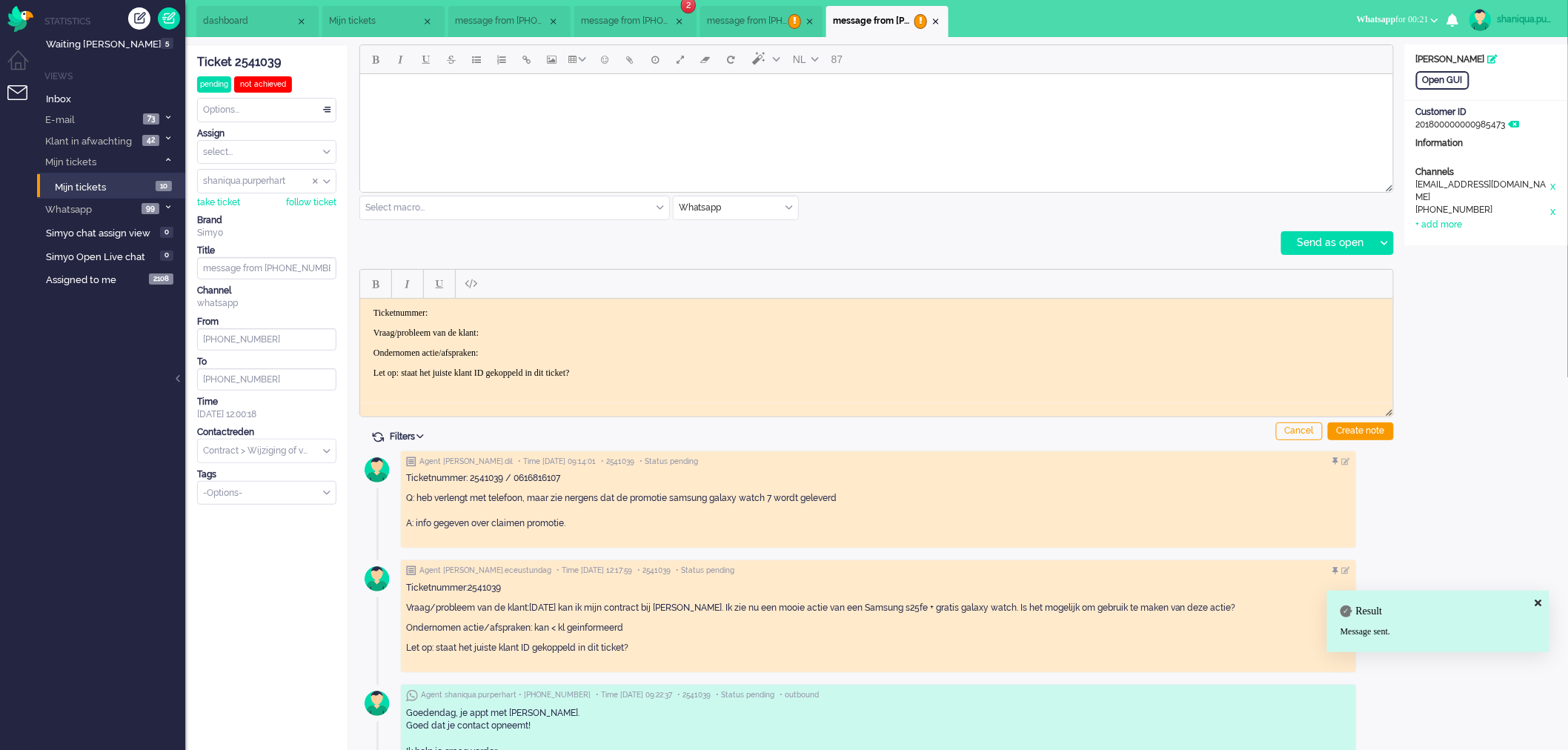
click at [393, 32] on li "Mijn tickets" at bounding box center [383, 21] width 123 height 31
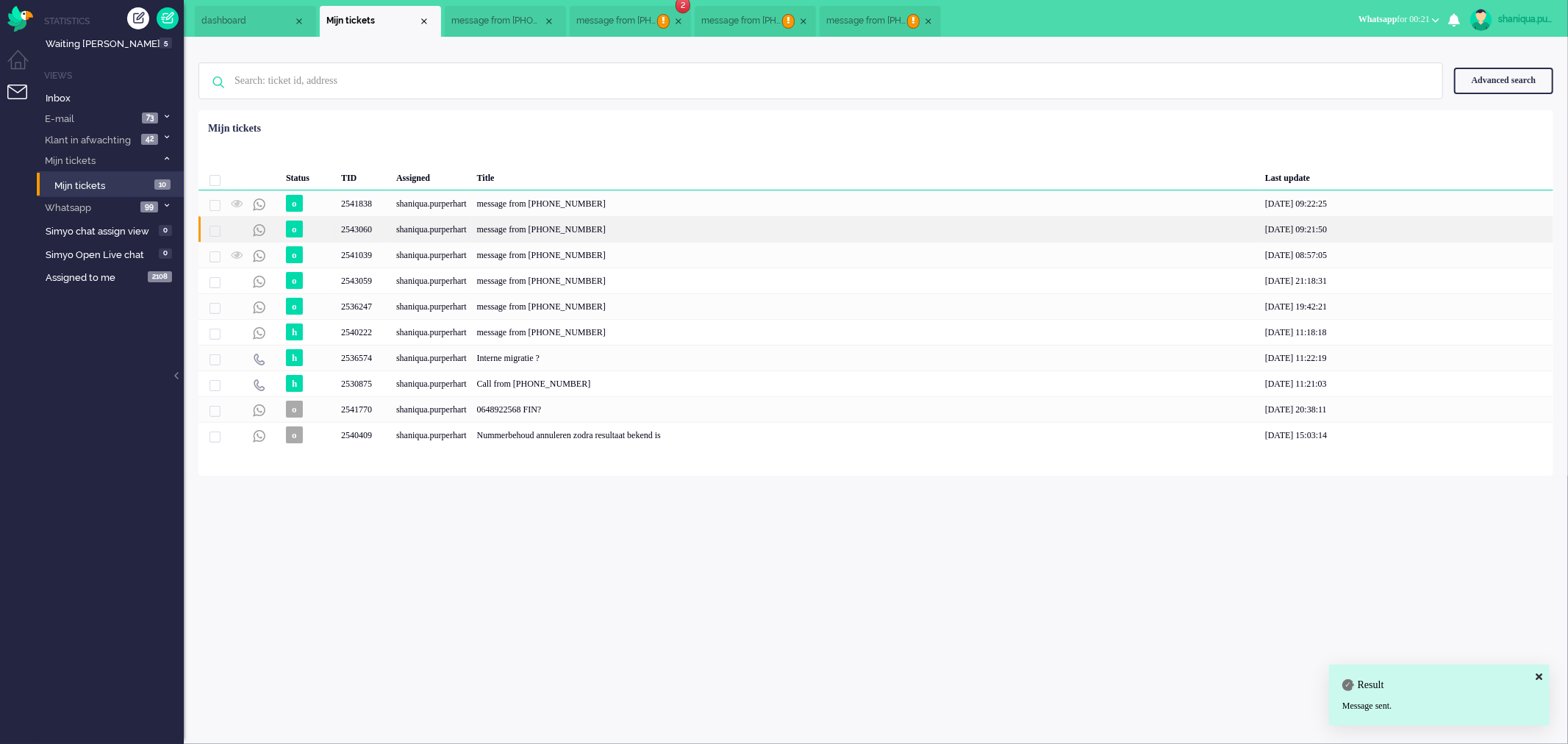
click at [449, 225] on div "shaniqua.purperhart" at bounding box center [431, 228] width 81 height 26
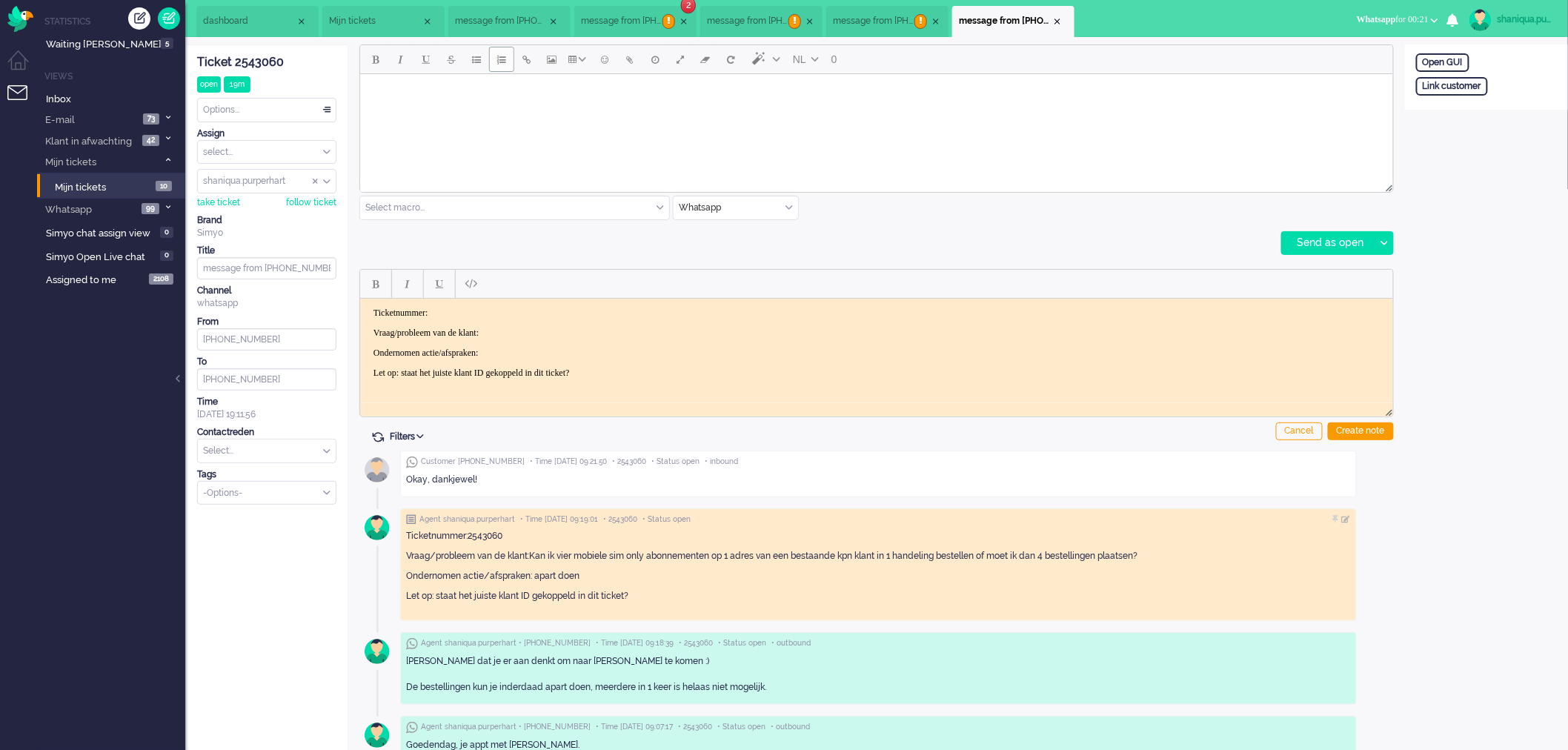
click at [506, 69] on button "Numbered list" at bounding box center [502, 59] width 25 height 25
click at [502, 67] on button "Numbered list" at bounding box center [502, 59] width 25 height 25
click at [512, 102] on body "Rich Text Area. Press ALT-0 for help." at bounding box center [876, 98] width 1021 height 37
click at [422, 126] on body "Graag gedaan. Als alle nummers officieel zijn ingegaan" at bounding box center [876, 108] width 1021 height 59
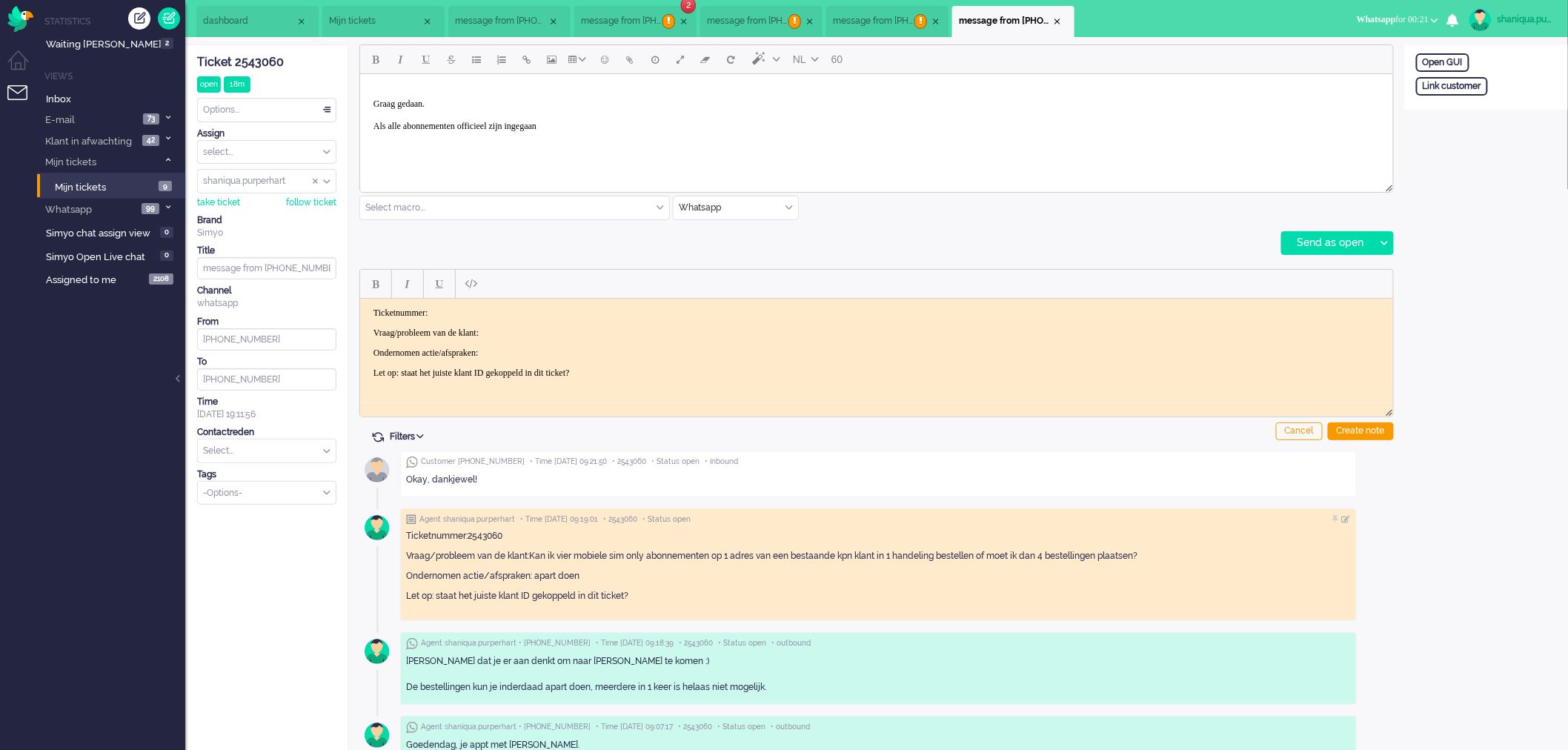
click at [608, 124] on body "Graag gedaan. Als alle abonnementen officieel zijn ingegaan" at bounding box center [876, 108] width 1021 height 59
click at [1382, 239] on div at bounding box center [1384, 243] width 18 height 23
click at [1368, 279] on div "Send as pending" at bounding box center [1335, 280] width 106 height 15
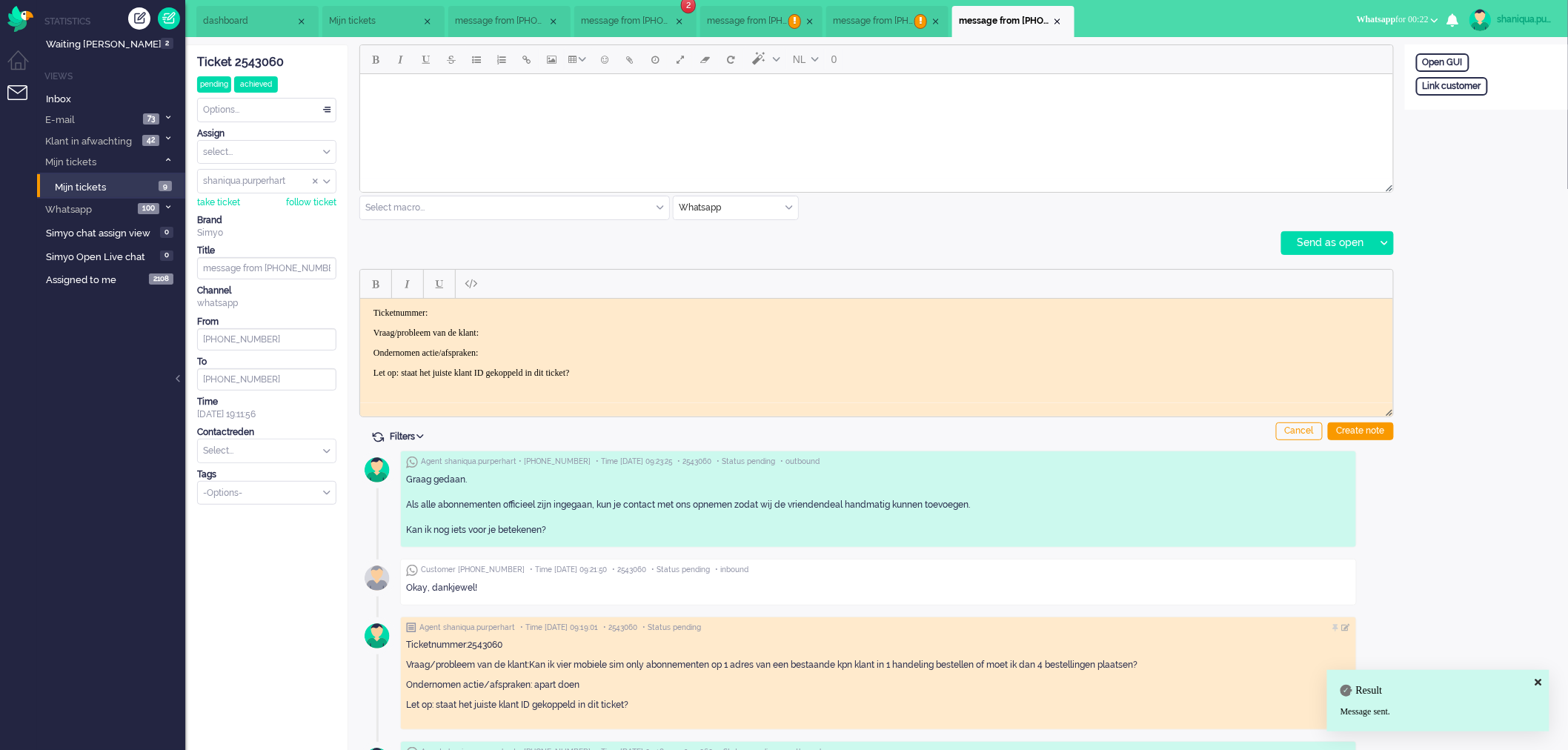
click at [615, 20] on span "message from [PHONE_NUMBER]" at bounding box center [627, 21] width 93 height 13
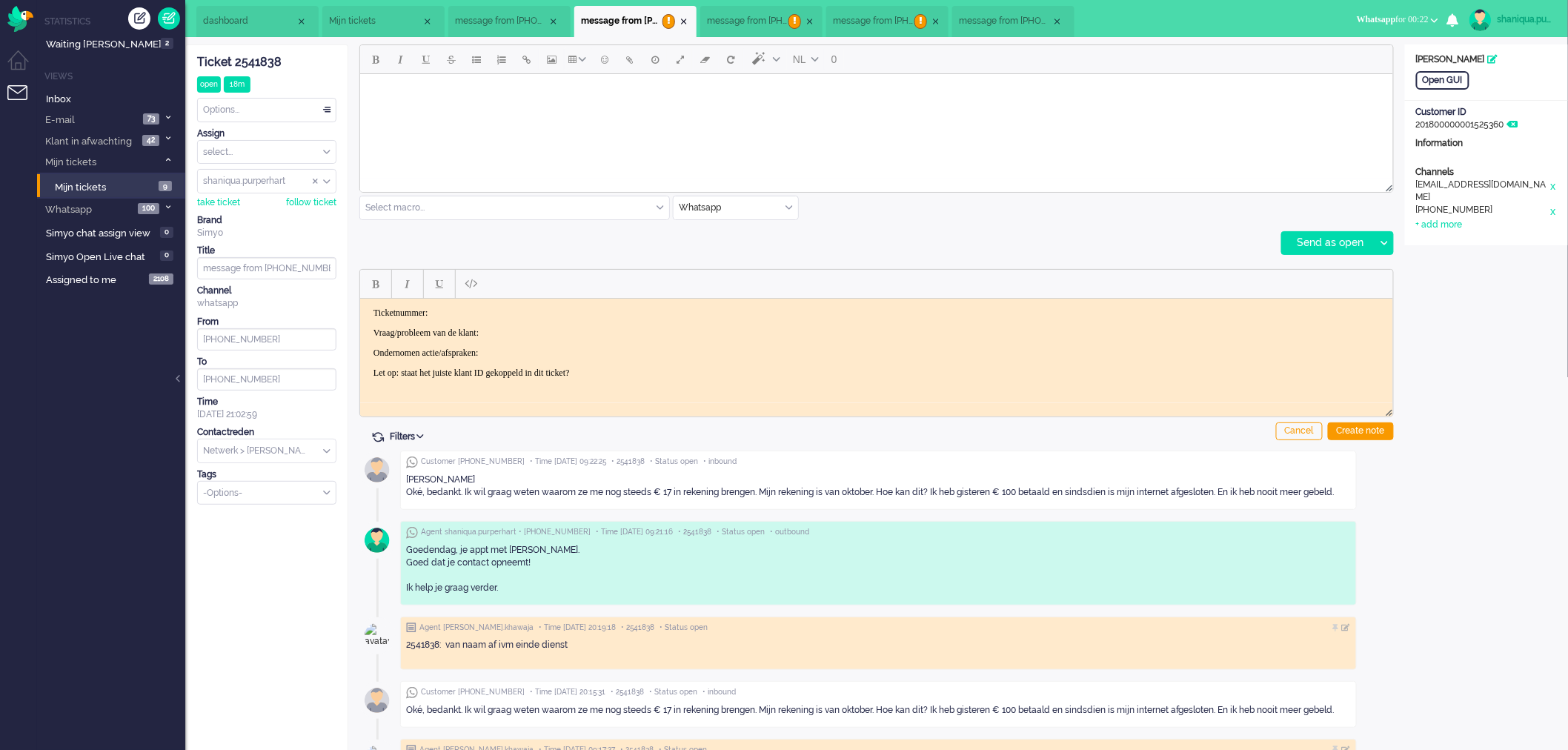
click at [476, 25] on span "message from [PHONE_NUMBER]" at bounding box center [501, 21] width 93 height 13
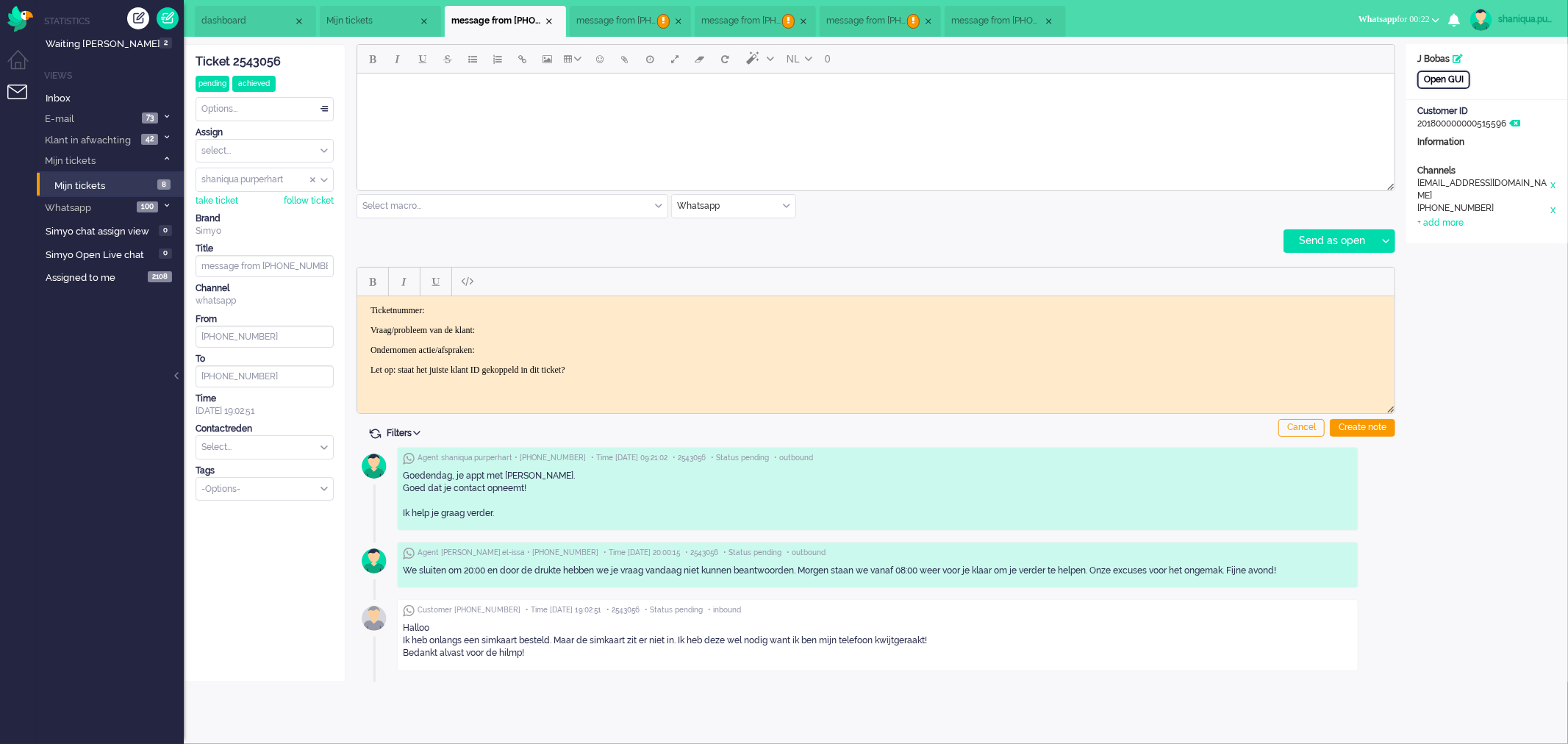
click at [1448, 79] on div "Open GUI" at bounding box center [1444, 79] width 53 height 18
click at [430, 110] on html at bounding box center [875, 91] width 1037 height 37
click at [1390, 238] on div at bounding box center [1385, 241] width 18 height 22
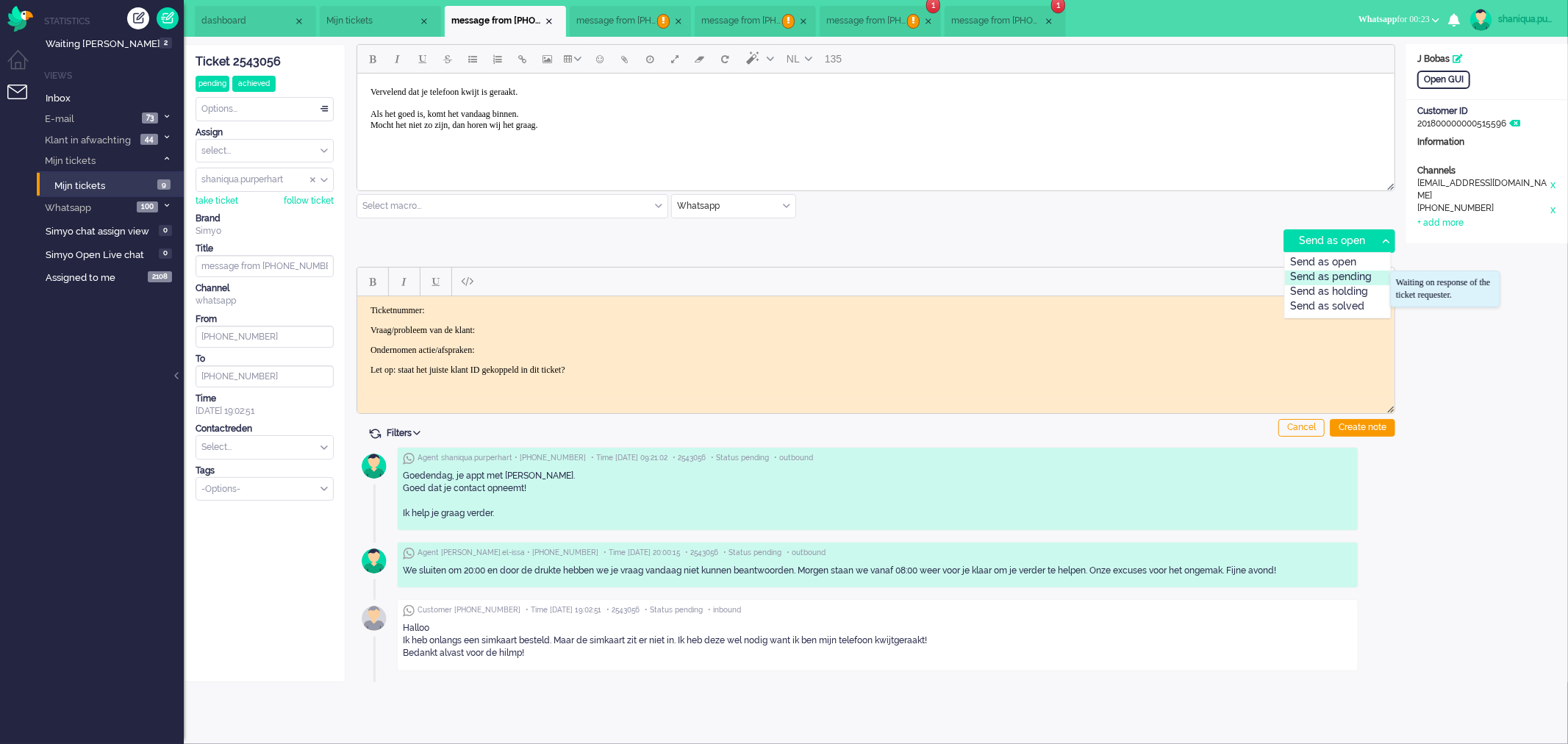
click at [1378, 273] on div "Send as pending" at bounding box center [1337, 278] width 105 height 15
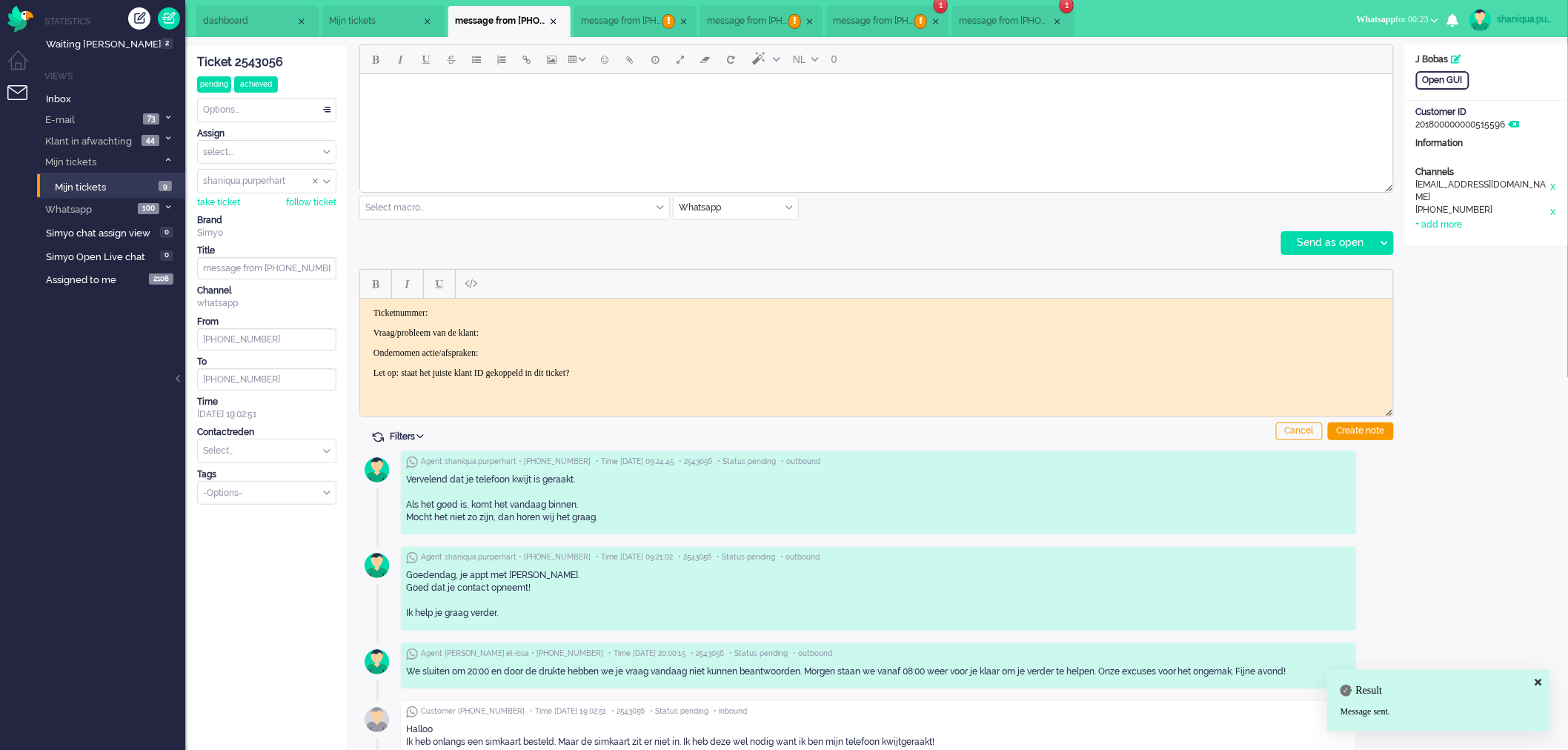
click at [270, 56] on div "Ticket 2543056" at bounding box center [266, 63] width 139 height 17
click at [492, 305] on html "Ticketnummer: Vraag/probleem van de klant: Ondernomen actie/afspraken: Let op: …" at bounding box center [876, 342] width 1033 height 89
click at [493, 309] on p "Ticketnummer:" at bounding box center [876, 312] width 1006 height 11
paste body "Rich Text Area. Press ALT-0 for help."
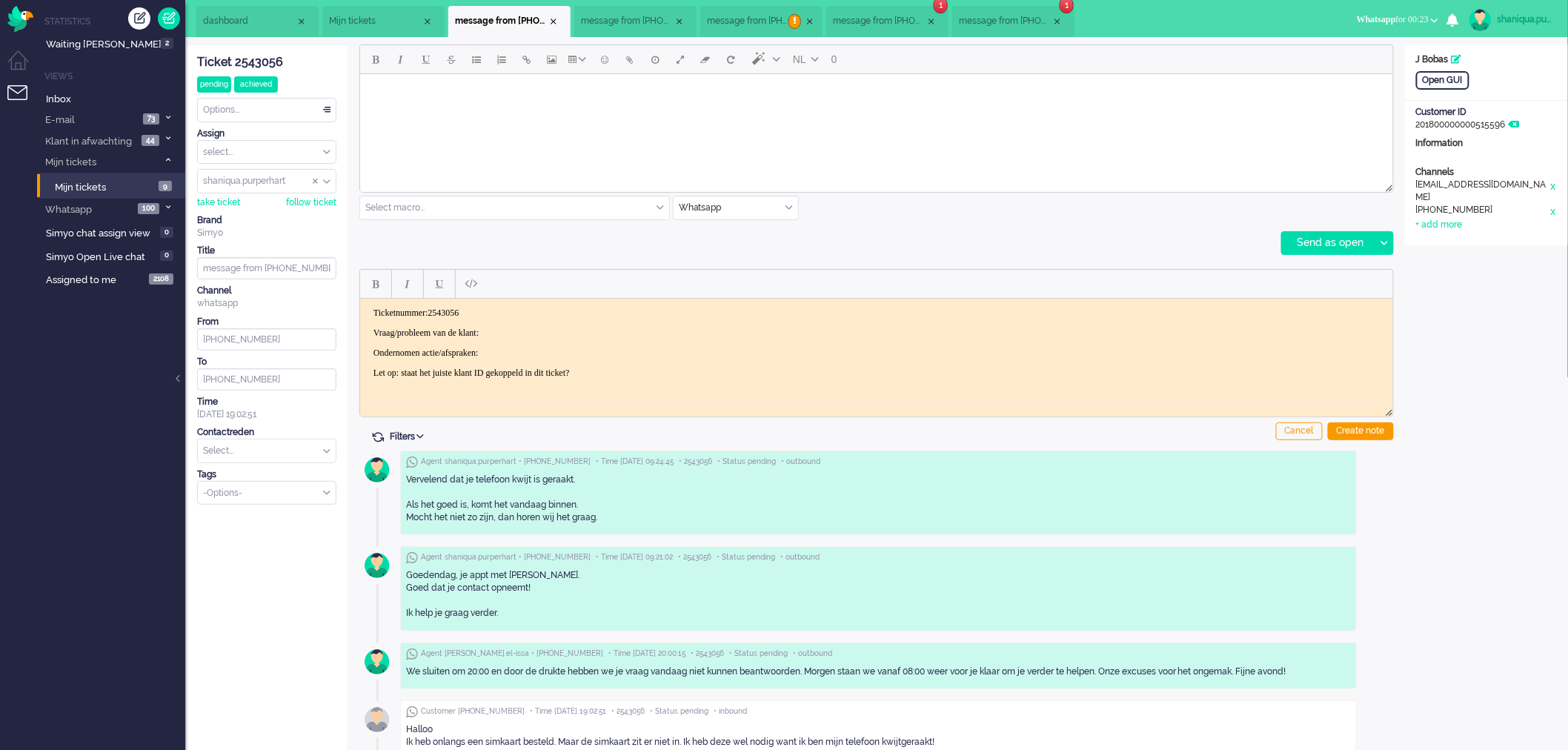
click at [523, 331] on p "Vraag/probleem van de klant:" at bounding box center [876, 332] width 1006 height 11
click at [532, 355] on p "Ondernomen actie/afspraken:" at bounding box center [876, 352] width 1006 height 11
click at [1371, 434] on div "Create note" at bounding box center [1360, 430] width 66 height 18
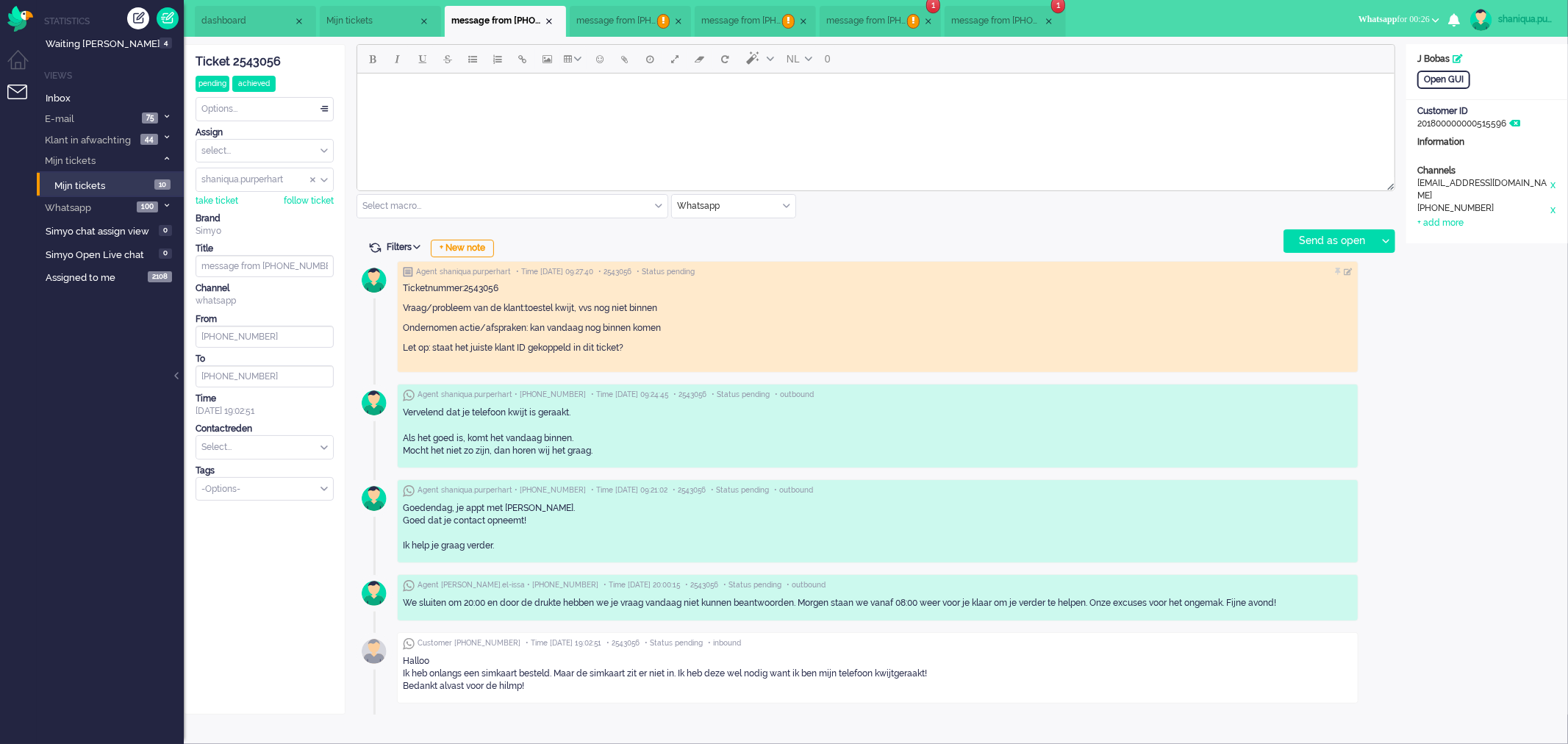
click at [252, 24] on span "dashboard" at bounding box center [247, 21] width 92 height 12
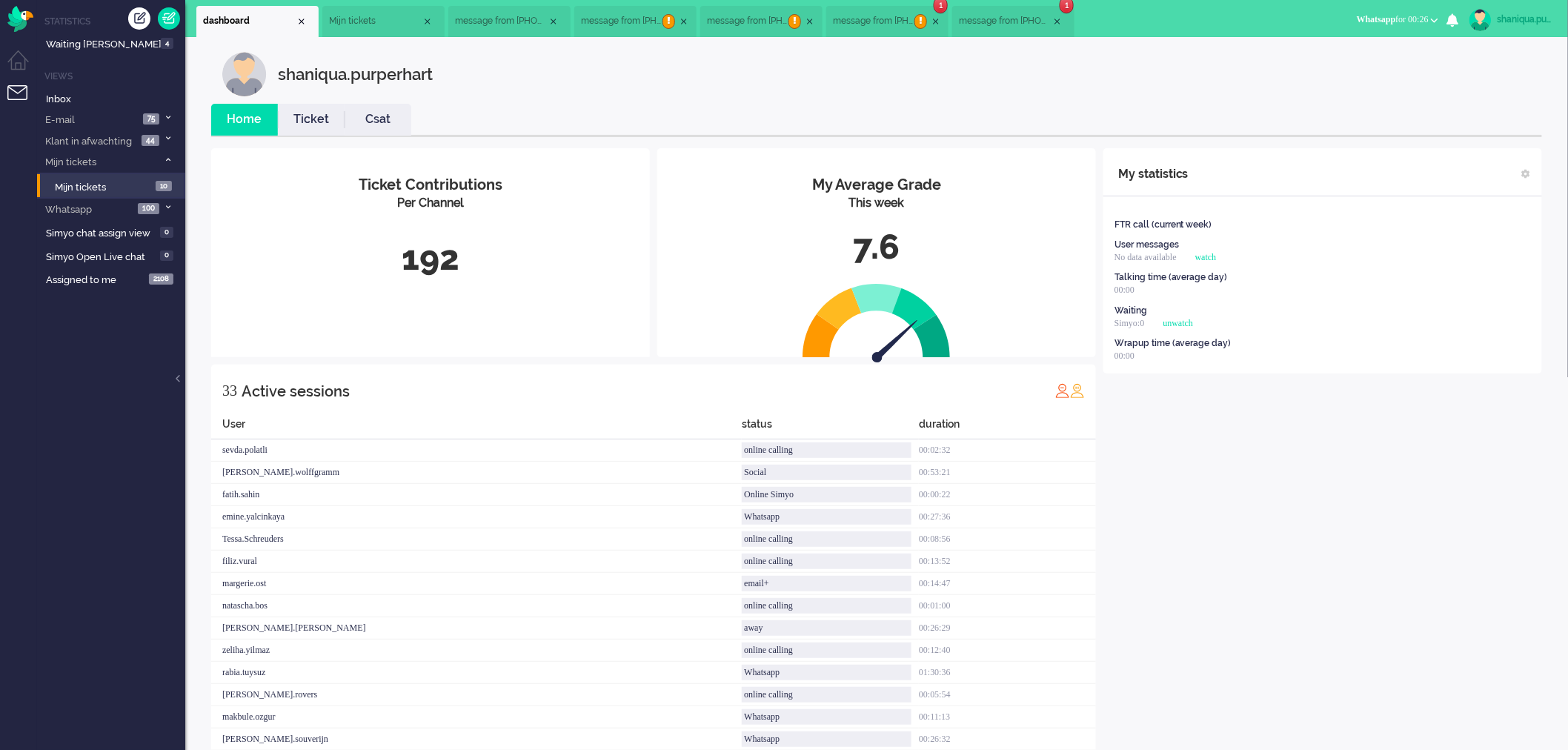
click at [391, 121] on link "Csat" at bounding box center [378, 119] width 67 height 17
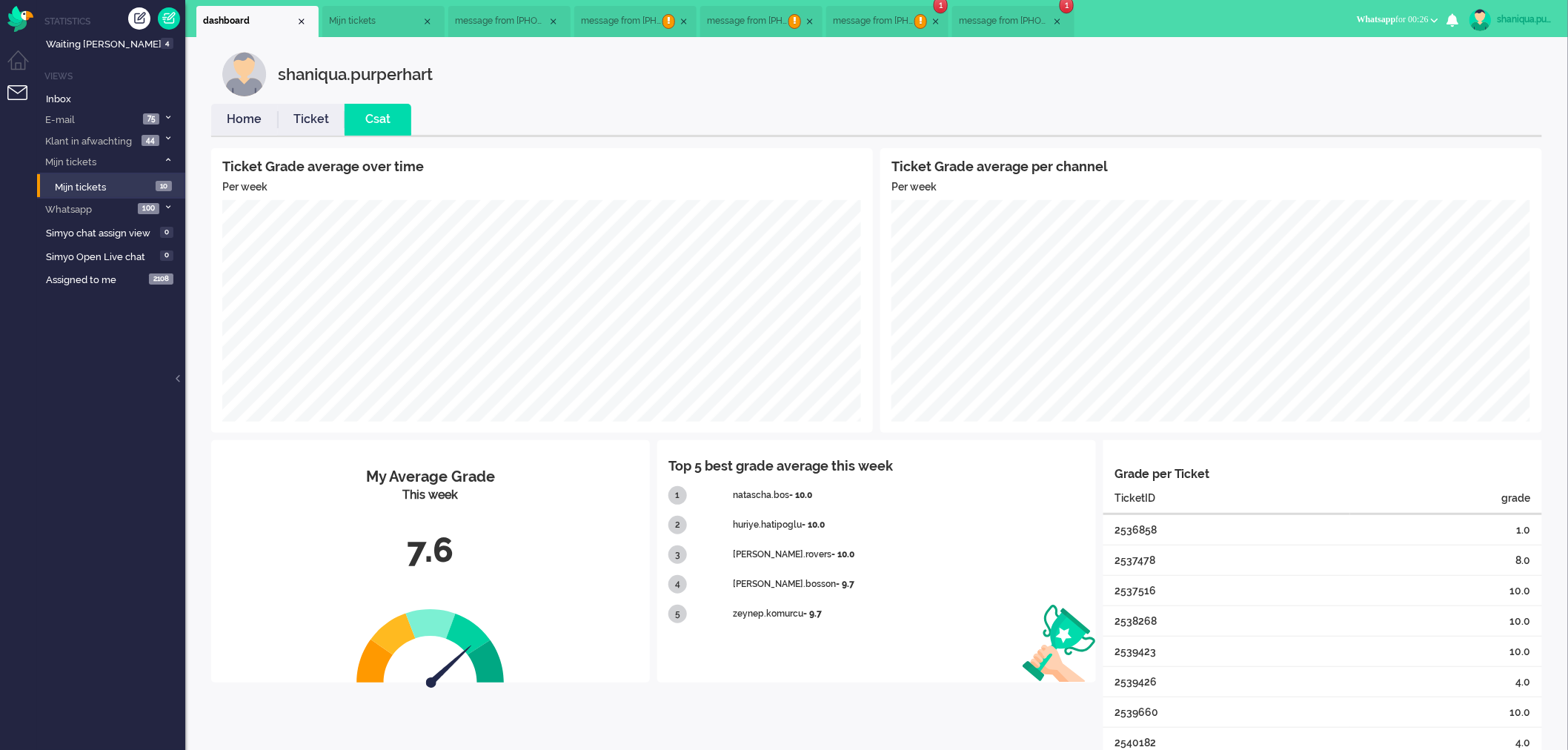
click at [255, 117] on link "Home" at bounding box center [245, 119] width 67 height 17
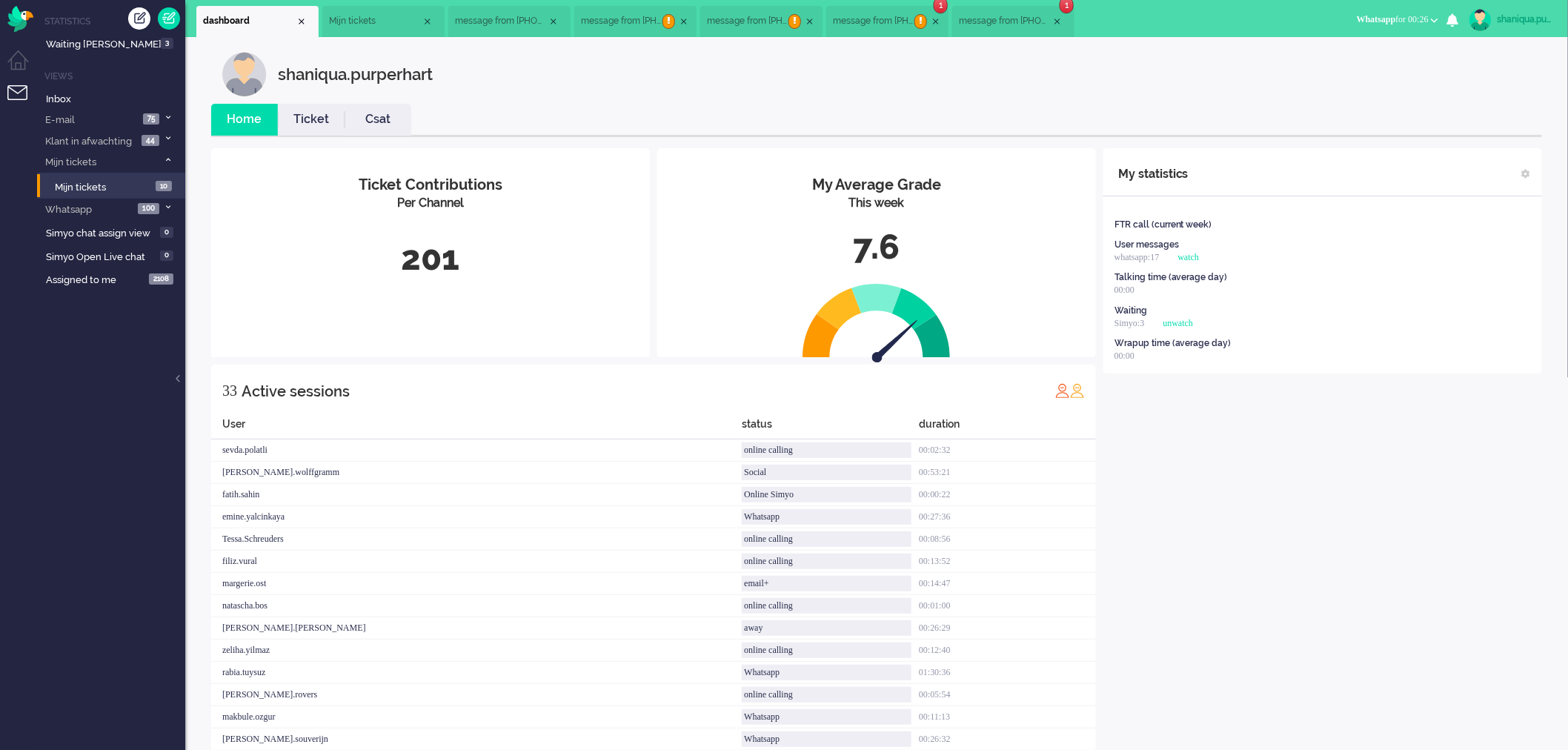
click at [483, 19] on span "message from [PHONE_NUMBER]" at bounding box center [501, 21] width 93 height 13
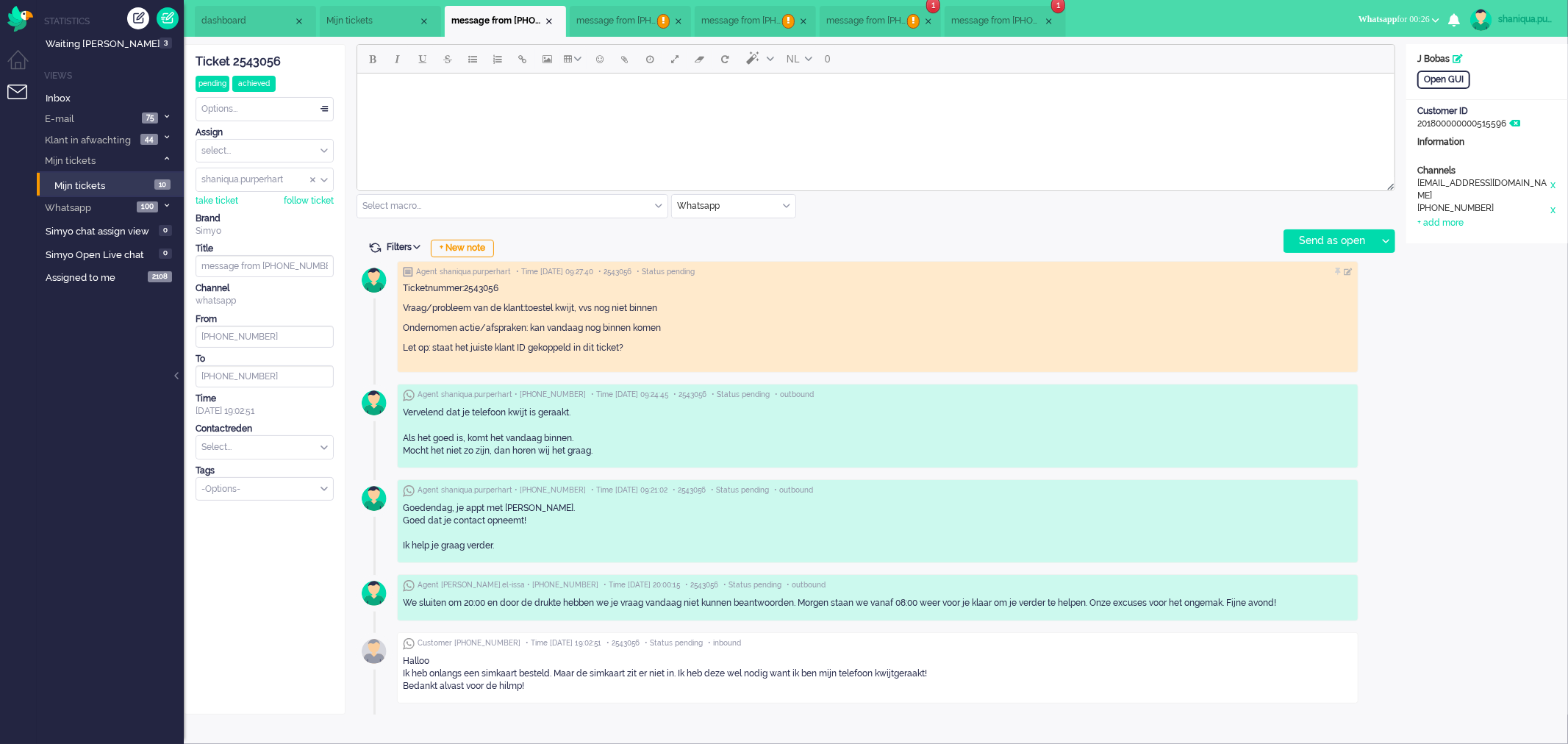
click at [618, 16] on span "message from [PHONE_NUMBER]" at bounding box center [617, 21] width 81 height 12
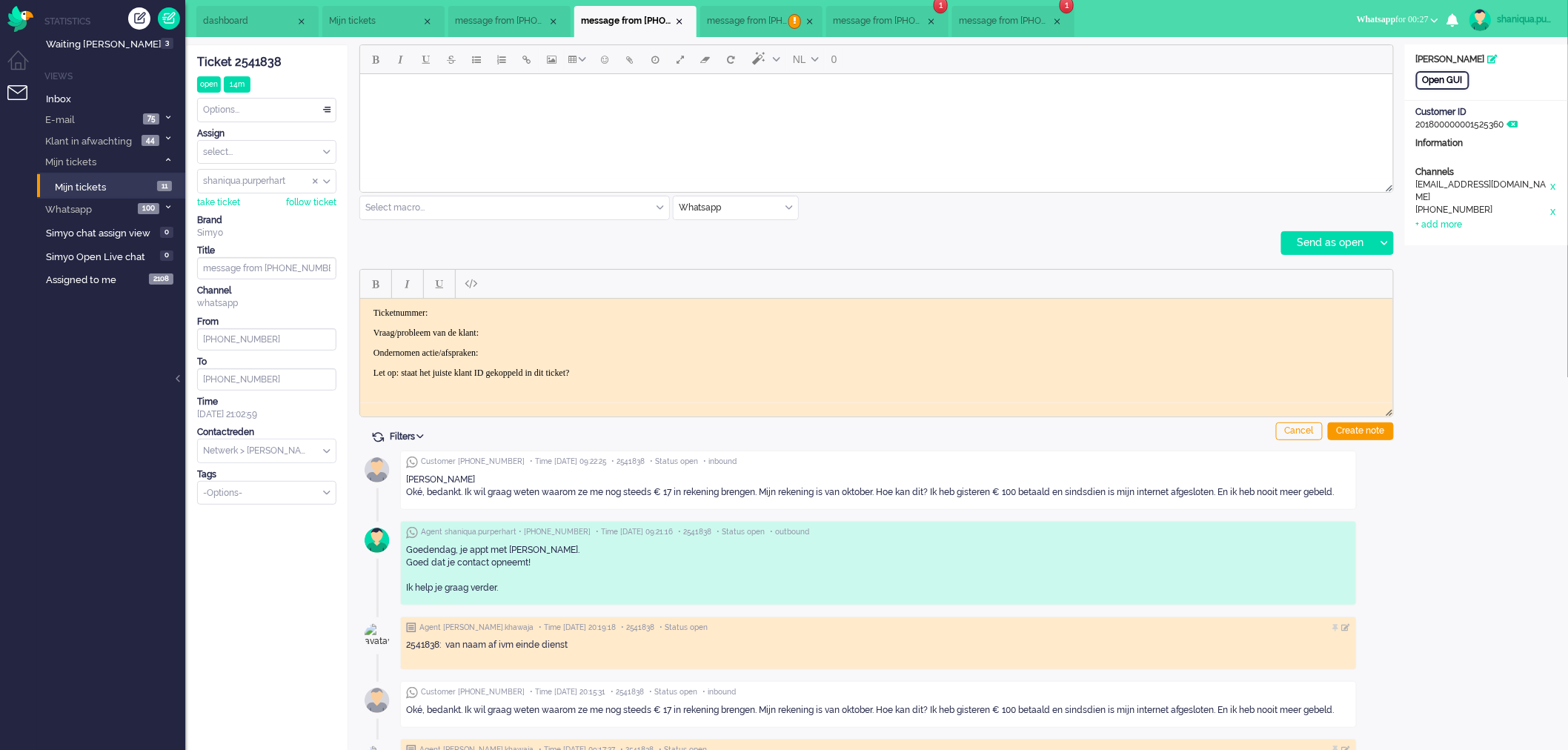
click at [1439, 78] on div "Open GUI" at bounding box center [1443, 80] width 53 height 18
click at [1058, 87] on body "Rich Text Area. Press ALT-0 for help." at bounding box center [876, 92] width 1021 height 26
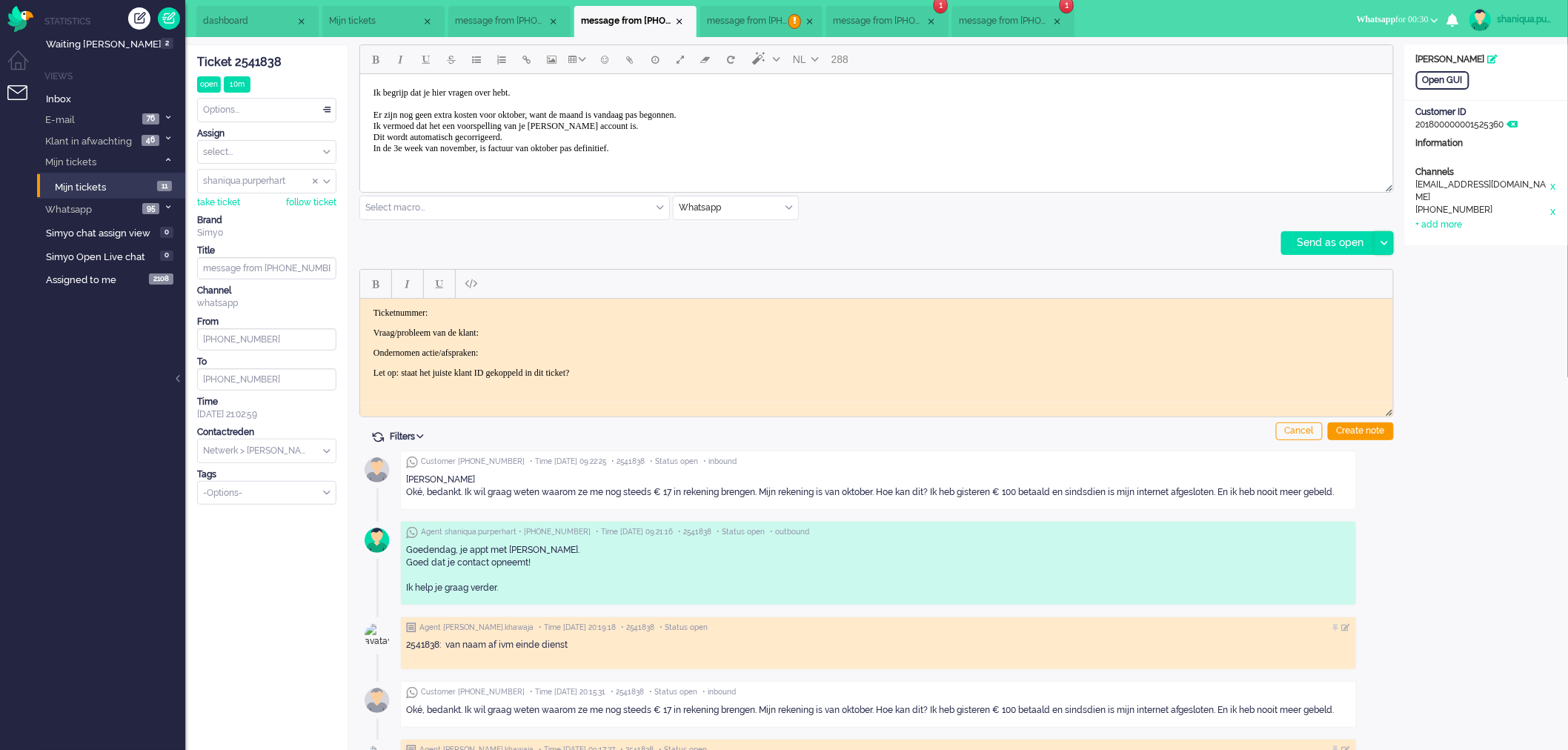
click at [1383, 241] on icon at bounding box center [1384, 243] width 8 height 4
click at [1362, 279] on div "Send as pending" at bounding box center [1335, 280] width 106 height 15
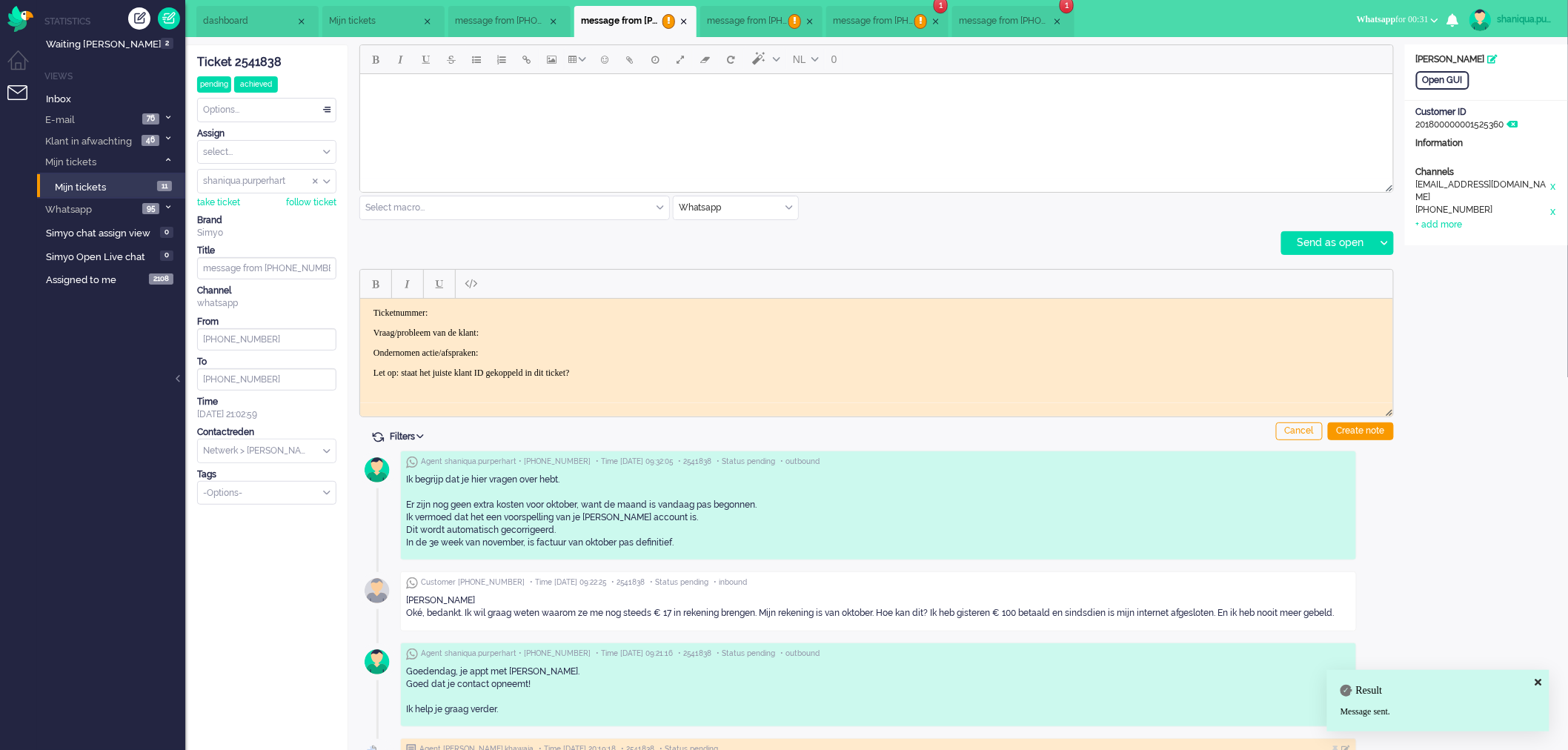
click at [268, 61] on div "Ticket 2541838" at bounding box center [266, 63] width 139 height 17
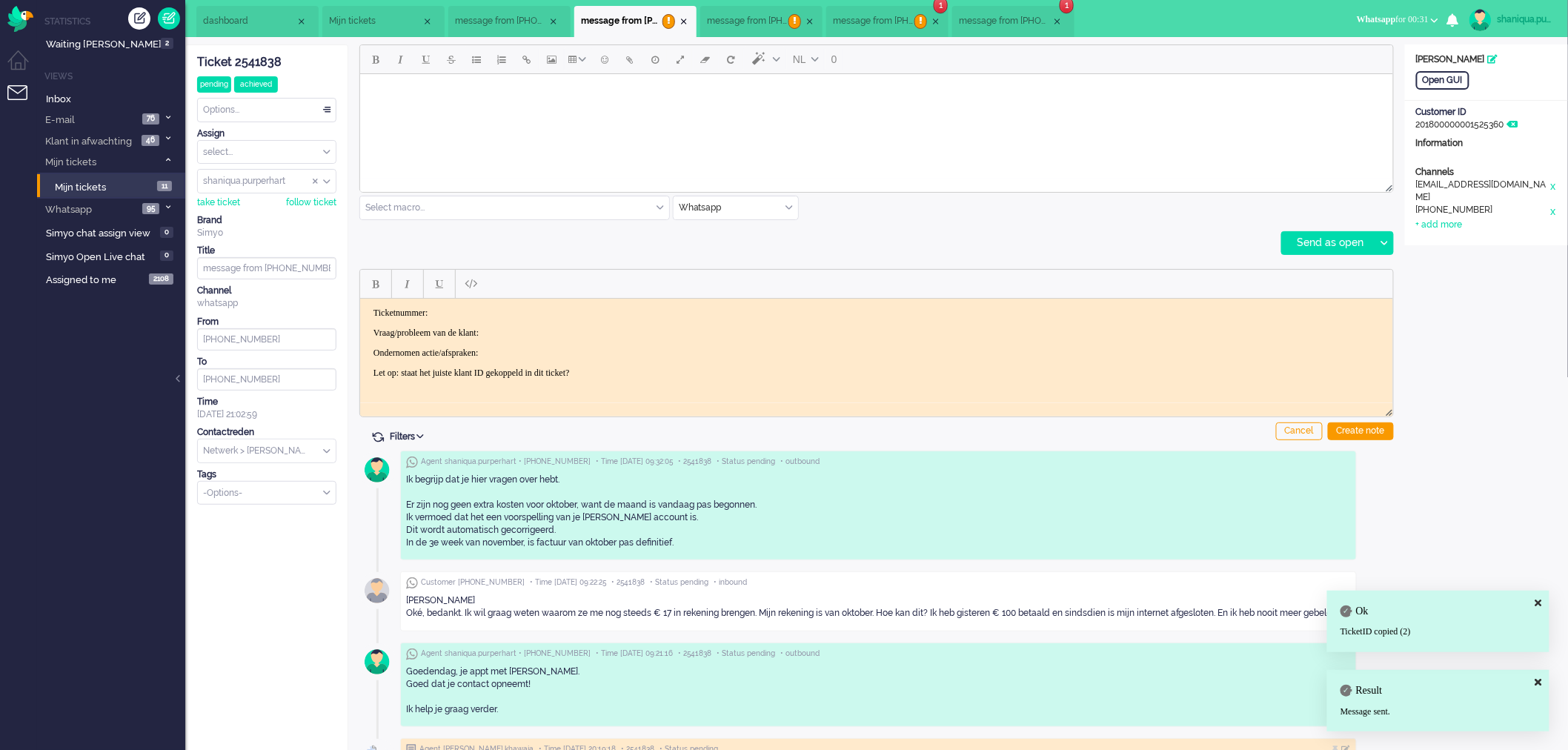
click at [469, 315] on p "Ticketnummer:" at bounding box center [876, 312] width 1006 height 11
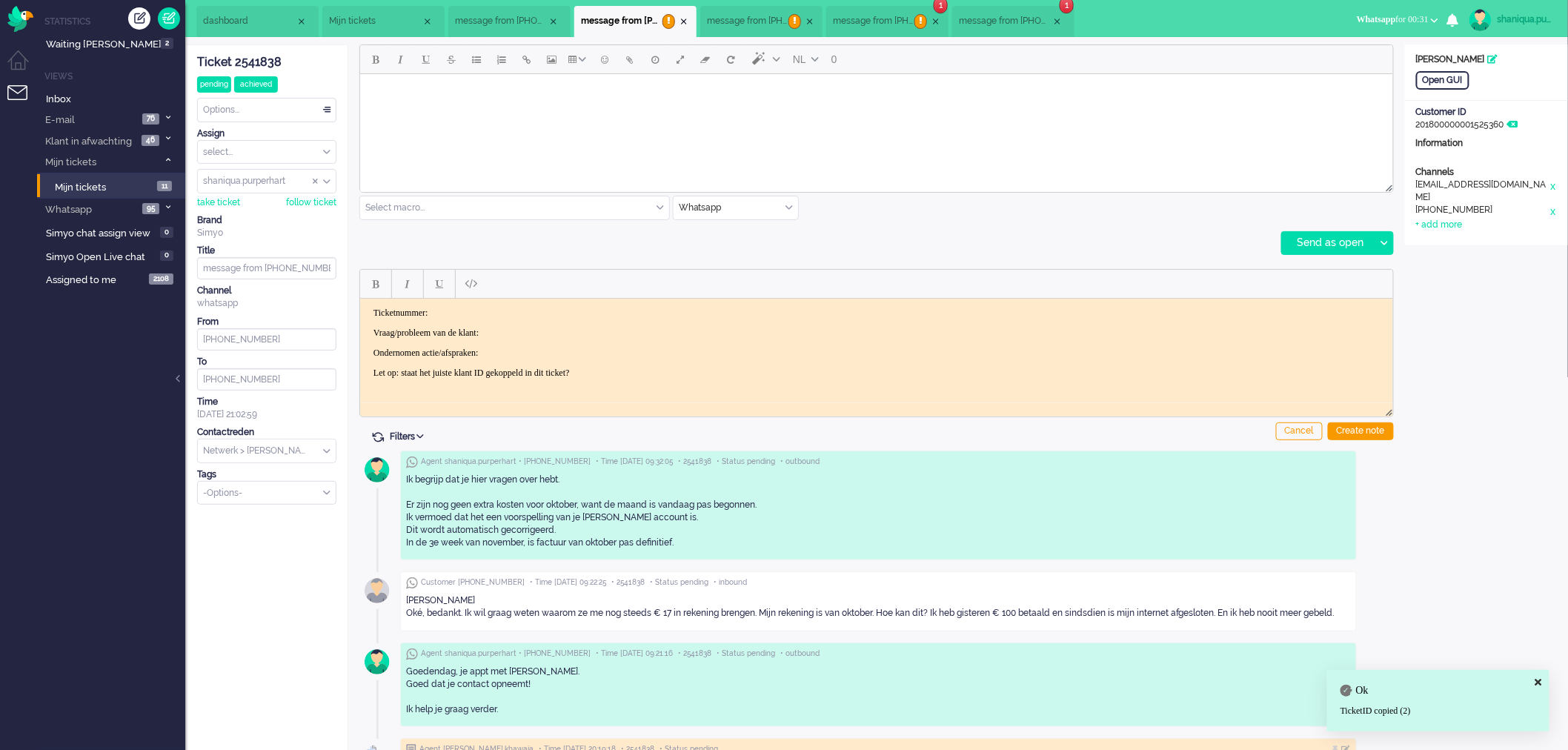
paste body "Rich Text Area. Press ALT-0 for help."
click at [517, 329] on p "Vraag/probleem van de klant:" at bounding box center [876, 332] width 1006 height 11
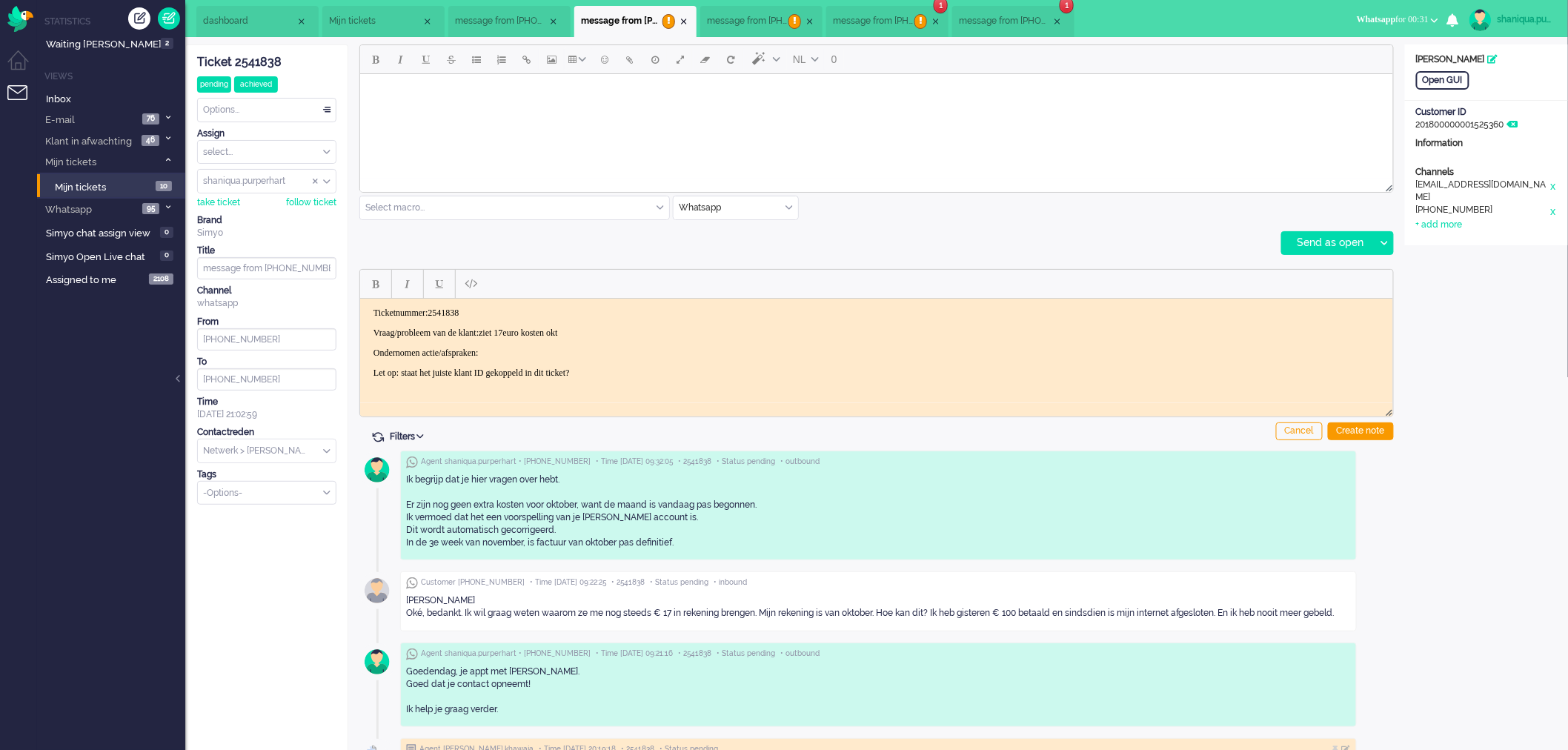
click at [549, 349] on p "Ondernomen actie/afspraken:" at bounding box center [876, 352] width 1006 height 11
click at [1359, 427] on div "Create note" at bounding box center [1360, 430] width 66 height 18
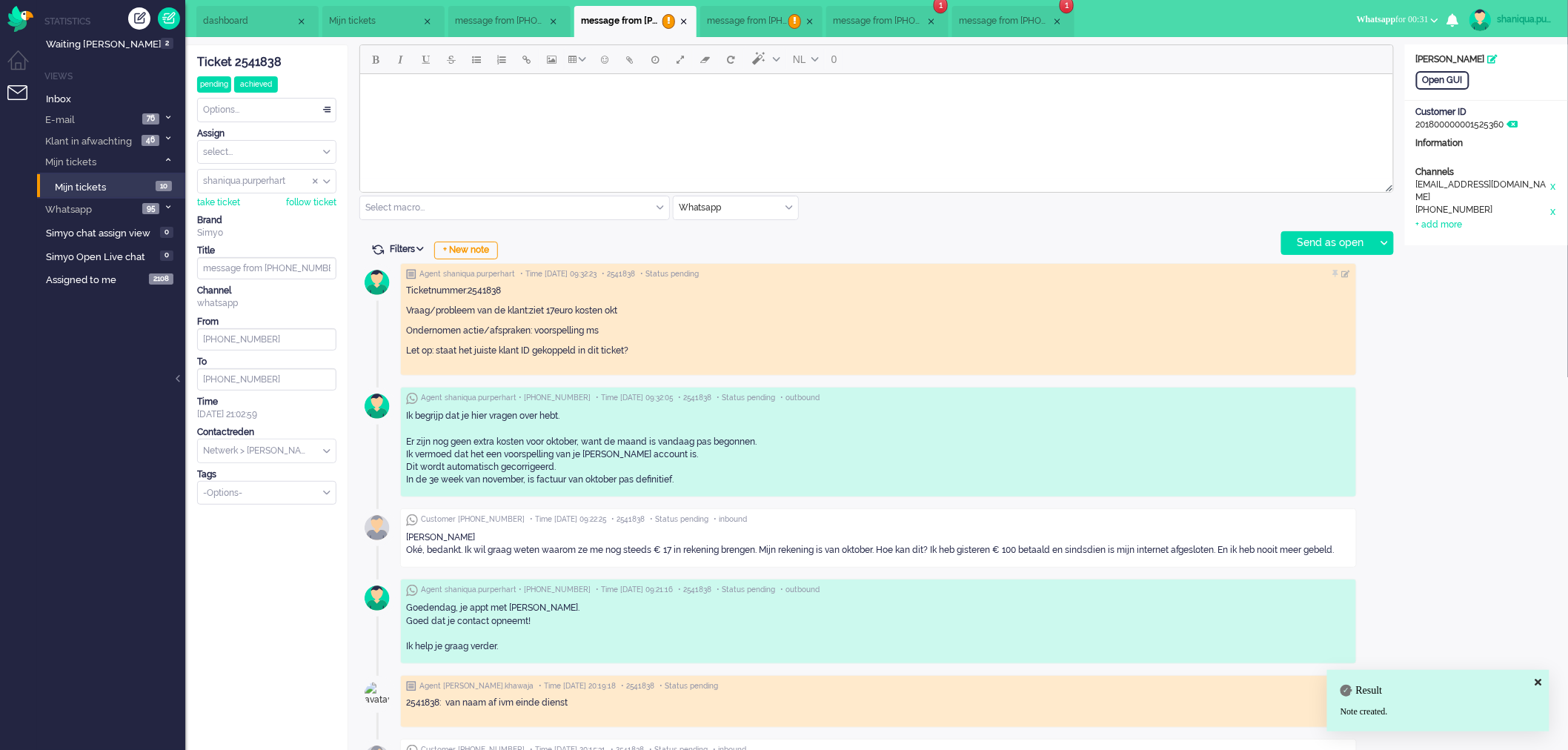
click at [779, 23] on span "message from [PHONE_NUMBER]" at bounding box center [748, 21] width 82 height 13
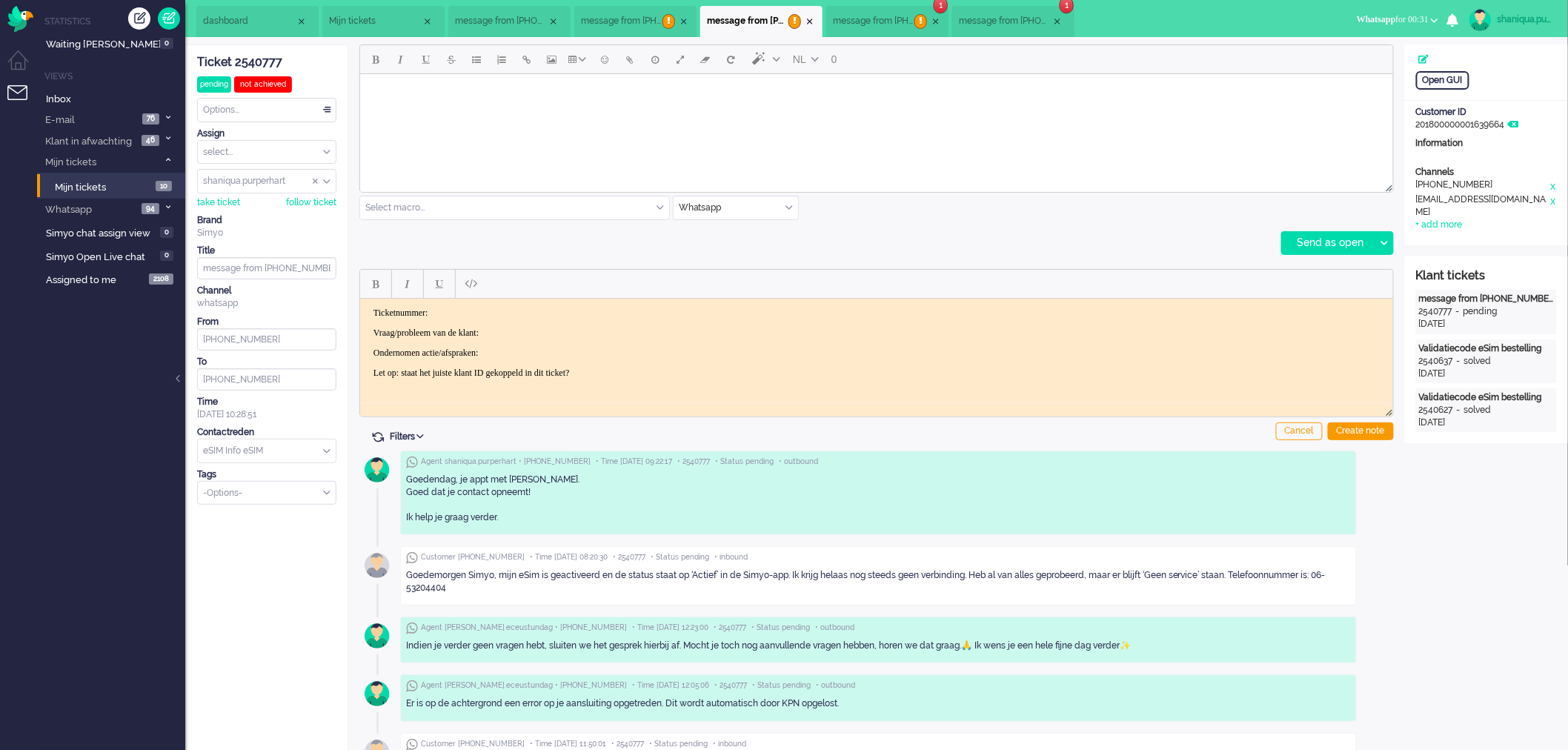
click at [890, 111] on html at bounding box center [876, 92] width 1033 height 38
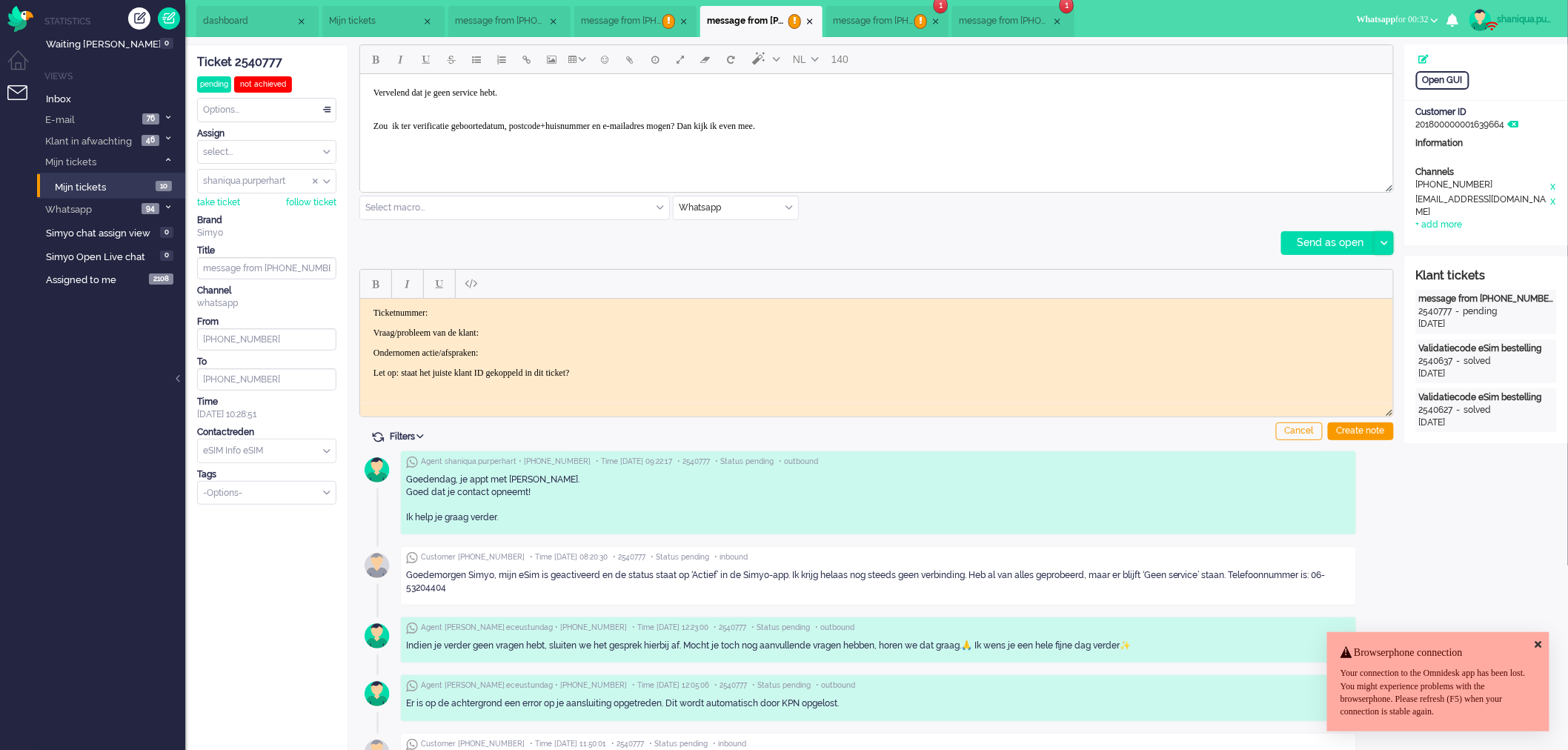
click at [1383, 235] on div at bounding box center [1384, 243] width 18 height 23
click at [1367, 274] on div "Send as pending" at bounding box center [1335, 280] width 106 height 15
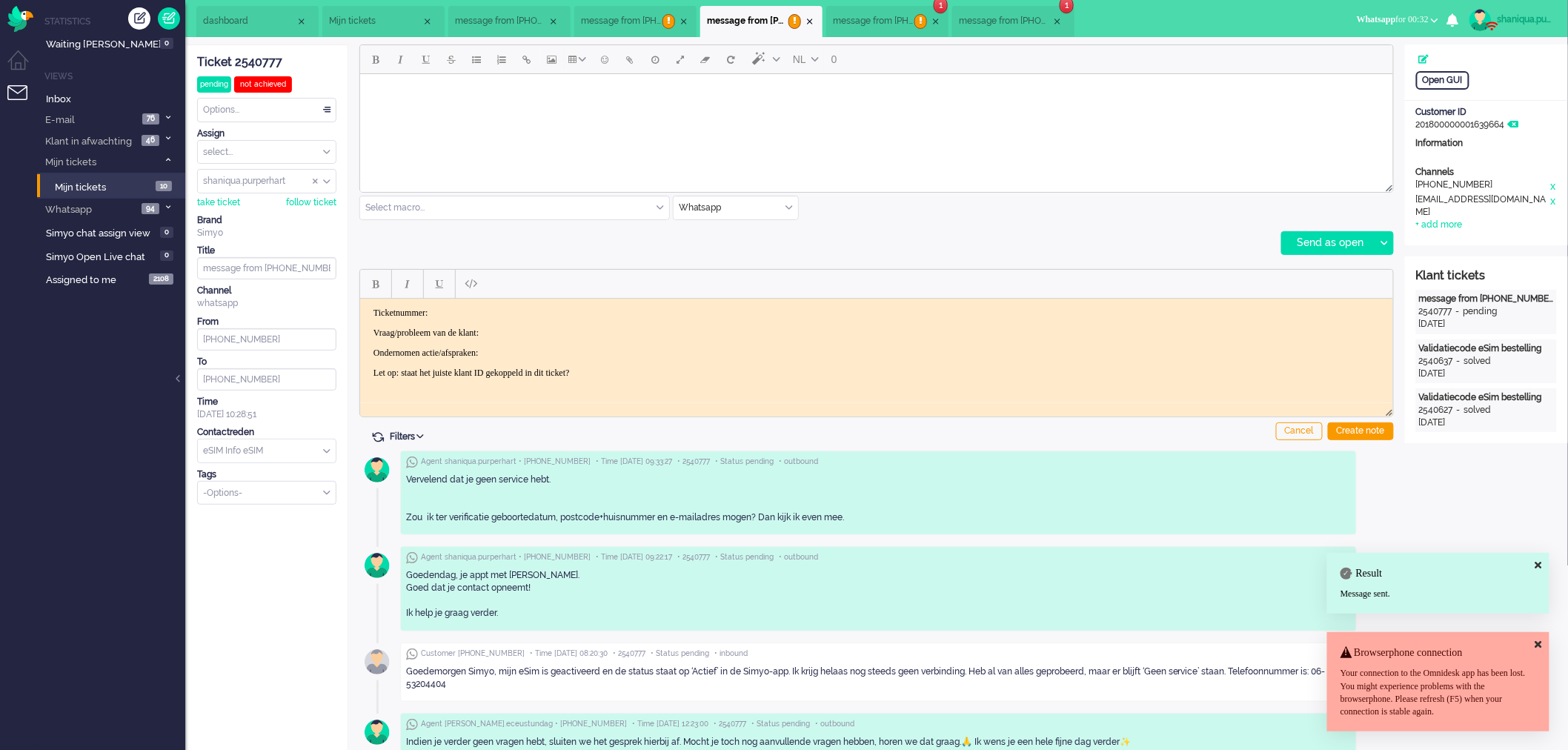
click at [261, 56] on div "Ticket 2540777" at bounding box center [266, 63] width 139 height 17
click at [475, 313] on p "Ticketnummer:" at bounding box center [876, 312] width 1006 height 11
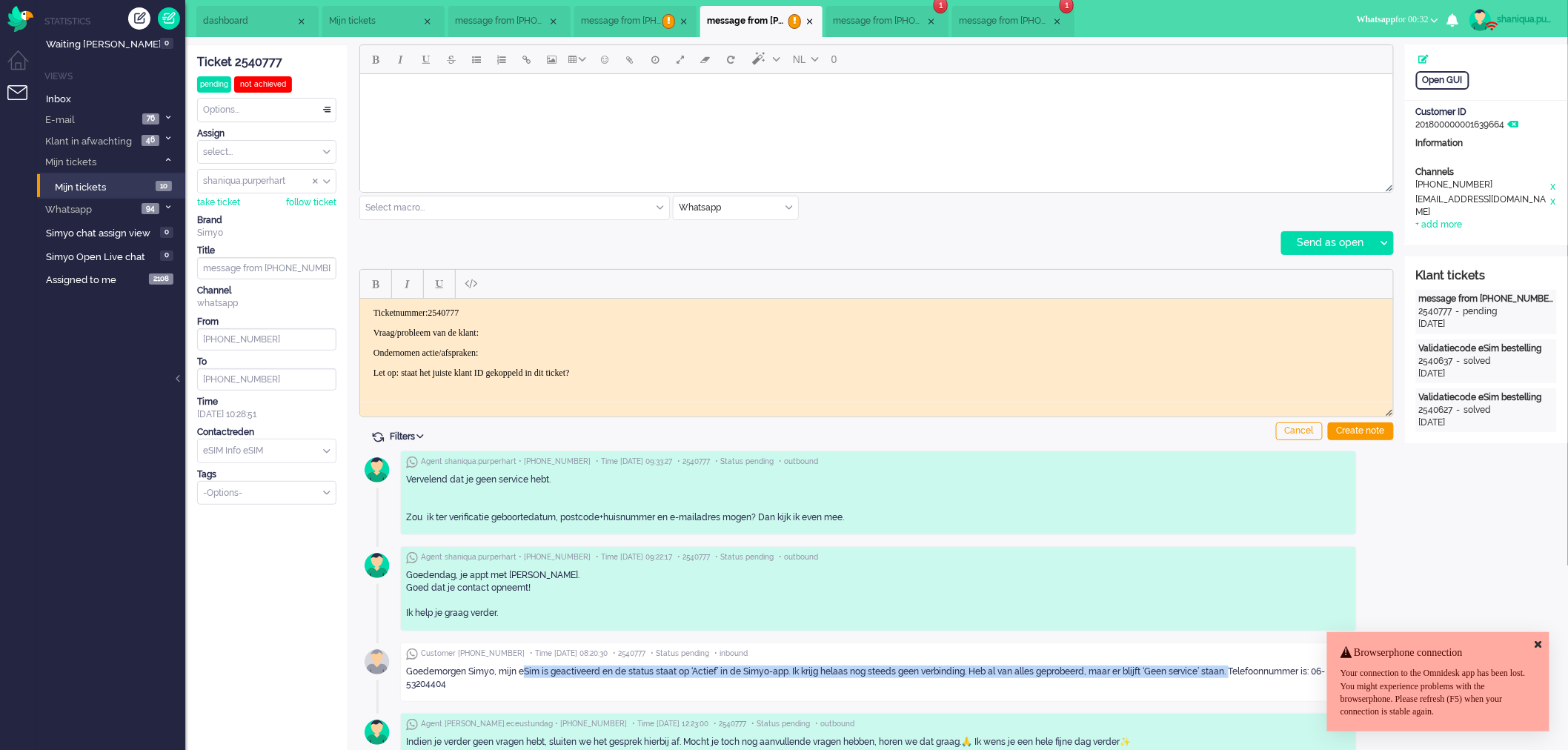
drag, startPoint x: 522, startPoint y: 671, endPoint x: 1233, endPoint y: 670, distance: 711.0
click at [1233, 670] on div "Goedemorgen Simyo, mijn eSim is geactiveerd en de status staat op ‘Actief’ in d…" at bounding box center [879, 677] width 945 height 25
copy div "Sim is geactiveerd en de status staat op ‘Actief’ in de Simyo-app. Ik krijg hel…"
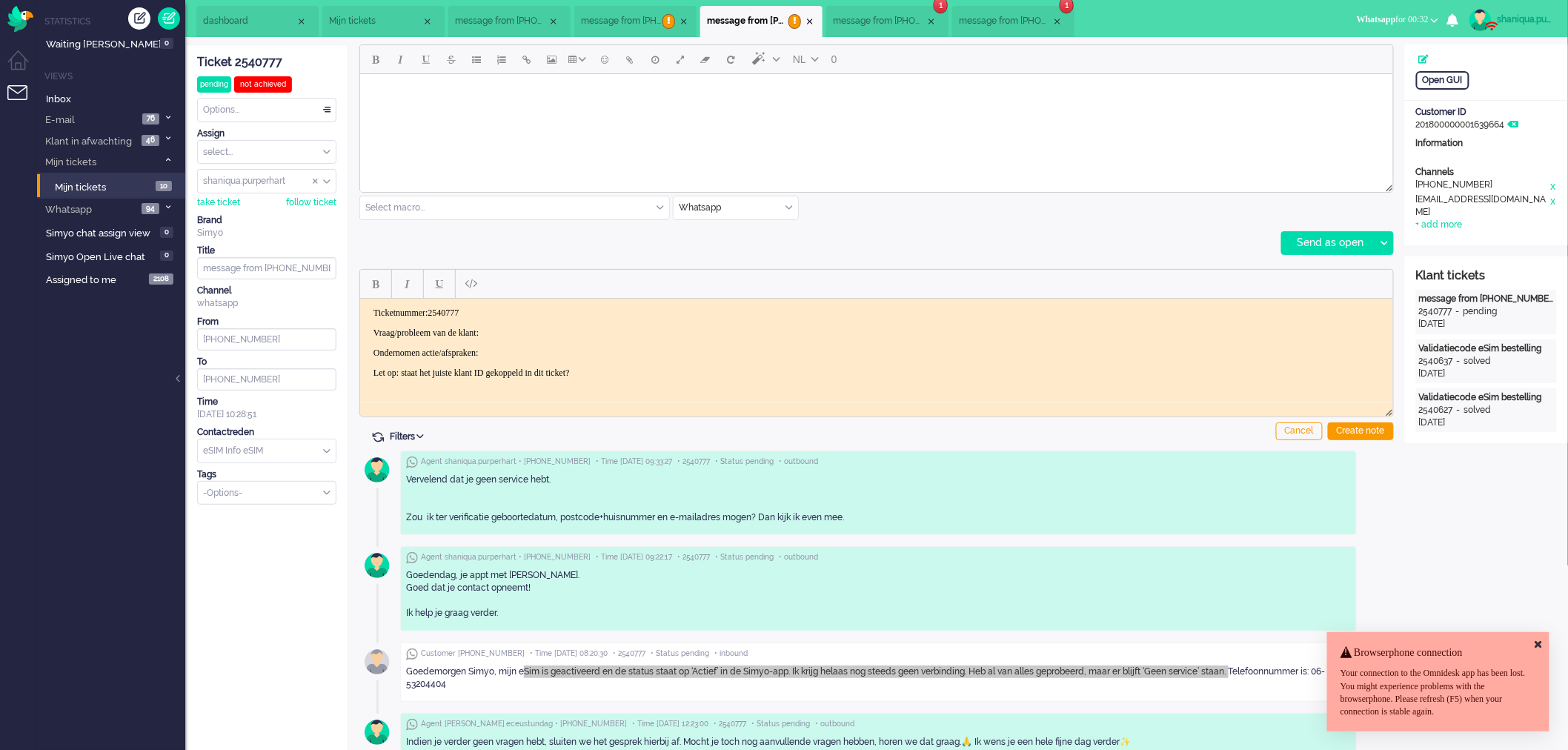
click at [536, 331] on p "Vraag/probleem van de klant:" at bounding box center [876, 332] width 1006 height 11
click at [537, 354] on p "Ondernomen actie/afspraken:" at bounding box center [876, 352] width 1006 height 11
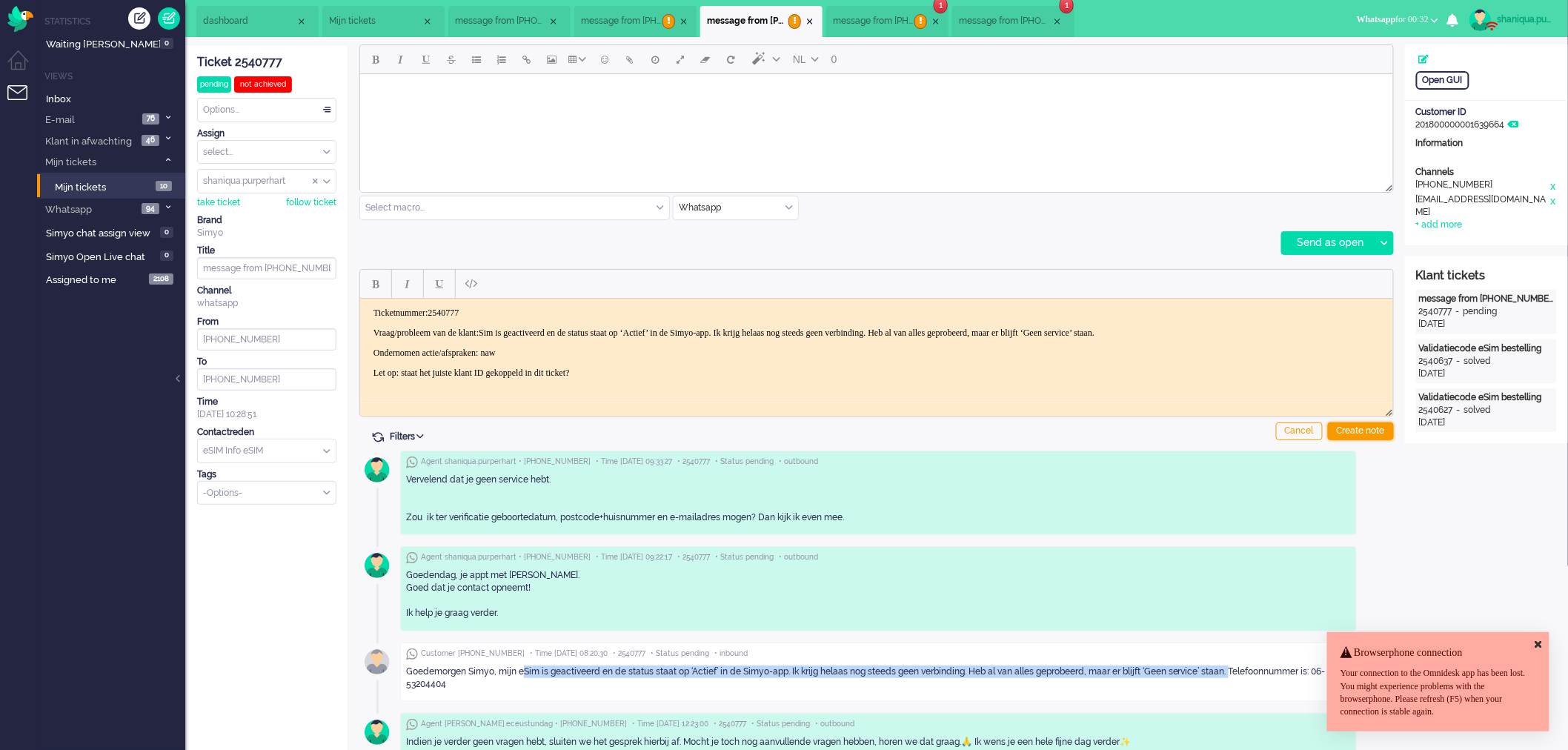
click at [1354, 427] on div "Create note" at bounding box center [1360, 430] width 66 height 18
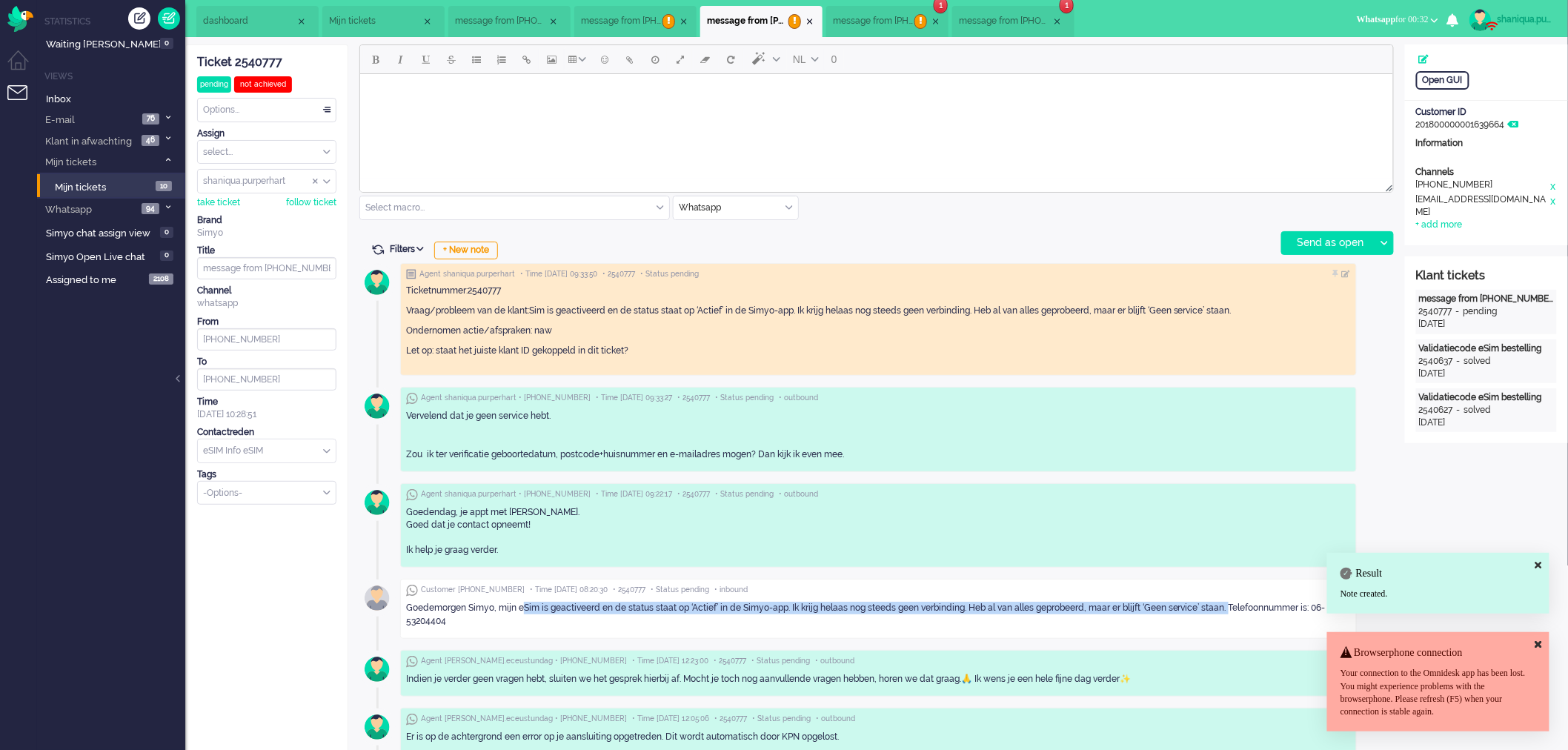
click at [876, 26] on span "message from [PHONE_NUMBER]" at bounding box center [874, 21] width 82 height 13
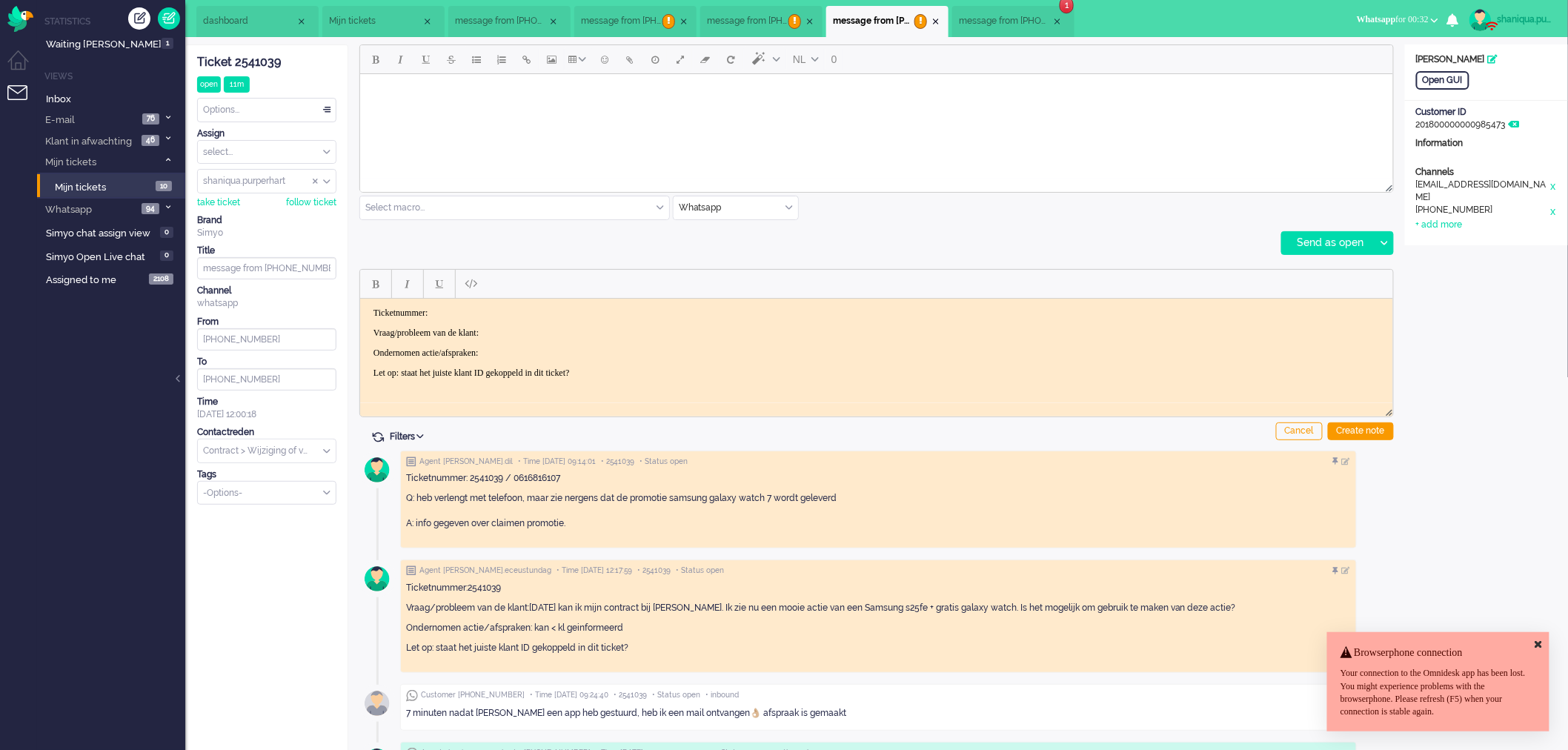
click at [710, 103] on body "Rich Text Area. Press ALT-0 for help." at bounding box center [876, 92] width 1021 height 26
click at [1381, 241] on icon at bounding box center [1384, 243] width 8 height 4
click at [1365, 280] on div "Send as pending" at bounding box center [1335, 280] width 106 height 15
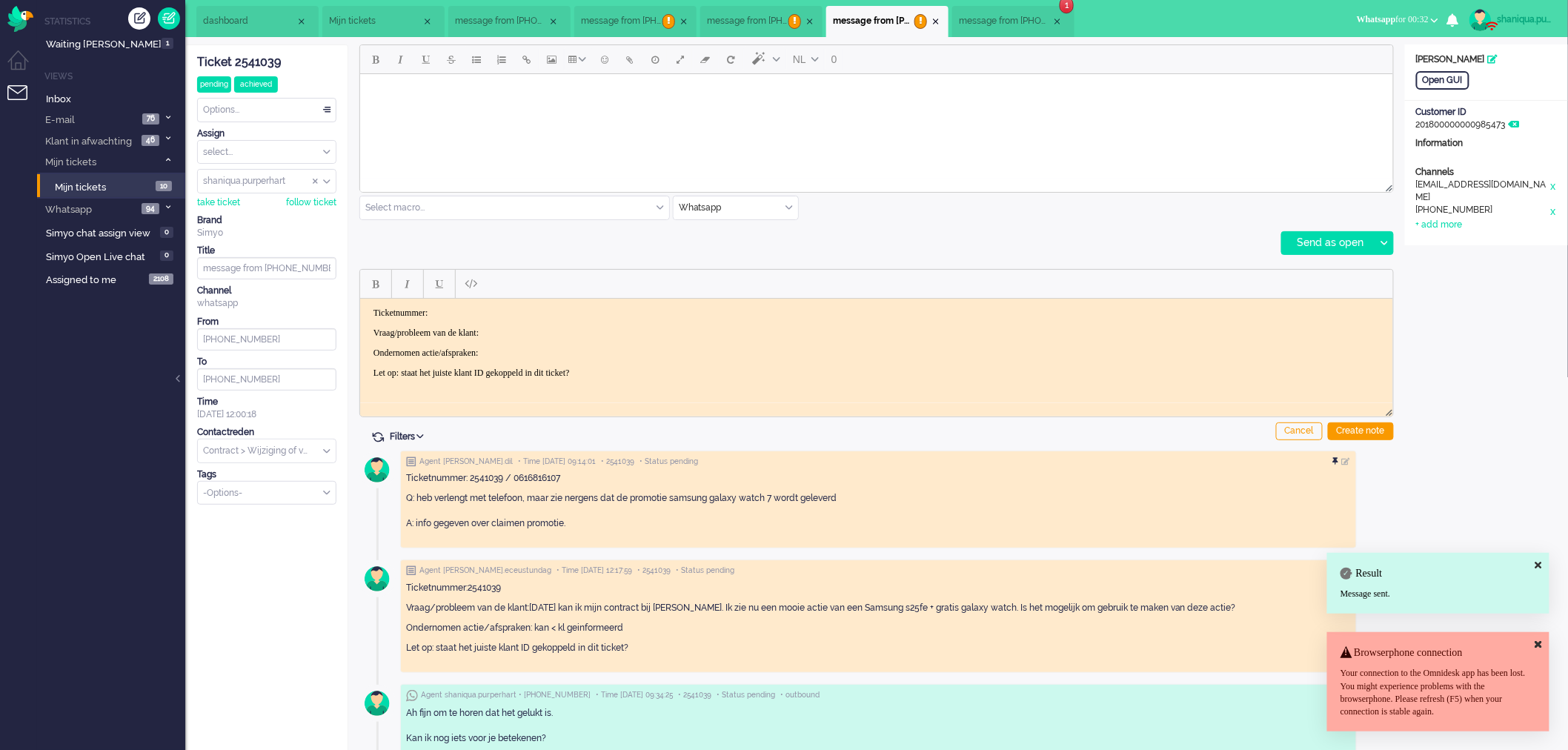
click at [1342, 460] on div at bounding box center [1337, 461] width 9 height 9
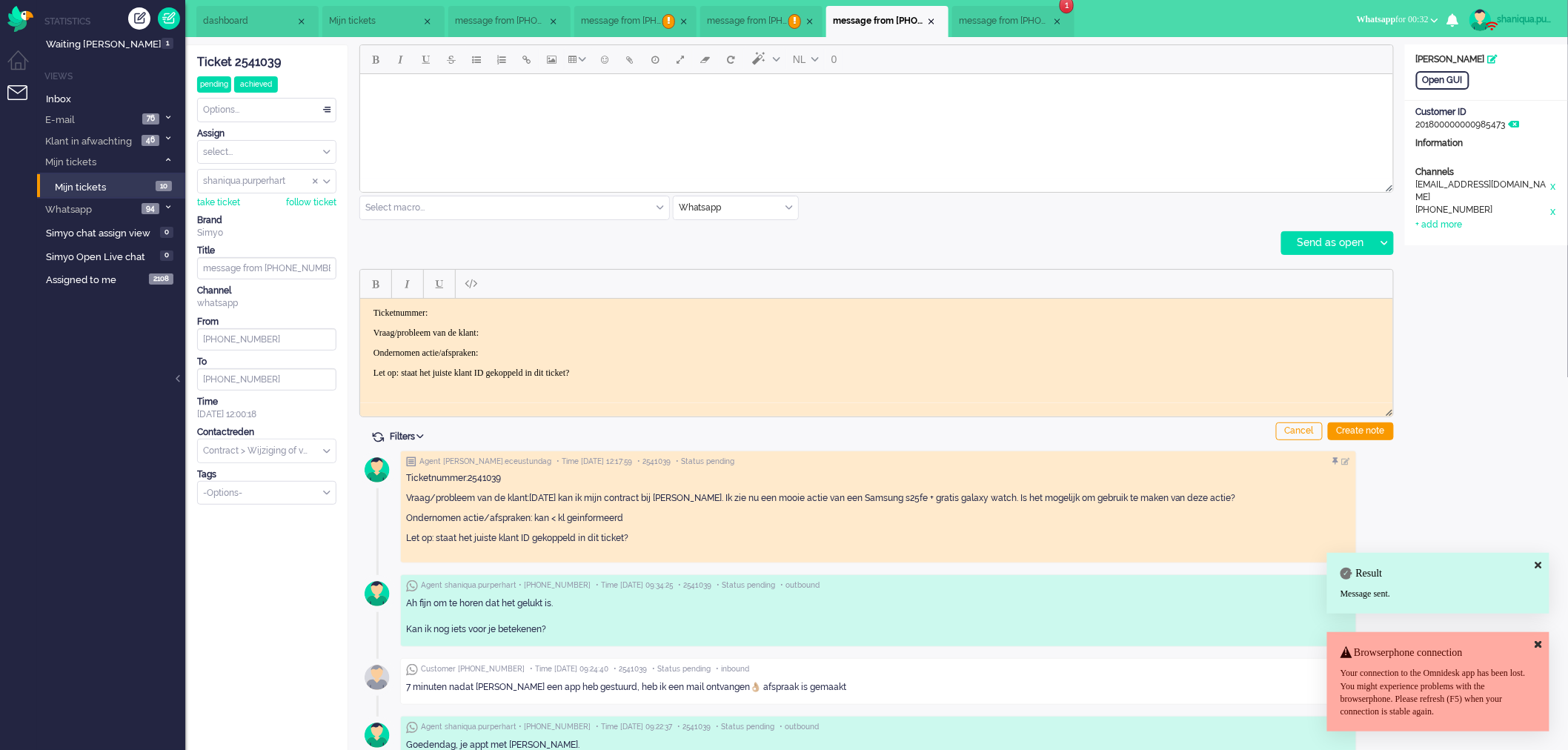
click at [1342, 460] on div at bounding box center [1337, 461] width 9 height 9
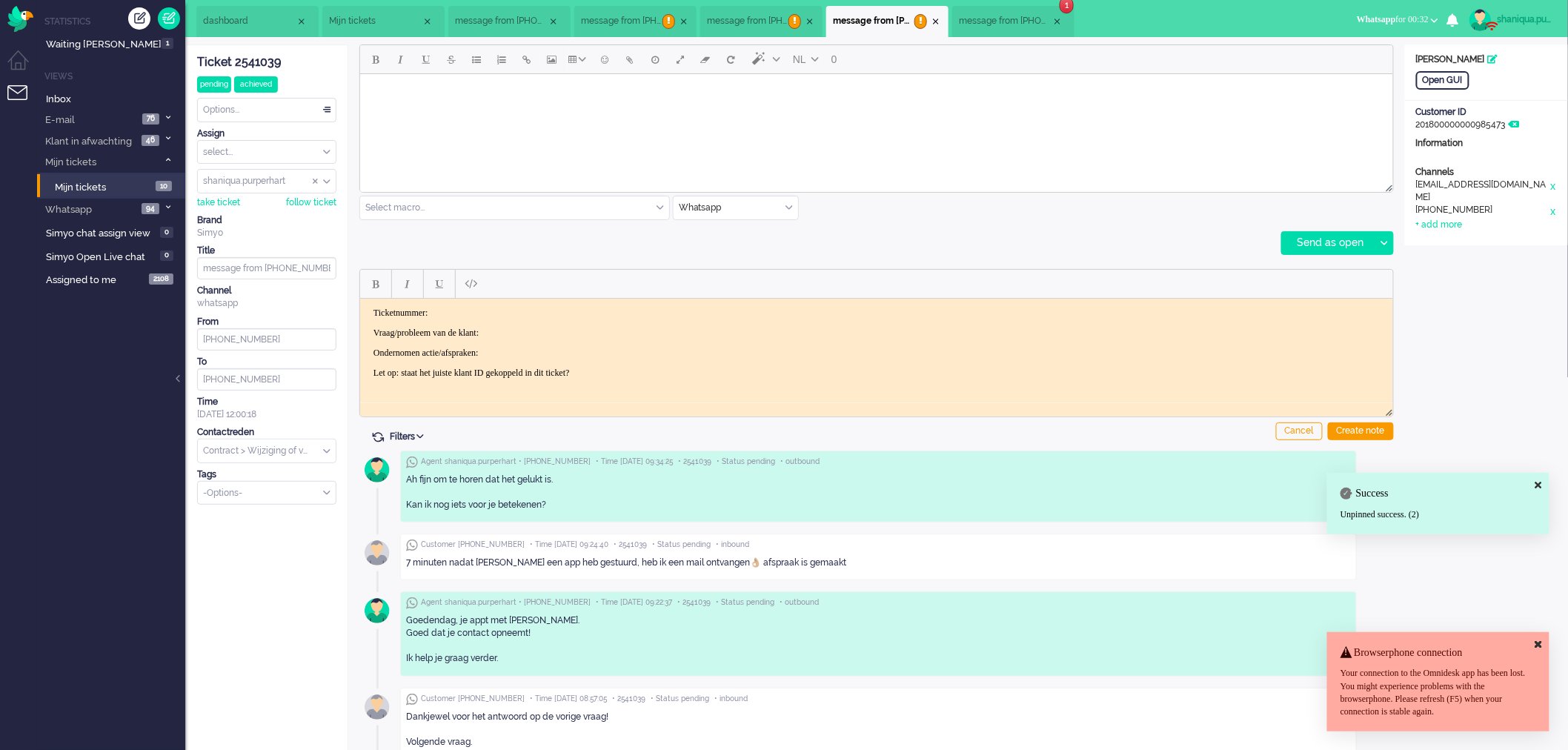
click at [275, 65] on div "Ticket 2541039" at bounding box center [266, 63] width 139 height 17
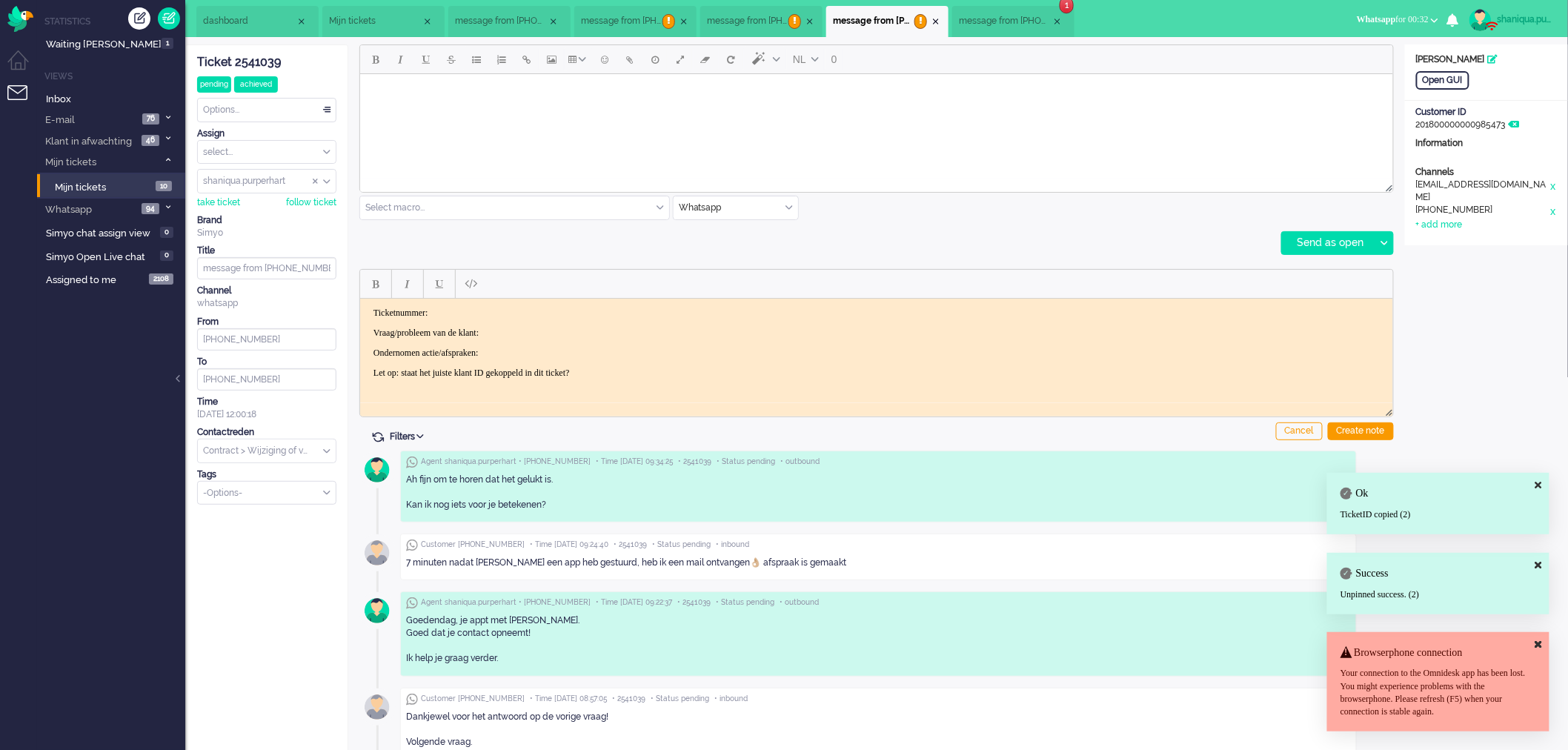
click at [466, 307] on p "Ticketnummer:" at bounding box center [876, 312] width 1006 height 11
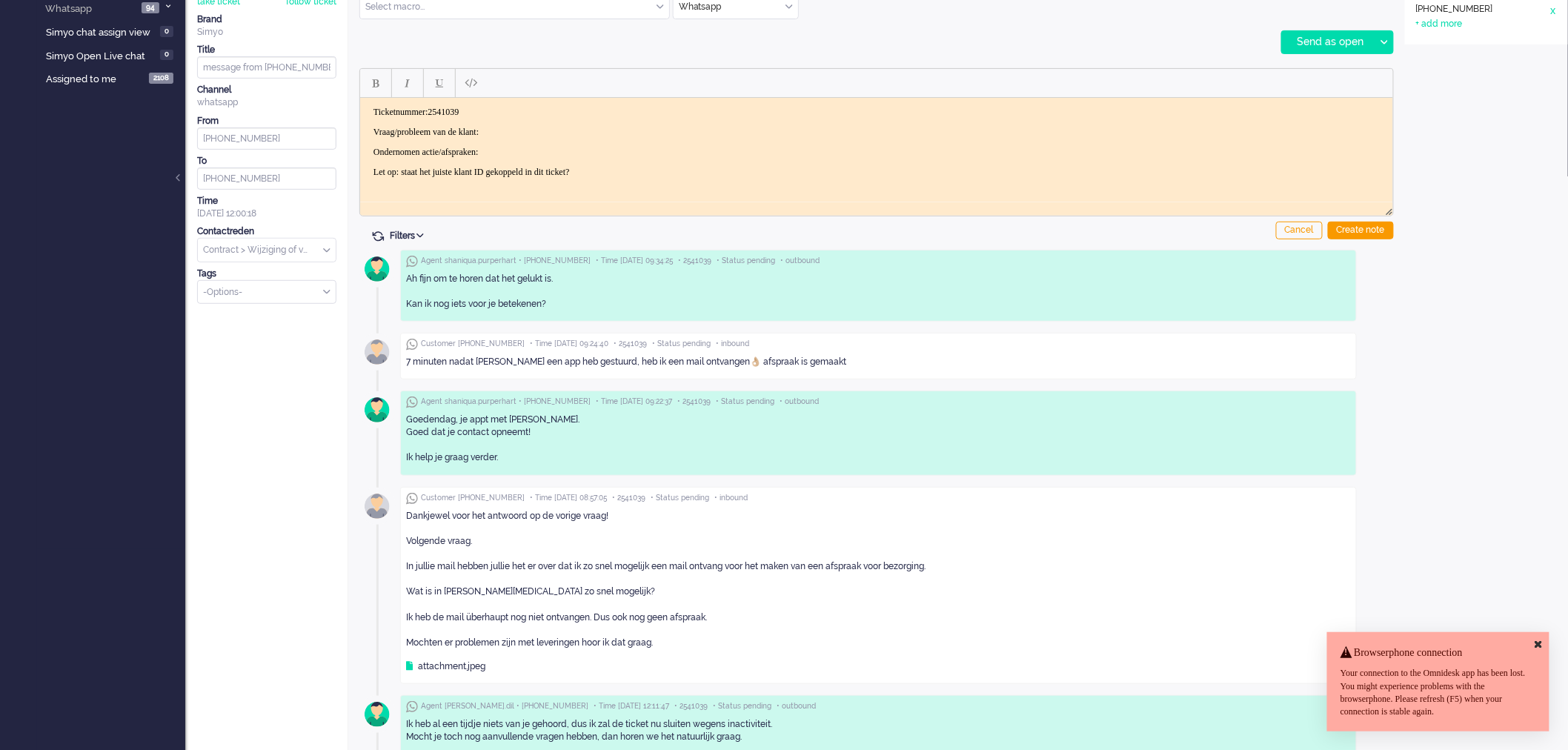
scroll to position [197, 0]
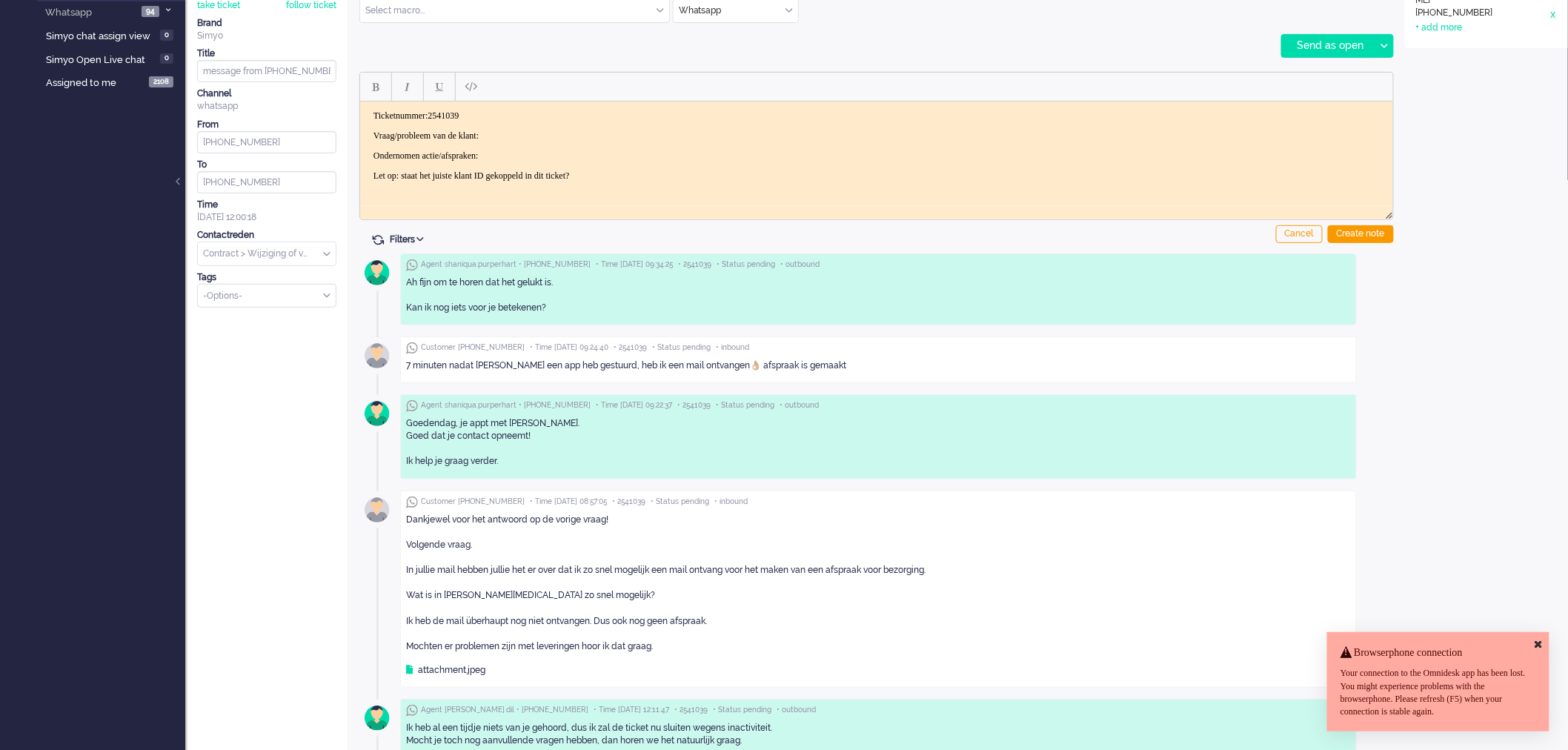
click at [539, 135] on p "Vraag/probleem van de klant:" at bounding box center [876, 134] width 1006 height 11
click at [512, 152] on p "Ondernomen actie/afspraken:" at bounding box center [876, 154] width 1006 height 11
click at [1364, 234] on div "Create note" at bounding box center [1360, 234] width 66 height 18
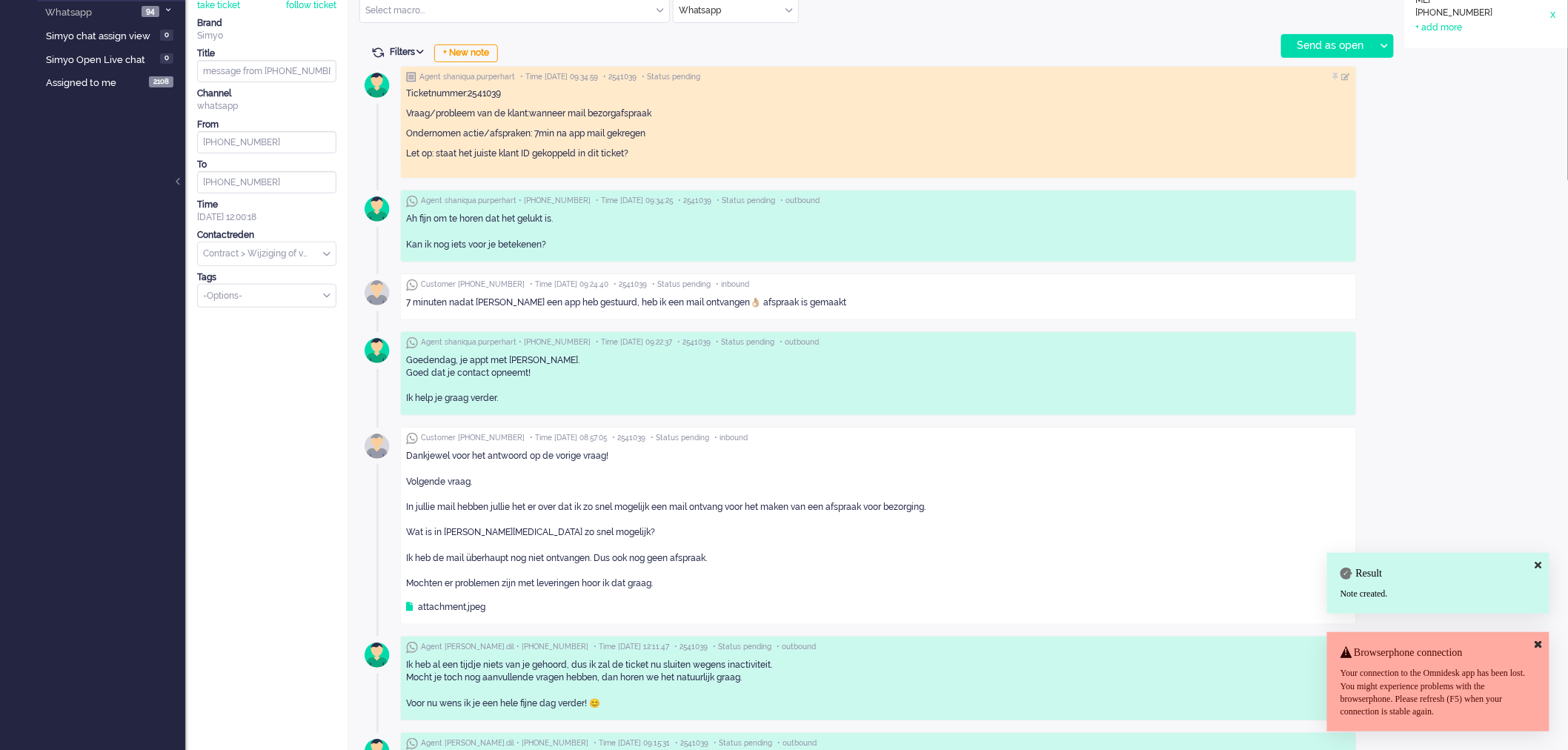
scroll to position [0, 0]
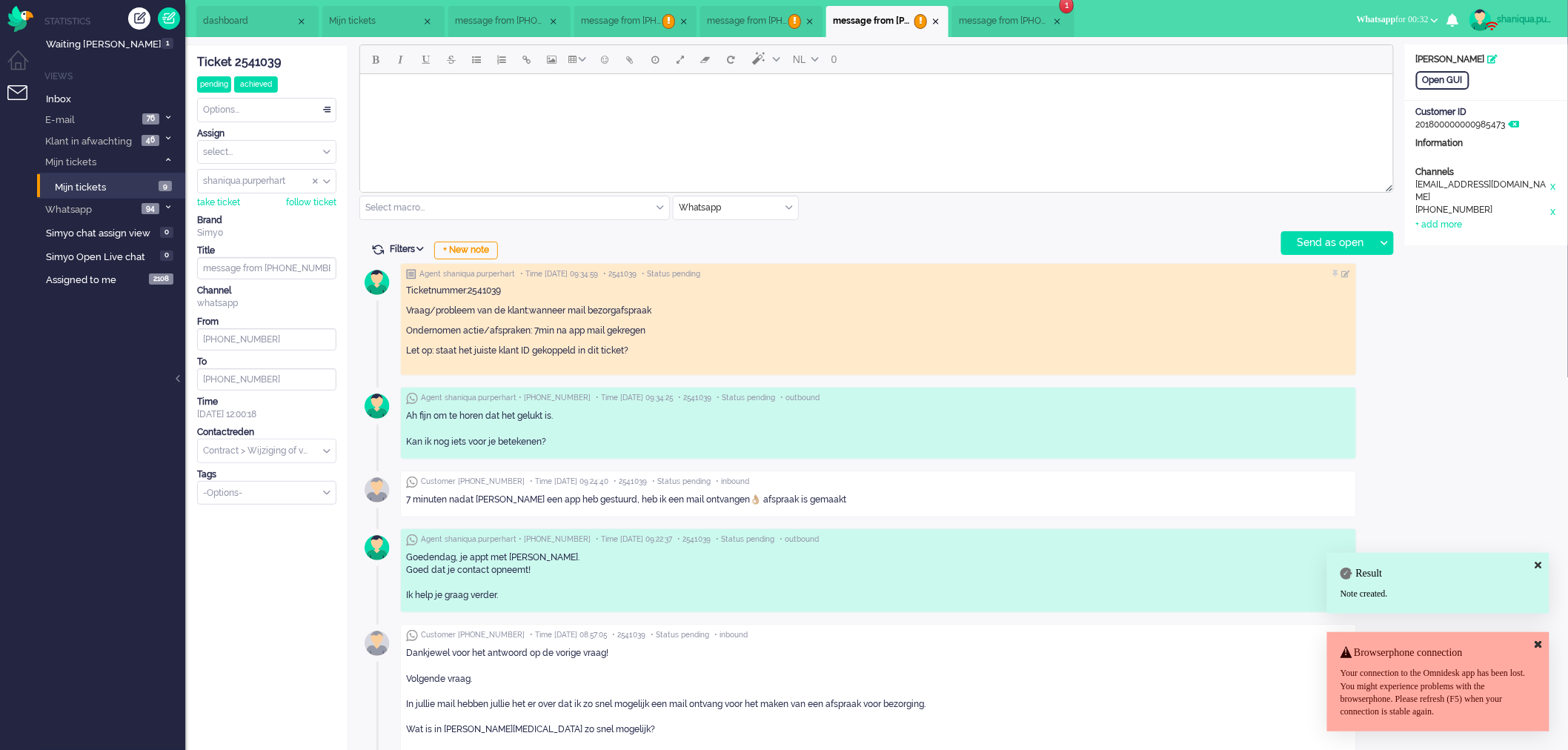
click at [1023, 15] on span "message from [PHONE_NUMBER]" at bounding box center [1005, 21] width 93 height 13
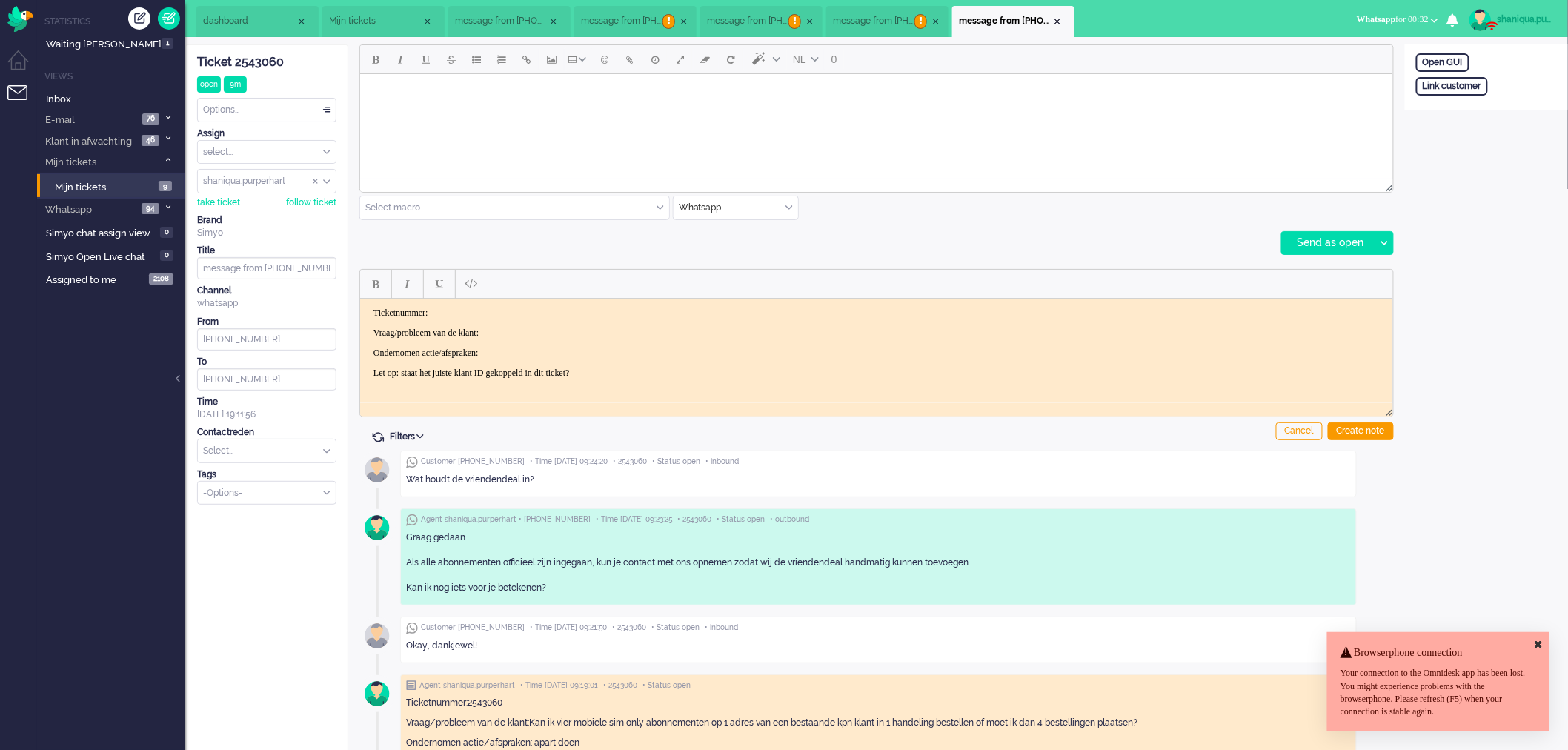
click at [610, 92] on body "Rich Text Area. Press ALT-0 for help." at bounding box center [876, 92] width 1021 height 26
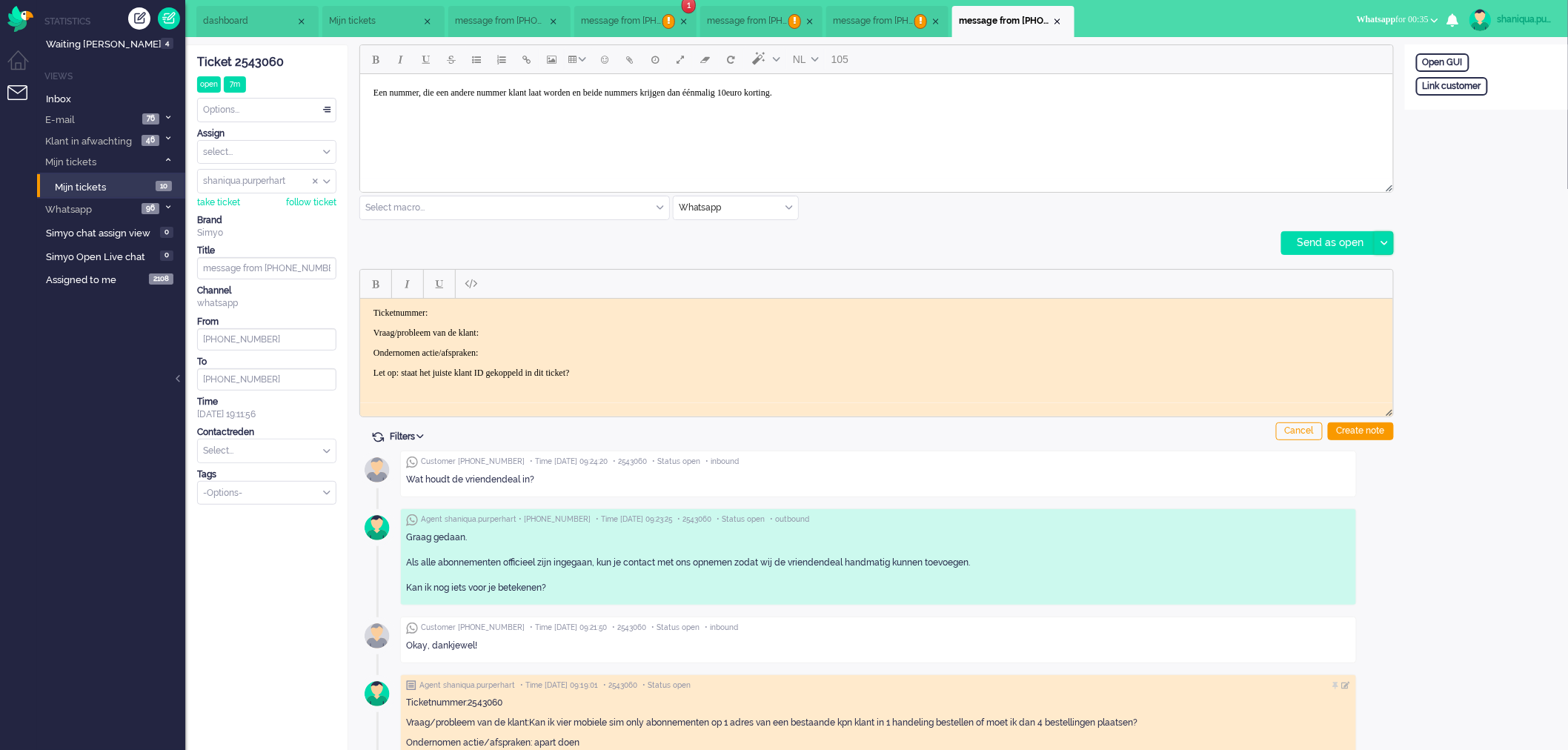
click at [1384, 238] on div at bounding box center [1384, 243] width 18 height 23
click at [1372, 281] on div "Send as pending" at bounding box center [1335, 280] width 106 height 15
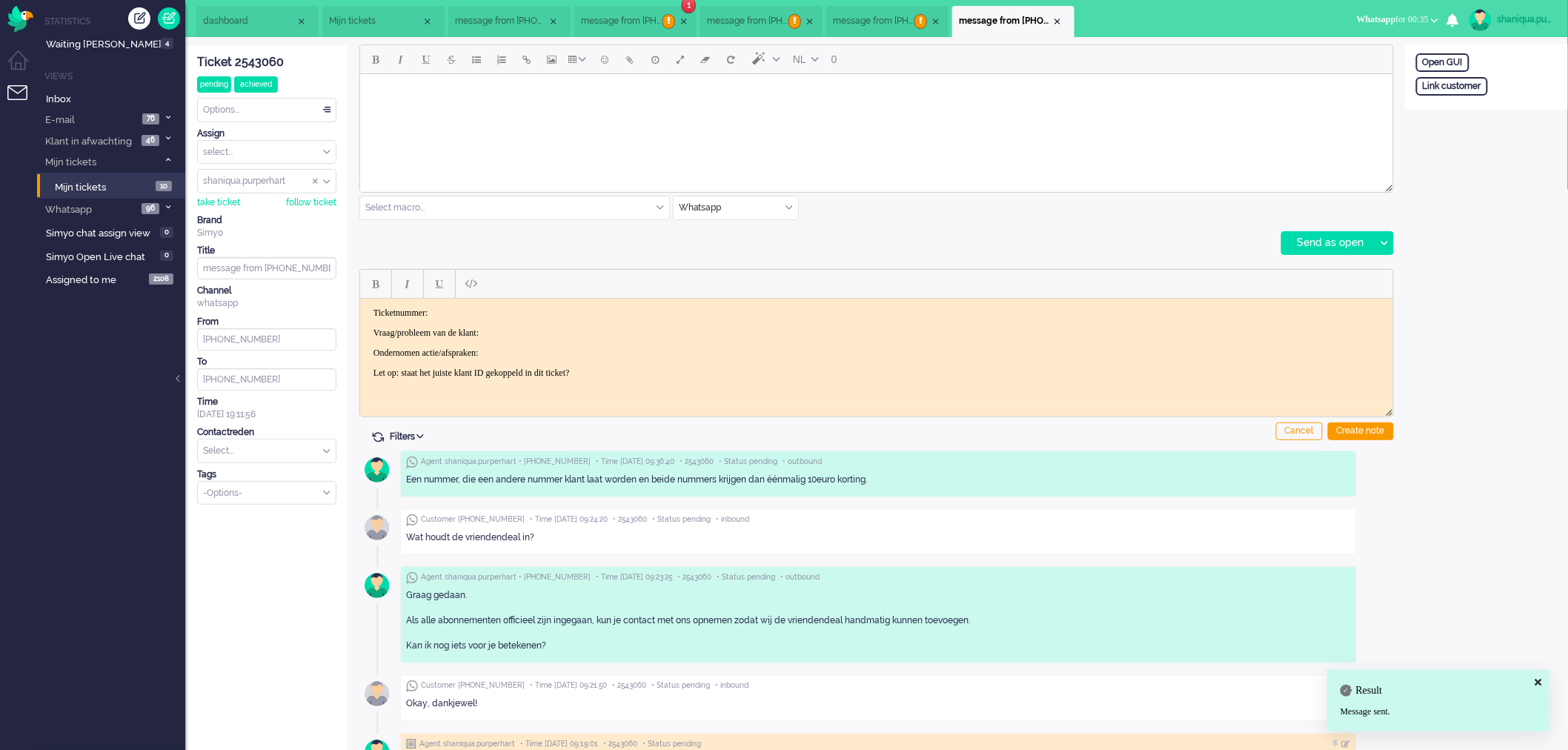
click at [648, 18] on span "message from [PHONE_NUMBER]" at bounding box center [622, 21] width 82 height 13
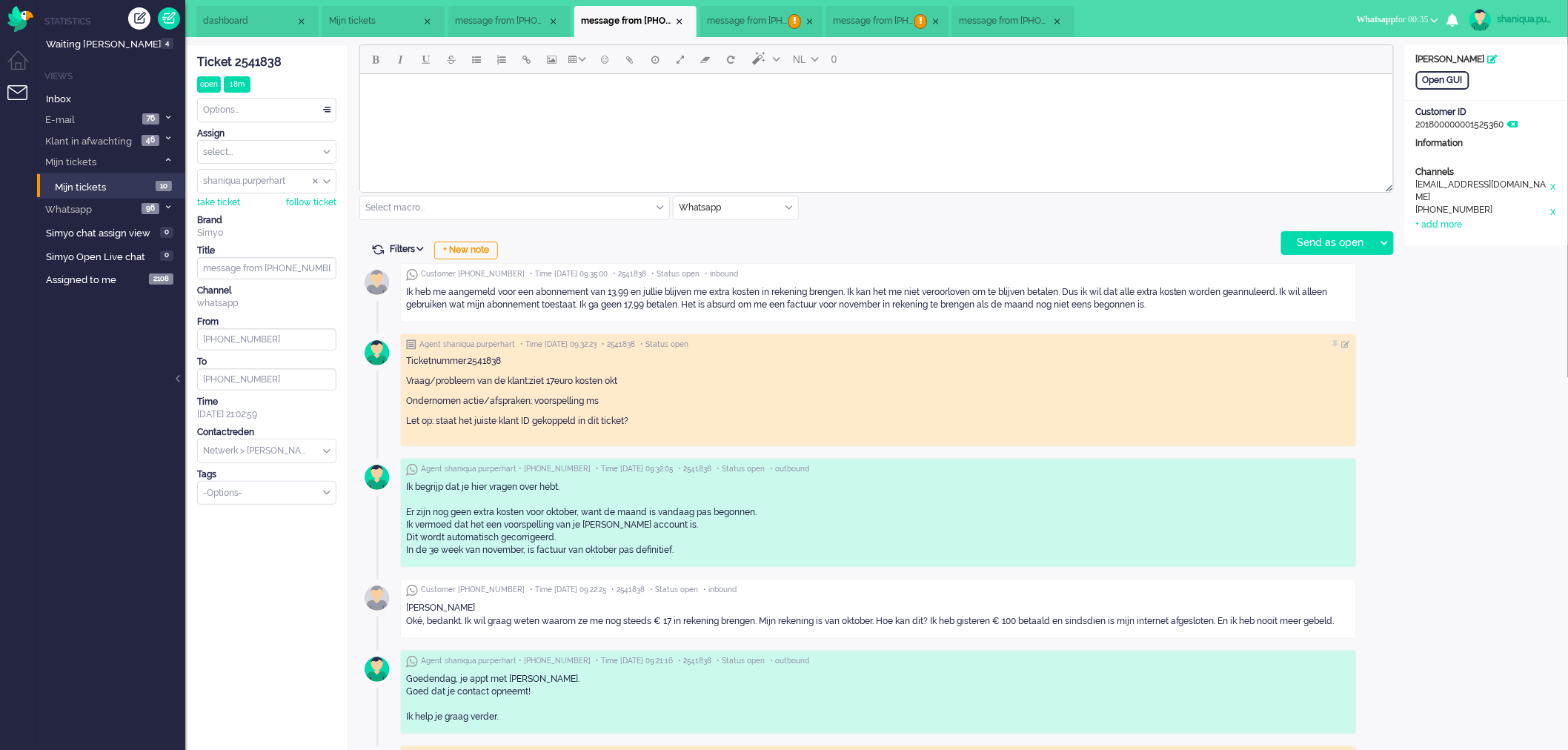
click at [368, 23] on span "Mijn tickets" at bounding box center [375, 21] width 93 height 13
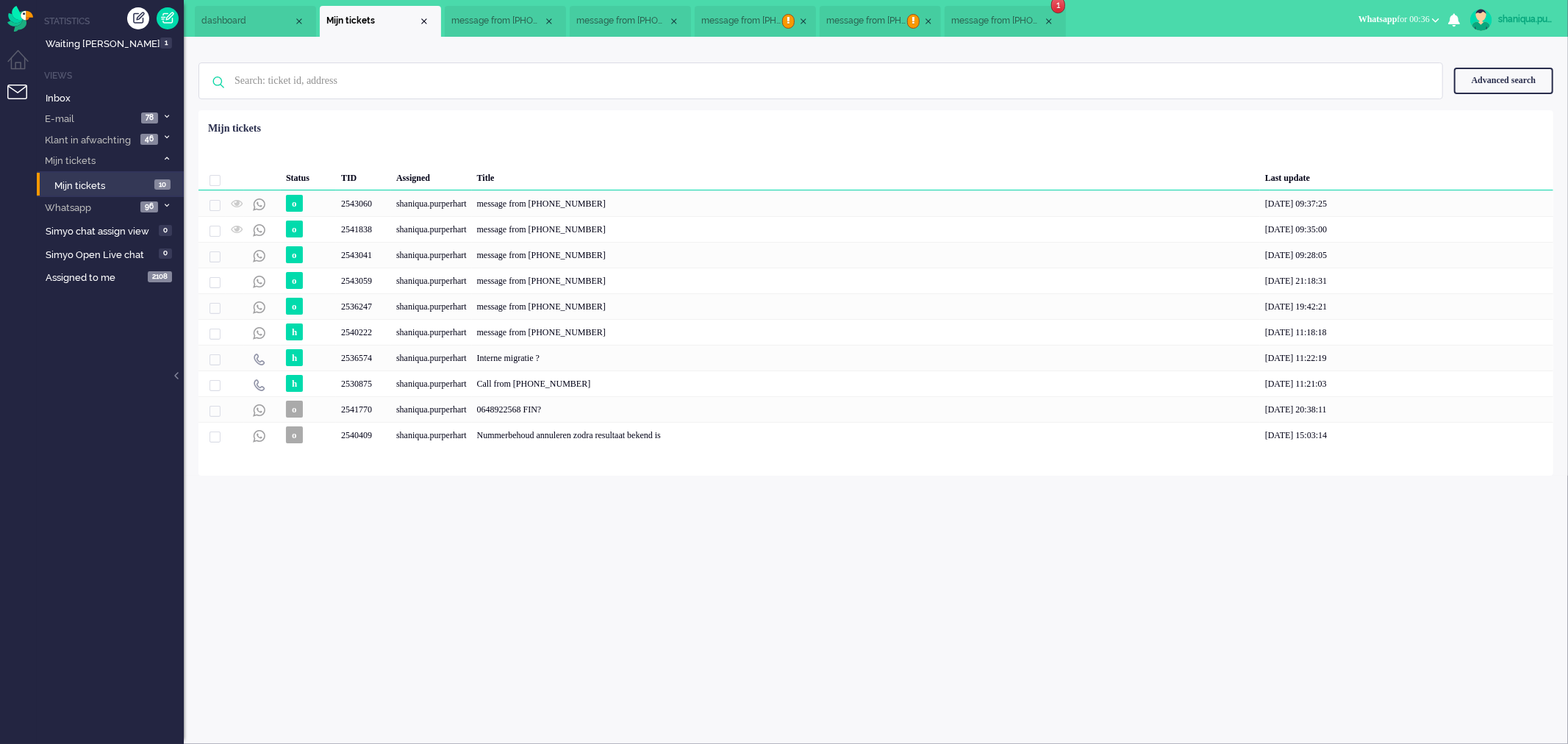
click at [1011, 30] on li "message from [PHONE_NUMBER] 1" at bounding box center [1005, 21] width 122 height 31
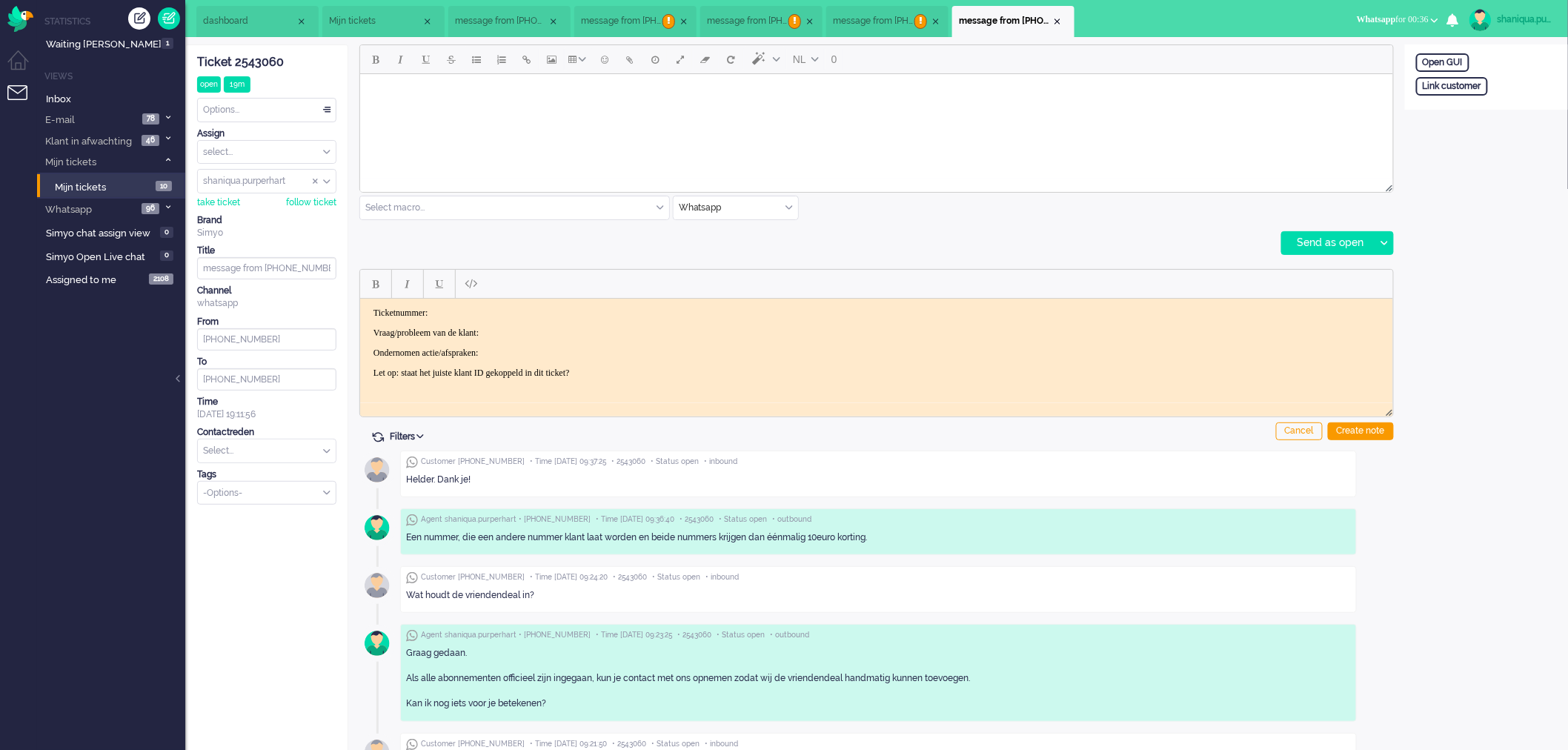
click at [589, 98] on body "Rich Text Area. Press ALT-0 for help." at bounding box center [876, 92] width 1021 height 26
click at [1384, 246] on div at bounding box center [1384, 243] width 18 height 23
click at [1371, 284] on div "Send as pending" at bounding box center [1335, 280] width 106 height 15
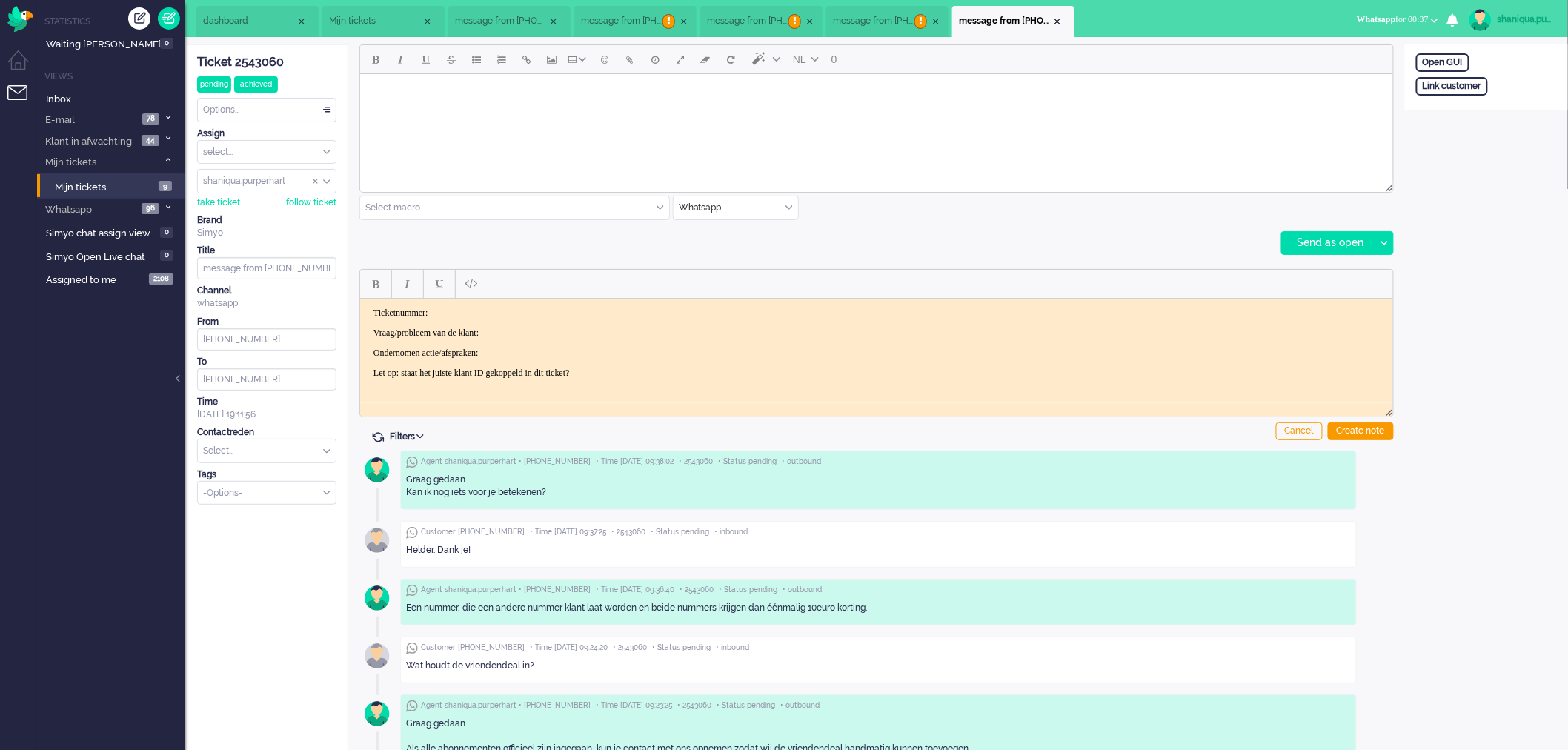
click at [380, 23] on span "Mijn tickets" at bounding box center [375, 21] width 93 height 13
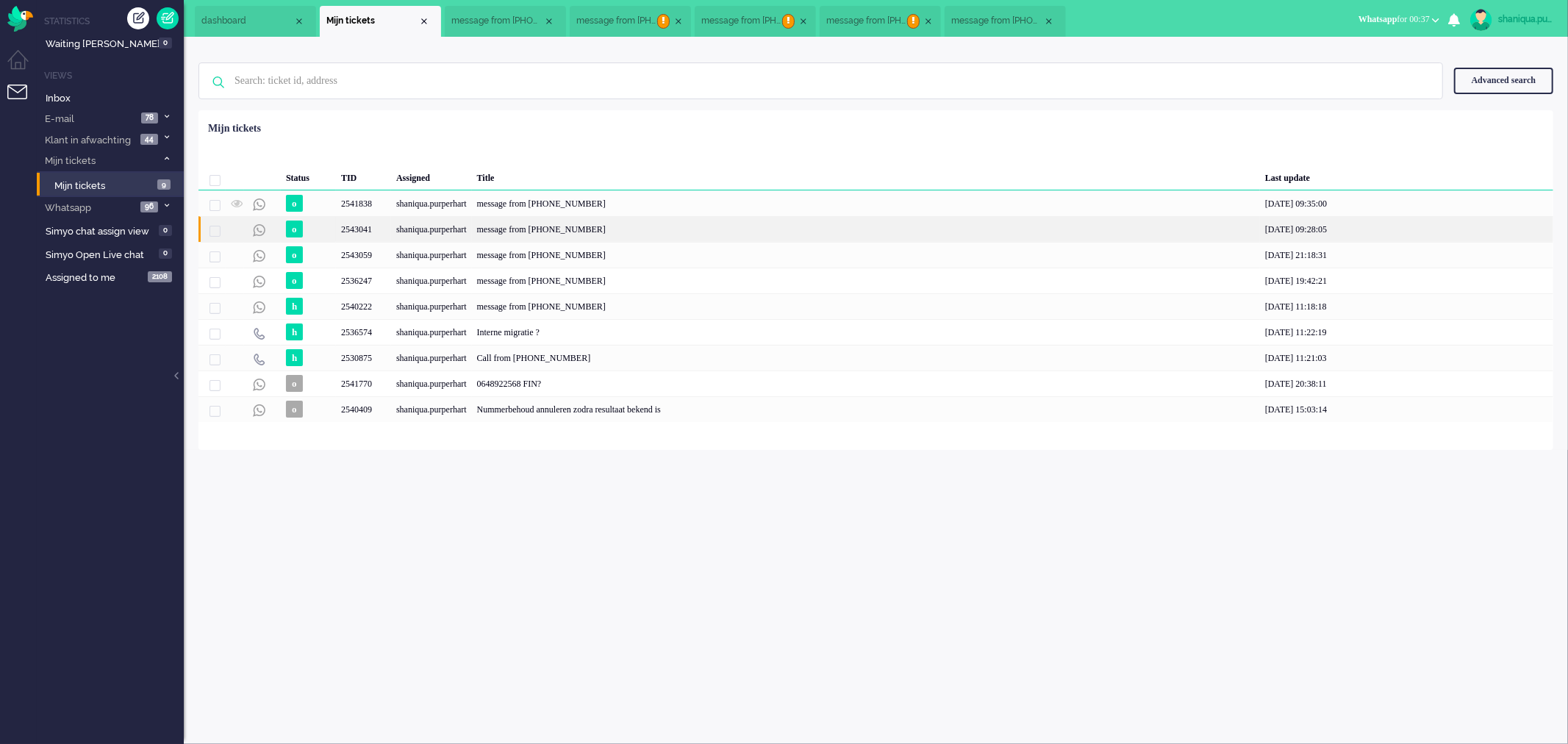
click at [437, 226] on div "shaniqua.purperhart" at bounding box center [431, 228] width 81 height 26
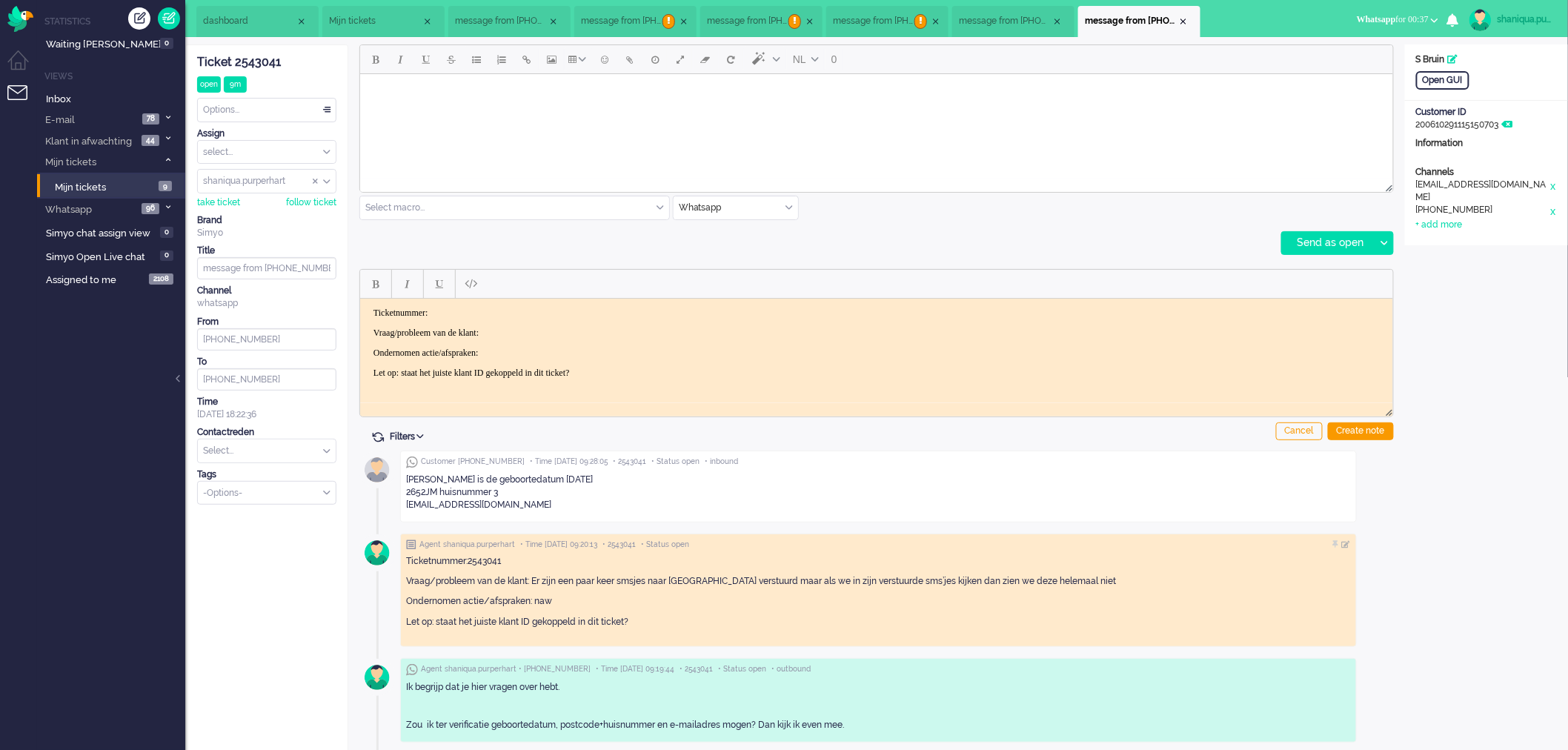
click at [393, 15] on span "Mijn tickets" at bounding box center [375, 21] width 93 height 13
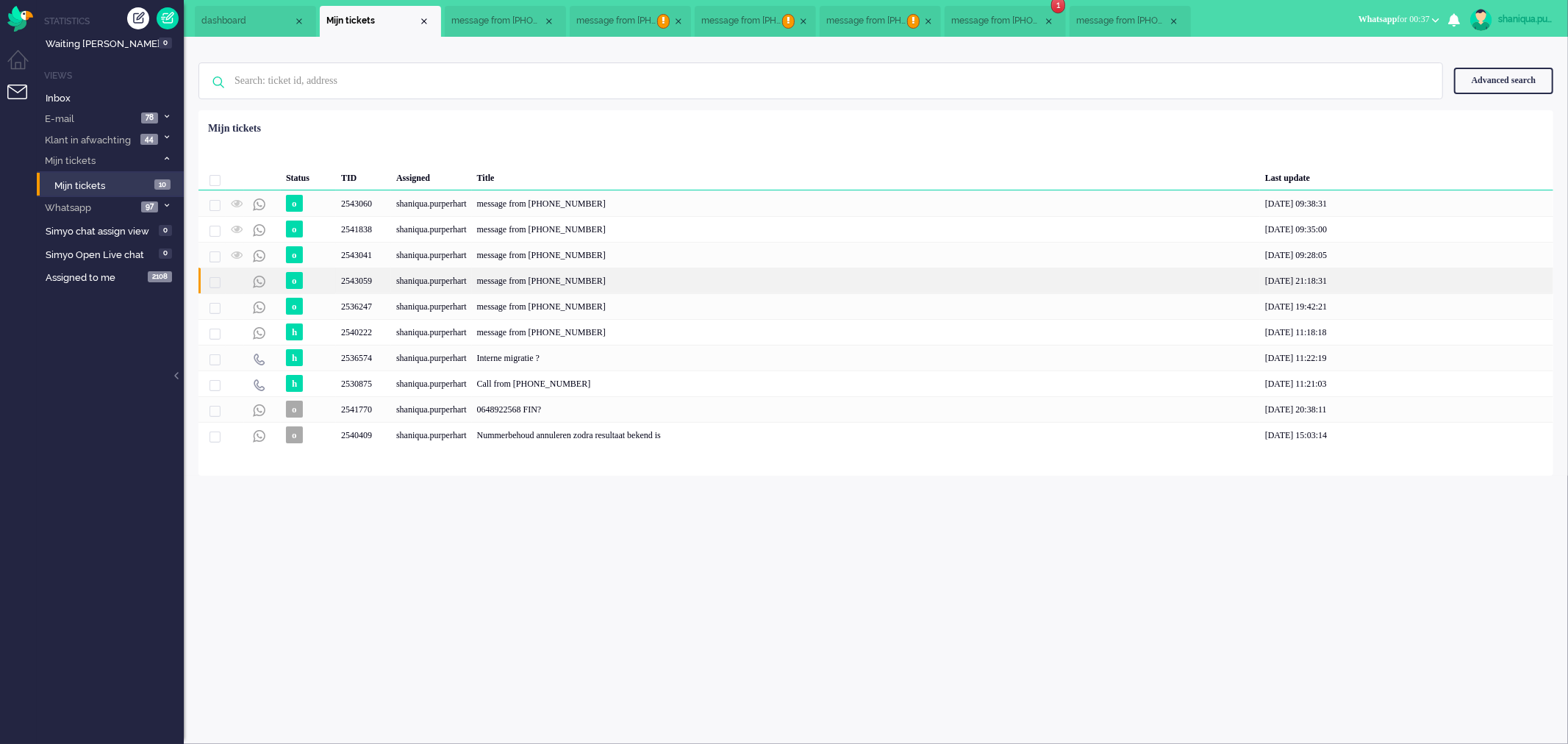
click at [443, 286] on div "shaniqua.purperhart" at bounding box center [431, 280] width 81 height 26
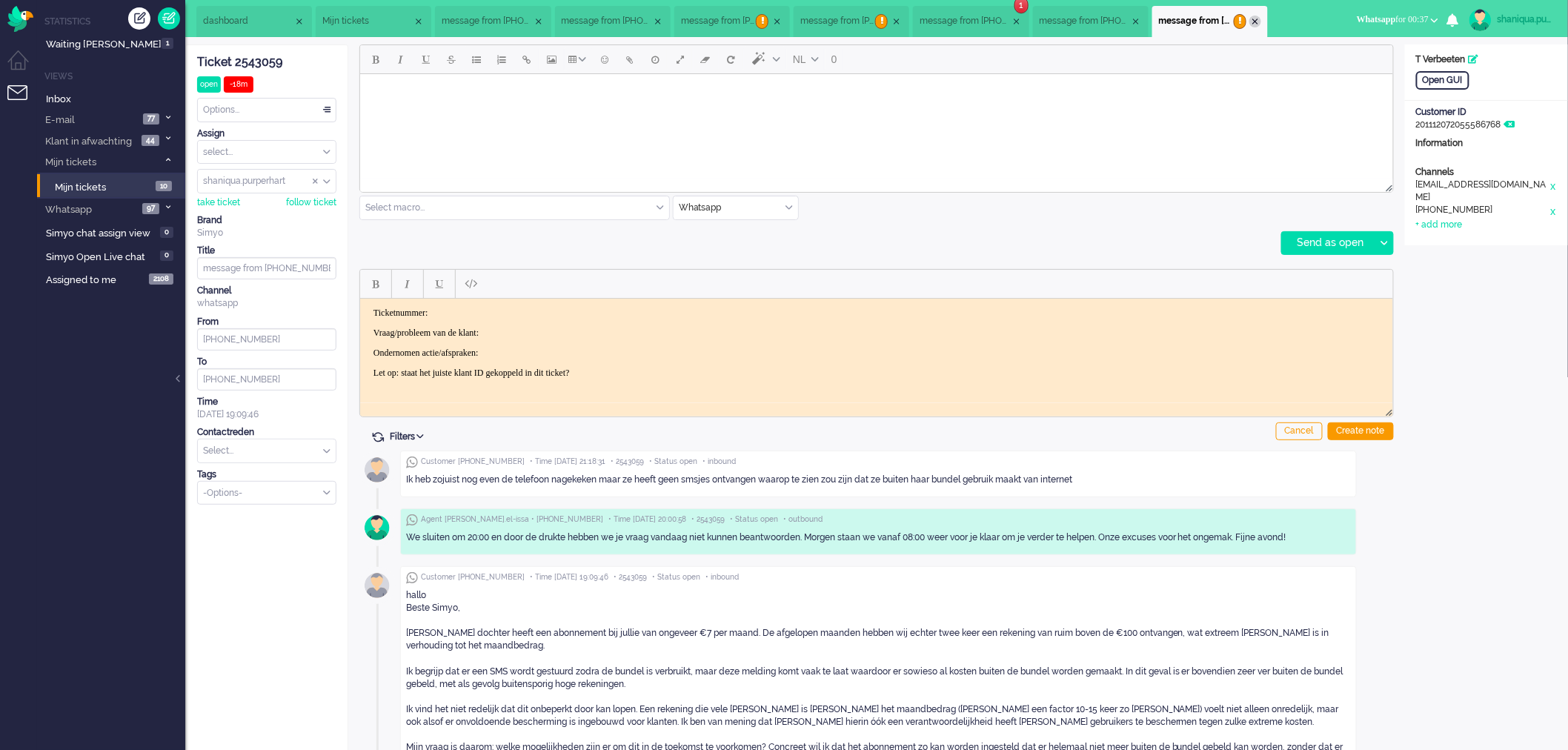
click at [1261, 25] on div "Close tab" at bounding box center [1255, 22] width 12 height 12
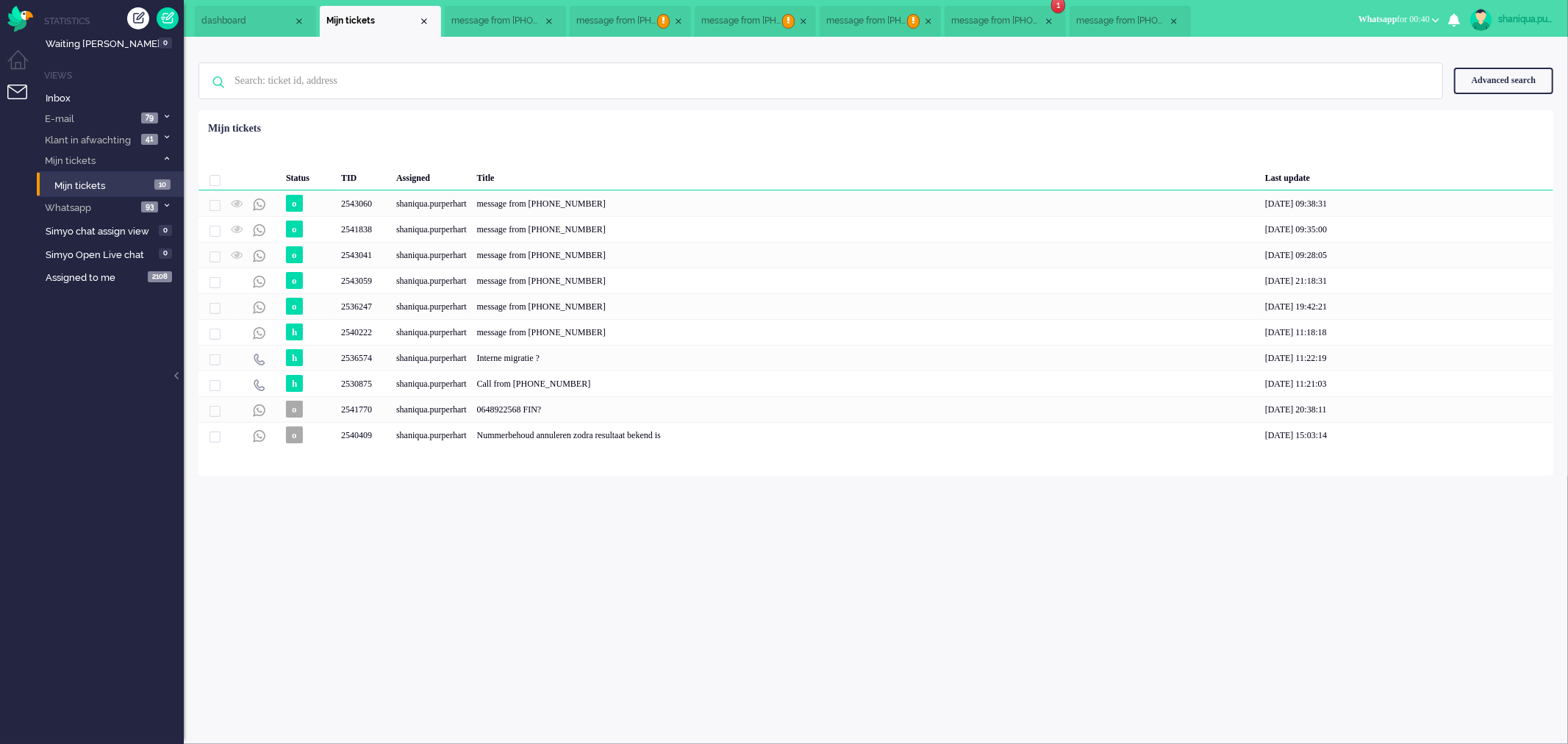
click at [1004, 26] on span "message from [PHONE_NUMBER]" at bounding box center [997, 21] width 92 height 12
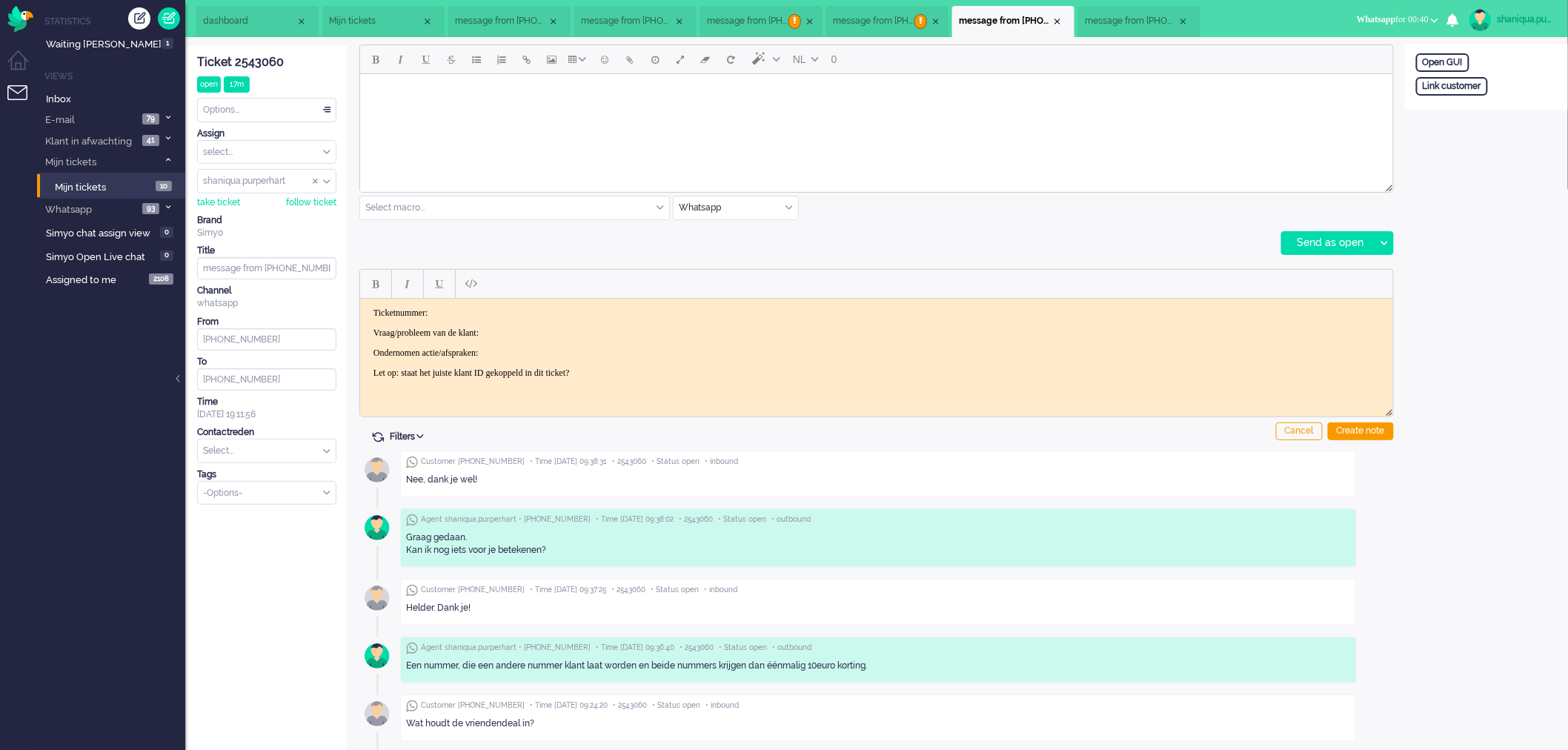
click at [663, 89] on body "Rich Text Area. Press ALT-0 for help." at bounding box center [876, 92] width 1021 height 26
click at [402, 89] on body "Succes en een fijne dag verder!" at bounding box center [876, 92] width 1021 height 26
click at [1380, 241] on icon at bounding box center [1384, 243] width 8 height 4
click at [1374, 274] on div "Send as pending" at bounding box center [1335, 280] width 106 height 15
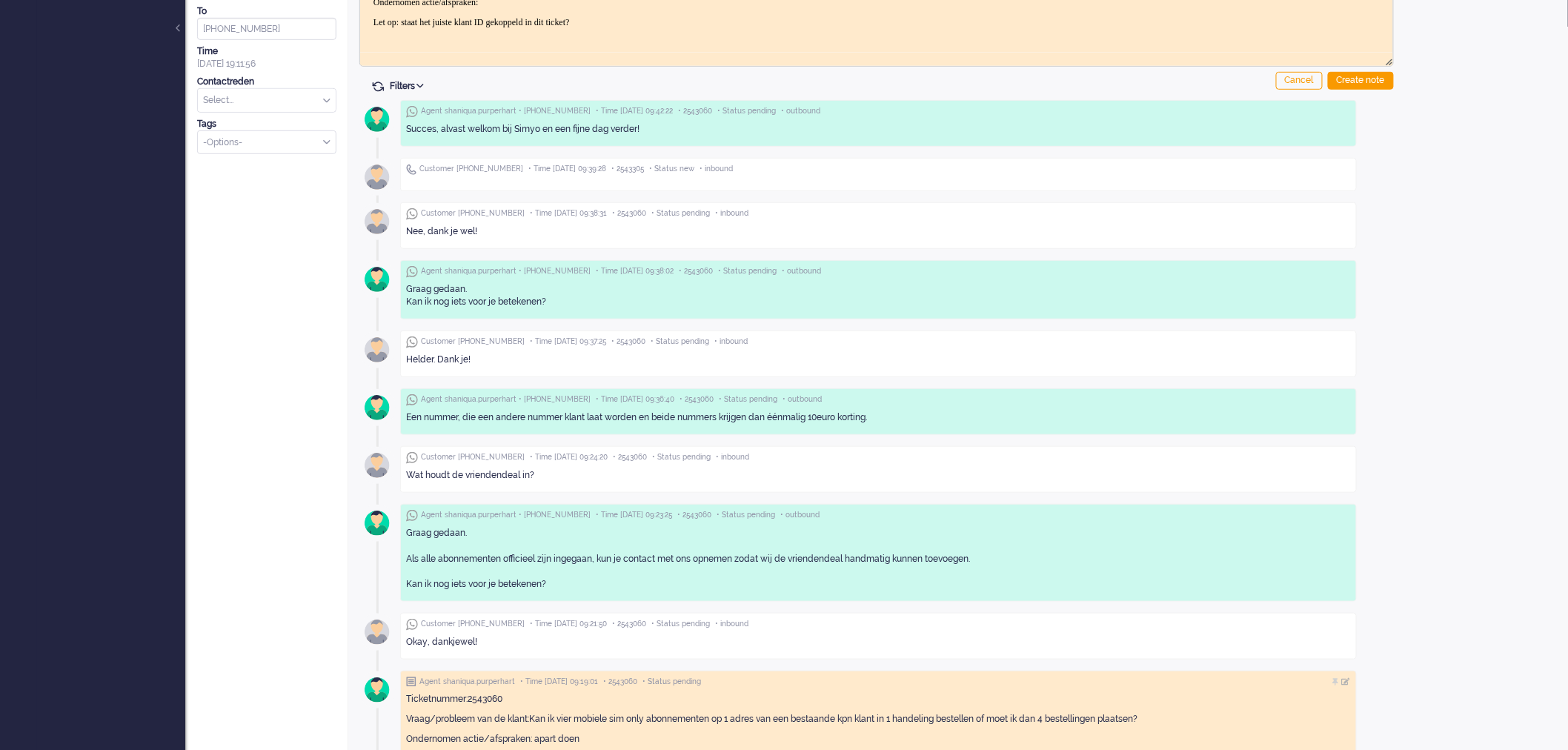
scroll to position [404, 0]
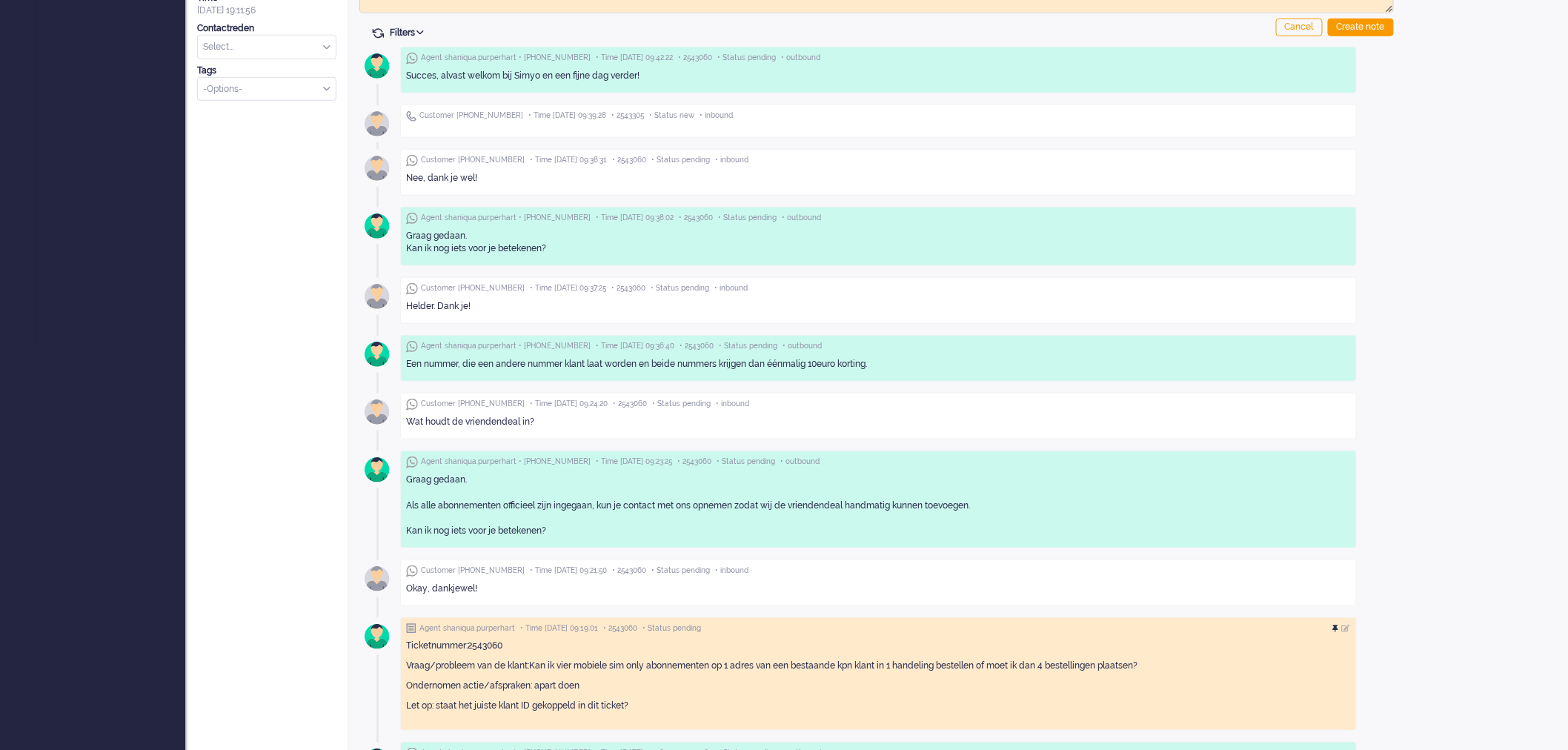
click at [1342, 631] on div at bounding box center [1337, 629] width 9 height 9
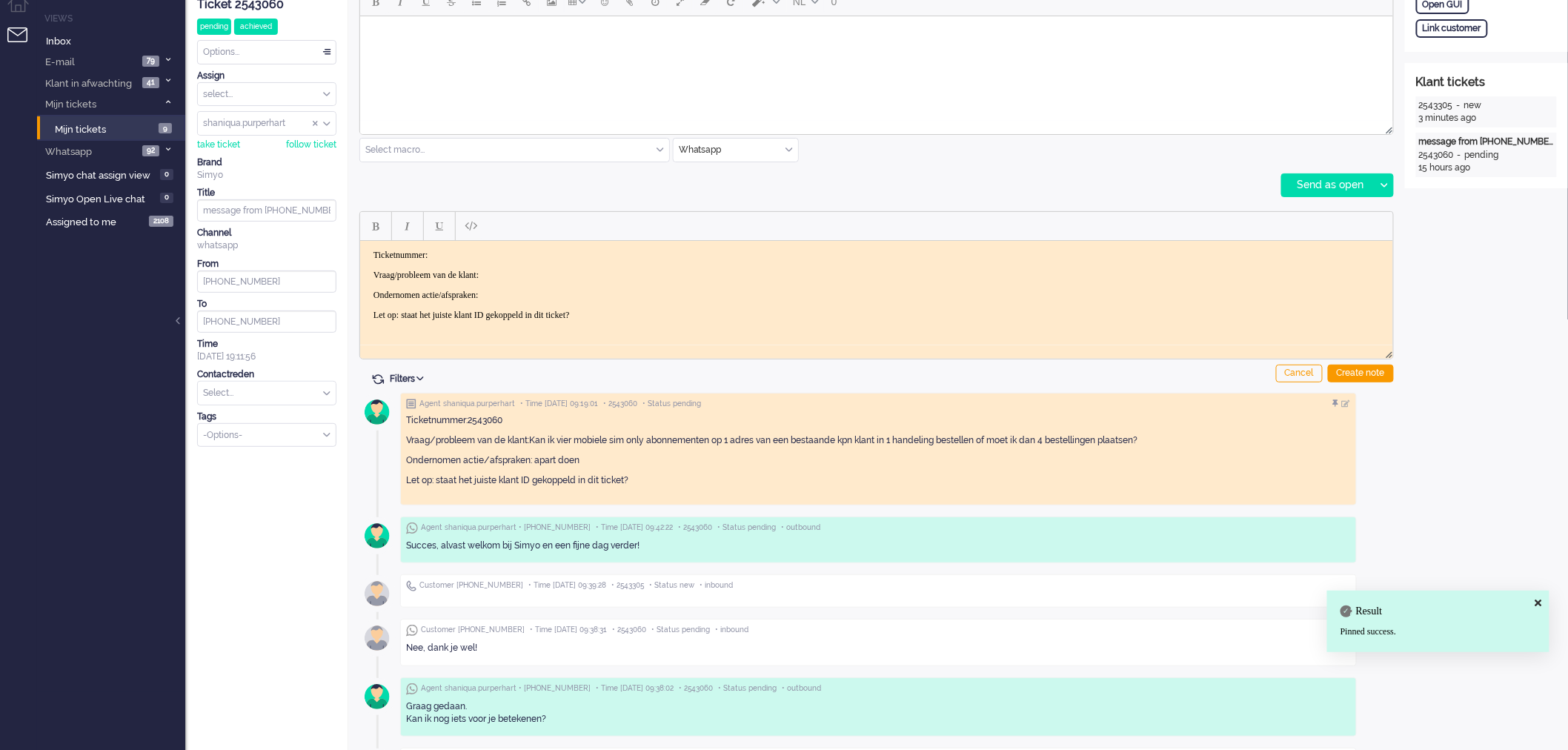
scroll to position [0, 0]
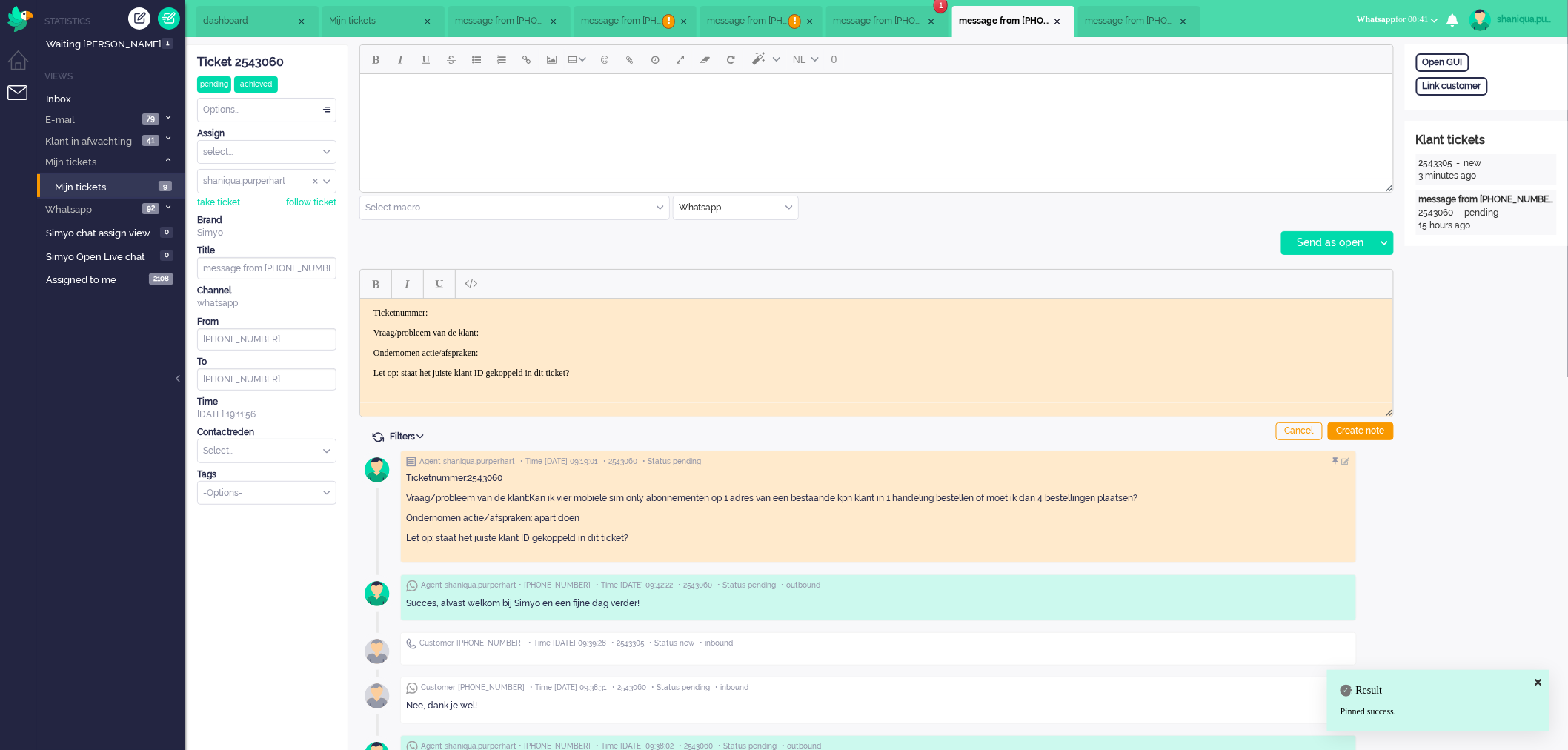
click at [895, 24] on span "message from [PHONE_NUMBER]" at bounding box center [879, 21] width 93 height 13
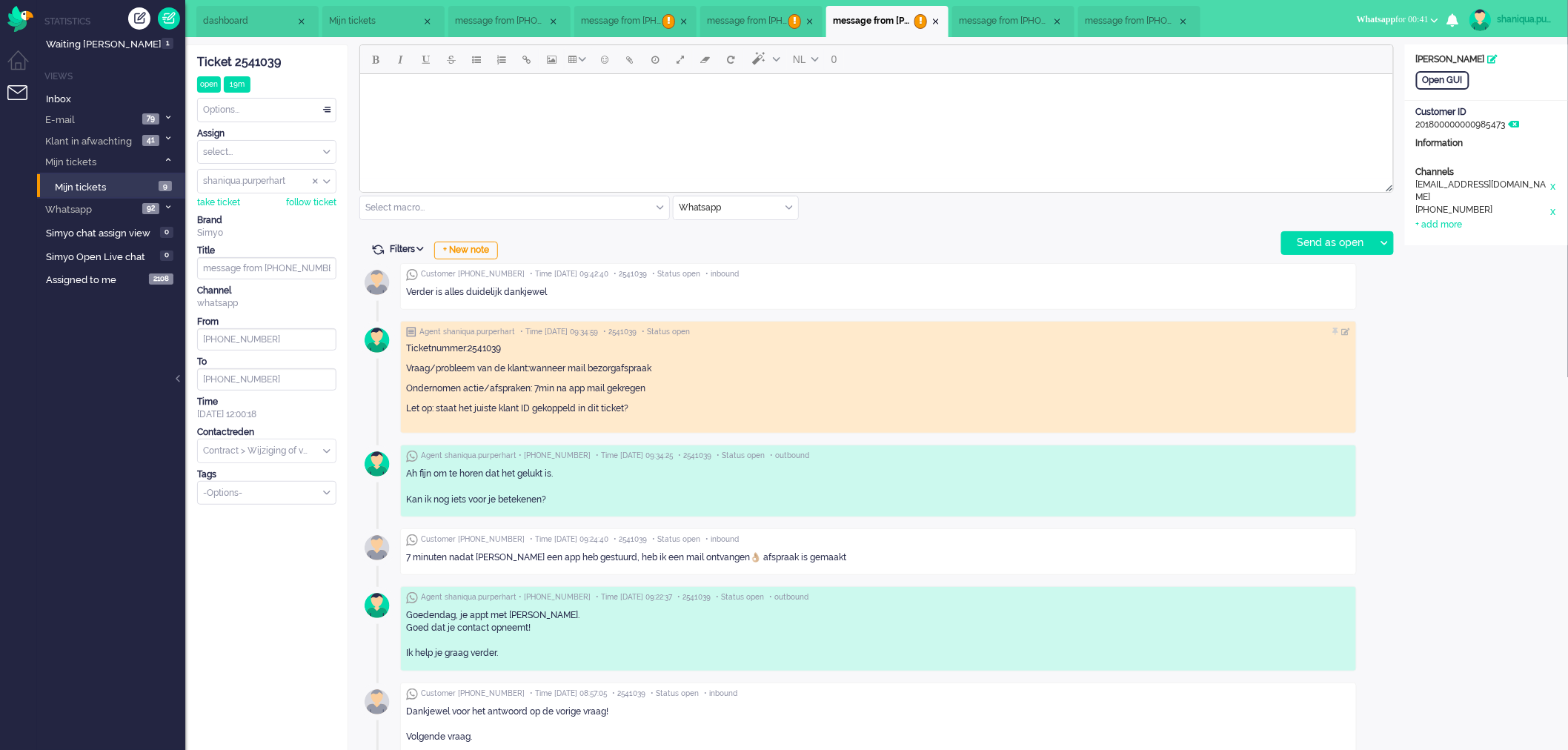
click at [524, 108] on html at bounding box center [876, 92] width 1033 height 38
click at [1460, 83] on div "Open GUI" at bounding box center [1443, 80] width 53 height 18
click at [468, 92] on body "Rich Text Area. Press ALT-0 for help." at bounding box center [876, 92] width 1021 height 26
click at [1386, 246] on div at bounding box center [1384, 243] width 18 height 23
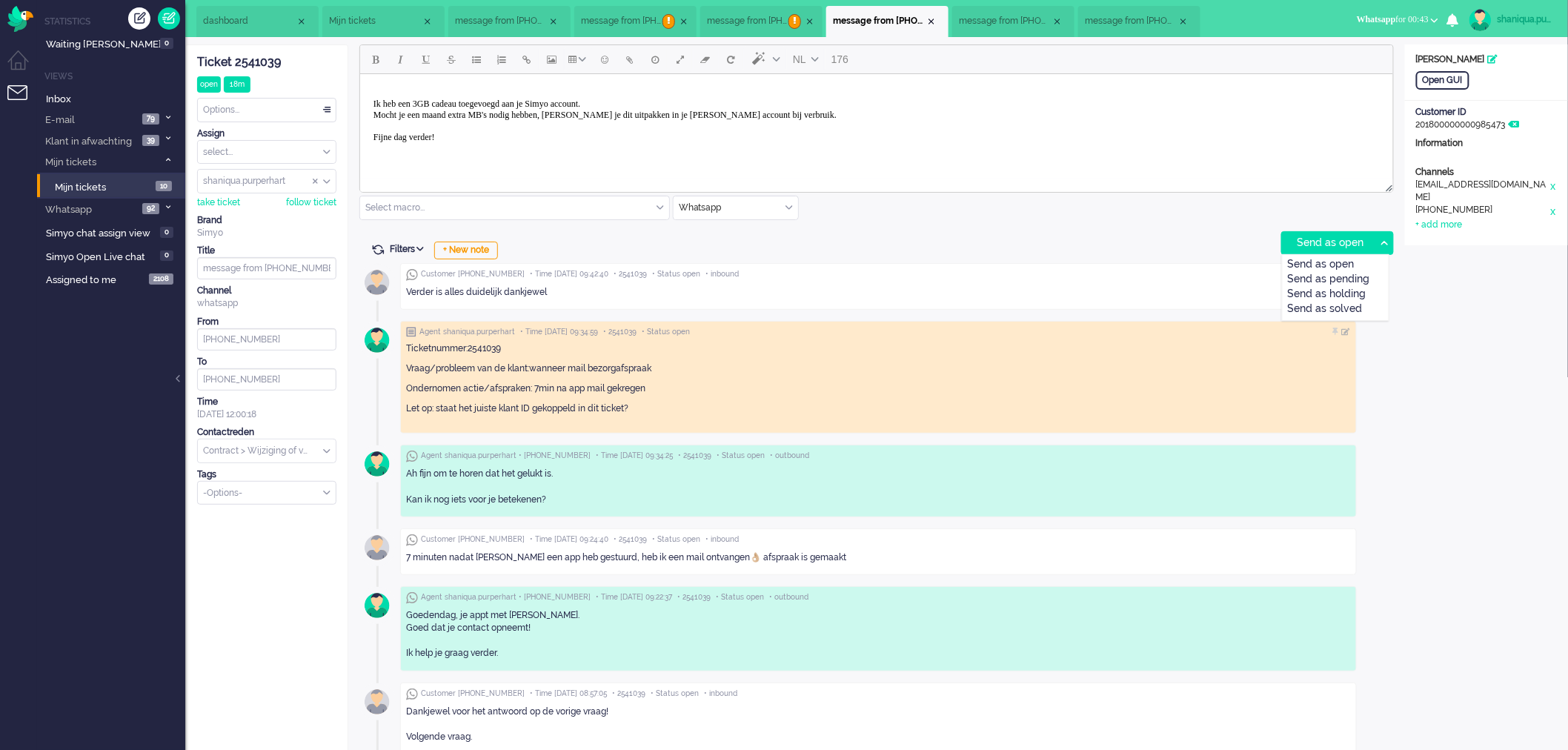
click at [405, 80] on body "Ik heb een 3GB cadeau toegevoegd aan je Simyo account. Mocht je een maand extra…" at bounding box center [876, 114] width 1021 height 70
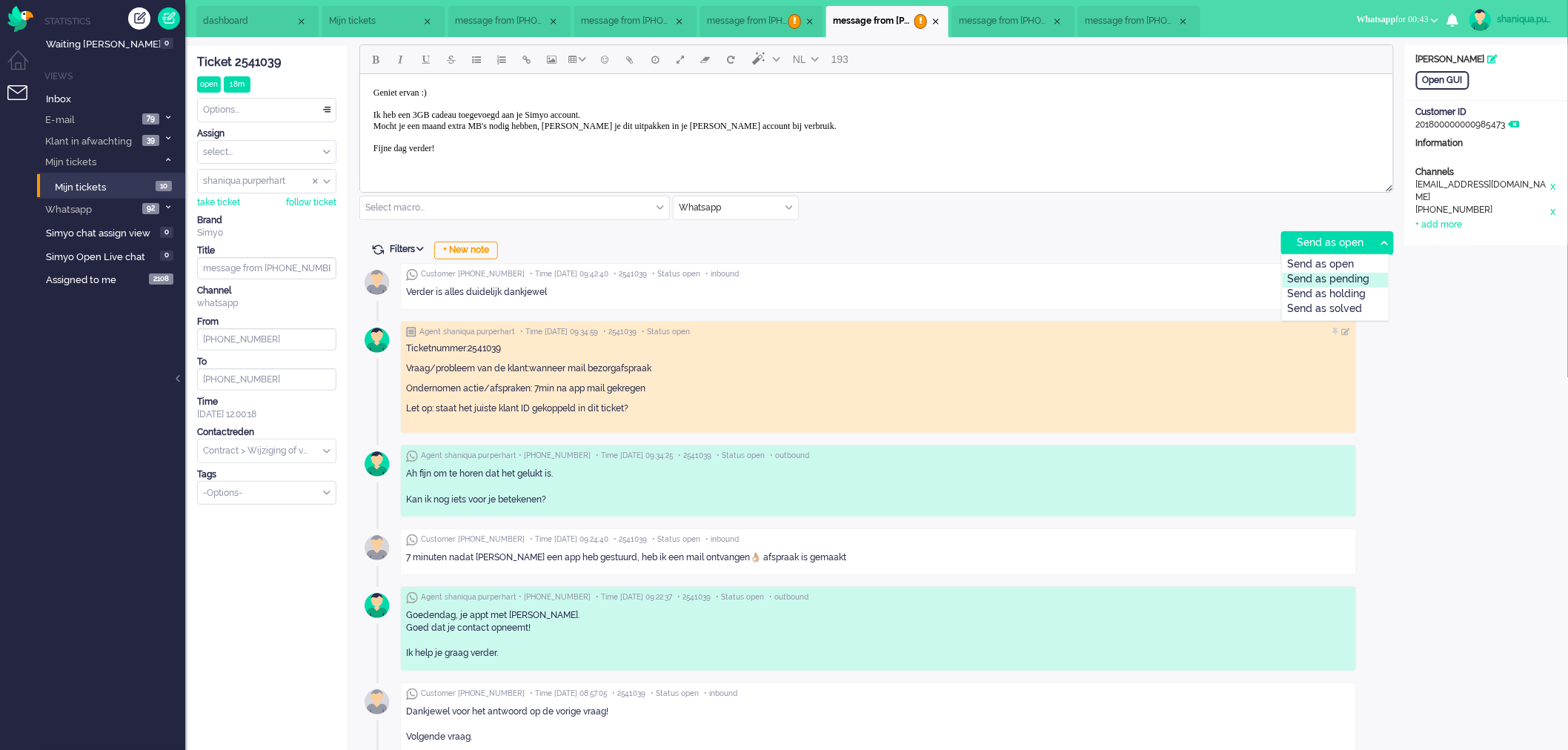
click at [1318, 279] on div "Send as pending" at bounding box center [1335, 280] width 106 height 15
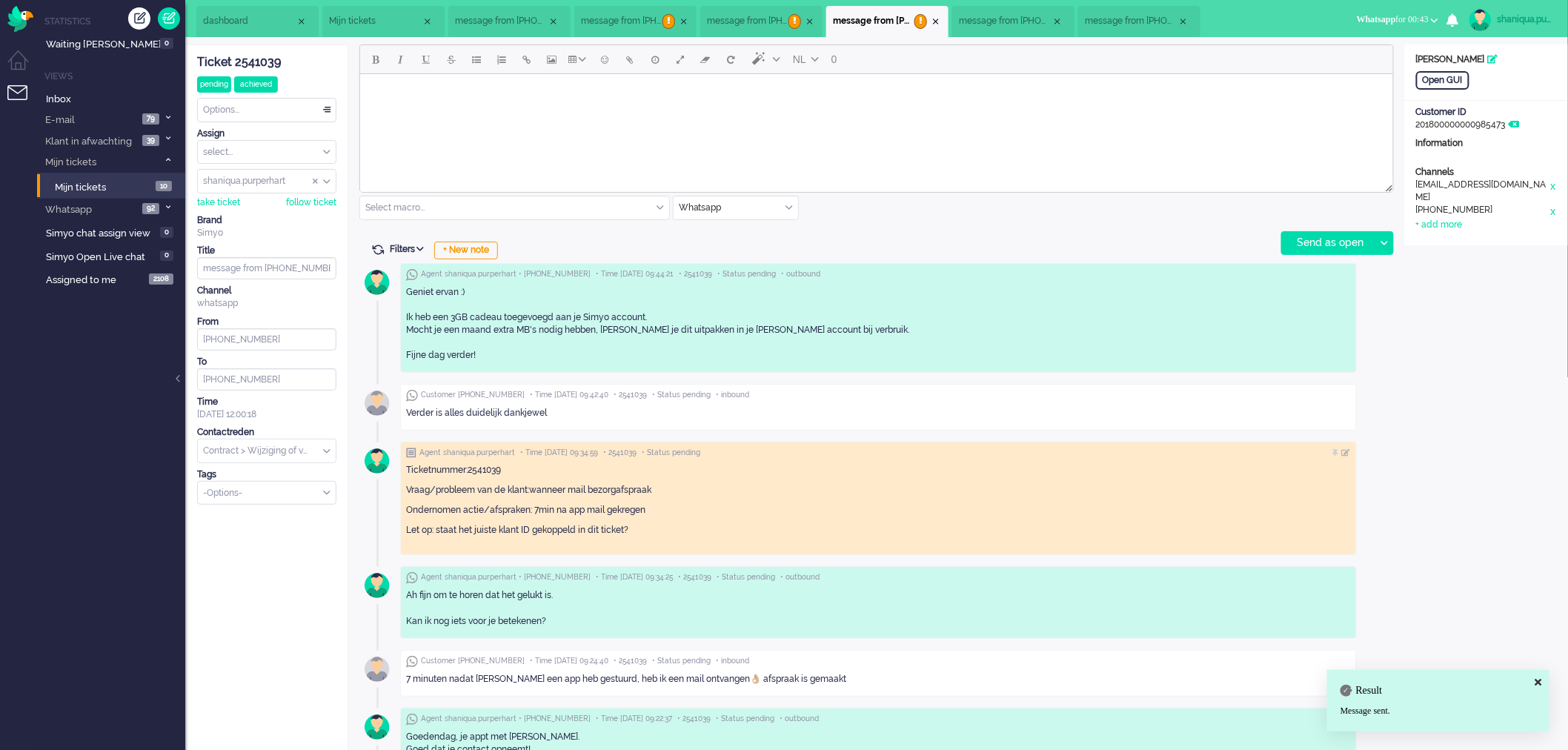
click at [363, 28] on li "Mijn tickets" at bounding box center [383, 21] width 123 height 31
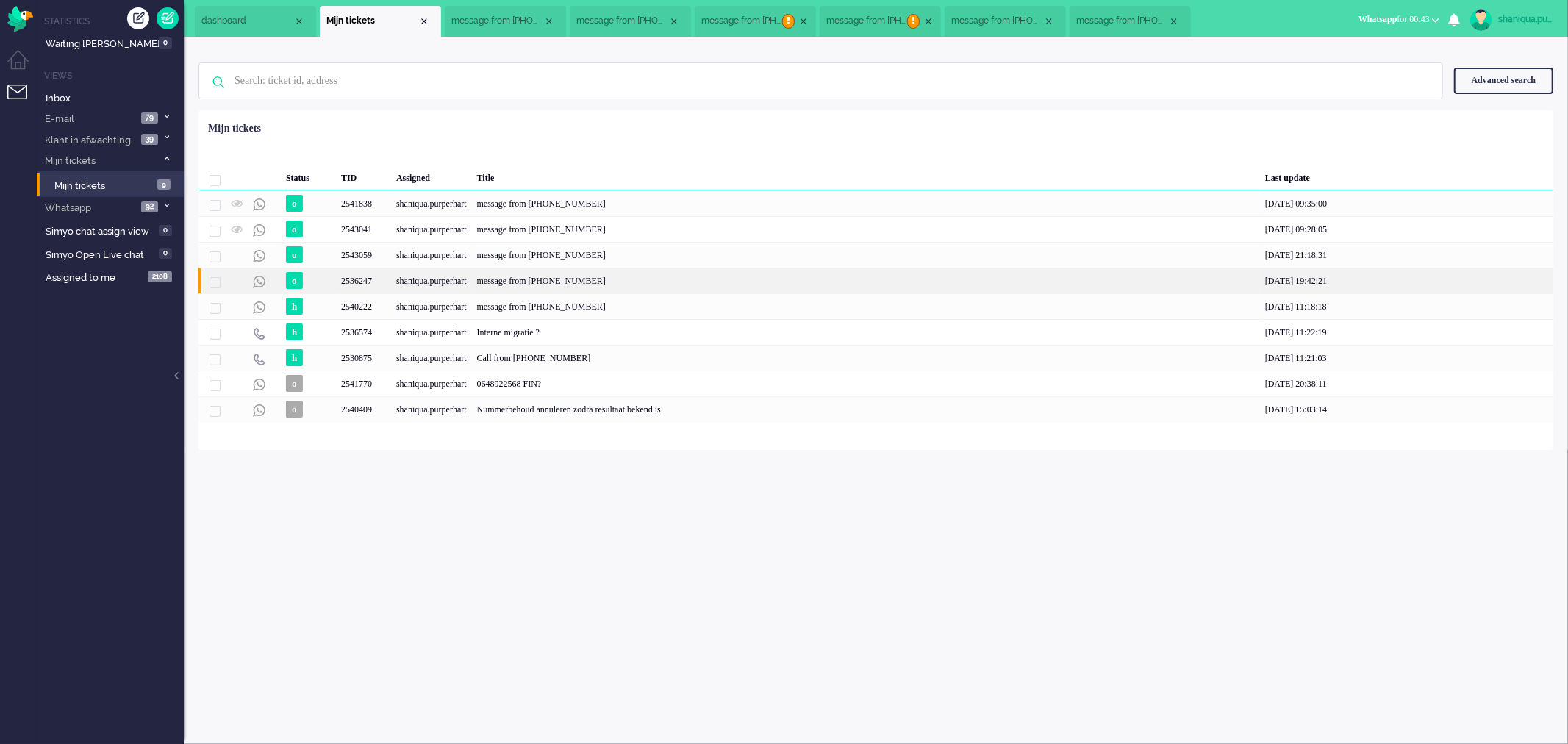
click at [405, 281] on div "shaniqua.purperhart" at bounding box center [431, 280] width 81 height 26
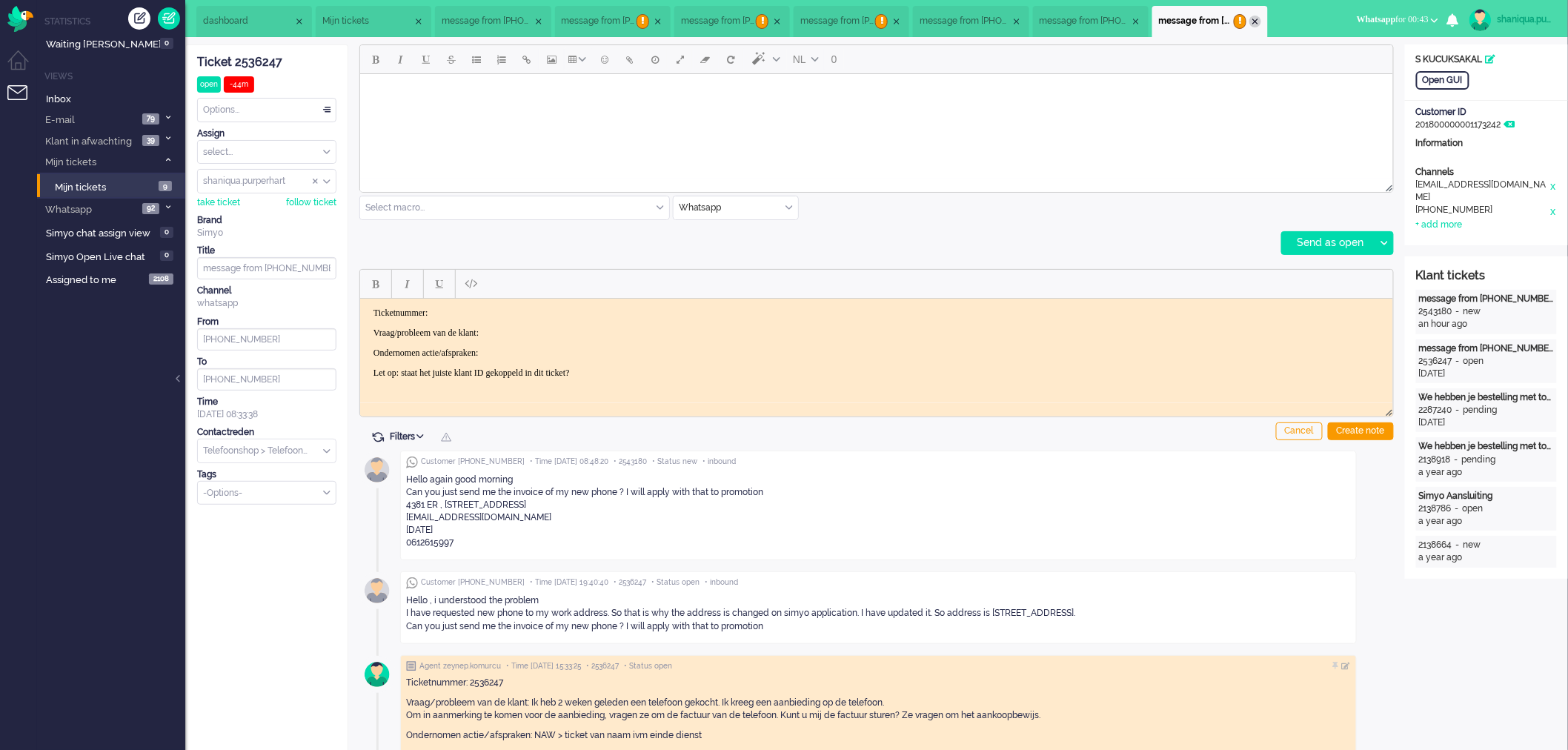
click at [1261, 23] on div "Close tab" at bounding box center [1255, 22] width 12 height 12
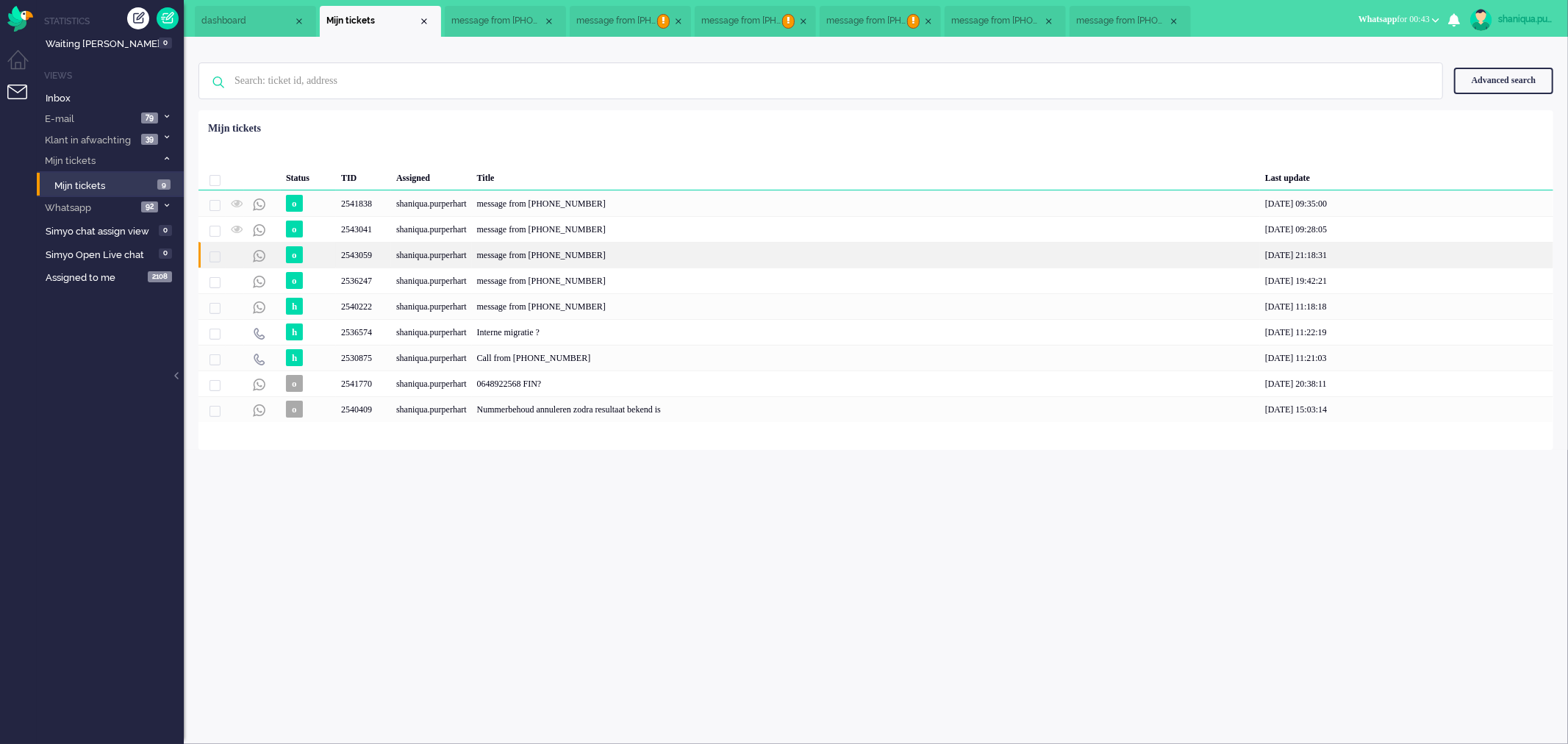
click at [677, 254] on div "message from [PHONE_NUMBER]" at bounding box center [866, 254] width 788 height 26
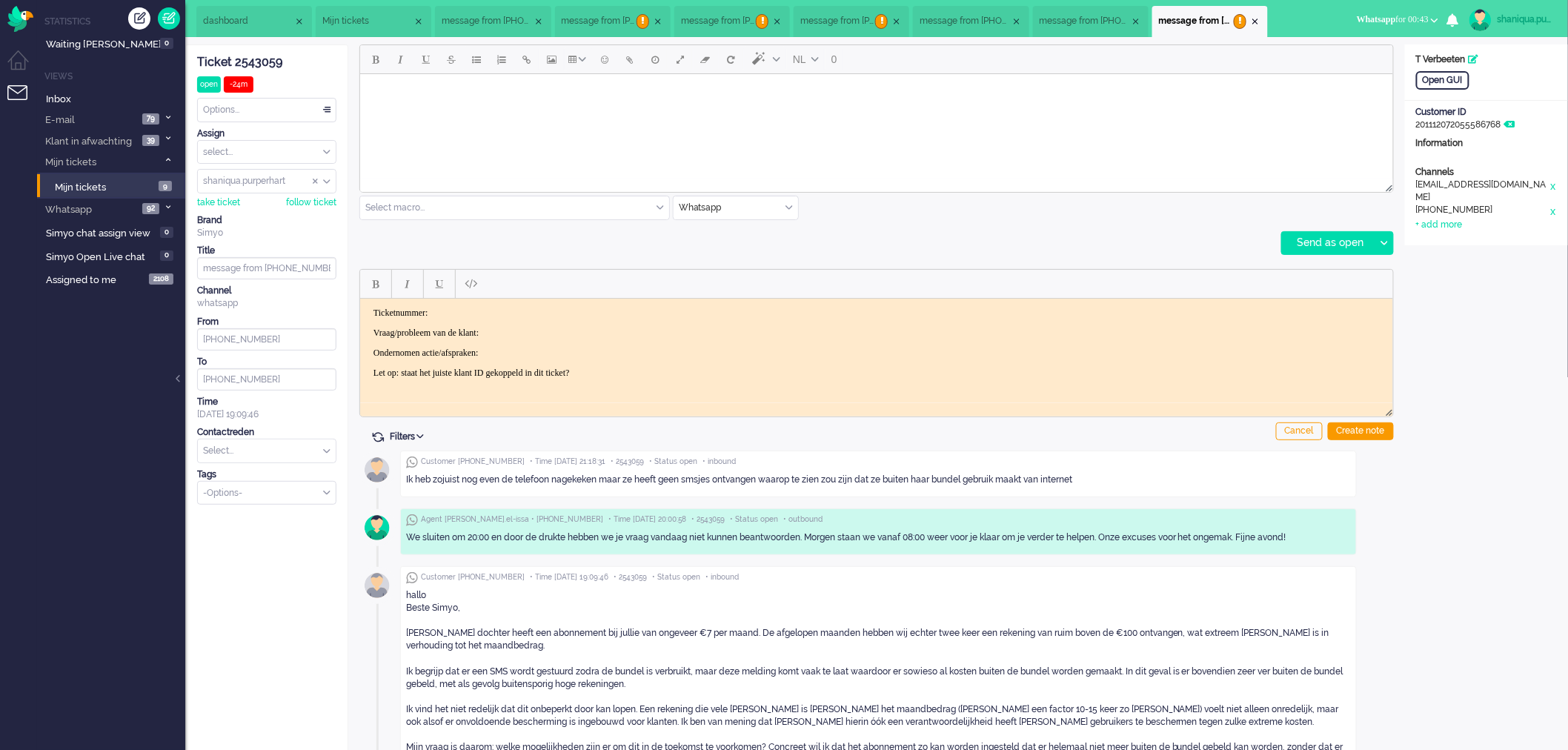
click at [1061, 24] on span "message from [PHONE_NUMBER]" at bounding box center [1085, 21] width 90 height 13
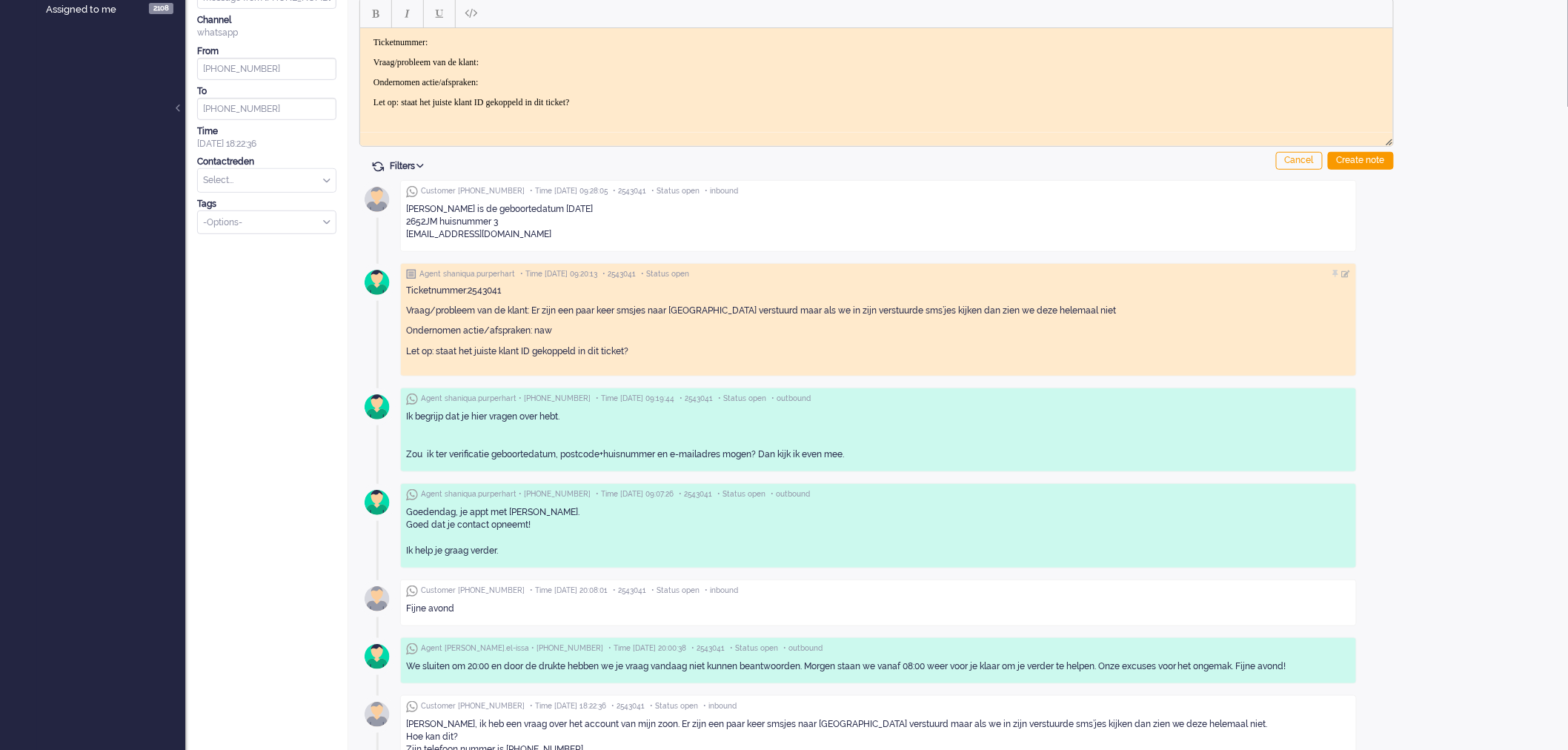
scroll to position [273, 0]
drag, startPoint x: 532, startPoint y: 546, endPoint x: 401, endPoint y: 506, distance: 137.0
click at [401, 506] on div "Agent shaniqua.purperhart • [PHONE_NUMBER] • Time [DATE] 09:07:26 • 2543041 • S…" at bounding box center [878, 523] width 956 height 85
copy div "Goedendag, je appt met [PERSON_NAME]. Goed dat je contact opneemt! Ik help je g…"
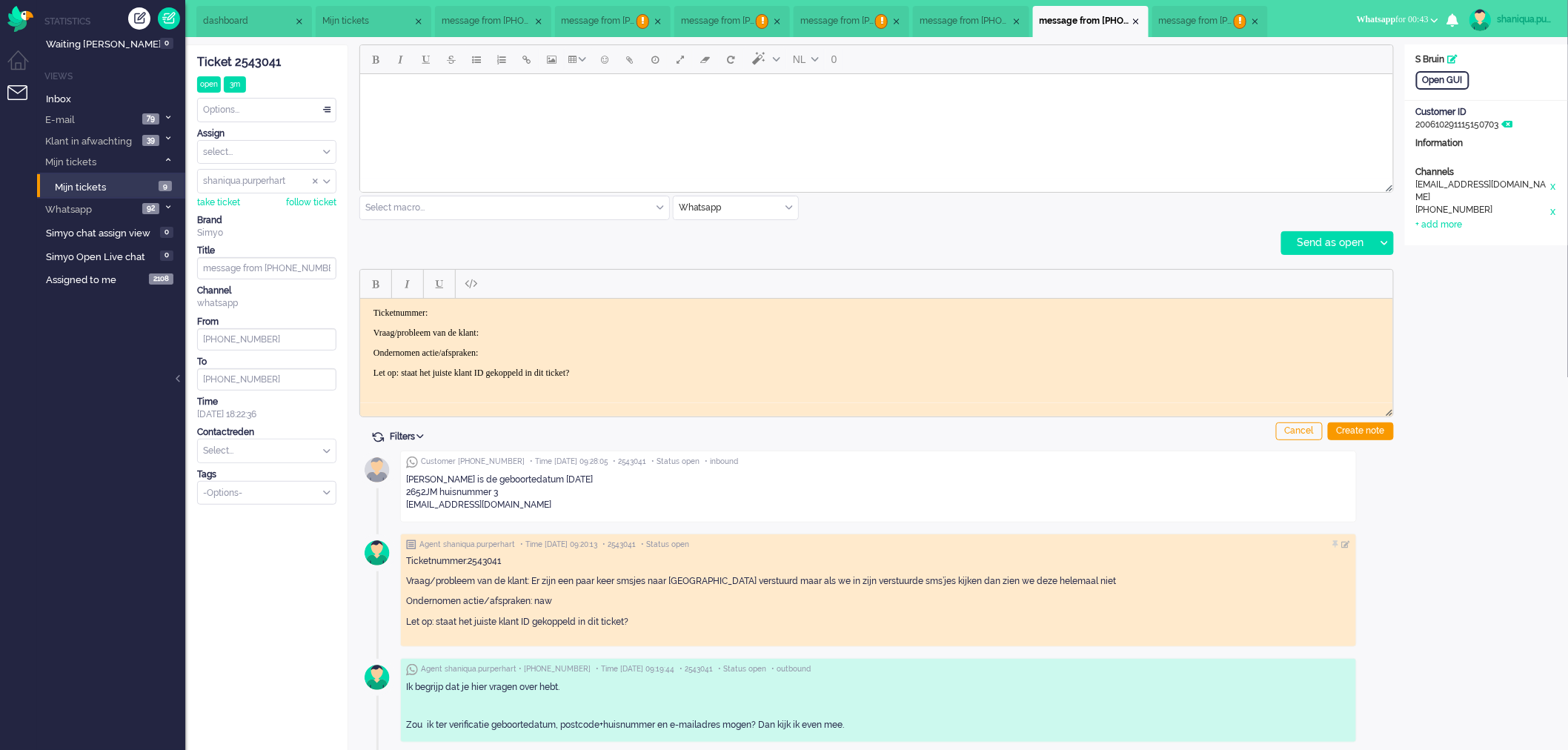
click at [1223, 16] on span "message from [PHONE_NUMBER]" at bounding box center [1197, 21] width 75 height 13
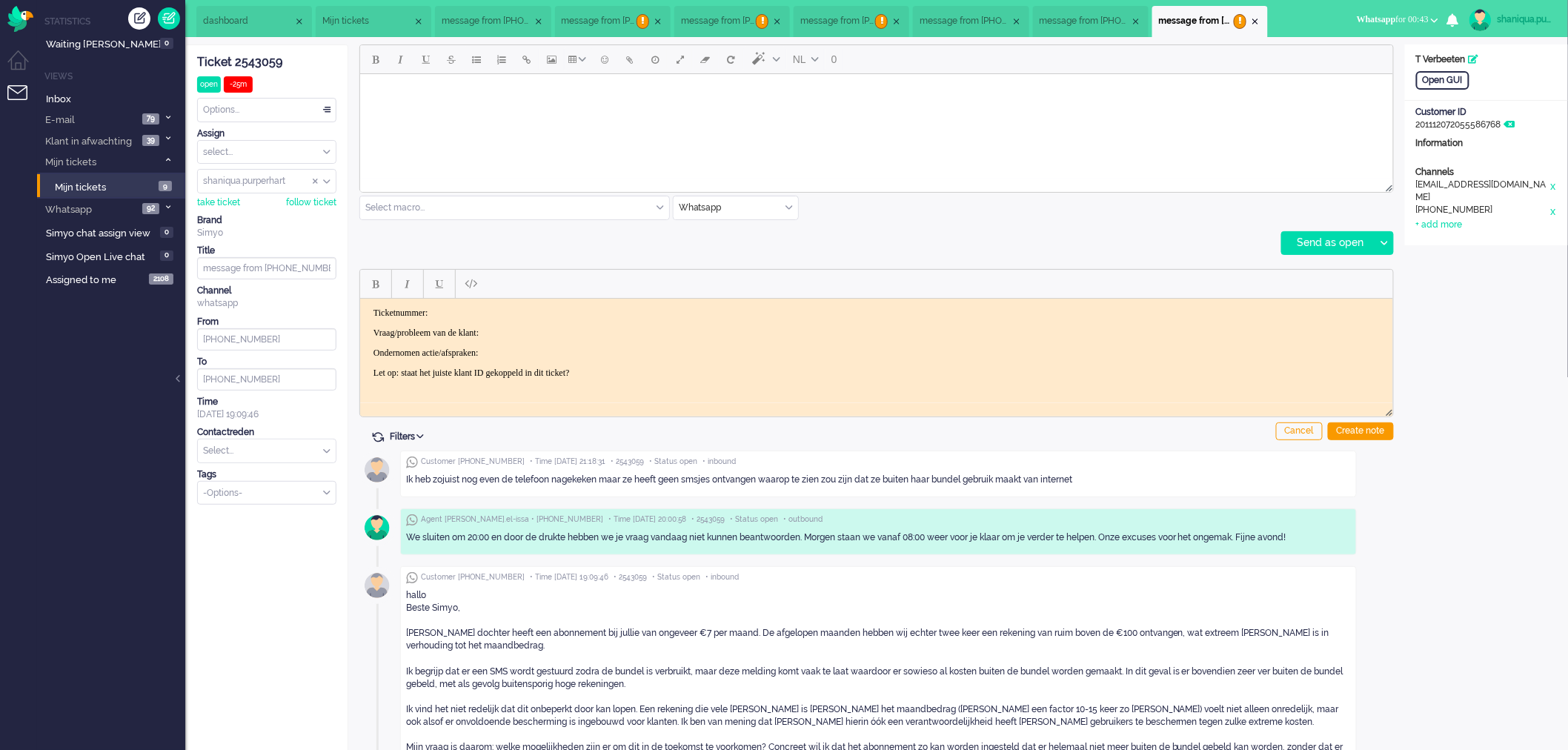
click at [1030, 104] on body "Rich Text Area. Press ALT-0 for help." at bounding box center [876, 92] width 1021 height 26
click at [1379, 239] on div at bounding box center [1384, 243] width 18 height 23
click at [1371, 278] on div "Send as pending" at bounding box center [1335, 280] width 106 height 15
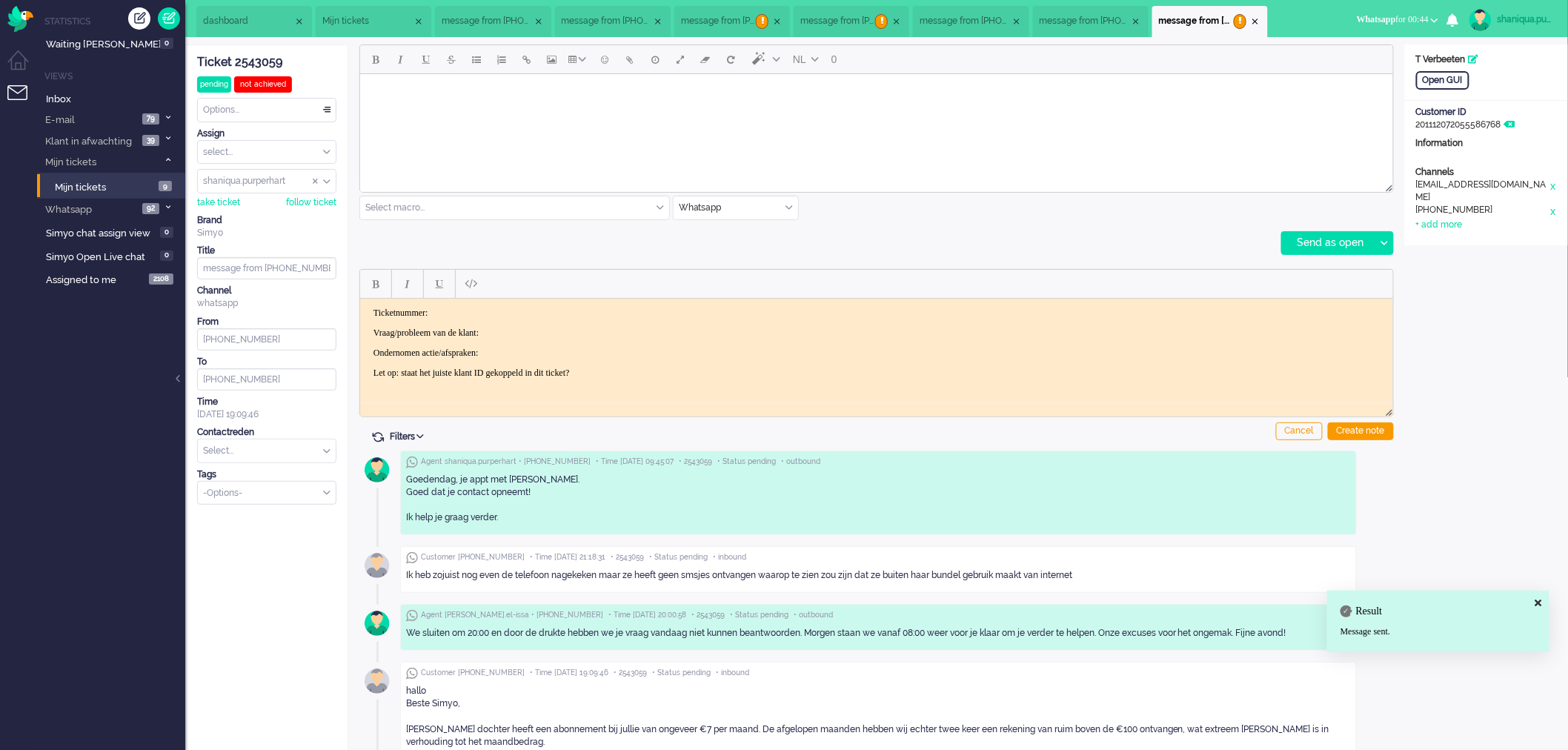
click at [345, 34] on li "Mijn tickets" at bounding box center [373, 21] width 116 height 31
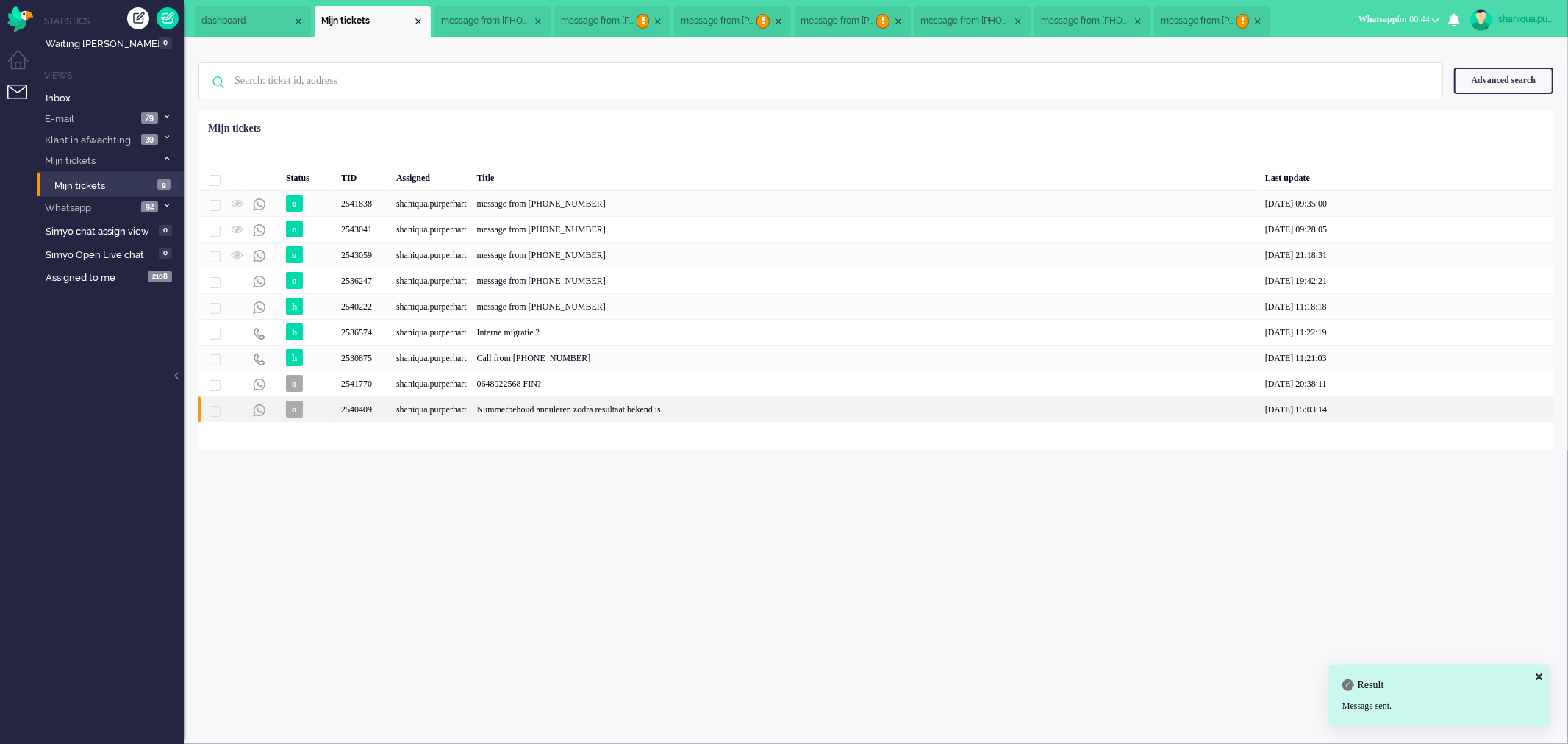
click at [497, 415] on div "Nummerbehoud annuleren zodra resultaat bekend is" at bounding box center [866, 409] width 788 height 26
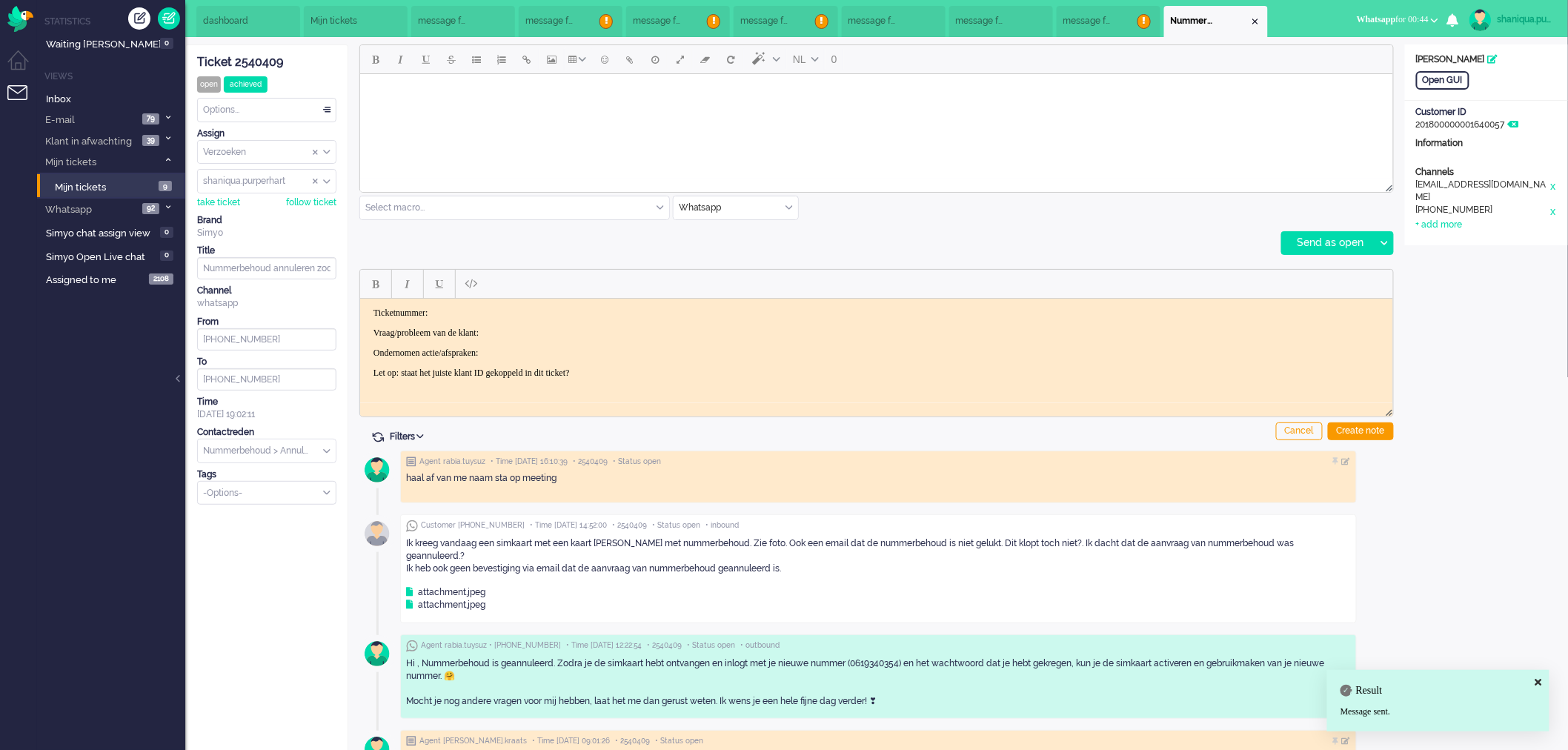
click at [582, 83] on body "Rich Text Area. Press ALT-0 for help." at bounding box center [876, 92] width 1021 height 26
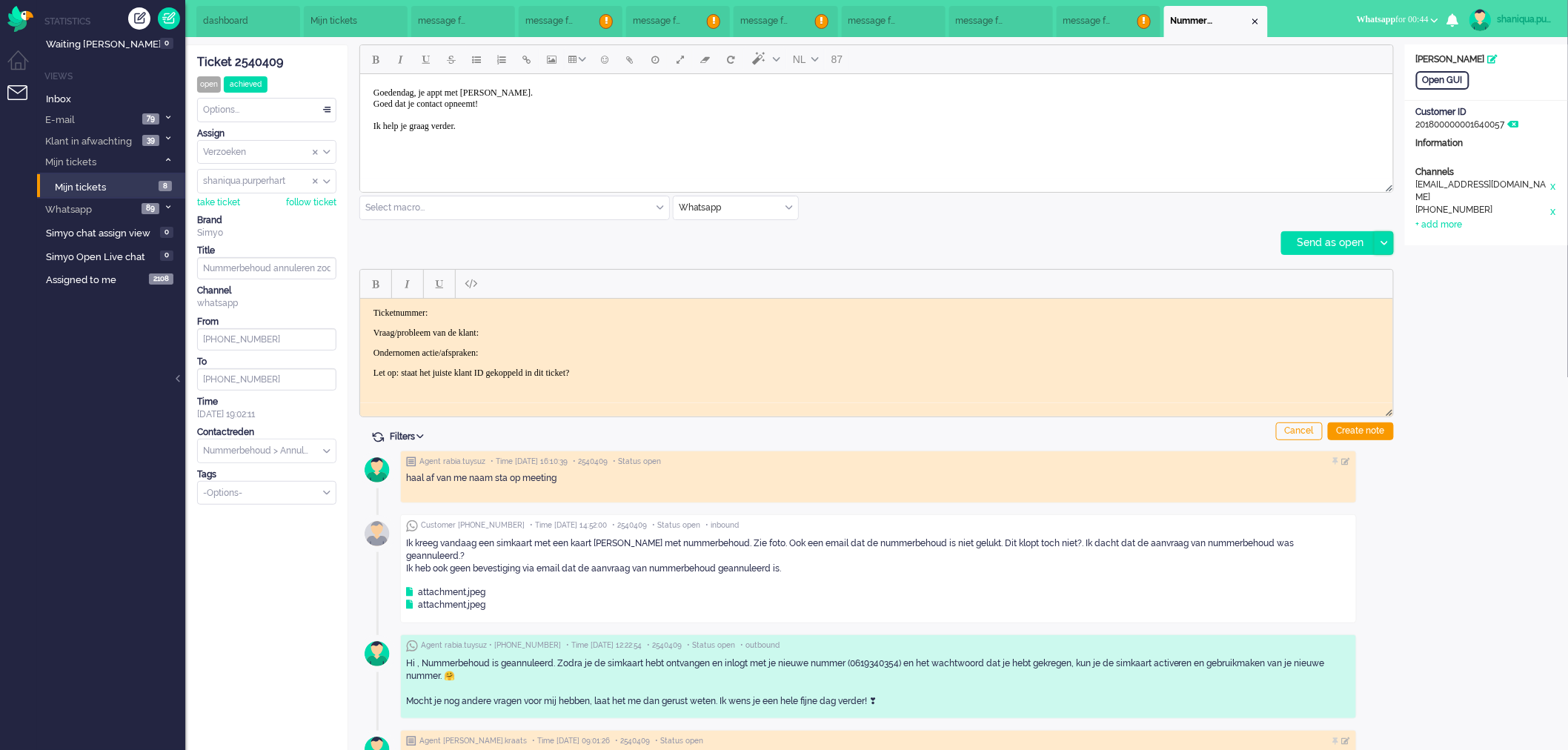
click at [1384, 247] on div at bounding box center [1384, 243] width 18 height 23
click at [1380, 275] on div "Send as pending" at bounding box center [1335, 280] width 106 height 15
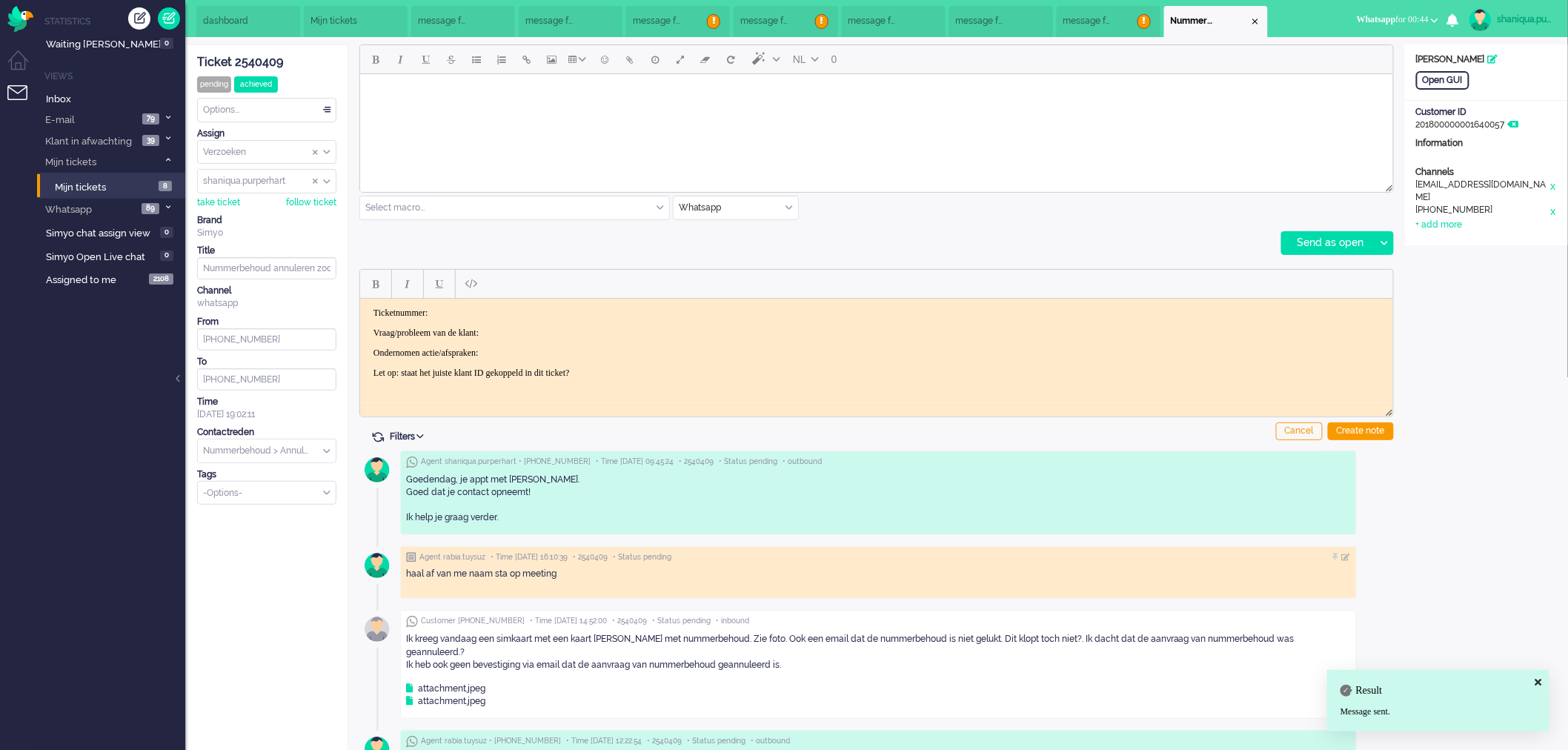
click at [1111, 24] on span "message from [PHONE_NUMBER]" at bounding box center [1087, 21] width 48 height 13
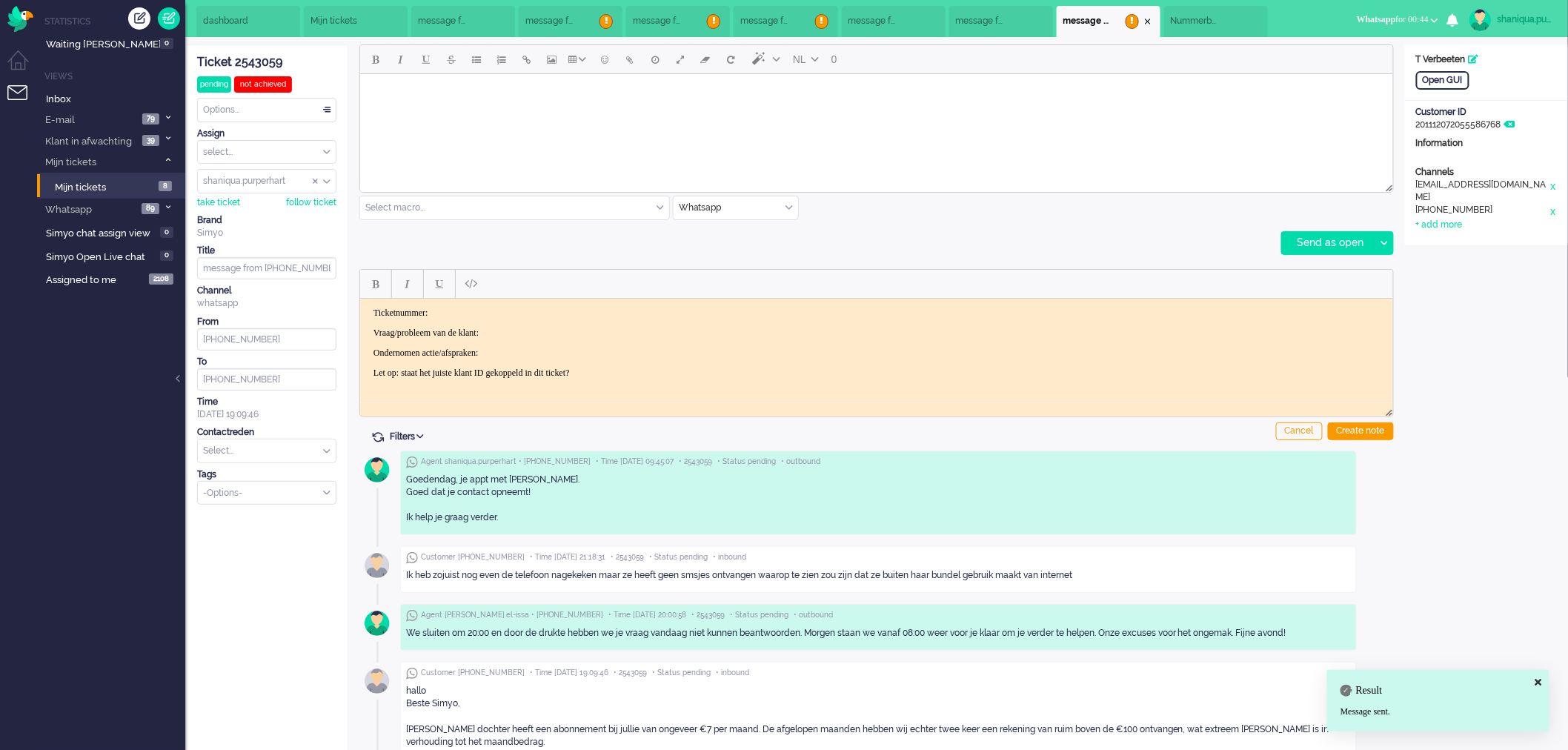
click at [1017, 20] on li "message from [PHONE_NUMBER]" at bounding box center [1001, 21] width 103 height 31
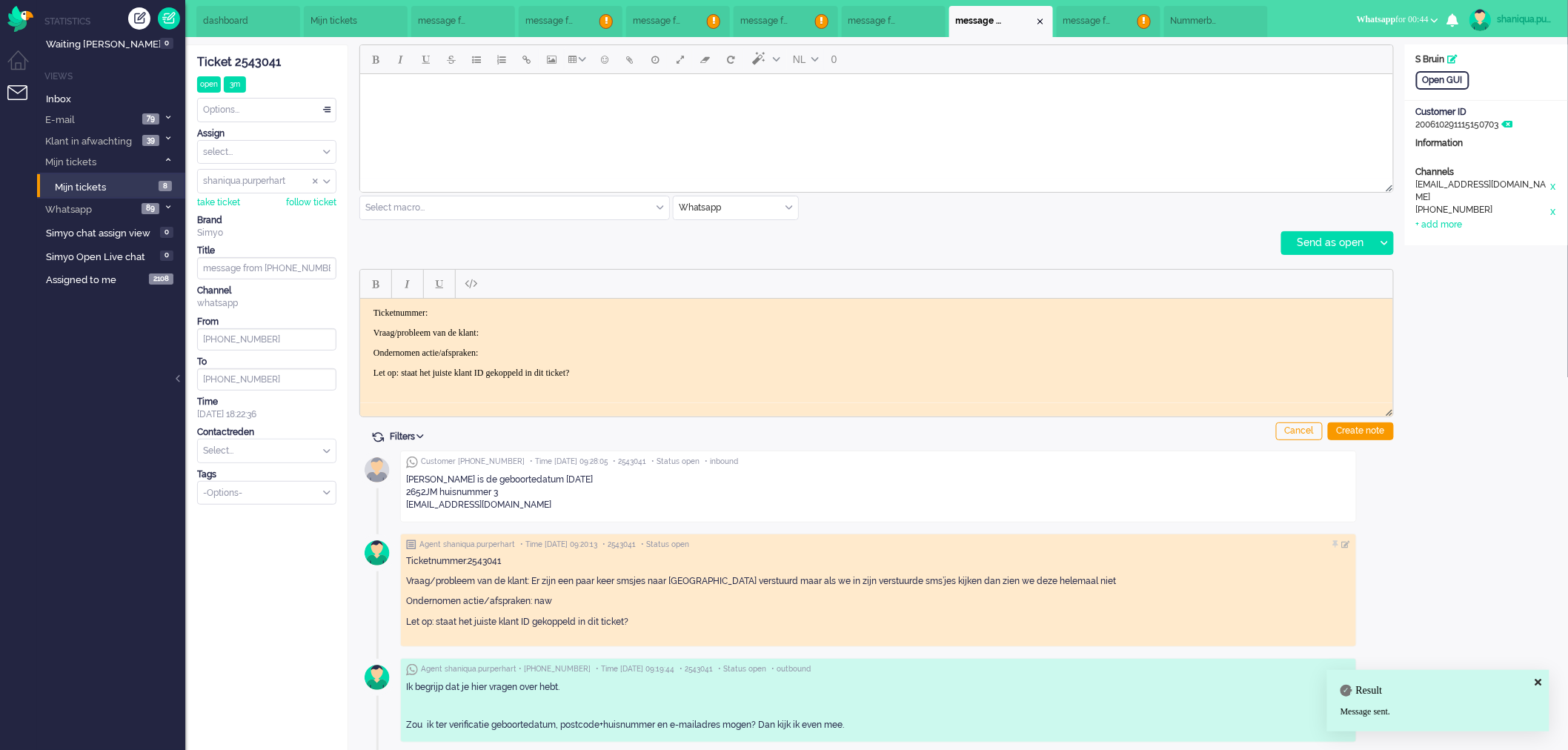
click at [1111, 24] on span "message from [PHONE_NUMBER]" at bounding box center [1087, 21] width 48 height 13
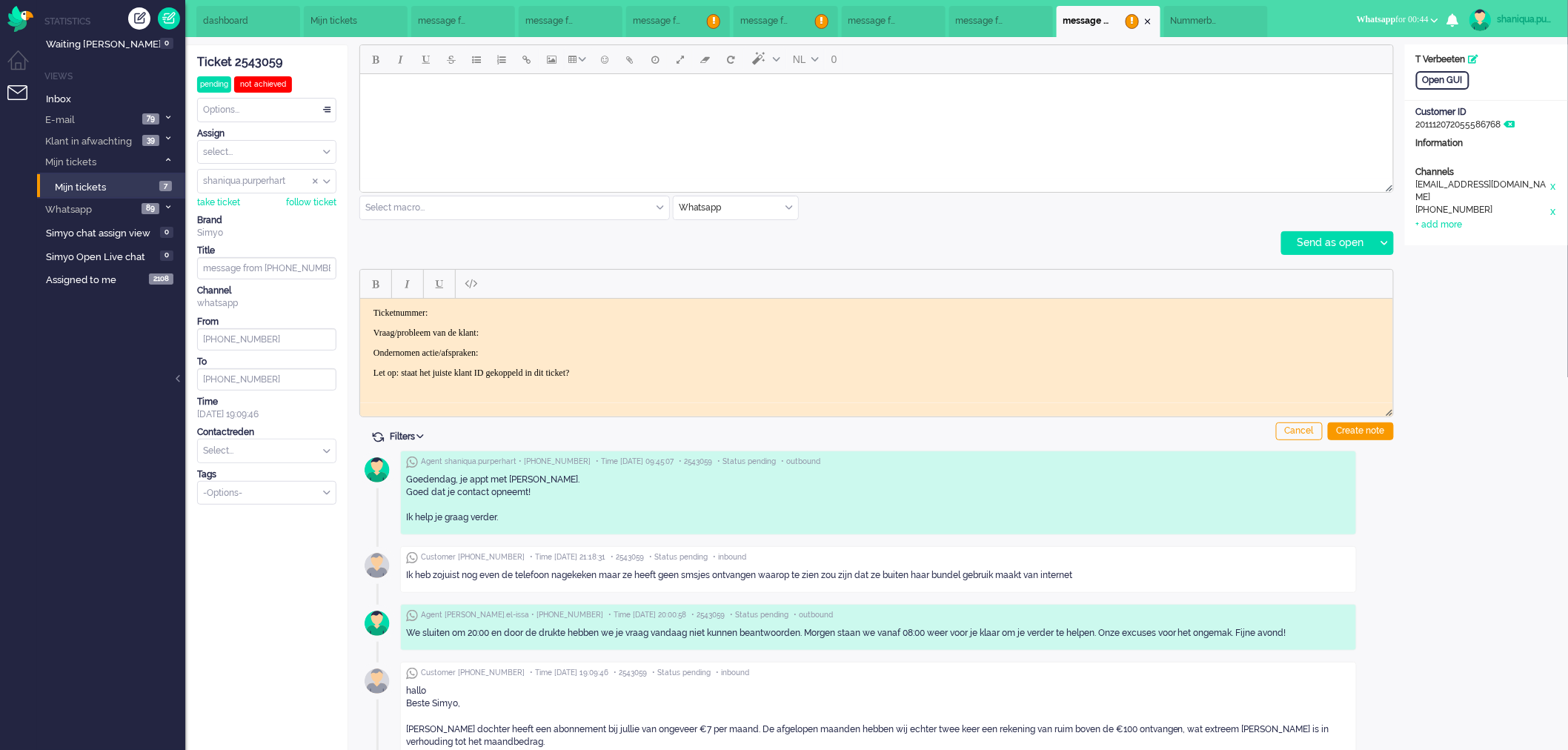
scroll to position [174, 0]
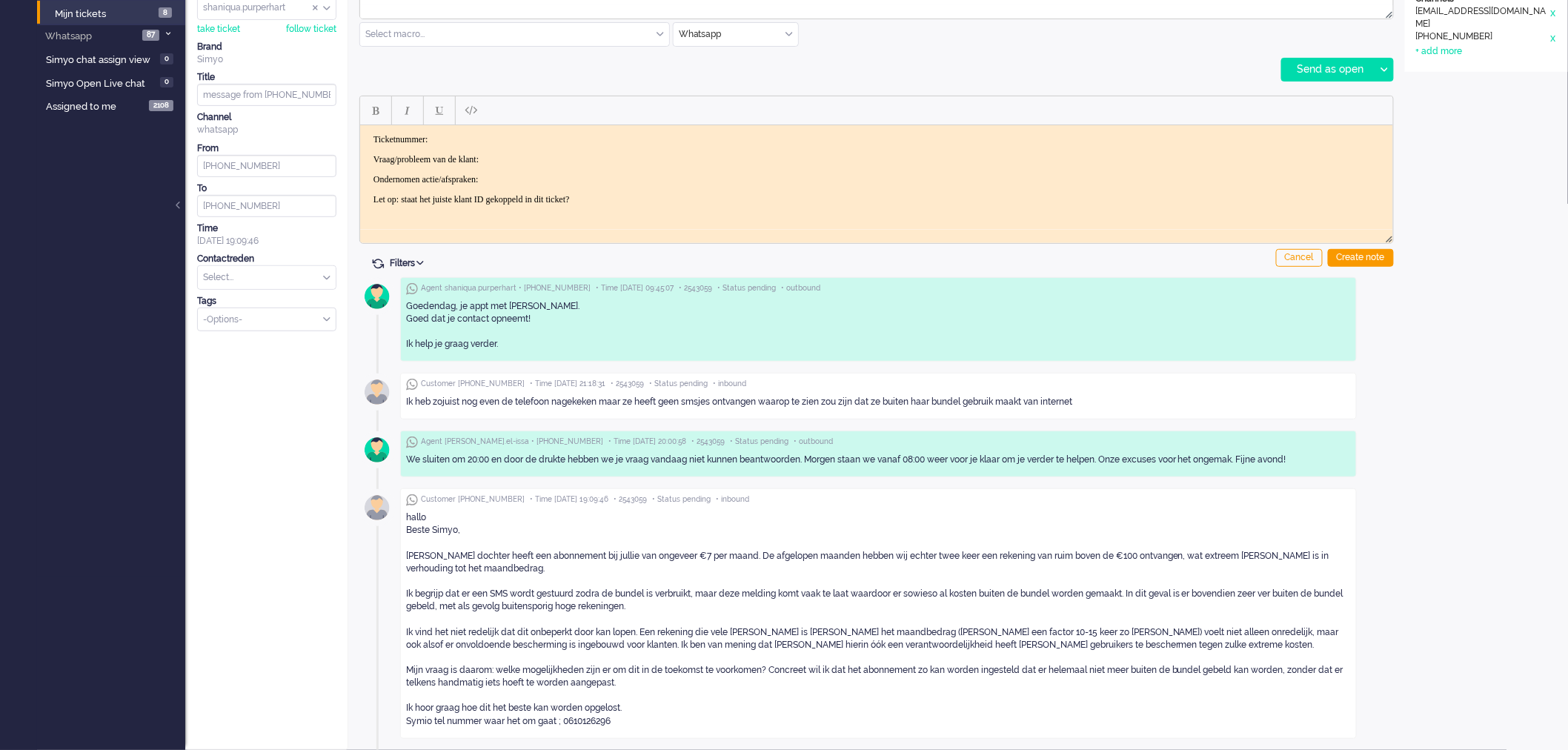
drag, startPoint x: 1556, startPoint y: 548, endPoint x: 1566, endPoint y: 556, distance: 12.8
click at [1566, 556] on div "Open GUI Customer Name T Verbeeten Customer ID 201112072055586768 Information C…" at bounding box center [1486, 310] width 163 height 878
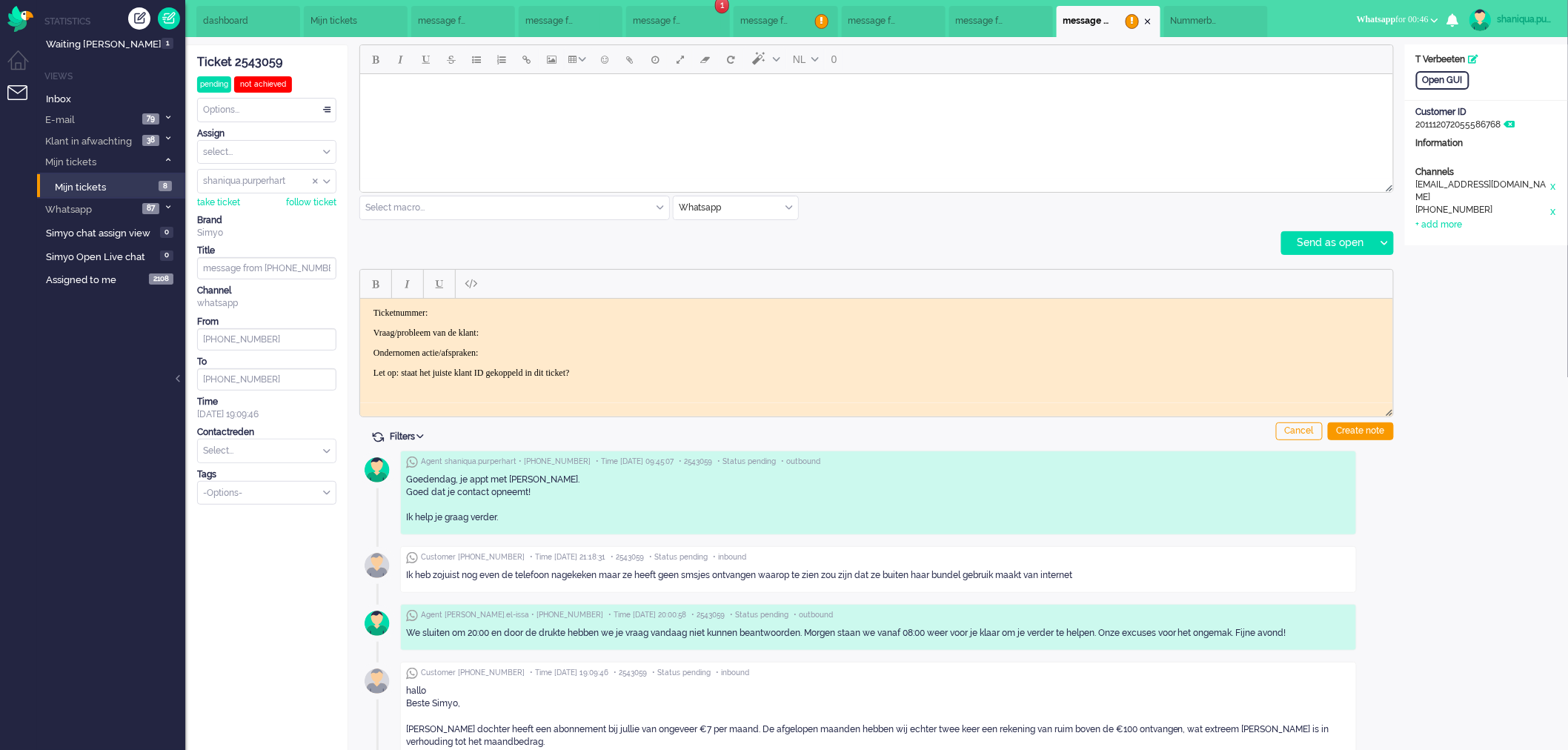
click at [1068, 101] on body "Rich Text Area. Press ALT-0 for help." at bounding box center [876, 92] width 1021 height 26
click at [1386, 244] on icon at bounding box center [1384, 243] width 8 height 4
click at [1373, 276] on div "Send as pending" at bounding box center [1335, 280] width 106 height 15
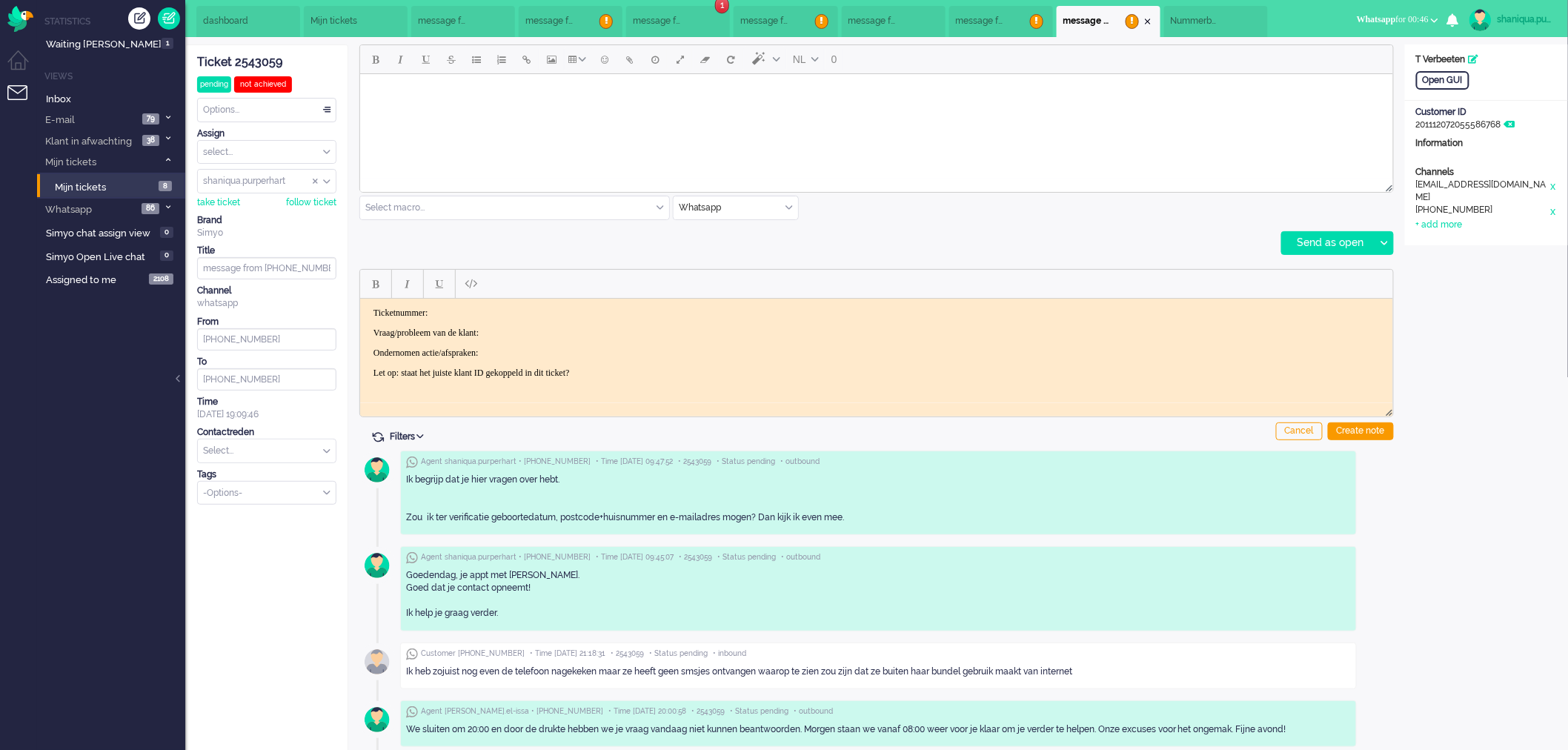
click at [1233, 25] on li "Nummerbehoud annuleren zodra resultaat bekend is" at bounding box center [1216, 21] width 103 height 31
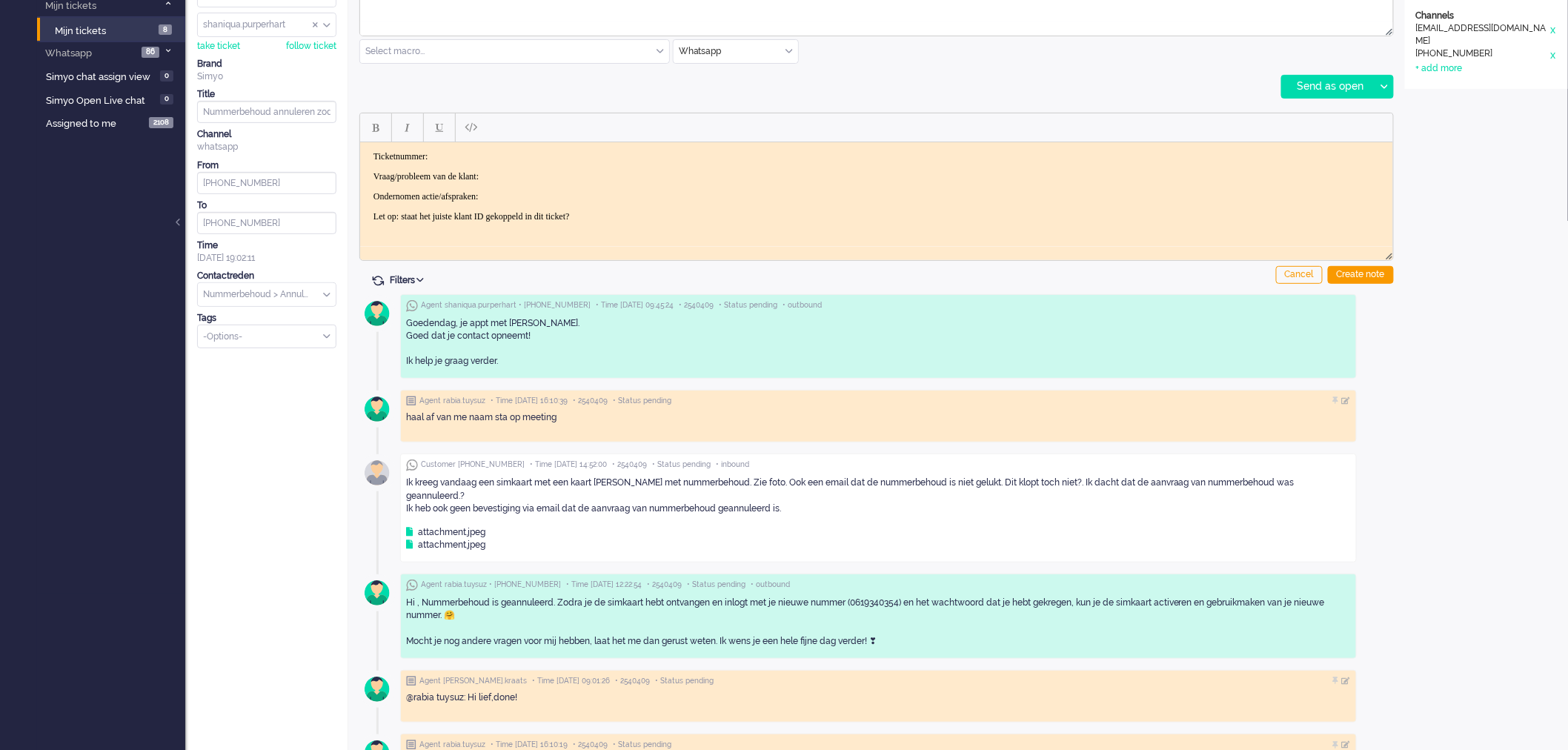
scroll to position [164, 0]
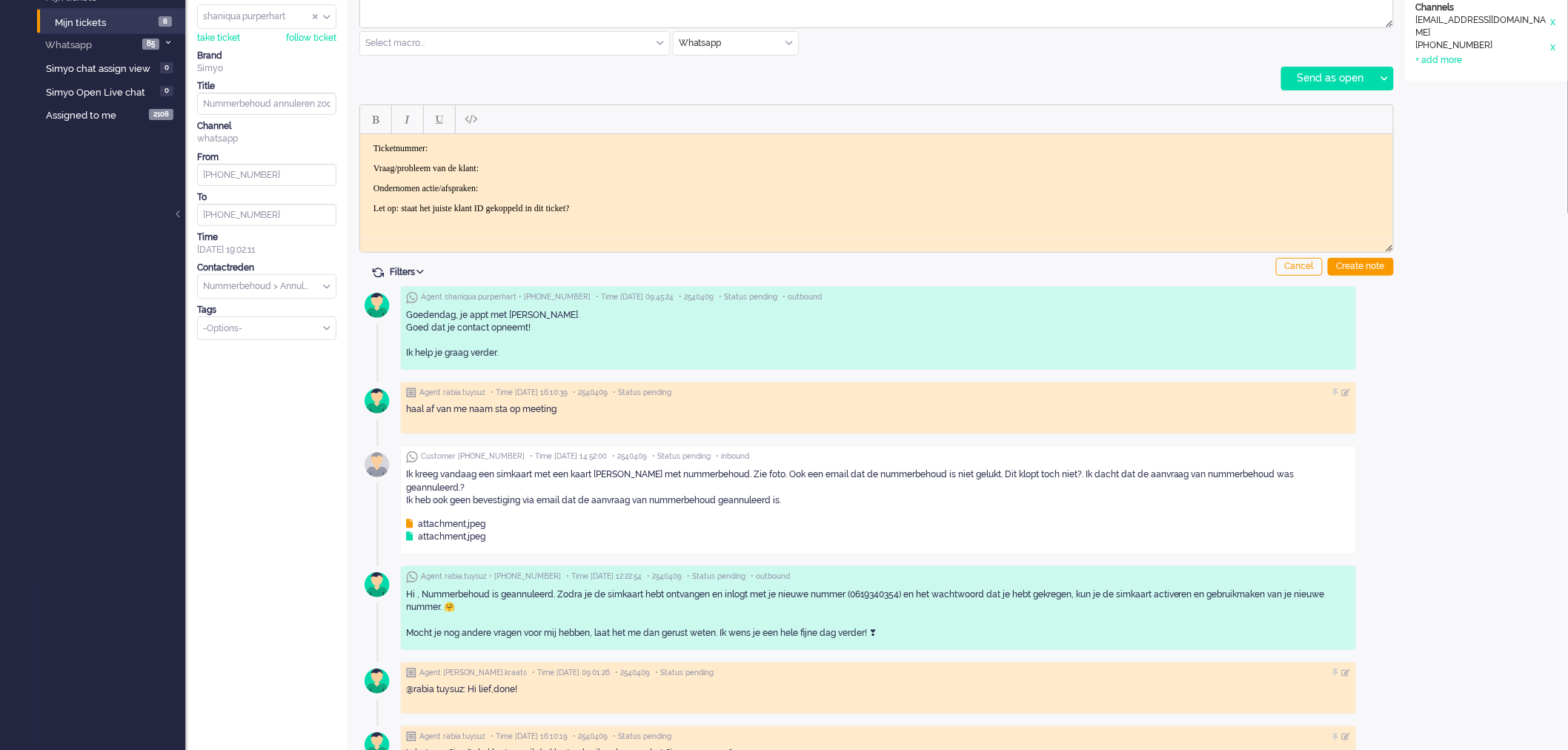
click at [476, 518] on div "attachment.jpeg" at bounding box center [446, 524] width 79 height 13
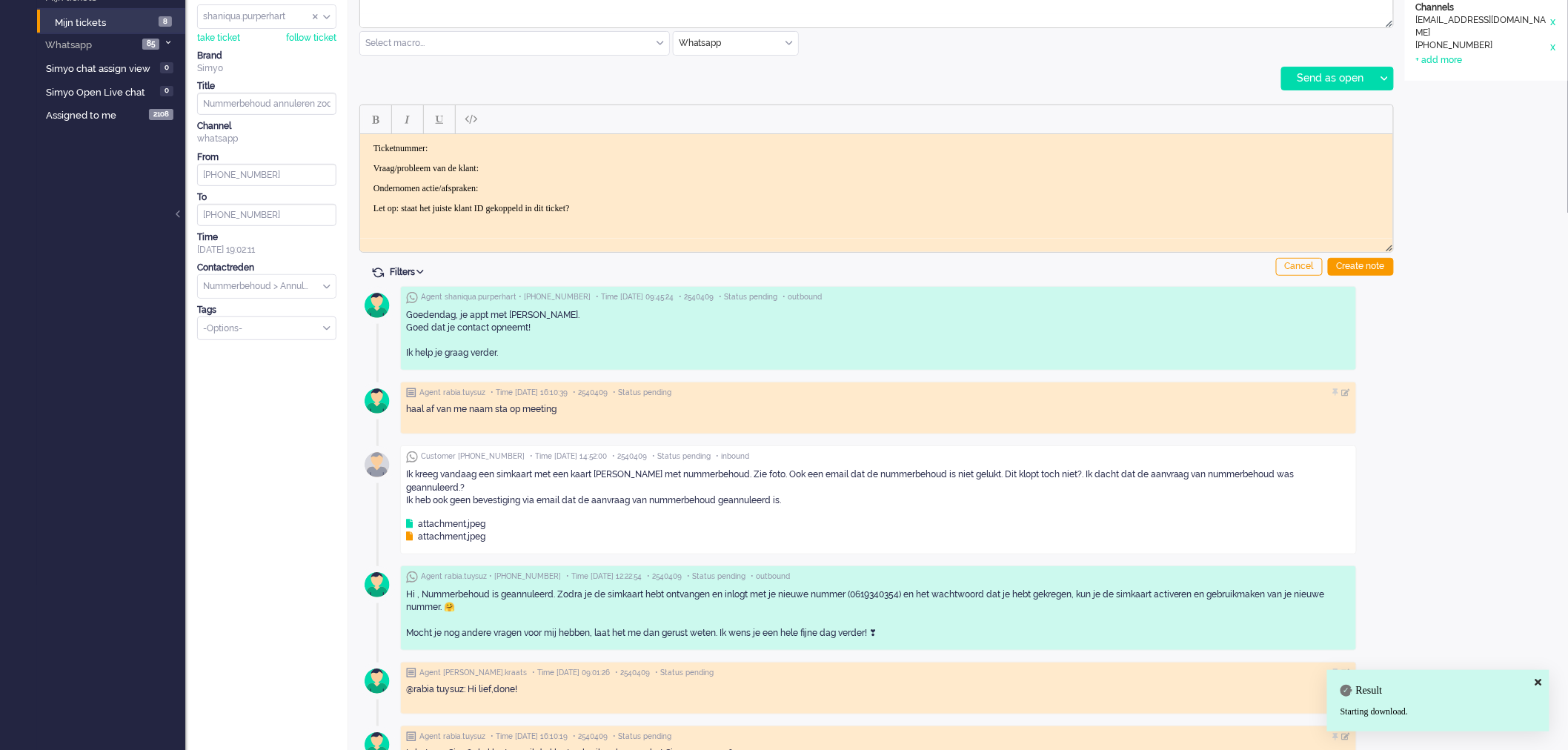
click at [465, 531] on div "attachment.jpeg" at bounding box center [446, 536] width 79 height 13
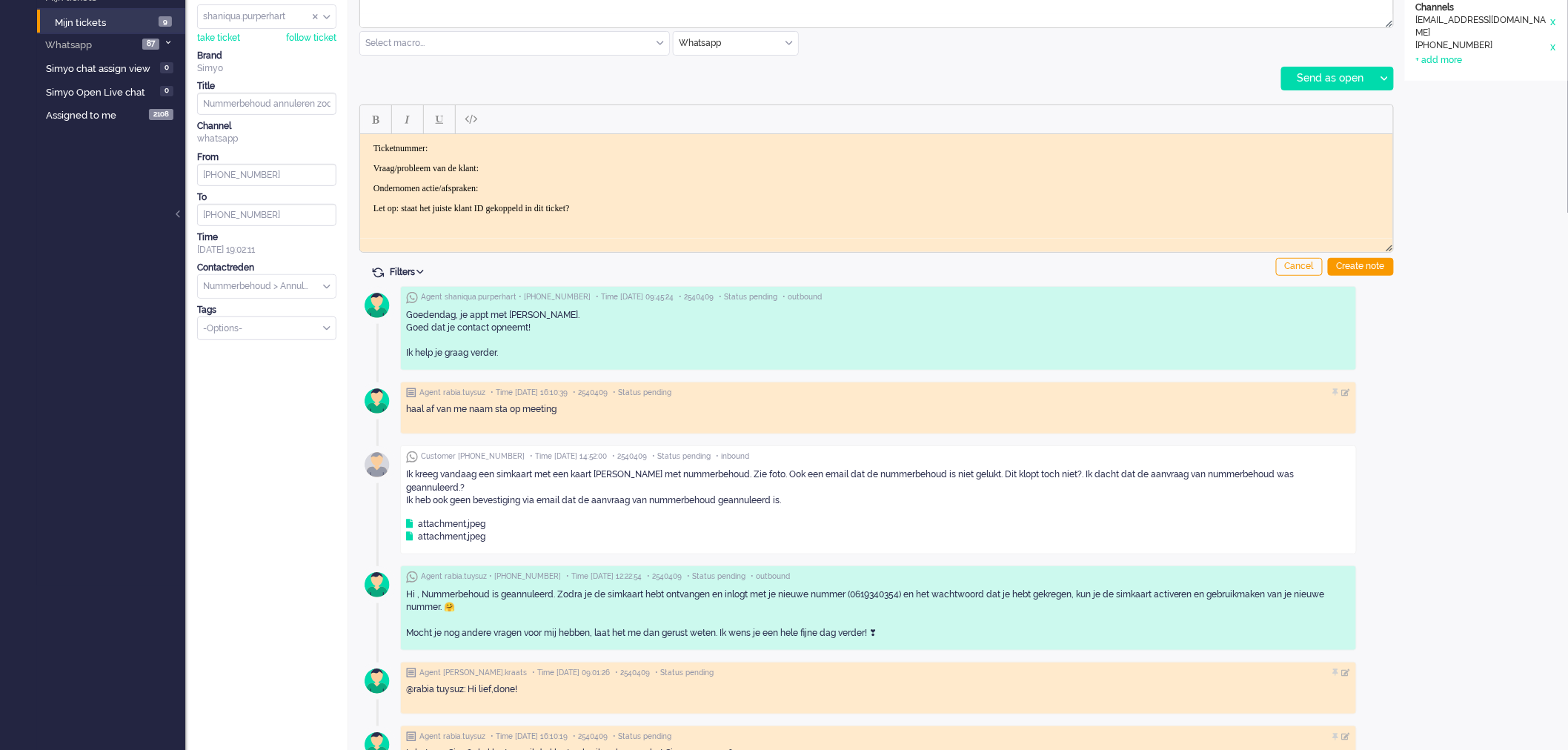
scroll to position [0, 0]
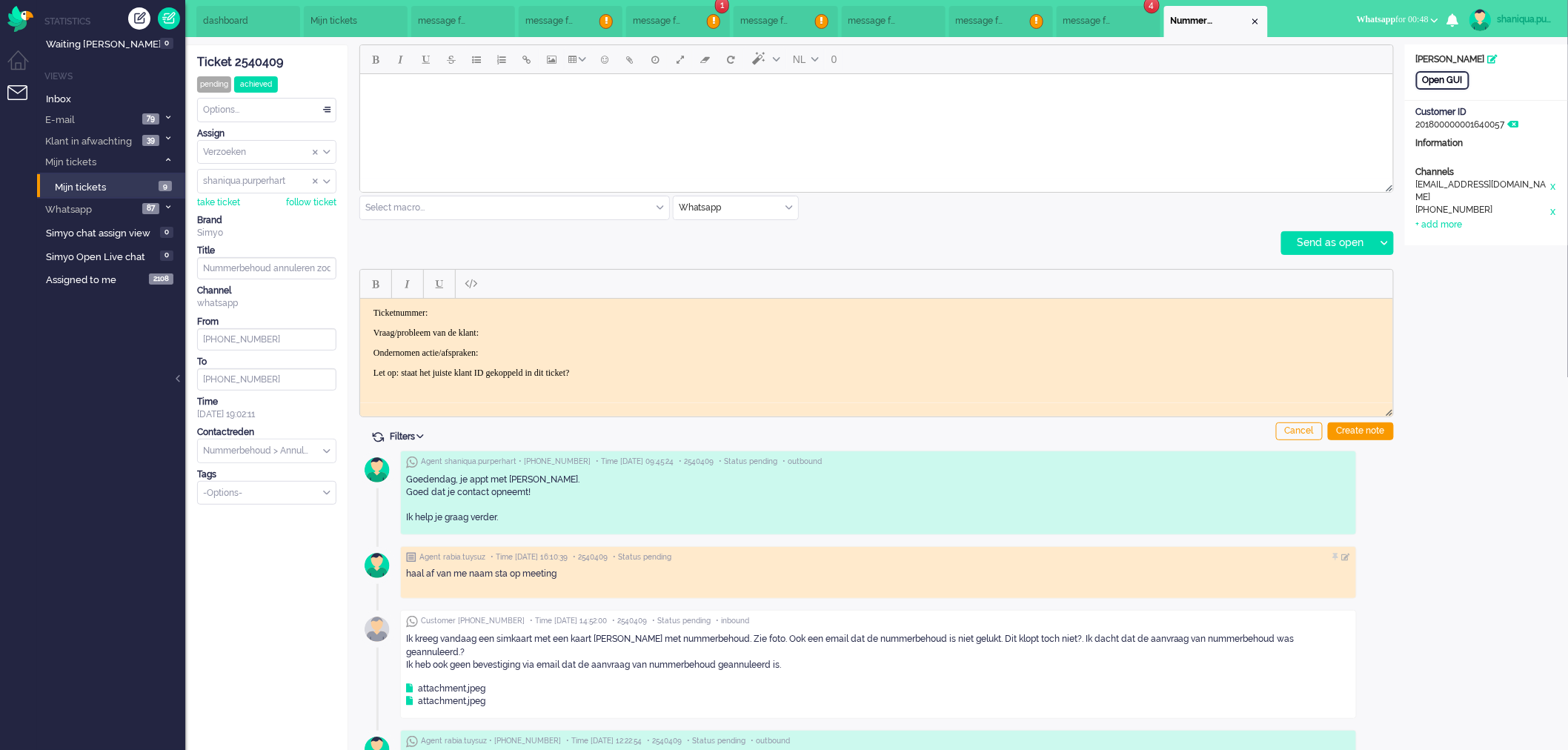
click at [1434, 78] on div "Open GUI" at bounding box center [1443, 80] width 53 height 18
click at [421, 89] on body "Rich Text Area. Press ALT-0 for help." at bounding box center [876, 92] width 1021 height 26
click at [1380, 242] on icon at bounding box center [1384, 243] width 8 height 4
click at [1369, 274] on div "Send as pending" at bounding box center [1335, 280] width 106 height 15
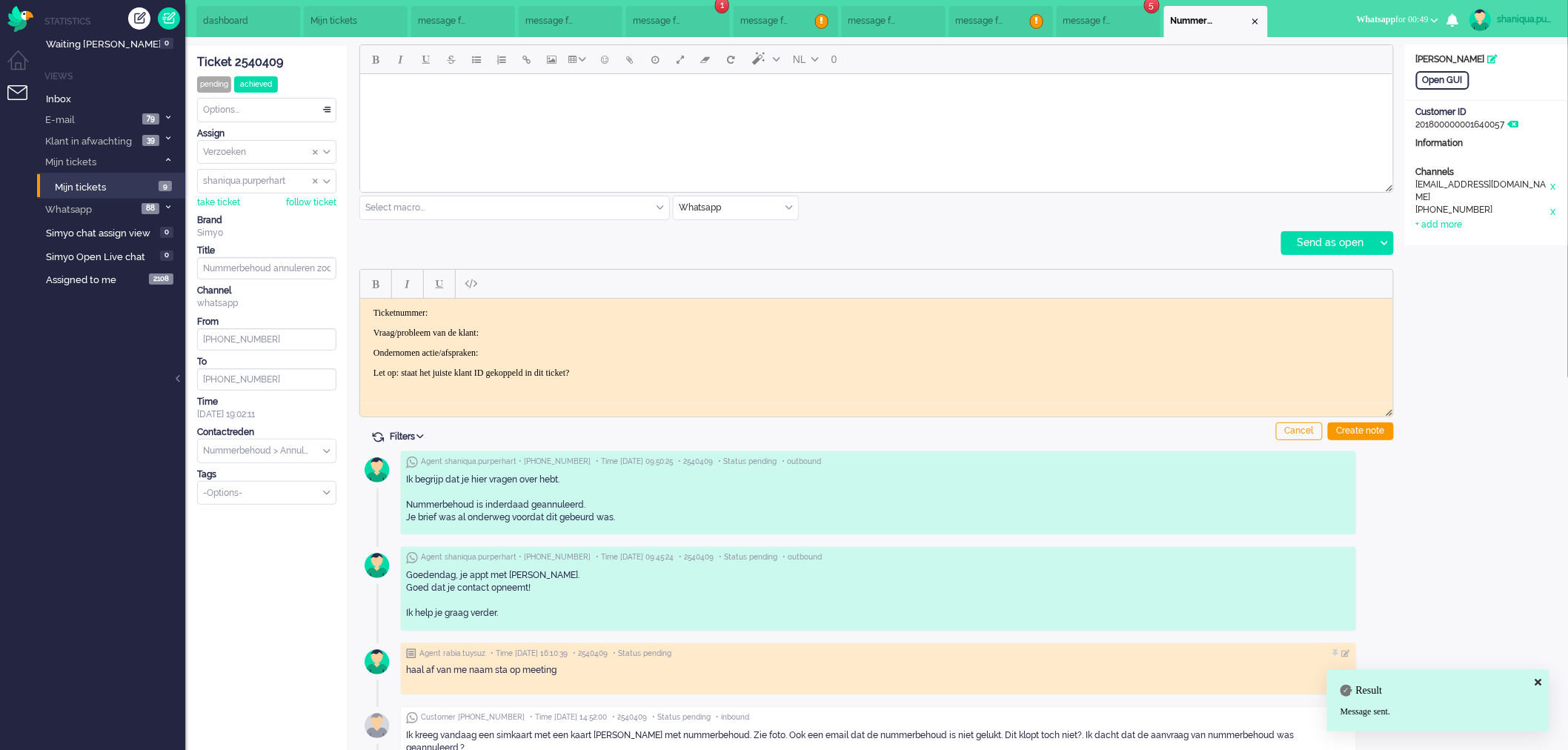
click at [1402, 25] on button "Whatsapp for 00:49" at bounding box center [1397, 20] width 99 height 22
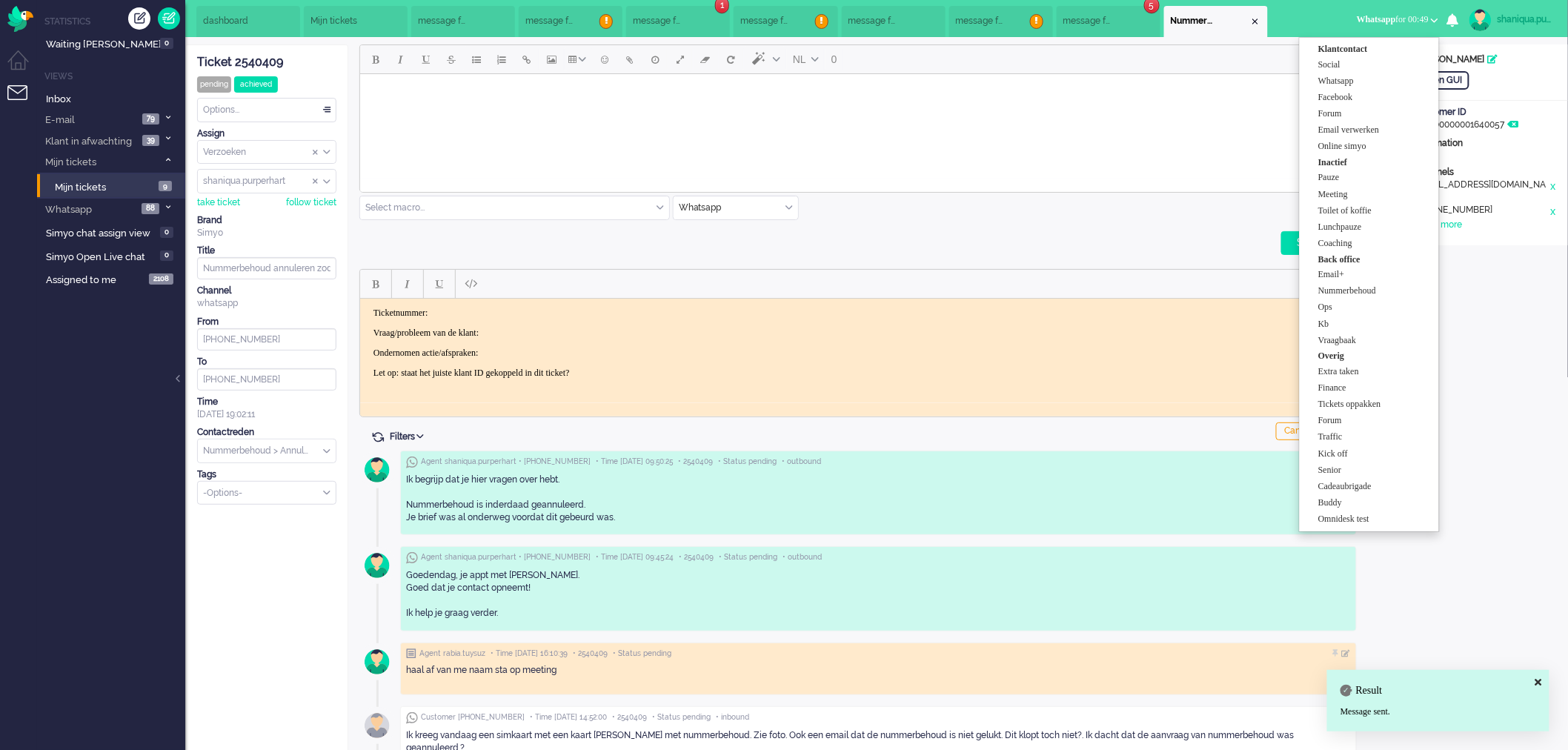
click at [1366, 167] on li "Inactief" at bounding box center [1377, 163] width 117 height 15
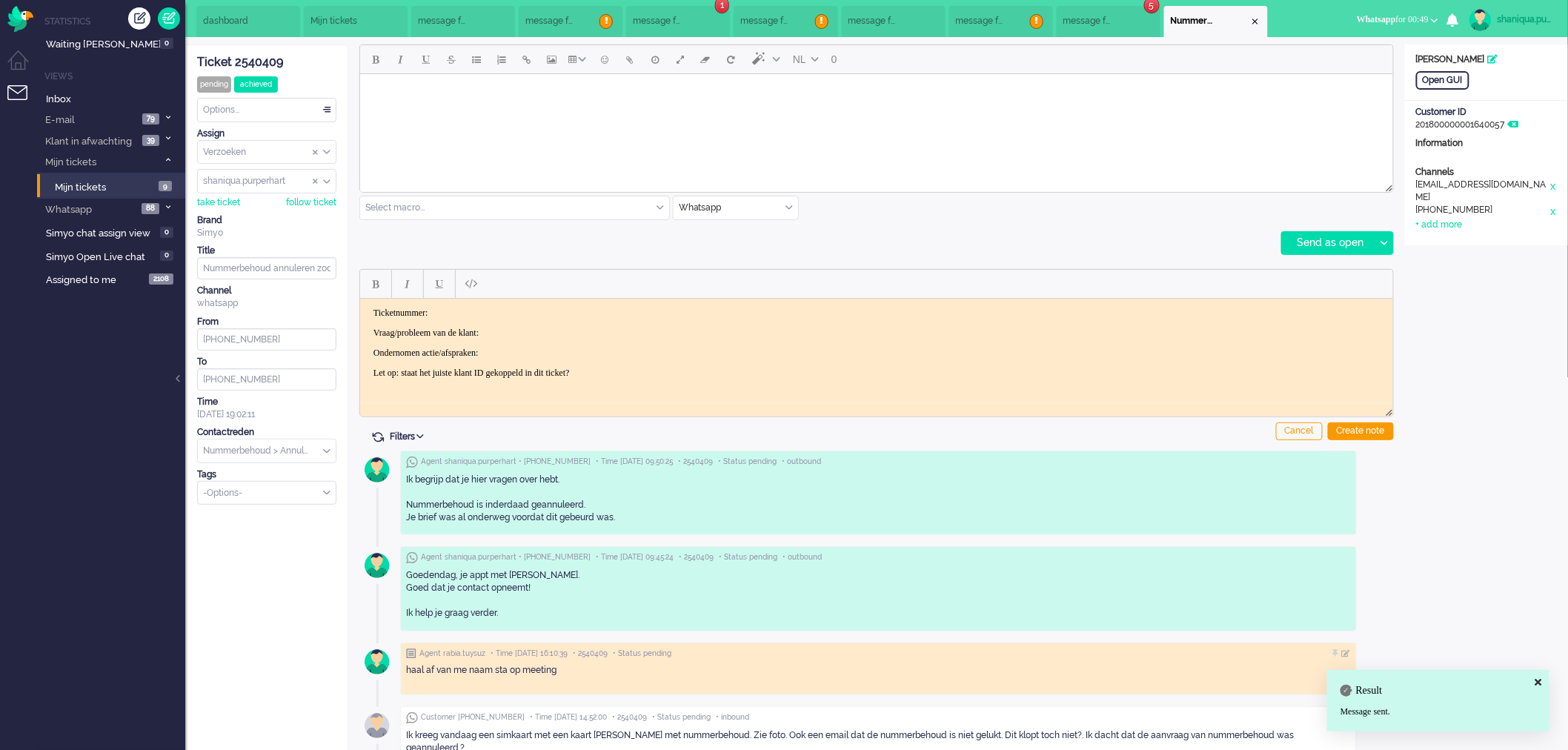
click at [1398, 30] on button "Whatsapp for 00:49" at bounding box center [1397, 20] width 99 height 22
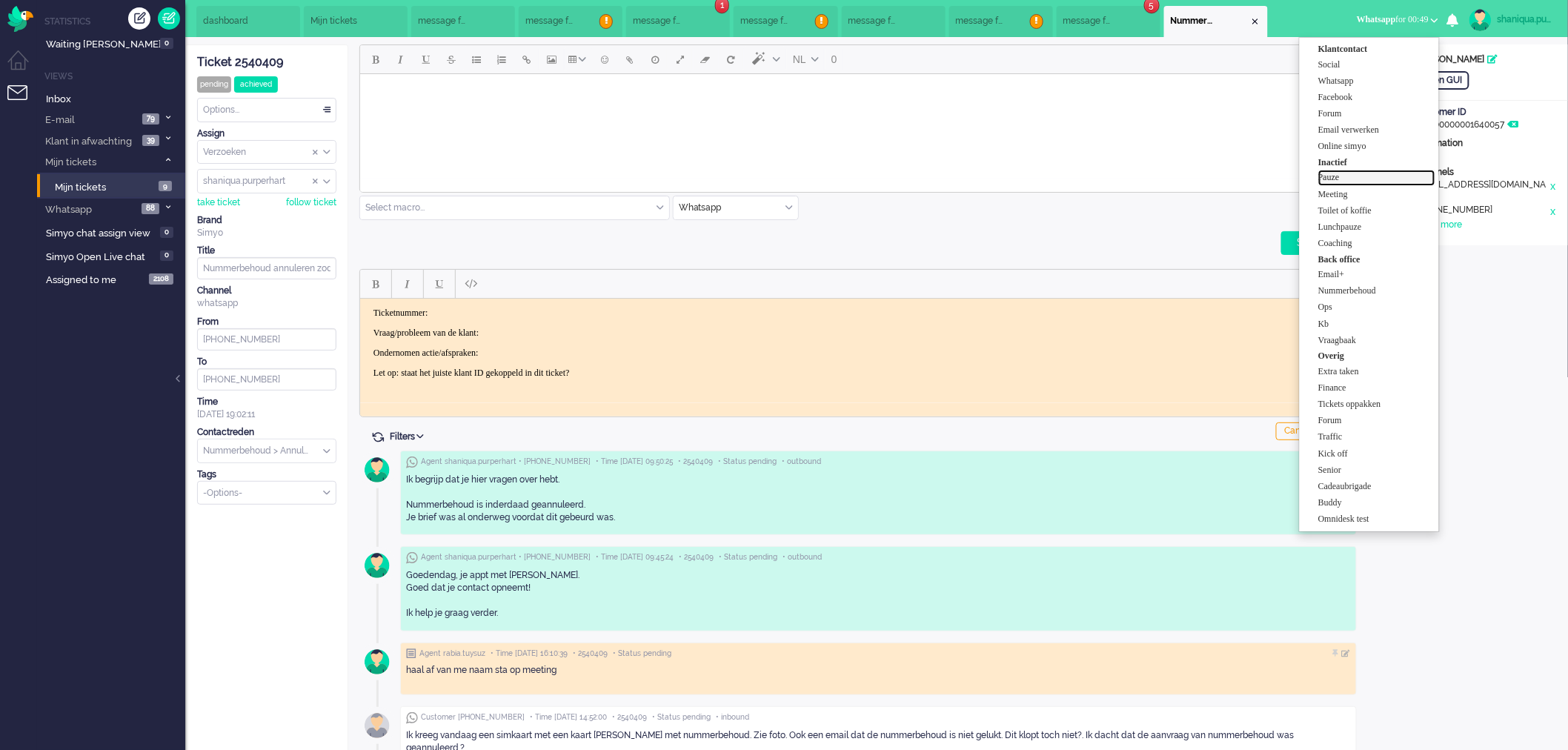
click at [1358, 175] on label "Pauze" at bounding box center [1377, 177] width 117 height 13
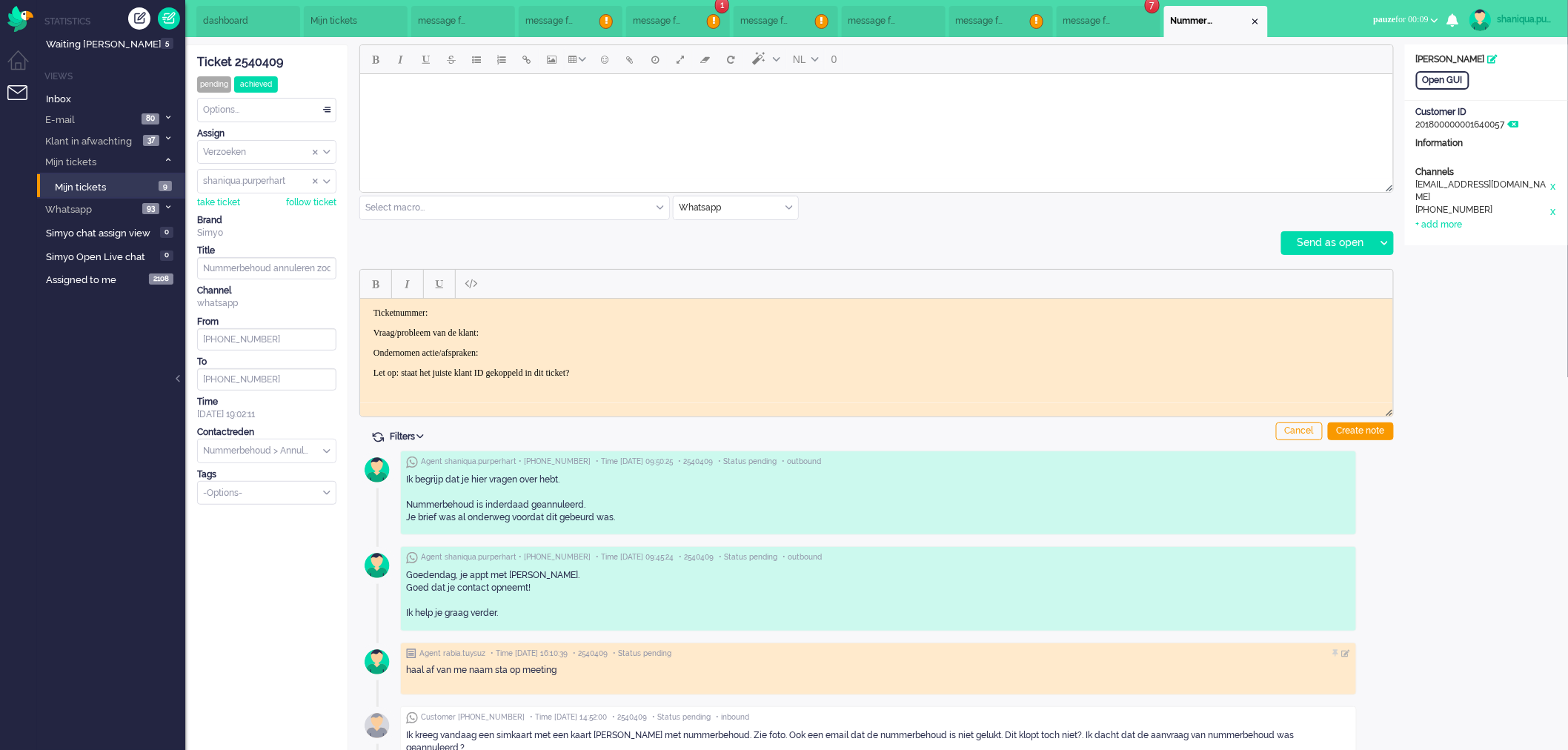
click at [1377, 28] on button "[PERSON_NAME] for 00:09" at bounding box center [1406, 20] width 83 height 22
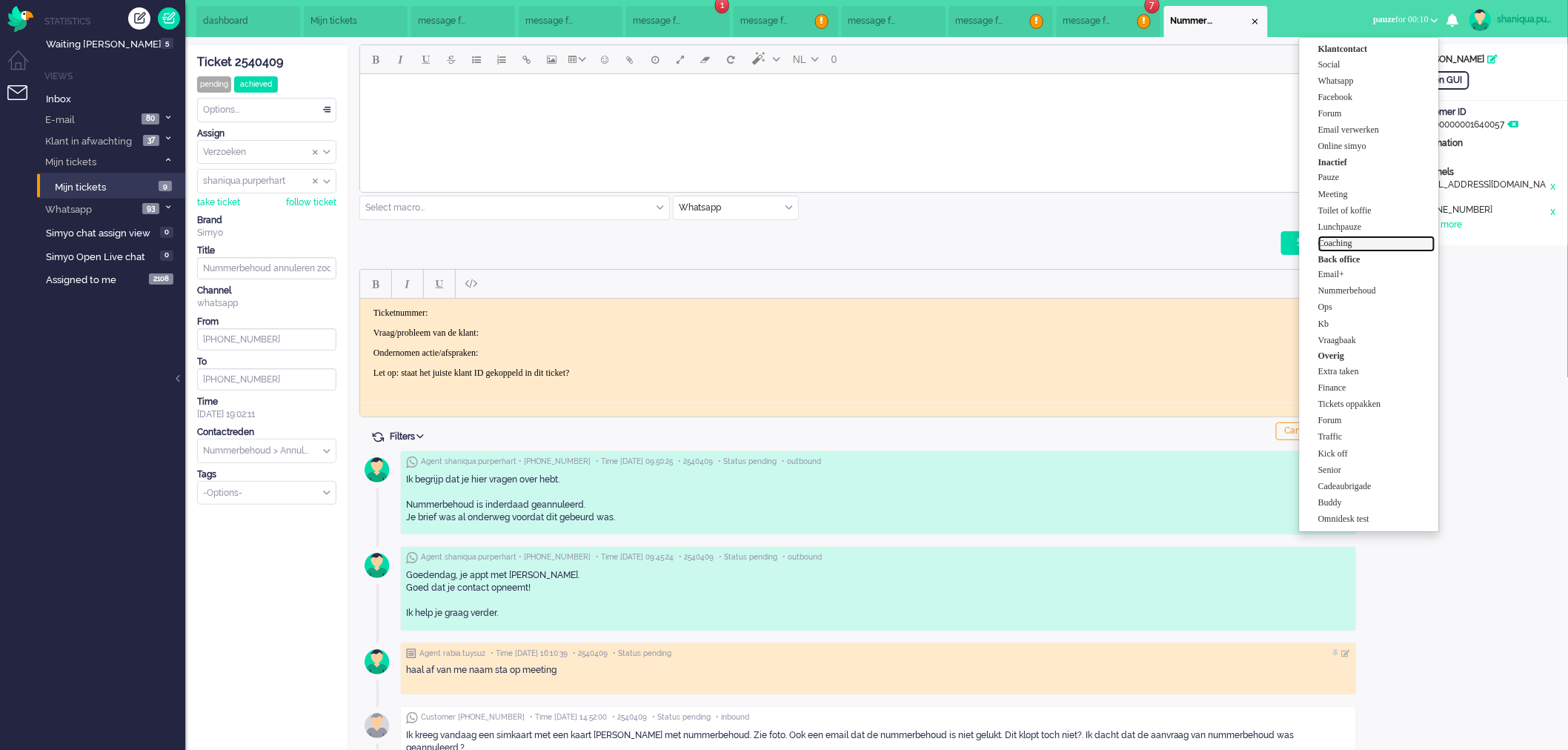
click at [1345, 243] on label "Coaching" at bounding box center [1377, 243] width 117 height 13
